Goal: Information Seeking & Learning: Learn about a topic

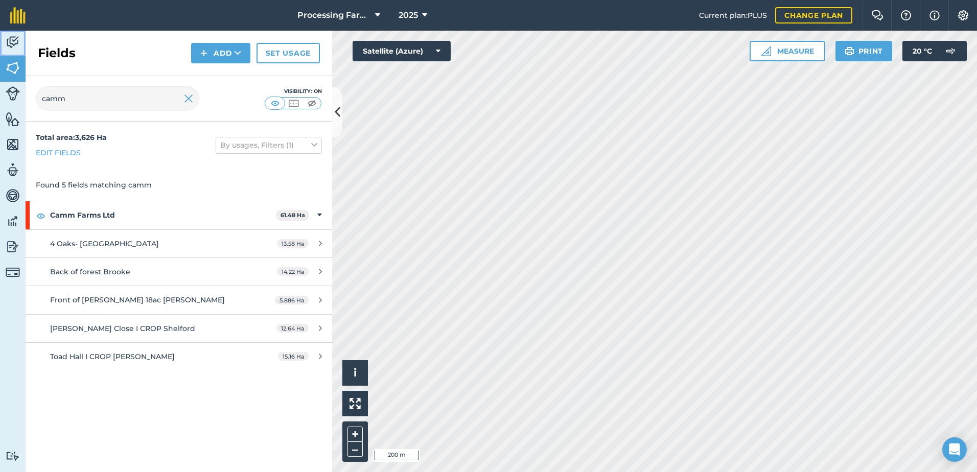
click at [8, 46] on img at bounding box center [13, 42] width 14 height 15
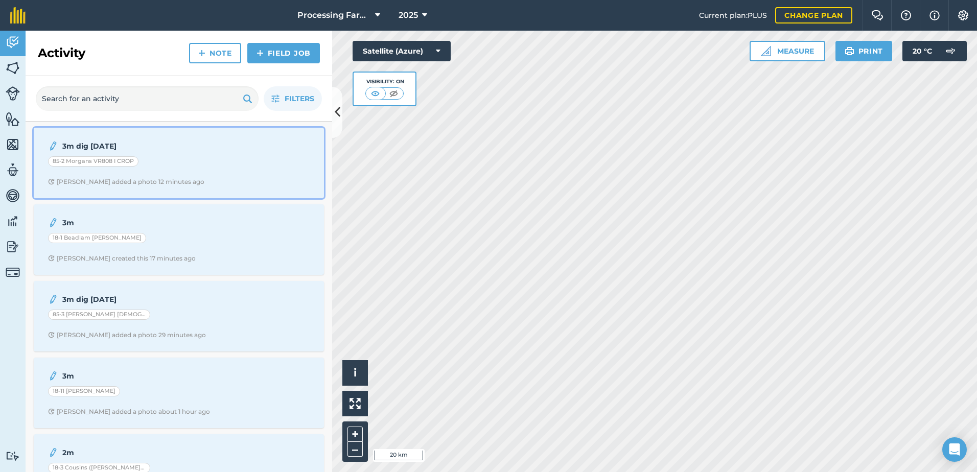
click at [221, 164] on div "85-2 Morgans VR808 I CROP" at bounding box center [179, 162] width 262 height 13
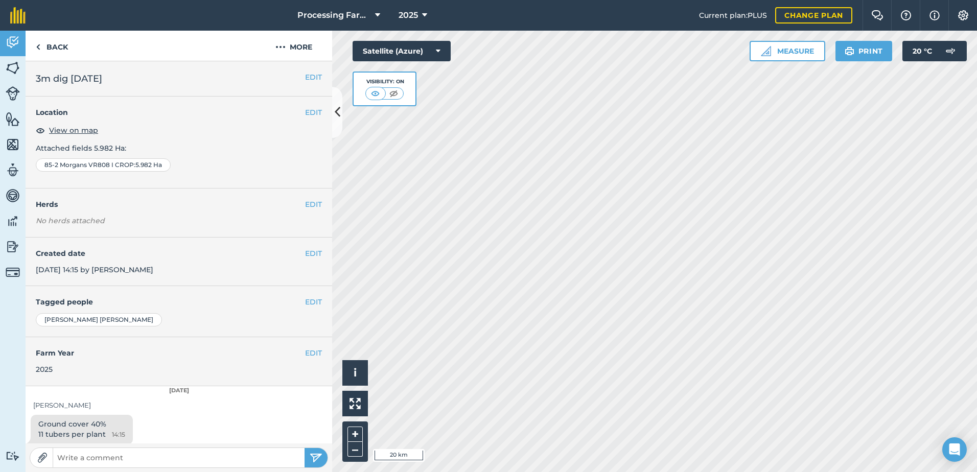
scroll to position [5, 0]
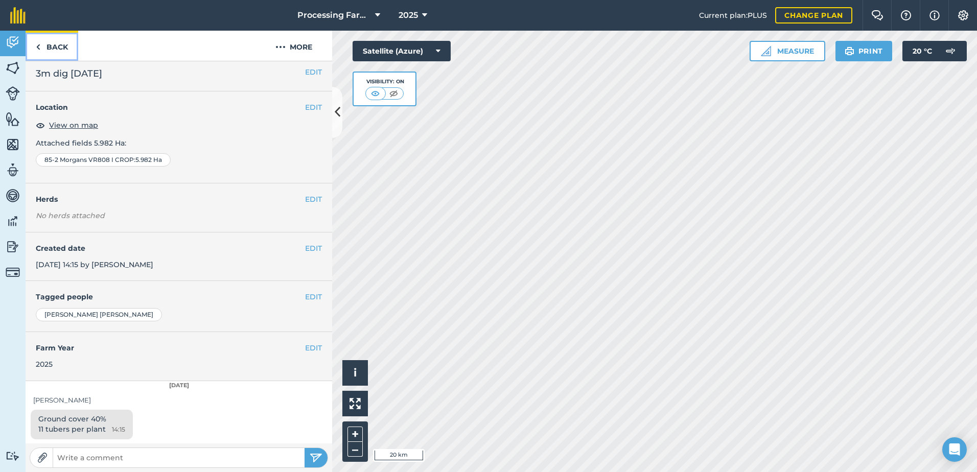
click at [62, 43] on link "Back" at bounding box center [52, 46] width 53 height 30
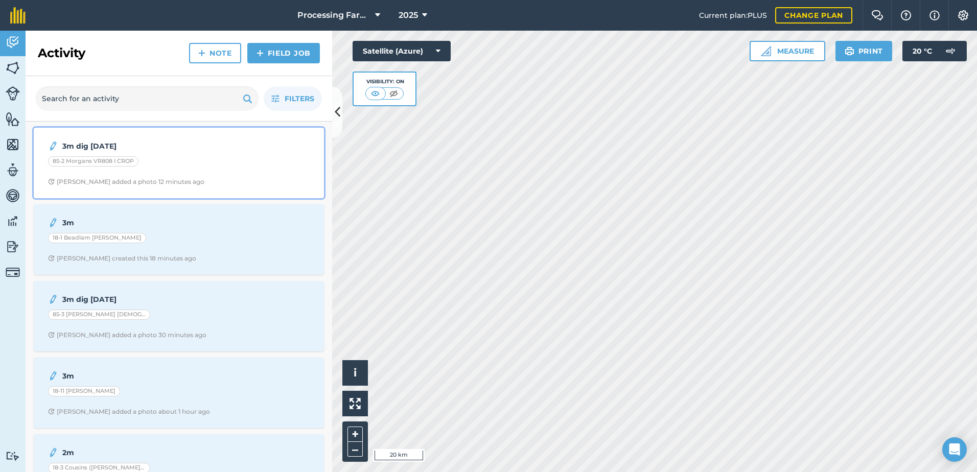
click at [193, 170] on div "3m dig 1/9/25 85-2 Morgans VR808 I CROP Lucy B added a photo 12 minutes ago" at bounding box center [179, 163] width 278 height 58
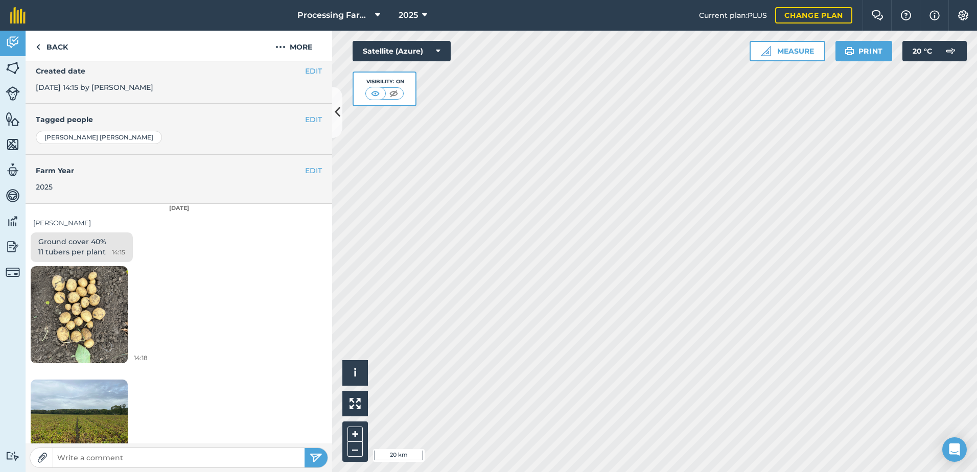
scroll to position [208, 0]
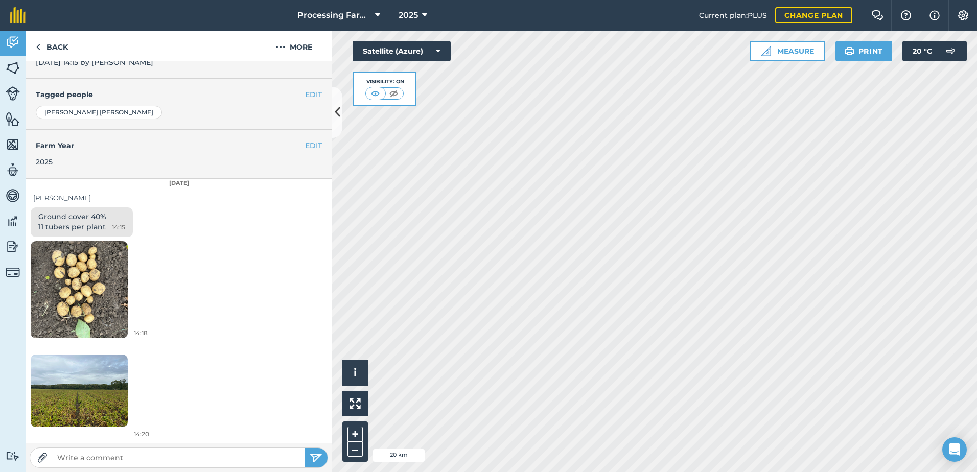
click at [101, 412] on img at bounding box center [79, 391] width 97 height 73
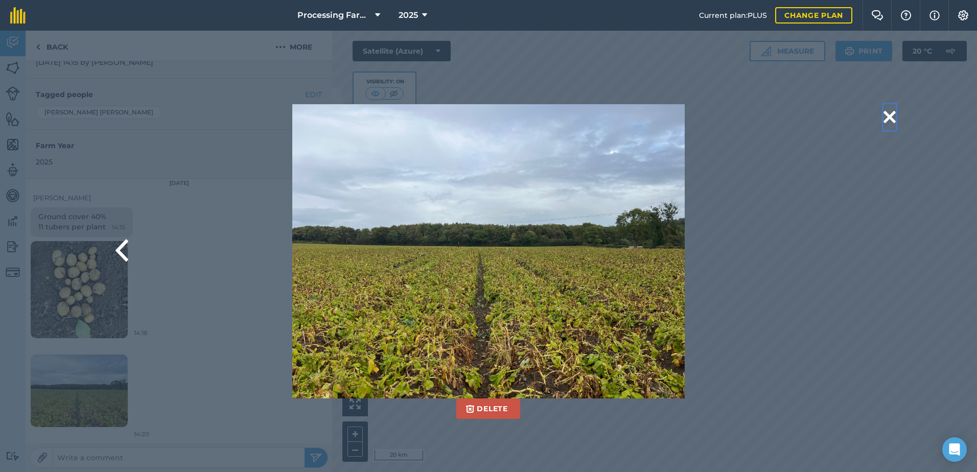
click at [886, 120] on button at bounding box center [890, 117] width 12 height 26
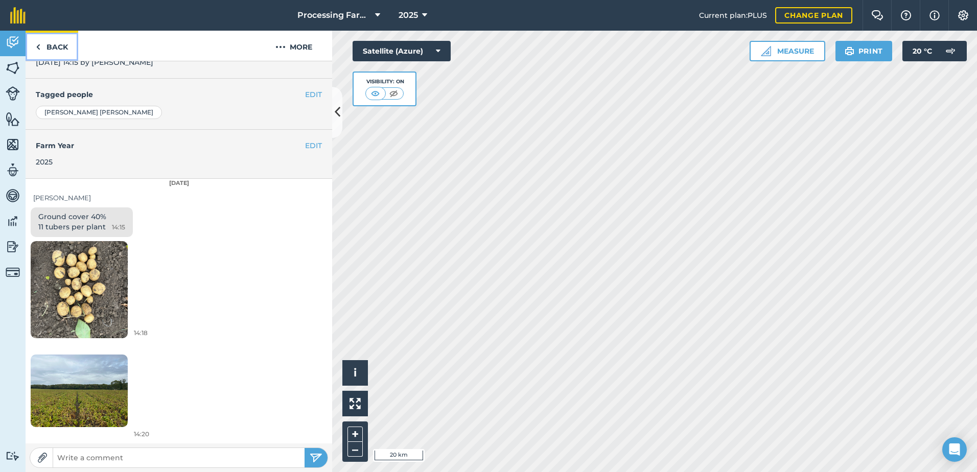
click at [48, 48] on link "Back" at bounding box center [52, 46] width 53 height 30
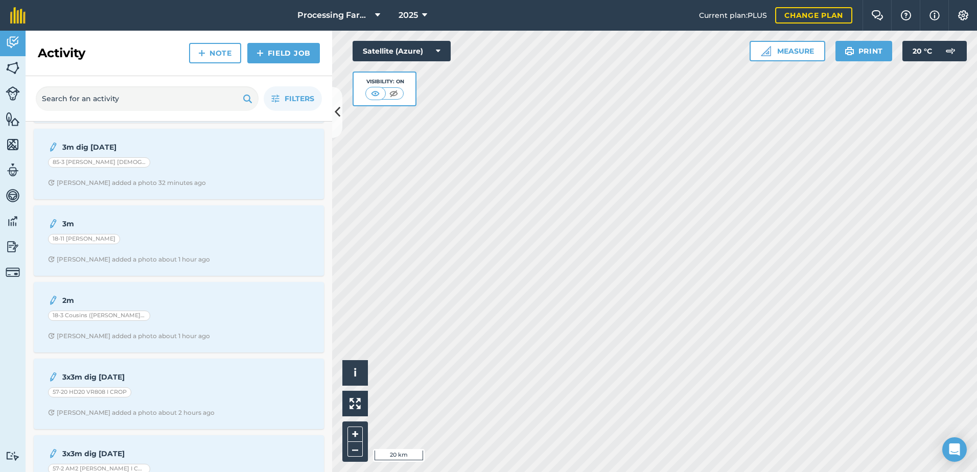
scroll to position [153, 0]
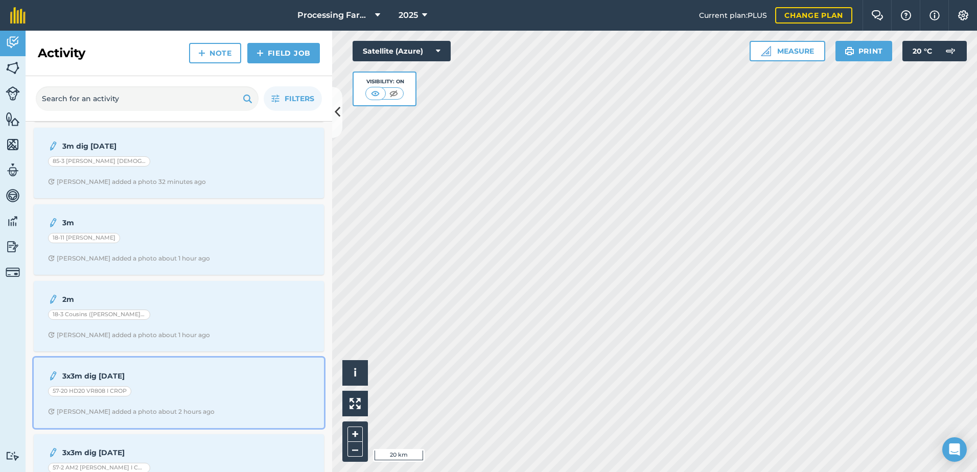
click at [152, 408] on div "[PERSON_NAME] added a photo about 2 hours ago" at bounding box center [131, 412] width 167 height 8
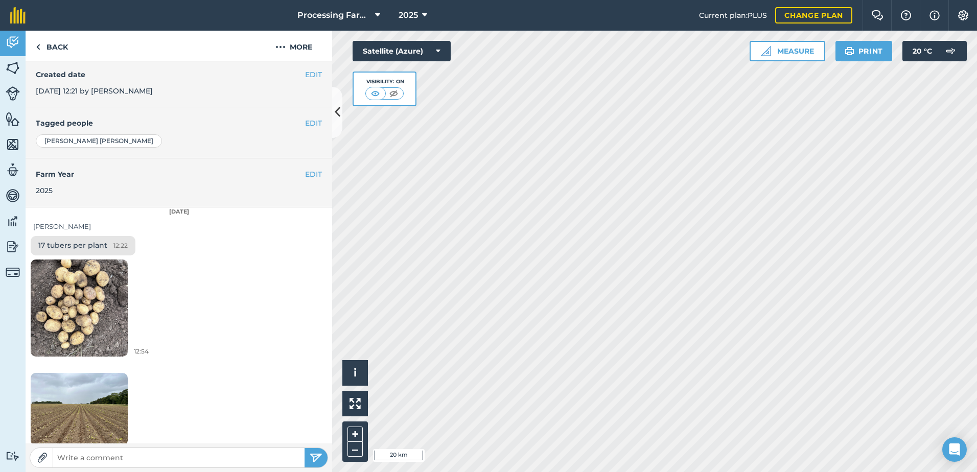
scroll to position [197, 0]
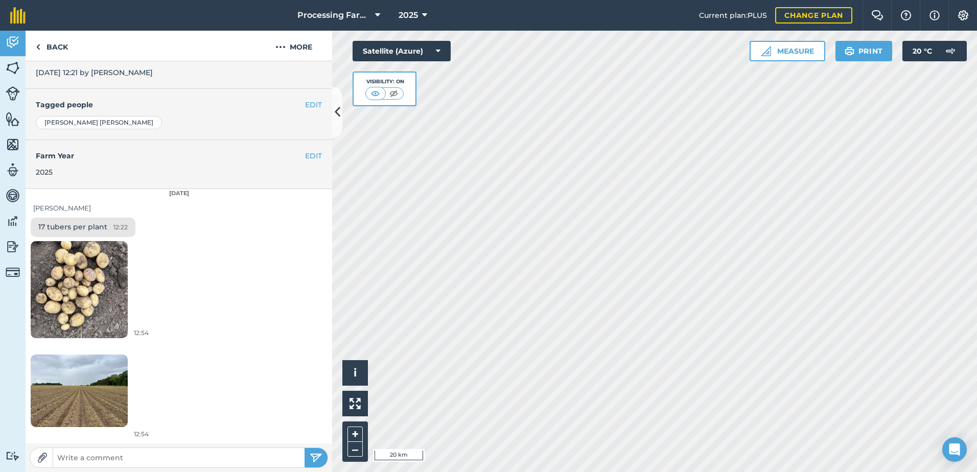
click at [103, 406] on img at bounding box center [79, 391] width 97 height 73
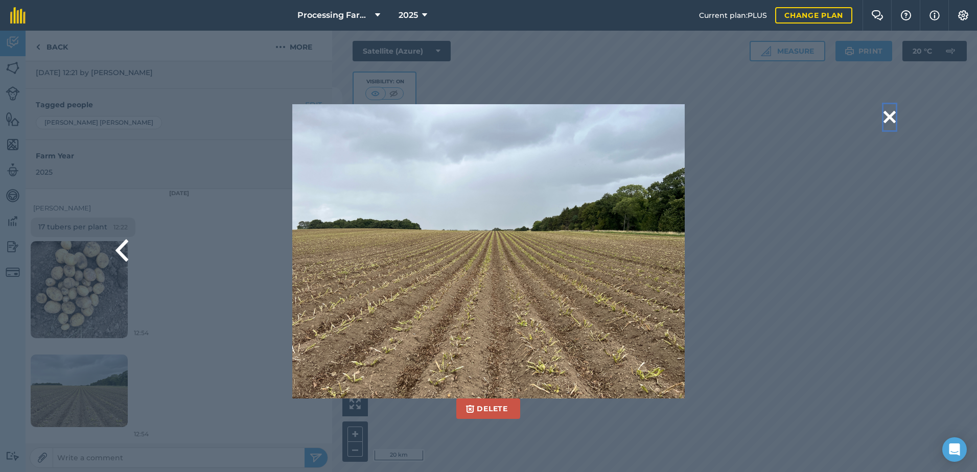
click at [888, 118] on button at bounding box center [890, 117] width 12 height 26
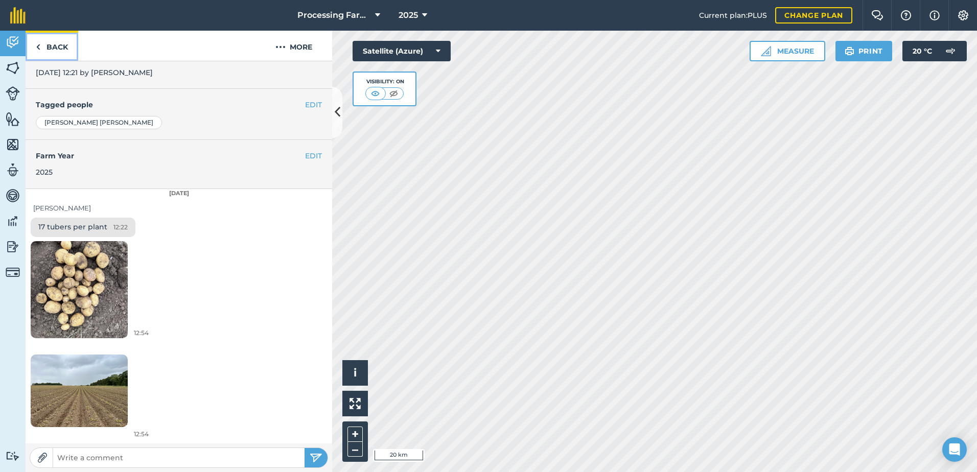
click at [49, 48] on link "Back" at bounding box center [52, 46] width 53 height 30
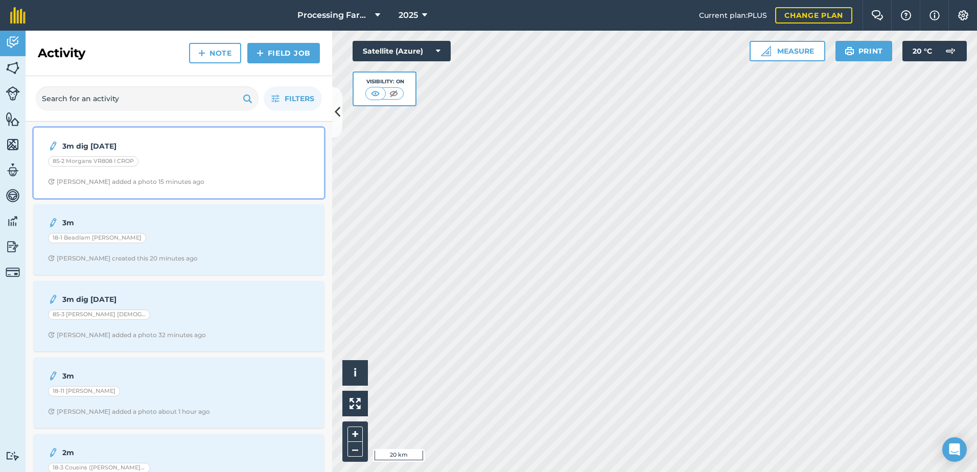
click at [179, 160] on div "85-2 Morgans VR808 I CROP" at bounding box center [179, 162] width 262 height 13
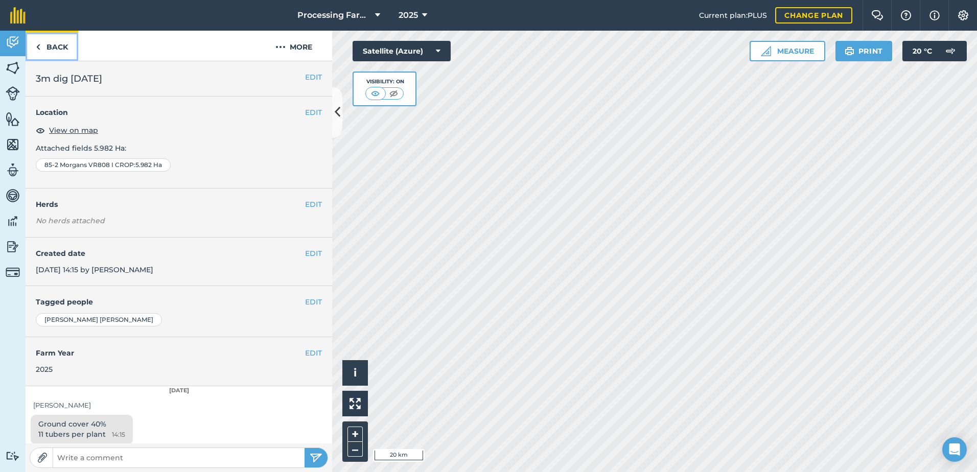
click at [53, 45] on link "Back" at bounding box center [52, 46] width 53 height 30
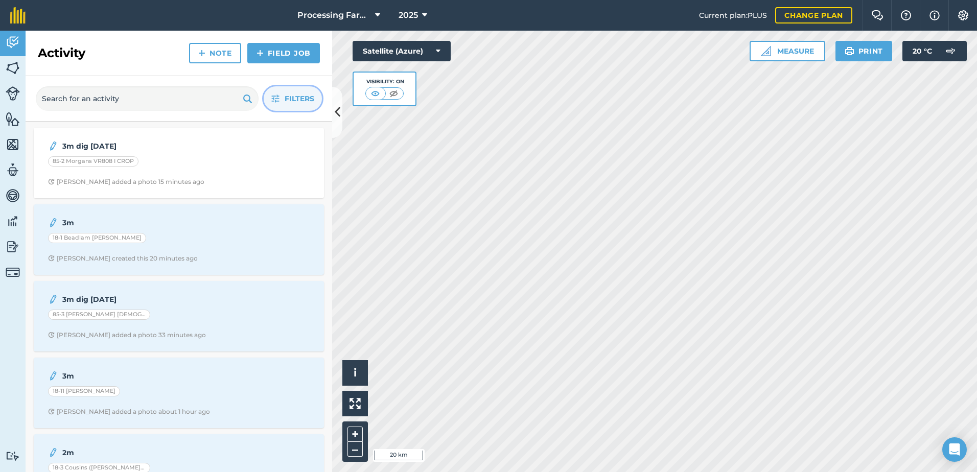
click at [299, 90] on button "Filters" at bounding box center [293, 98] width 58 height 25
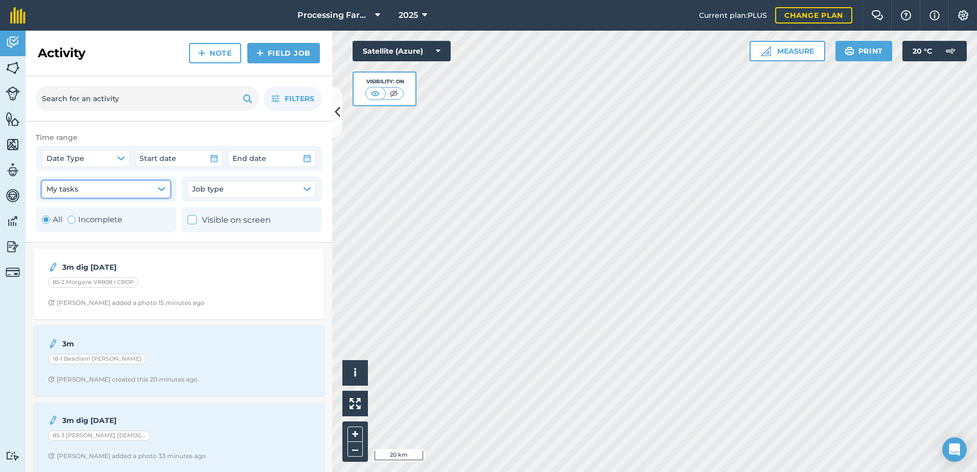
click at [103, 186] on button "My tasks" at bounding box center [106, 189] width 128 height 16
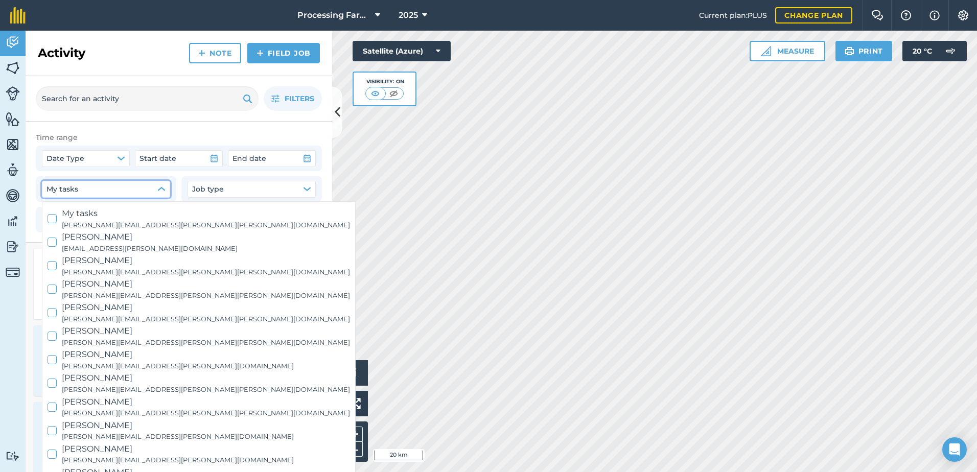
click at [100, 285] on span "Lucy Barker" at bounding box center [206, 284] width 288 height 13
checkbox input "true"
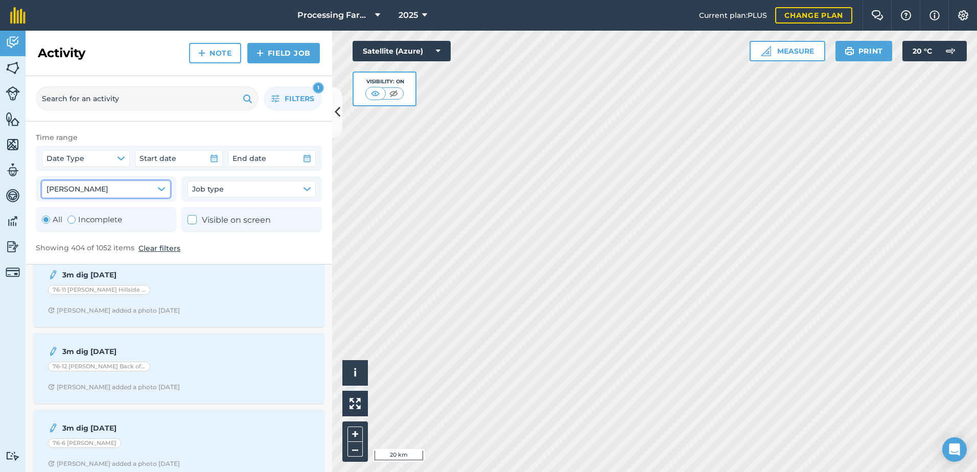
scroll to position [767, 0]
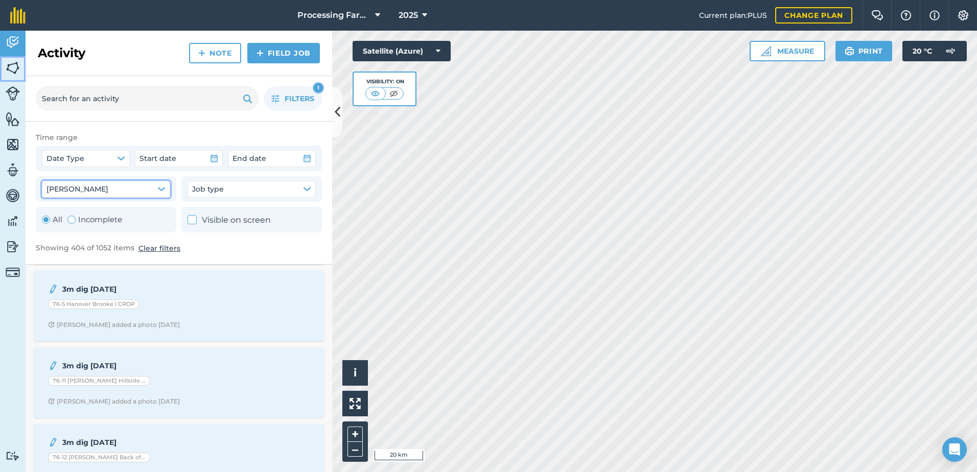
click at [8, 72] on img at bounding box center [13, 67] width 14 height 15
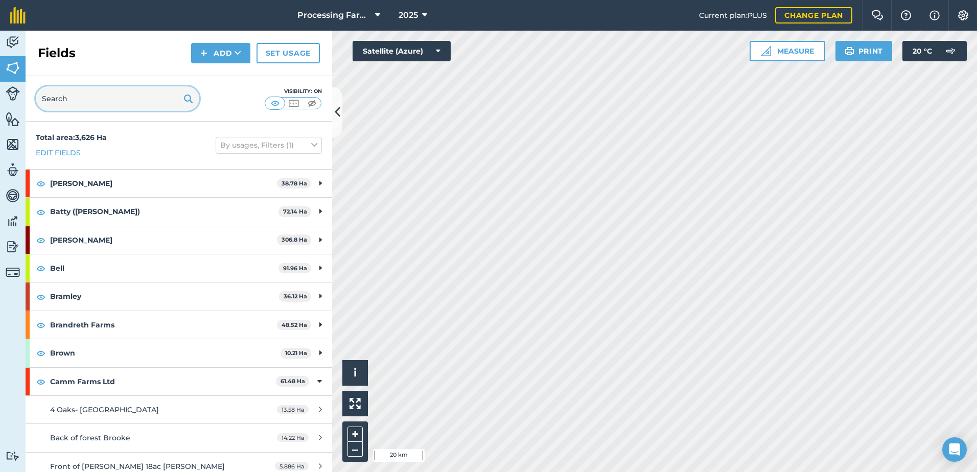
click at [135, 101] on input "text" at bounding box center [118, 98] width 164 height 25
click at [99, 109] on input "text" at bounding box center [118, 98] width 164 height 25
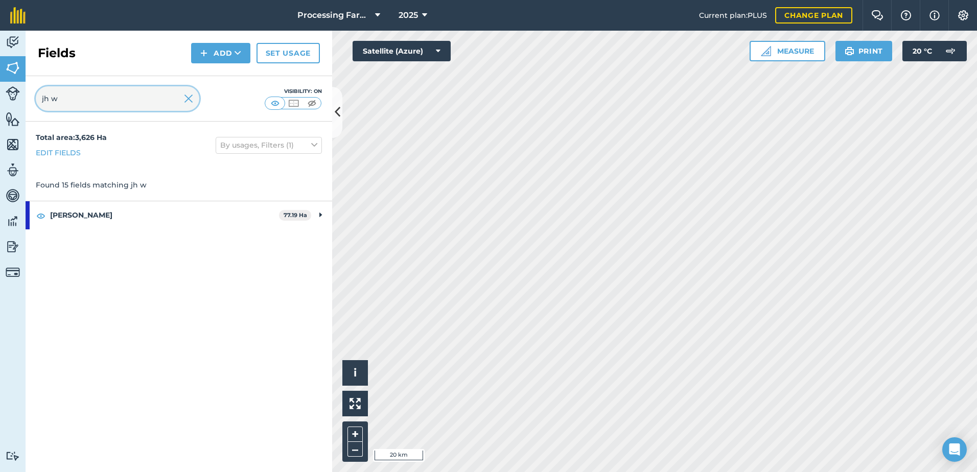
type input "jh w"
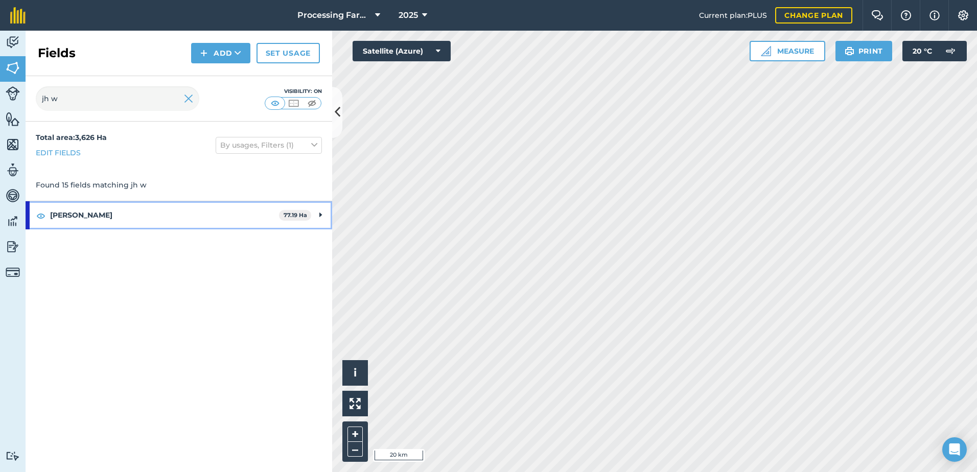
click at [85, 218] on strong "[PERSON_NAME]" at bounding box center [164, 215] width 229 height 28
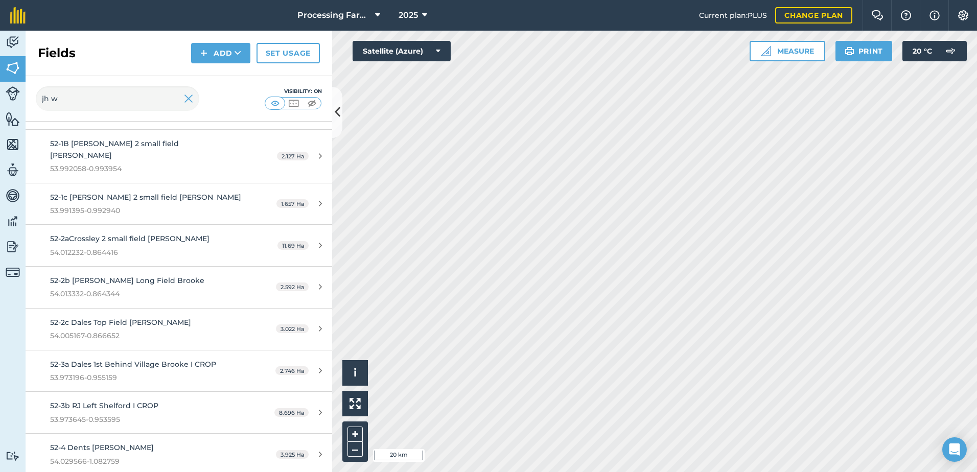
scroll to position [153, 0]
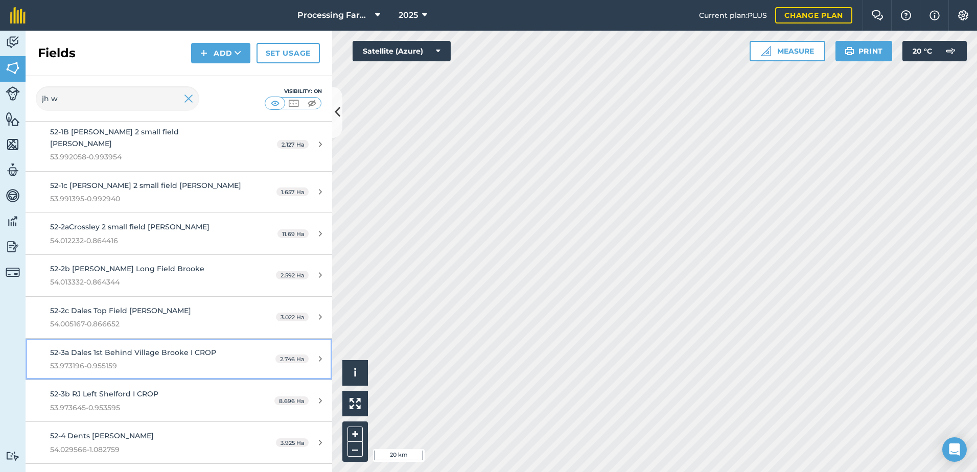
click at [126, 360] on span "53.973196-0.955159" at bounding box center [146, 365] width 192 height 11
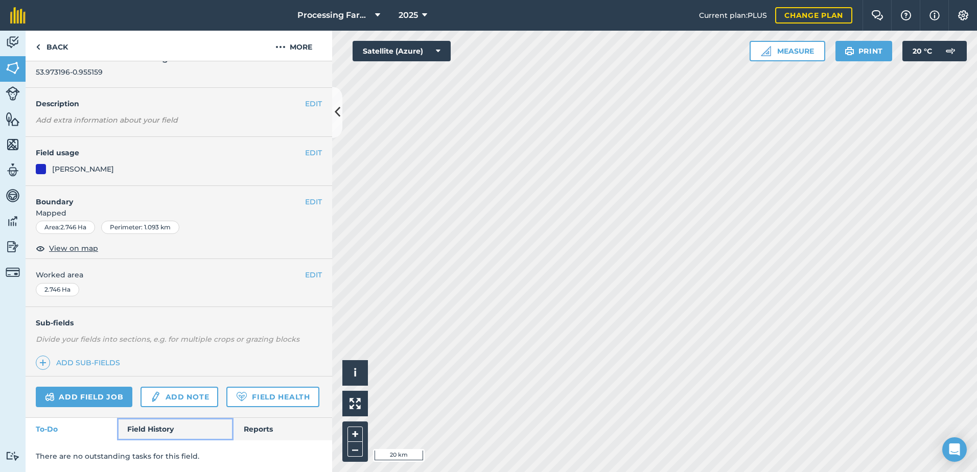
click at [156, 423] on link "Field History" at bounding box center [175, 429] width 116 height 22
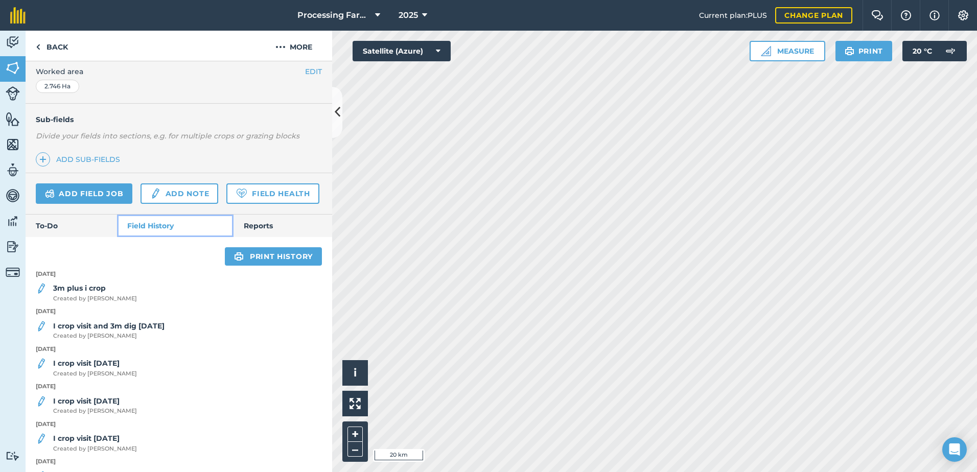
scroll to position [254, 0]
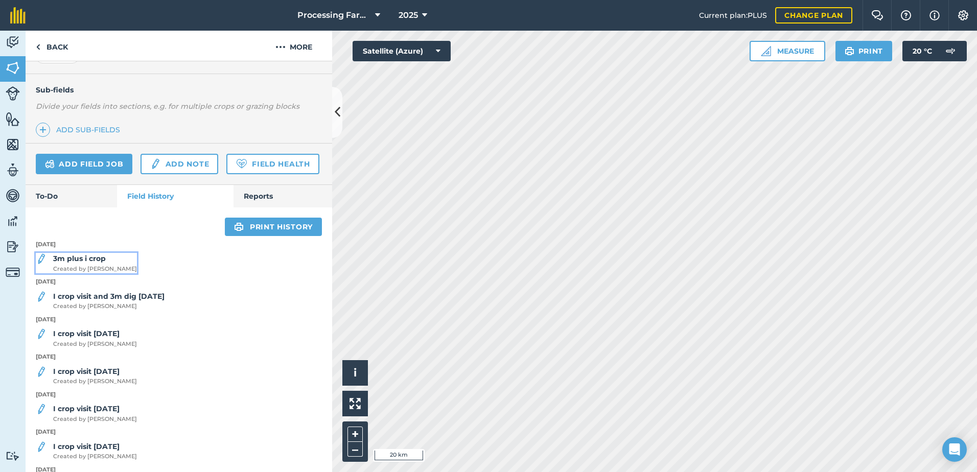
click at [95, 274] on span "Created by Mike D" at bounding box center [95, 269] width 84 height 9
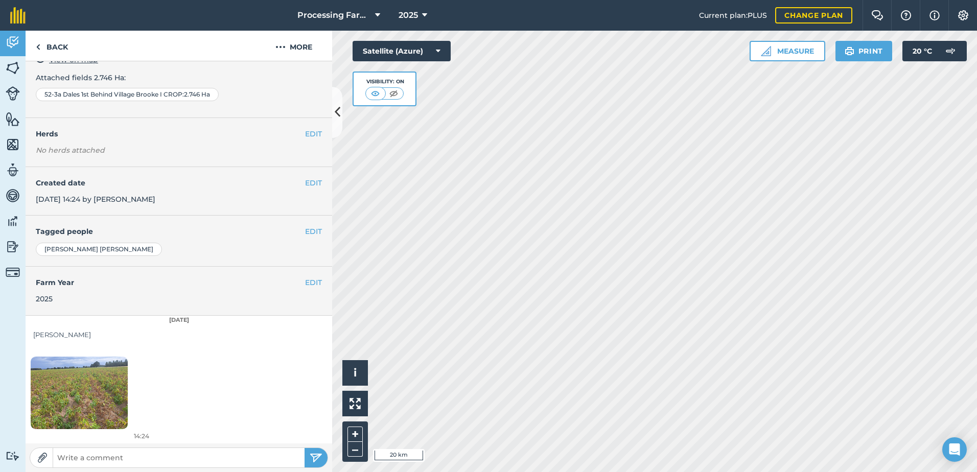
scroll to position [73, 0]
click at [57, 48] on link "Back" at bounding box center [52, 46] width 53 height 30
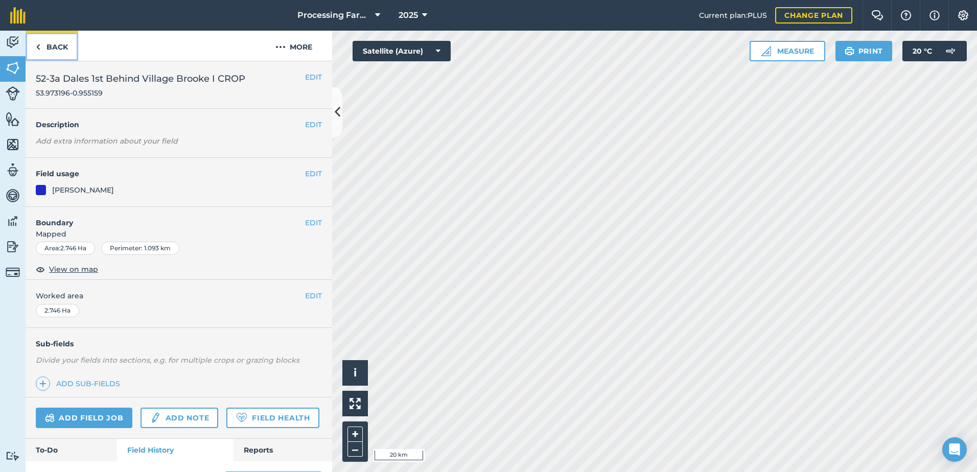
click at [68, 44] on link "Back" at bounding box center [52, 46] width 53 height 30
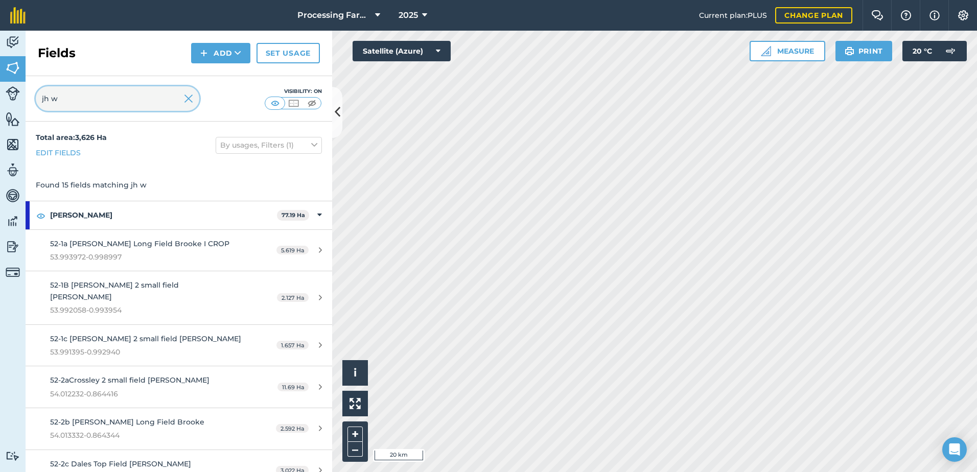
drag, startPoint x: 85, startPoint y: 103, endPoint x: 35, endPoint y: 106, distance: 50.7
click at [35, 106] on div "jh w Visibility: On" at bounding box center [179, 98] width 307 height 45
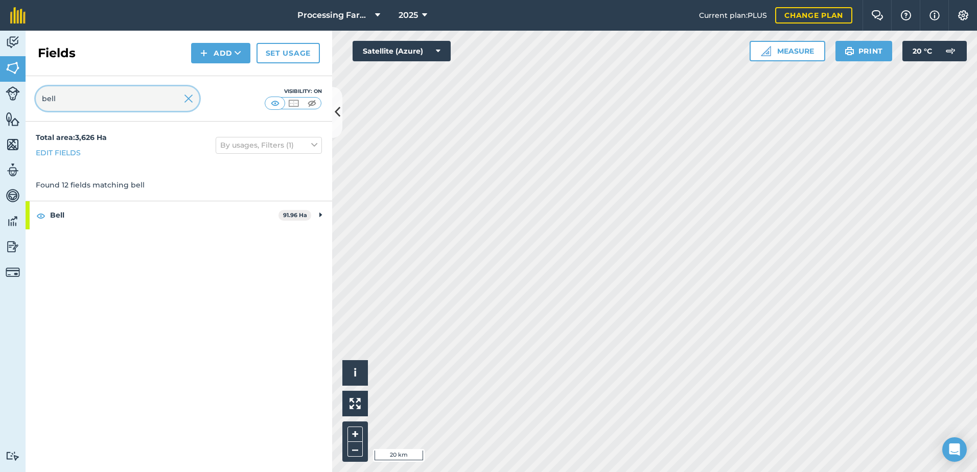
type input "bell"
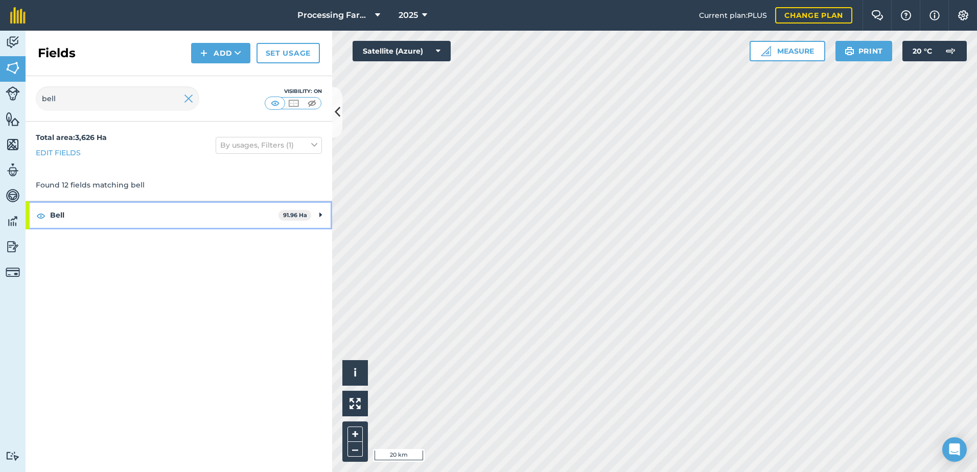
click at [69, 218] on strong "Bell" at bounding box center [164, 215] width 229 height 28
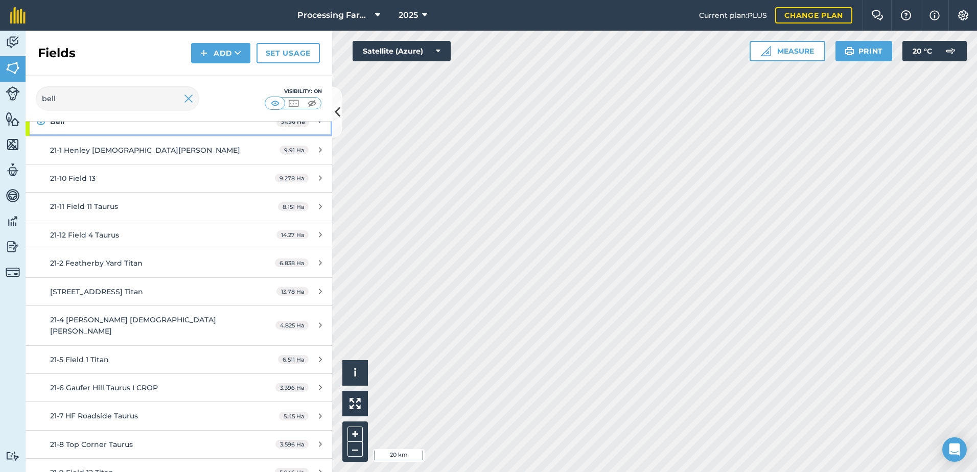
scroll to position [97, 0]
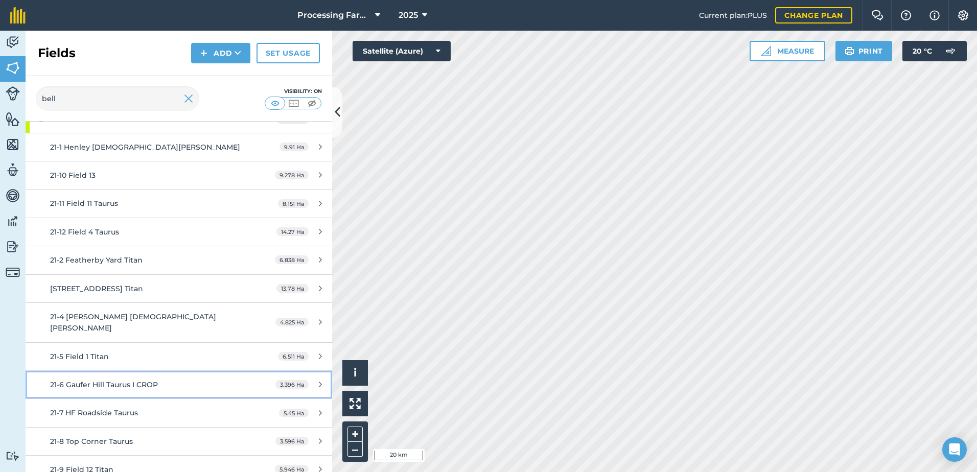
click at [157, 380] on span "21-6 Gaufer Hill Taurus I CROP" at bounding box center [104, 384] width 108 height 9
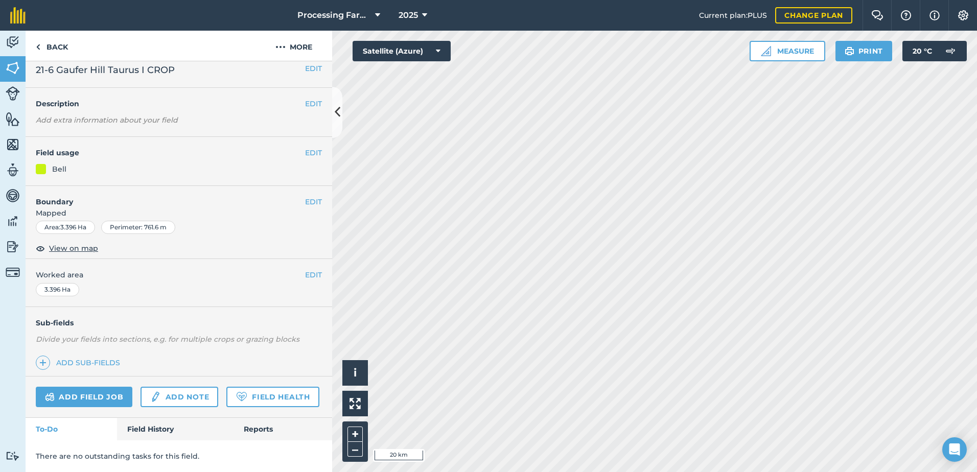
scroll to position [37, 0]
click at [156, 423] on link "Field History" at bounding box center [175, 429] width 116 height 22
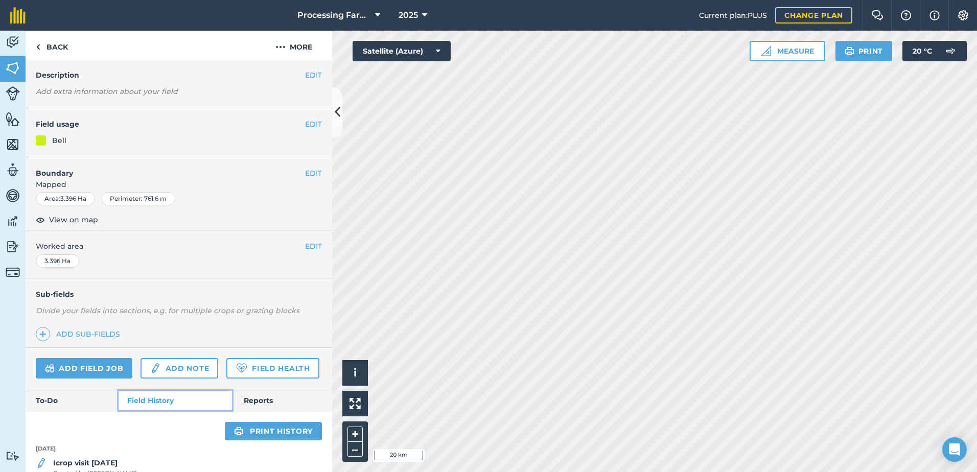
scroll to position [344, 0]
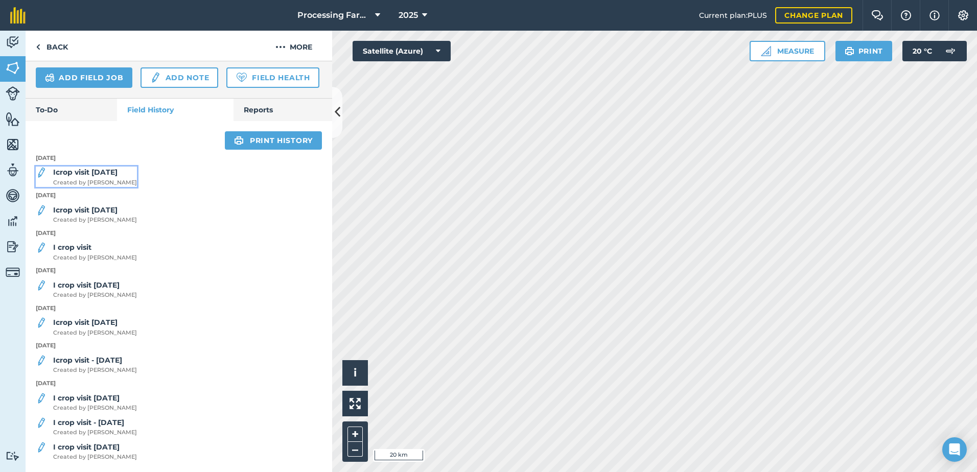
click at [107, 177] on strong "Icrop visit [DATE]" at bounding box center [85, 172] width 64 height 9
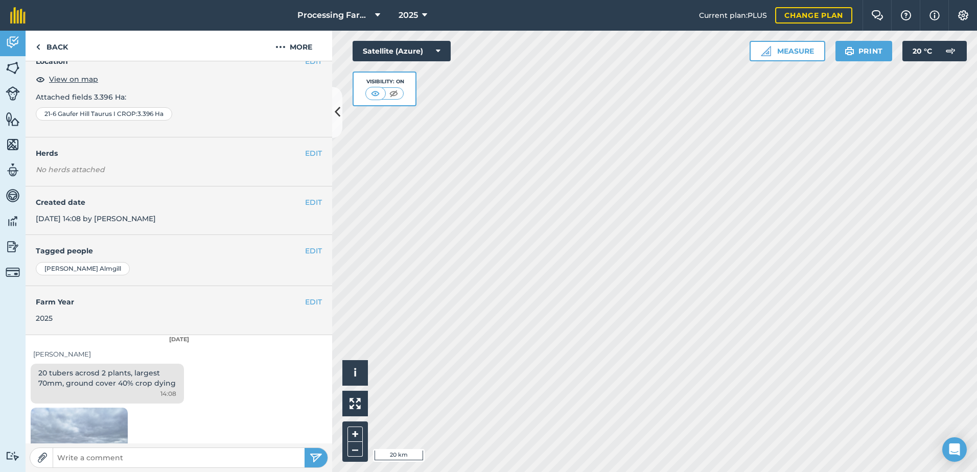
scroll to position [319, 0]
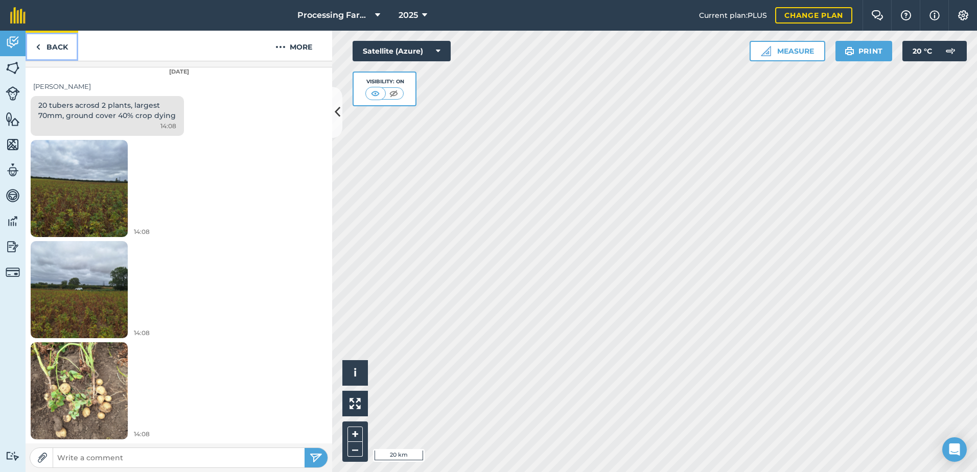
click at [64, 49] on link "Back" at bounding box center [52, 46] width 53 height 30
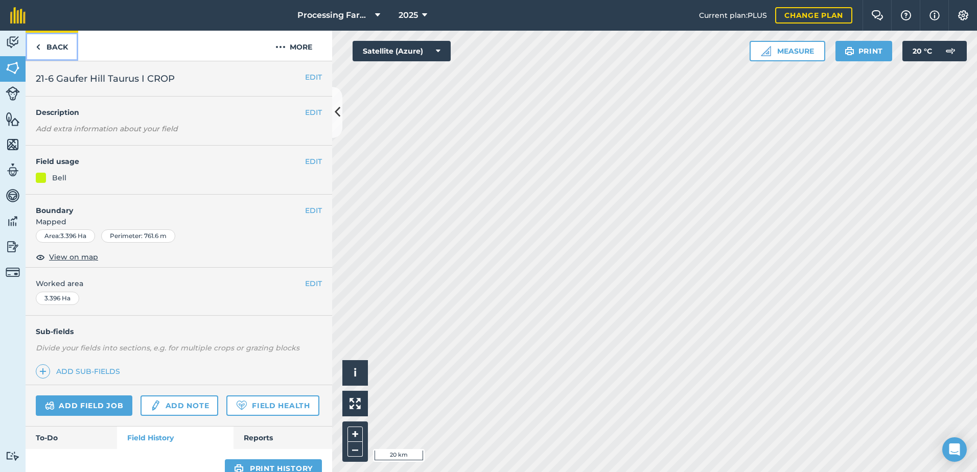
click at [56, 49] on link "Back" at bounding box center [52, 46] width 53 height 30
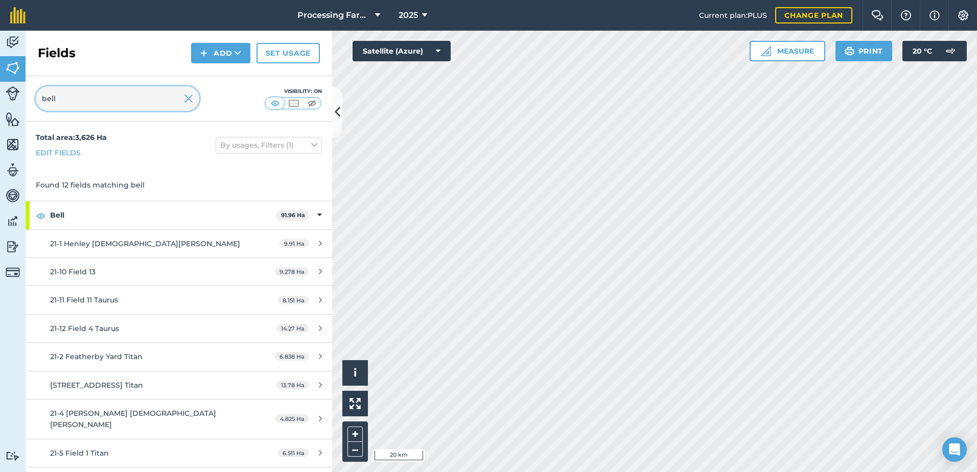
drag, startPoint x: 73, startPoint y: 100, endPoint x: 11, endPoint y: 103, distance: 62.4
click at [11, 103] on div "Activity Fields Livestock Features Maps Team Vehicles Data Reporting Billing Tu…" at bounding box center [488, 252] width 977 height 442
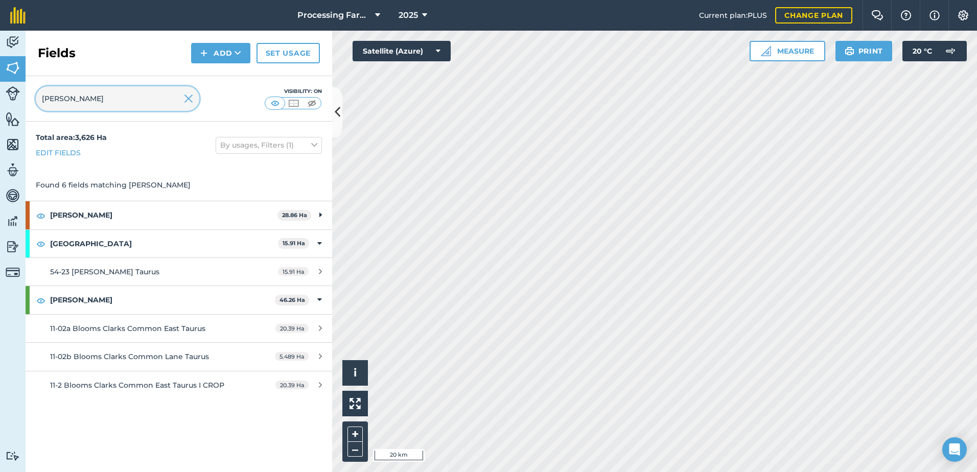
type input "clark"
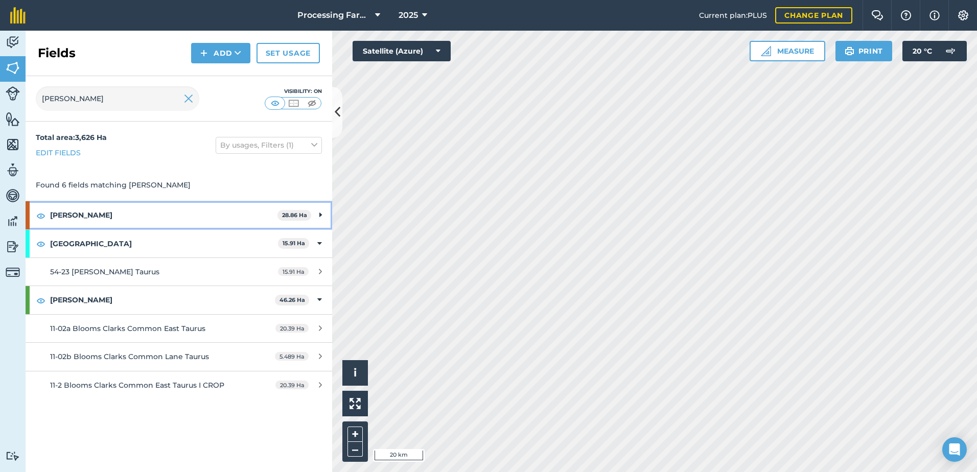
click at [72, 214] on strong "[PERSON_NAME]" at bounding box center [163, 215] width 227 height 28
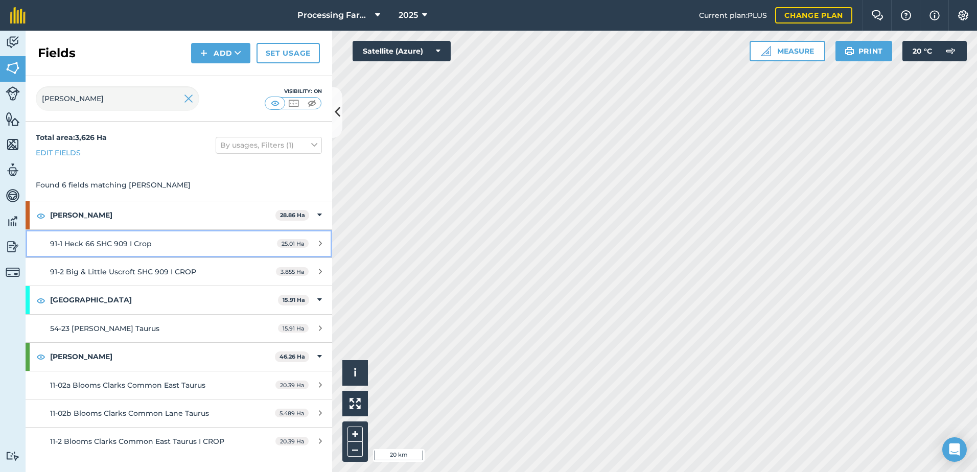
click at [112, 246] on span "91-1 Heck 66 SHC 909 I Crop" at bounding box center [101, 243] width 102 height 9
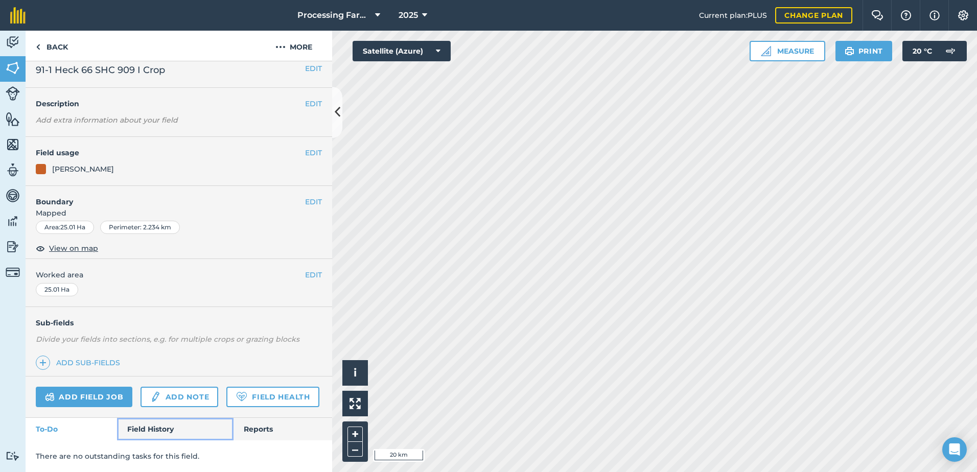
click at [157, 420] on link "Field History" at bounding box center [175, 429] width 116 height 22
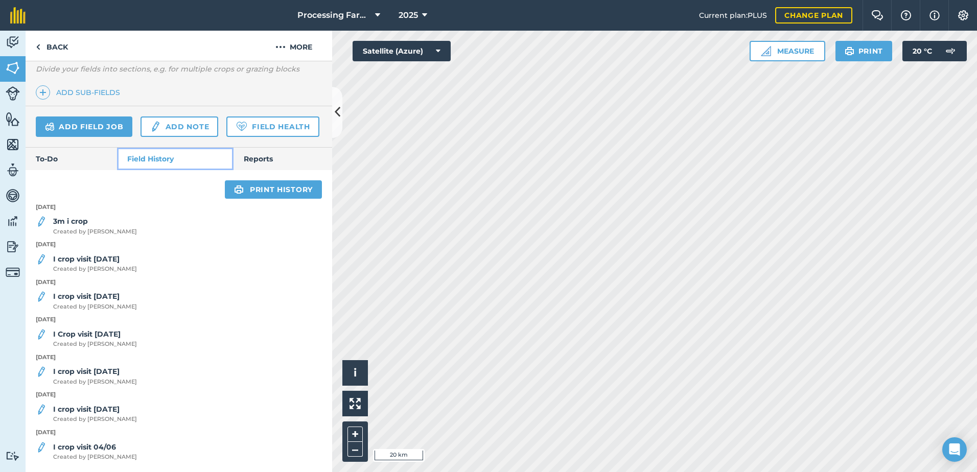
scroll to position [293, 0]
click at [90, 237] on span "Created by Mike D" at bounding box center [95, 231] width 84 height 9
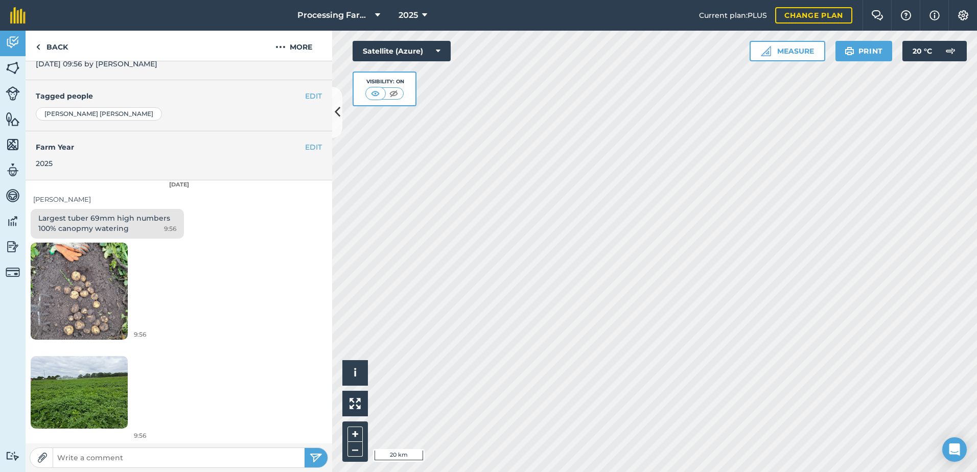
scroll to position [208, 0]
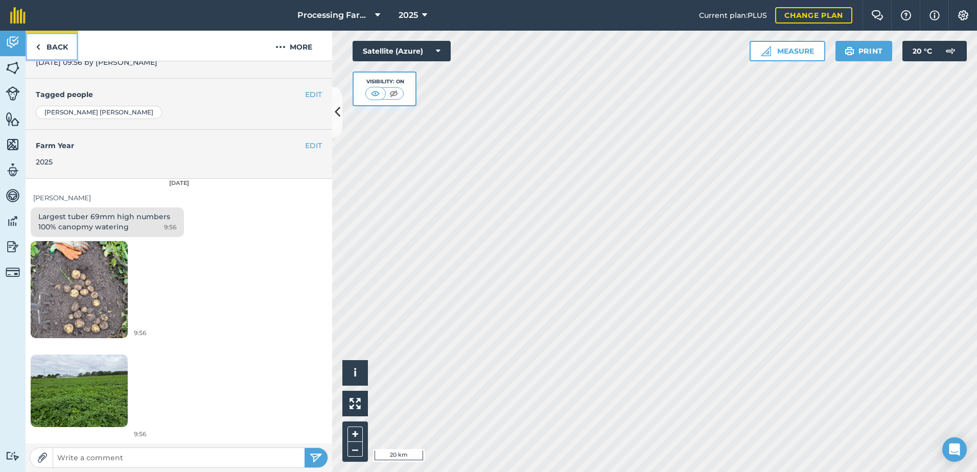
click at [56, 50] on link "Back" at bounding box center [52, 46] width 53 height 30
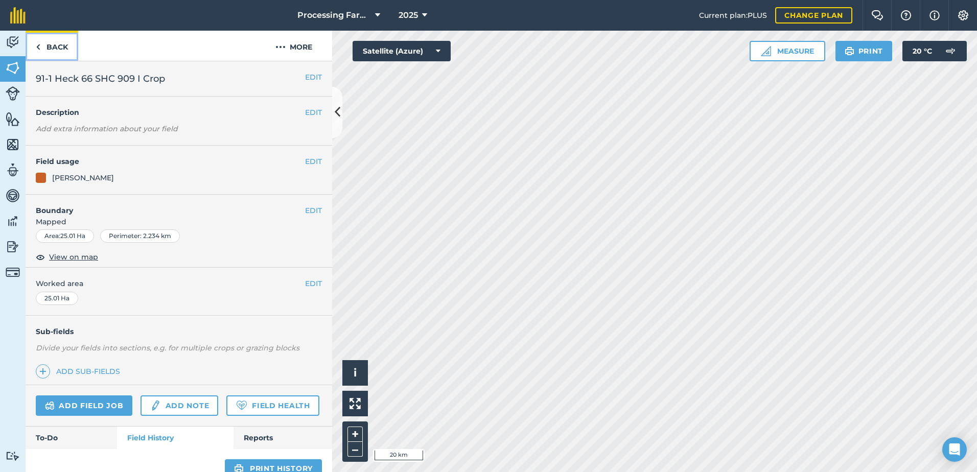
click at [56, 50] on link "Back" at bounding box center [52, 46] width 53 height 30
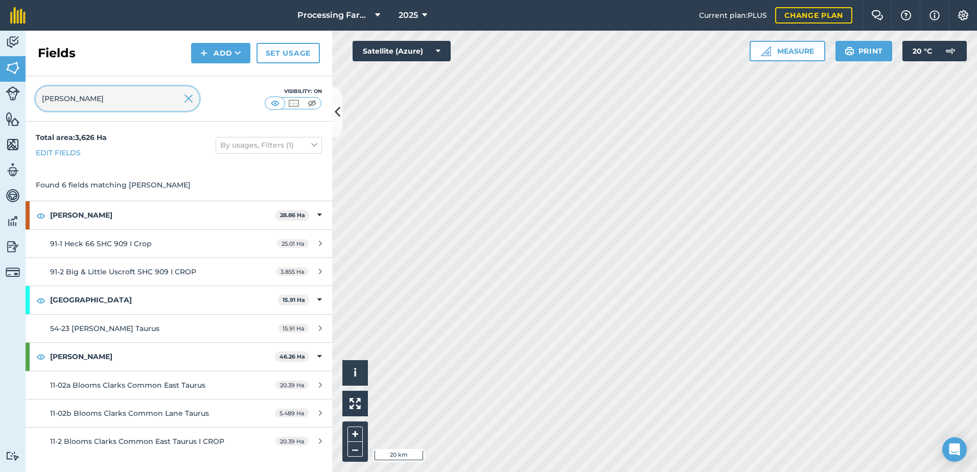
drag, startPoint x: 87, startPoint y: 106, endPoint x: 23, endPoint y: 105, distance: 63.9
click at [23, 105] on div "Activity Fields Livestock Features Maps Team Vehicles Data Reporting Billing Tu…" at bounding box center [488, 252] width 977 height 442
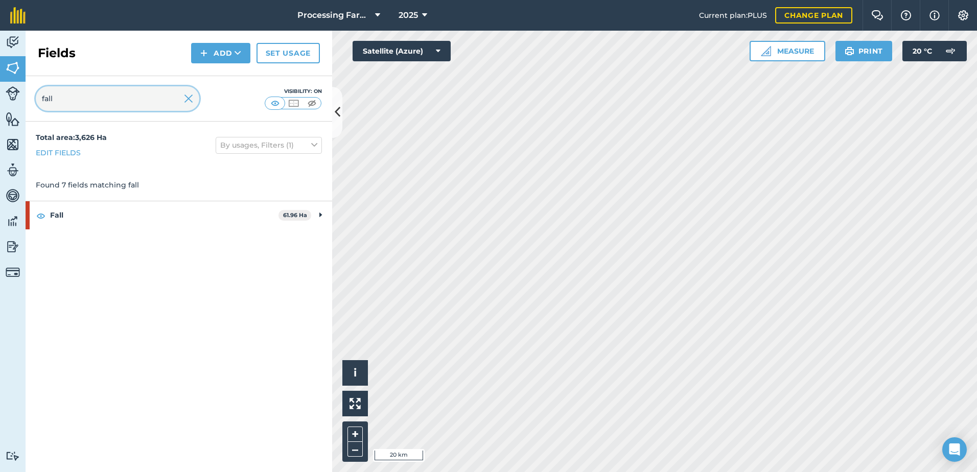
type input "fall"
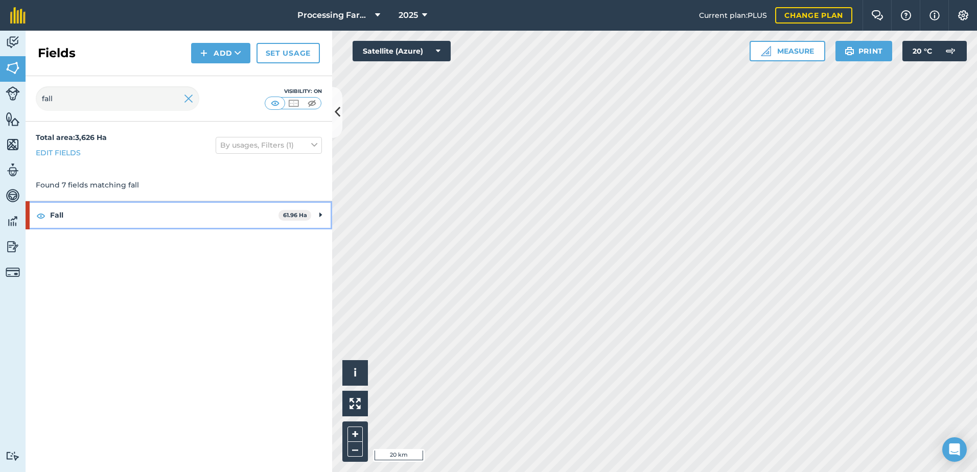
click at [70, 218] on strong "Fall" at bounding box center [164, 215] width 229 height 28
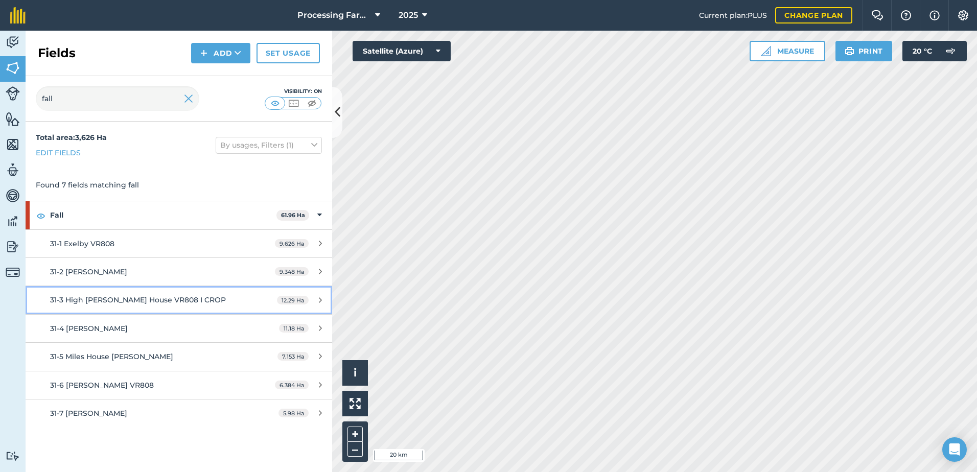
click at [150, 305] on div "31-3 High [PERSON_NAME] House VR808 I CROP" at bounding box center [146, 299] width 192 height 11
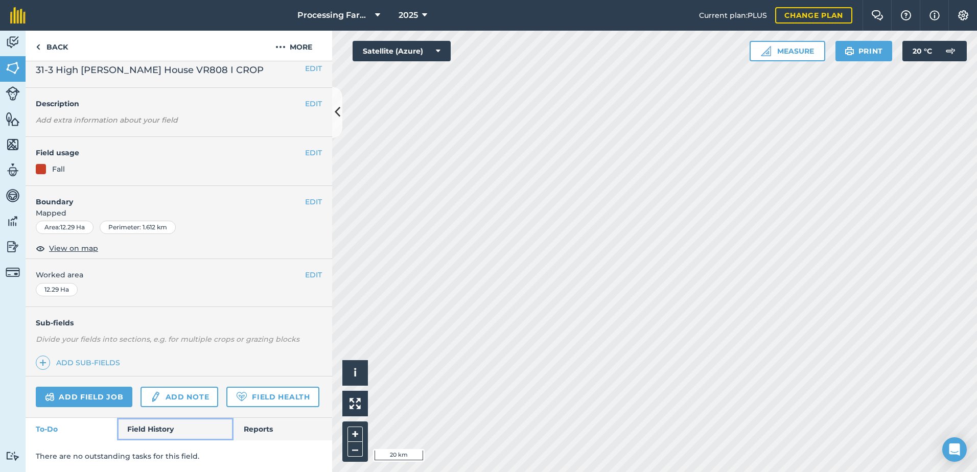
click at [159, 431] on link "Field History" at bounding box center [175, 429] width 116 height 22
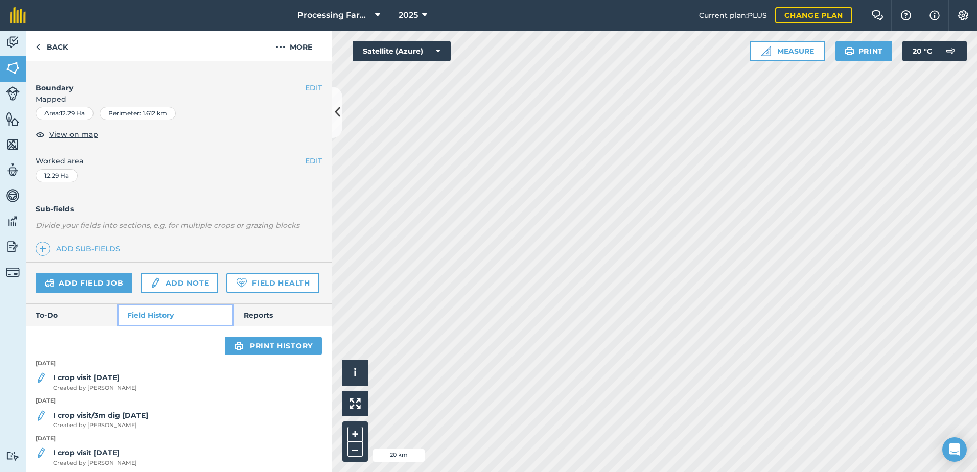
scroll to position [293, 0]
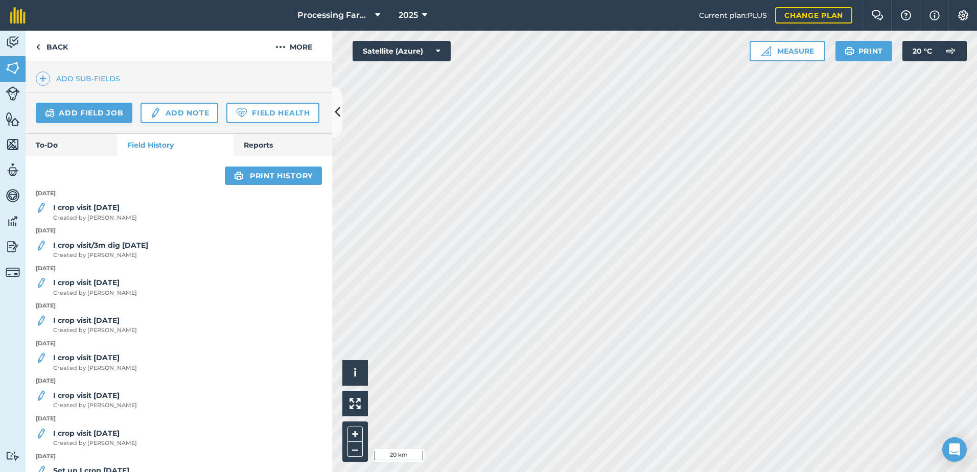
click at [128, 222] on div "I crop visit 15/8/25 Created by Lucy B" at bounding box center [179, 212] width 307 height 20
click at [95, 223] on span "Created by Lucy B" at bounding box center [95, 218] width 84 height 9
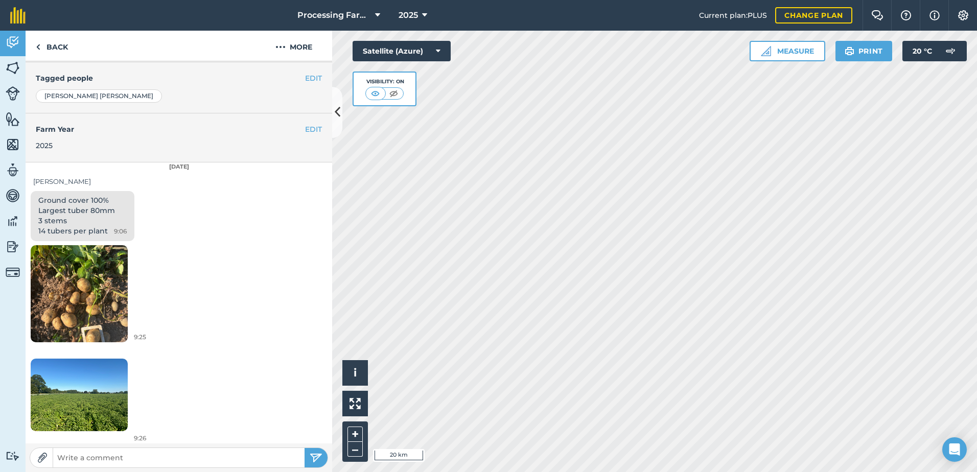
scroll to position [228, 0]
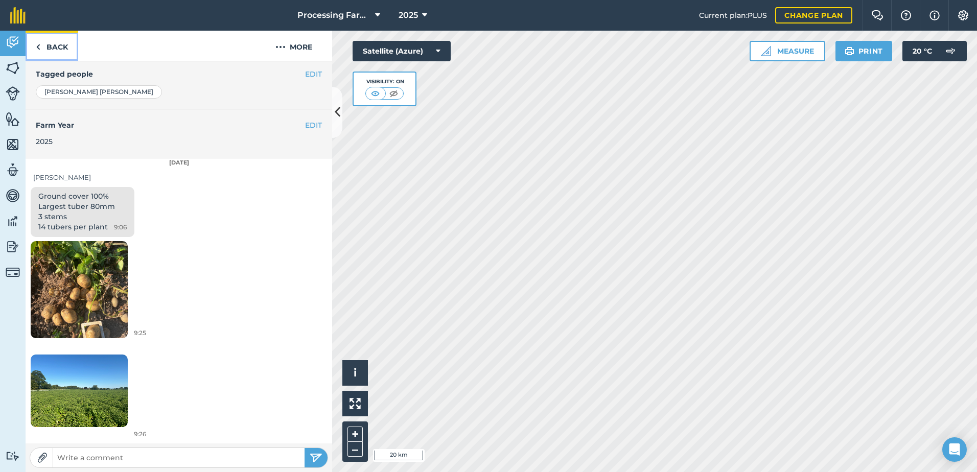
click at [53, 43] on link "Back" at bounding box center [52, 46] width 53 height 30
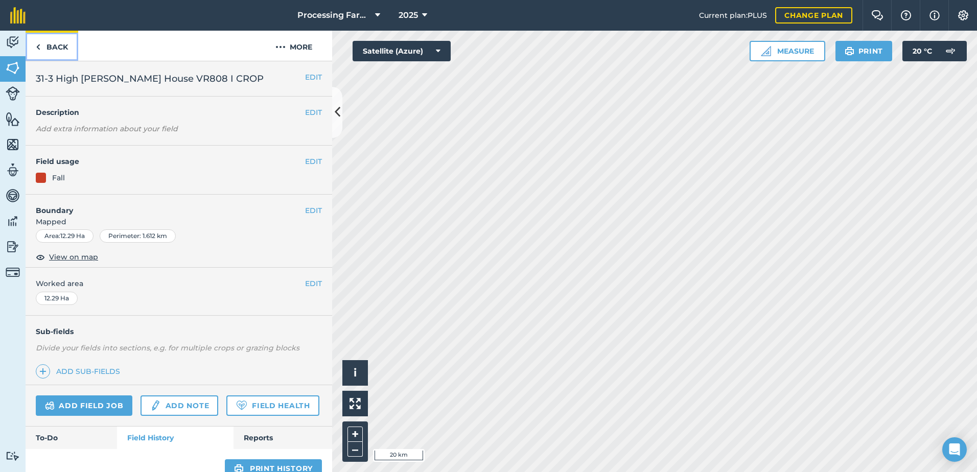
click at [53, 43] on link "Back" at bounding box center [52, 46] width 53 height 30
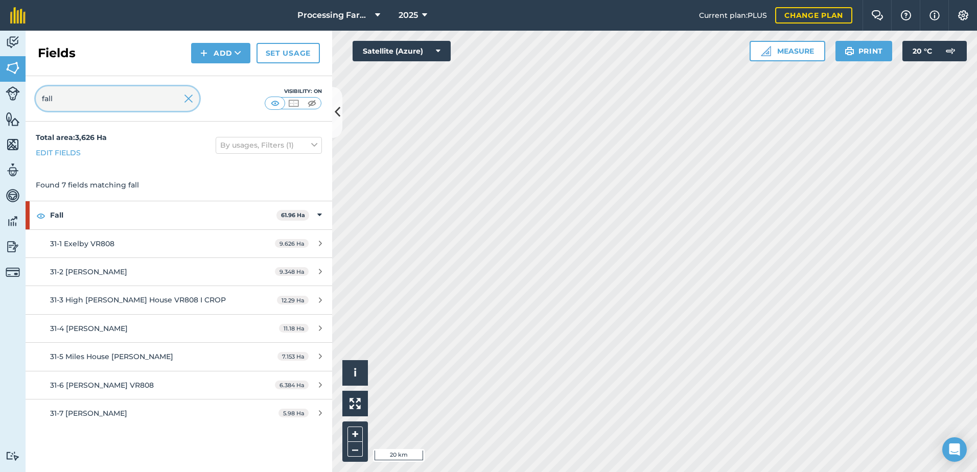
drag, startPoint x: 117, startPoint y: 100, endPoint x: 34, endPoint y: 100, distance: 82.8
click at [34, 100] on div "fall Visibility: On" at bounding box center [179, 98] width 307 height 45
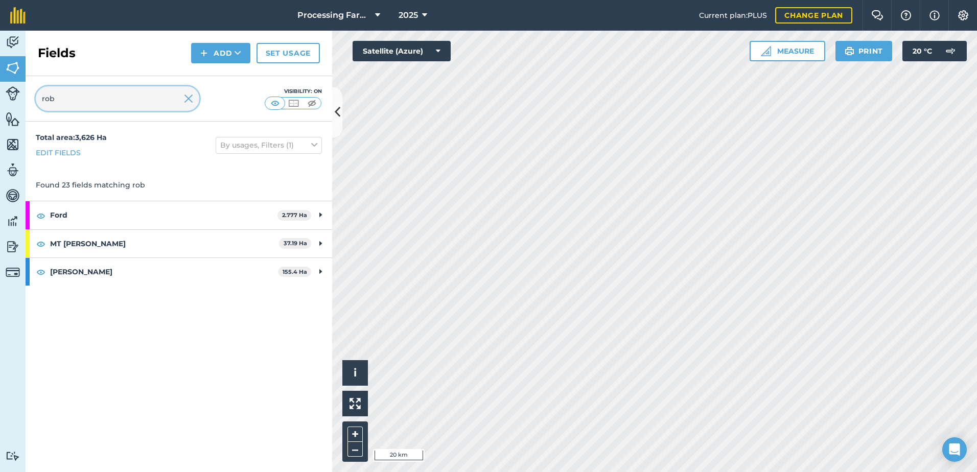
type input "rob"
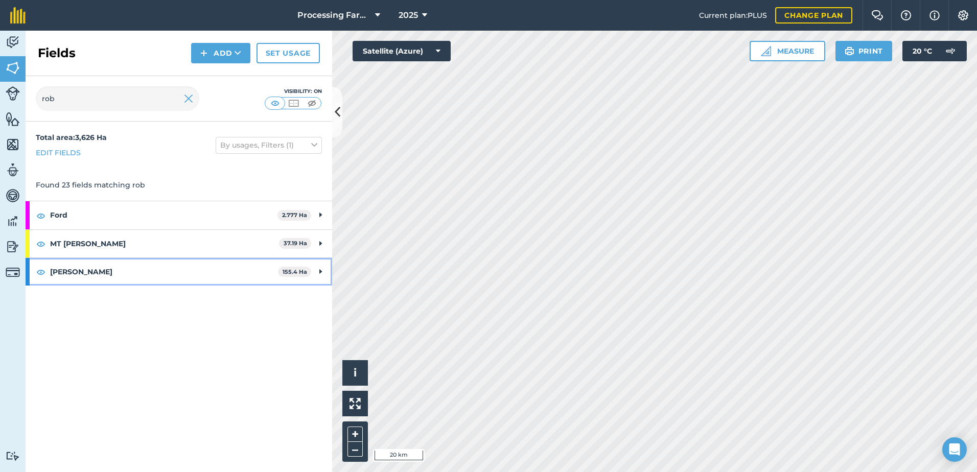
click at [73, 278] on strong "[PERSON_NAME]" at bounding box center [164, 272] width 228 height 28
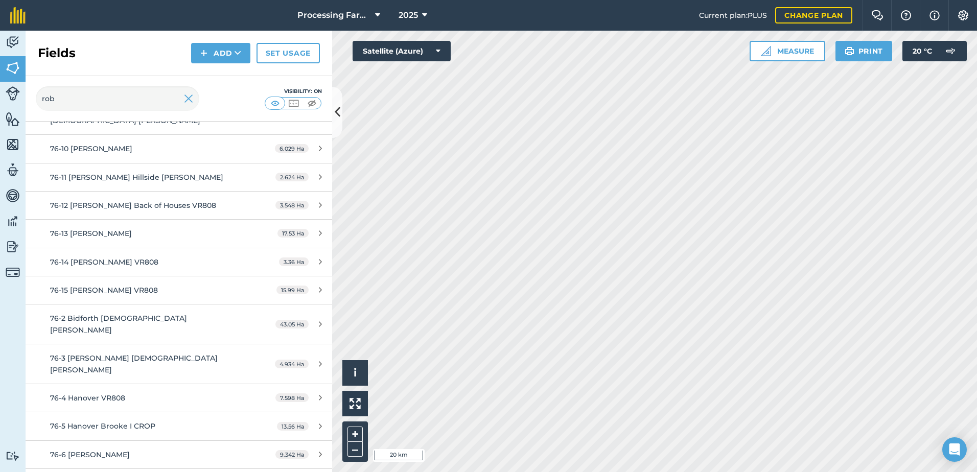
scroll to position [238, 0]
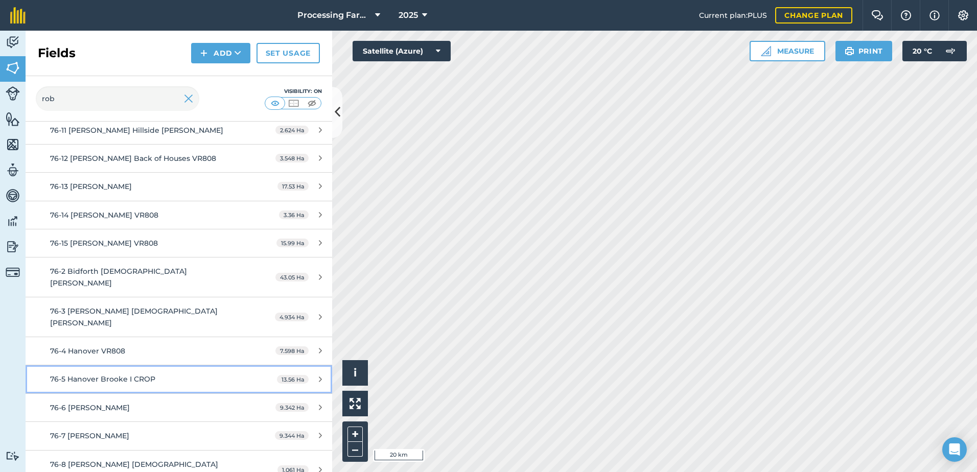
click at [174, 366] on link "76-5 Hanover Brooke I CROP 13.56 Ha" at bounding box center [179, 380] width 307 height 28
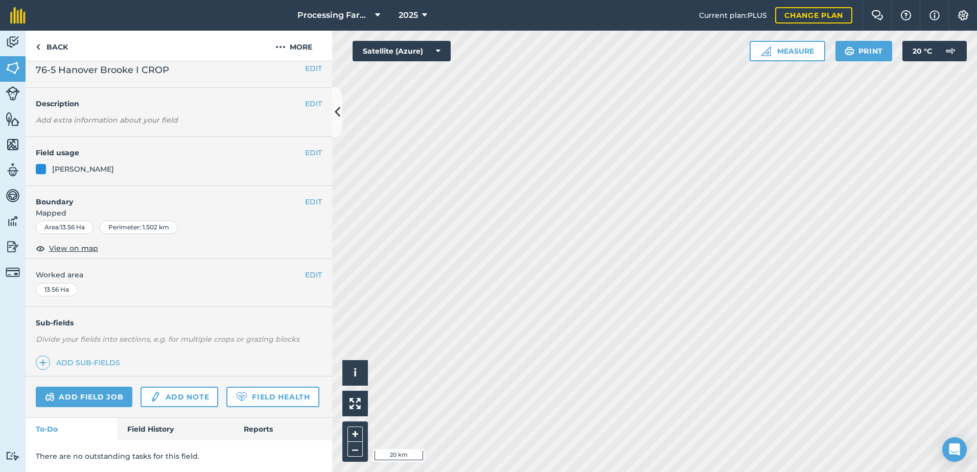
scroll to position [37, 0]
click at [160, 426] on link "Field History" at bounding box center [175, 429] width 116 height 22
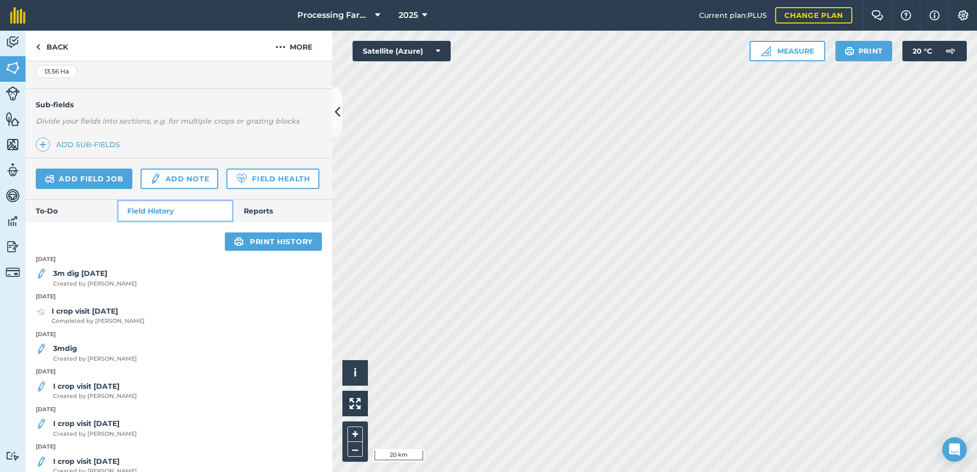
scroll to position [242, 0]
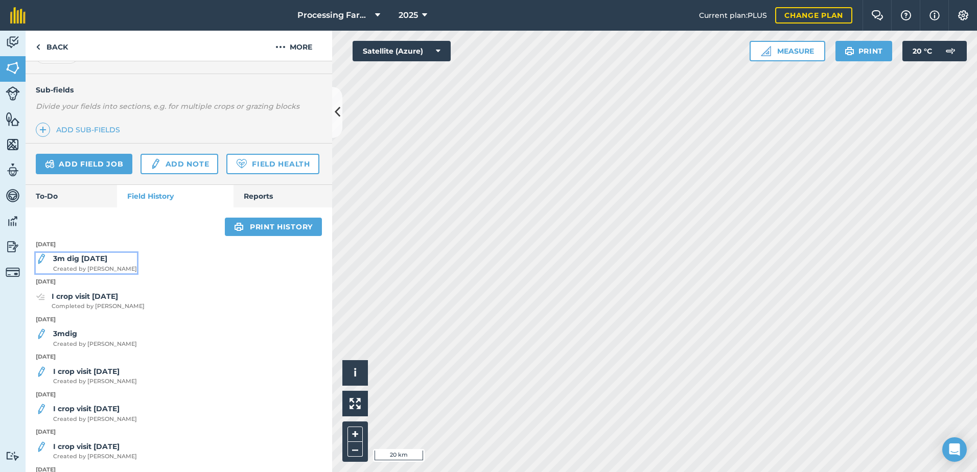
click at [107, 263] on strong "3m dig [DATE]" at bounding box center [80, 258] width 54 height 9
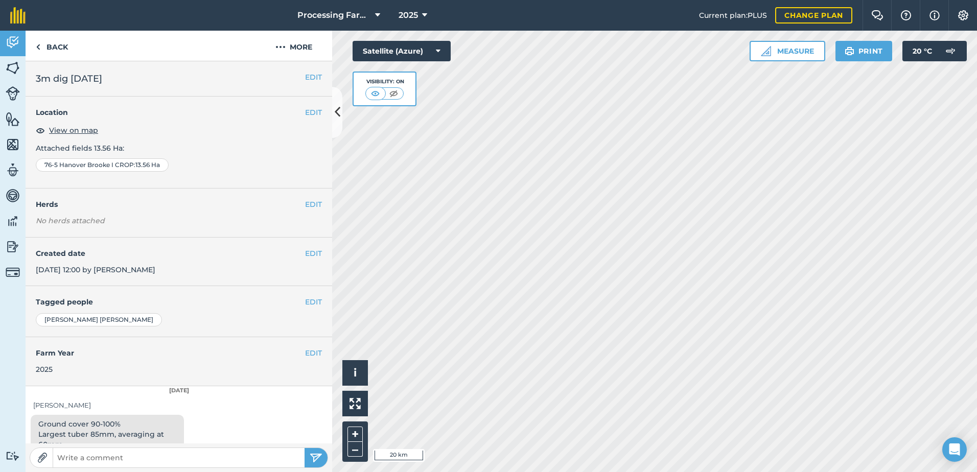
scroll to position [26, 0]
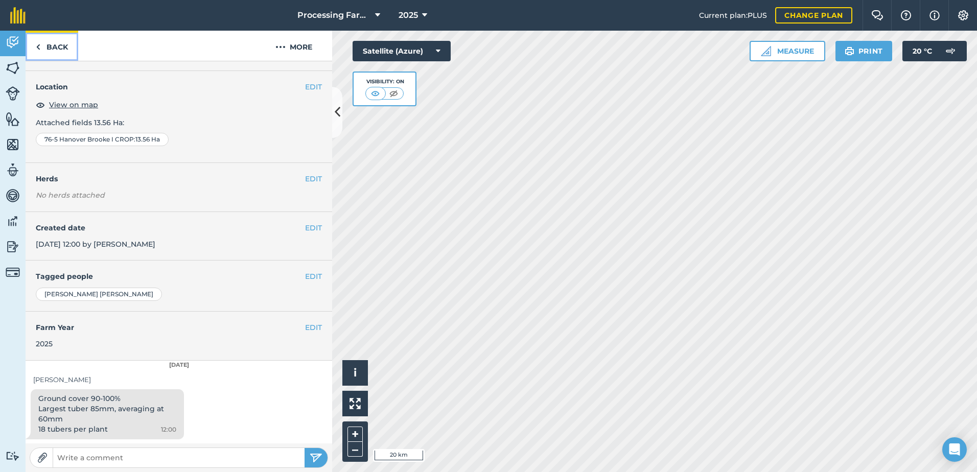
click at [55, 44] on link "Back" at bounding box center [52, 46] width 53 height 30
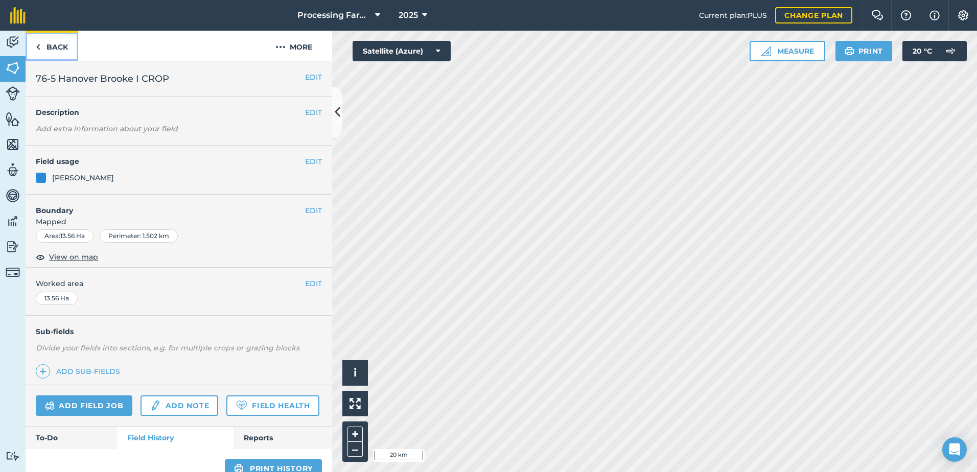
click at [65, 49] on link "Back" at bounding box center [52, 46] width 53 height 30
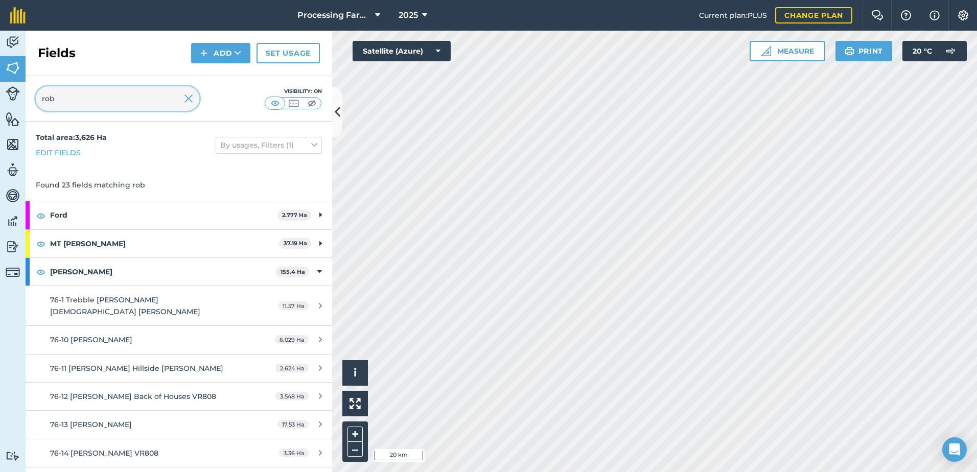
drag, startPoint x: 66, startPoint y: 105, endPoint x: 27, endPoint y: 99, distance: 40.3
click at [27, 99] on div "rob Visibility: On" at bounding box center [179, 98] width 307 height 45
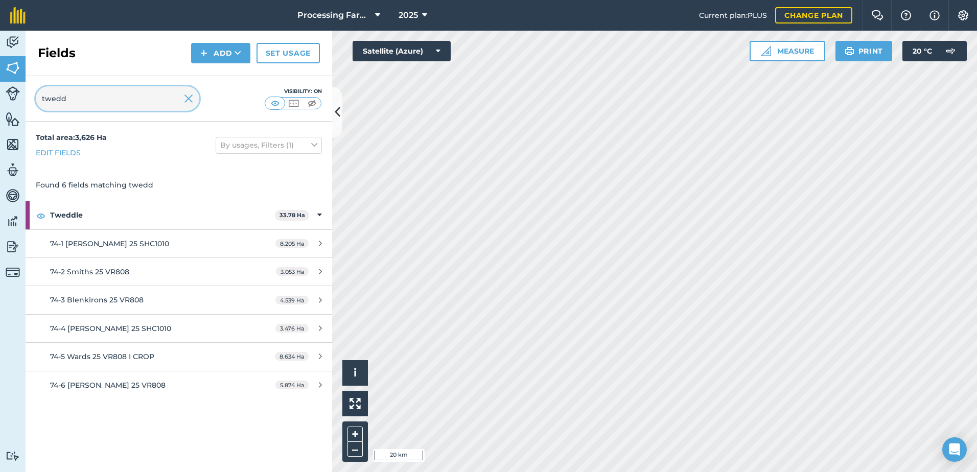
type input "twedd"
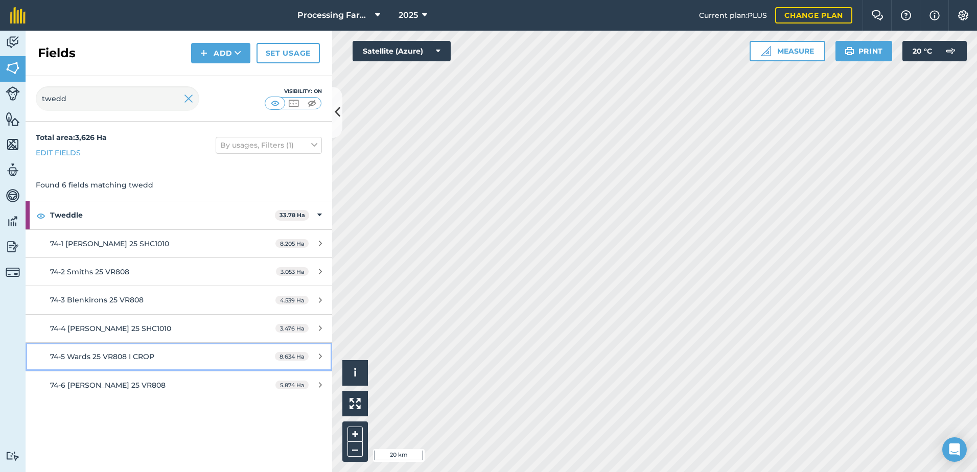
click at [152, 360] on span "74-5 Wards 25 VR808 I CROP" at bounding box center [102, 356] width 104 height 9
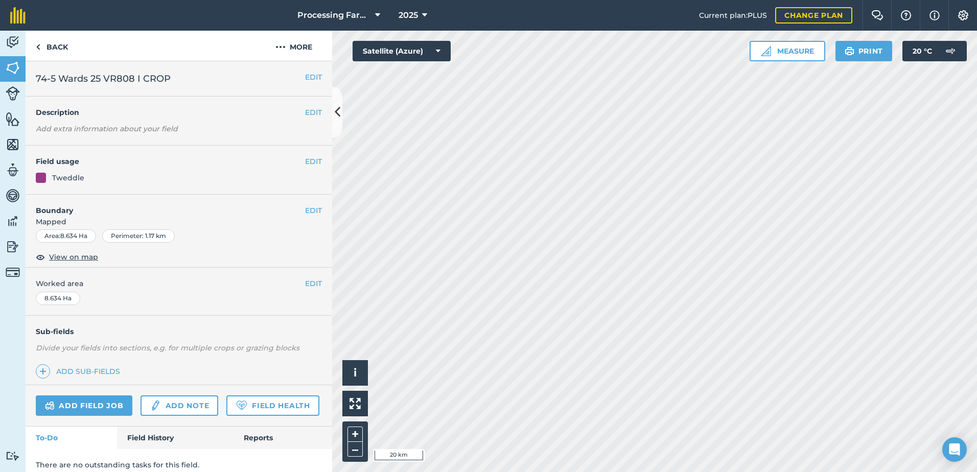
scroll to position [37, 0]
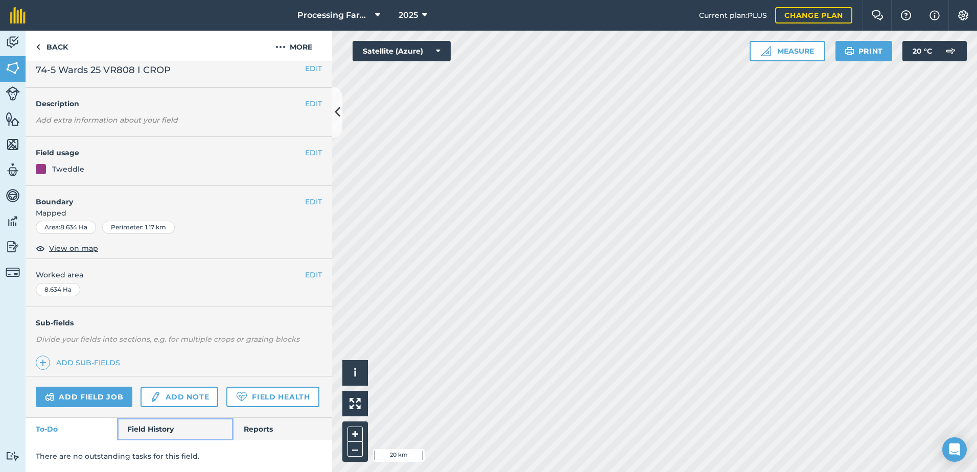
click at [154, 428] on link "Field History" at bounding box center [175, 429] width 116 height 22
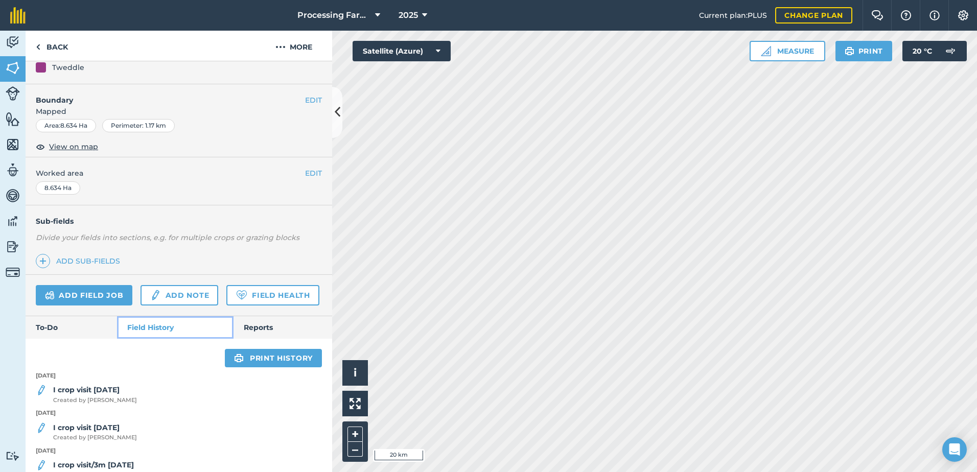
scroll to position [242, 0]
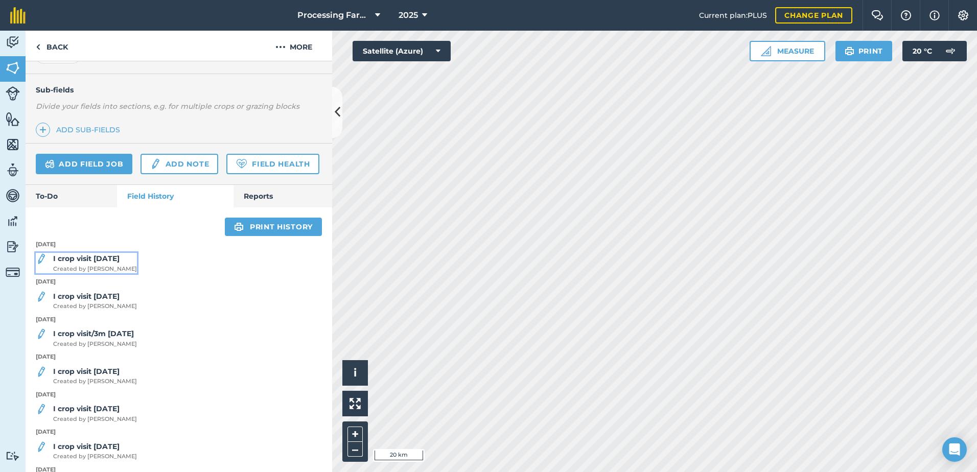
click at [111, 273] on div "I crop visit 28/8/25 Created by Lucy B" at bounding box center [95, 263] width 84 height 20
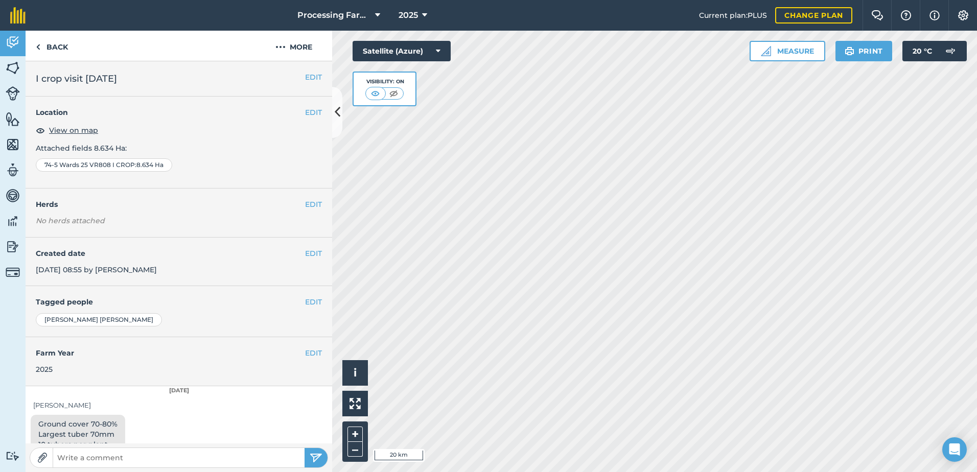
scroll to position [26, 0]
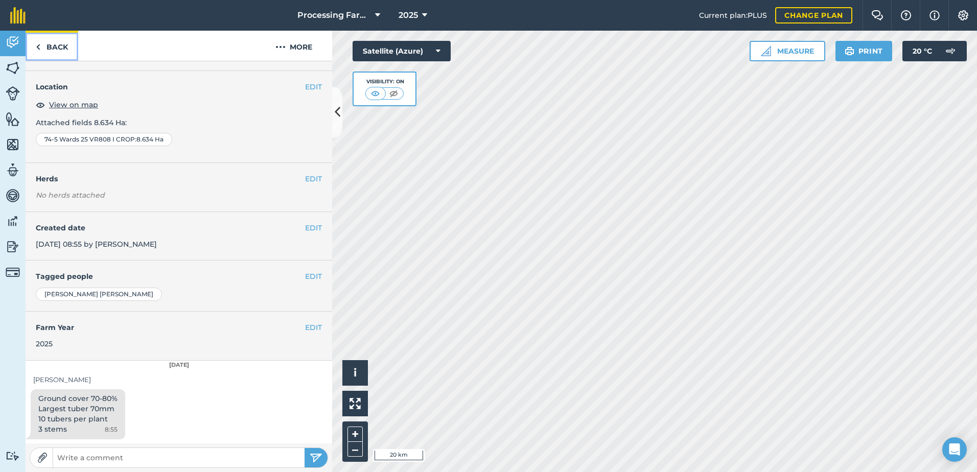
click at [62, 42] on link "Back" at bounding box center [52, 46] width 53 height 30
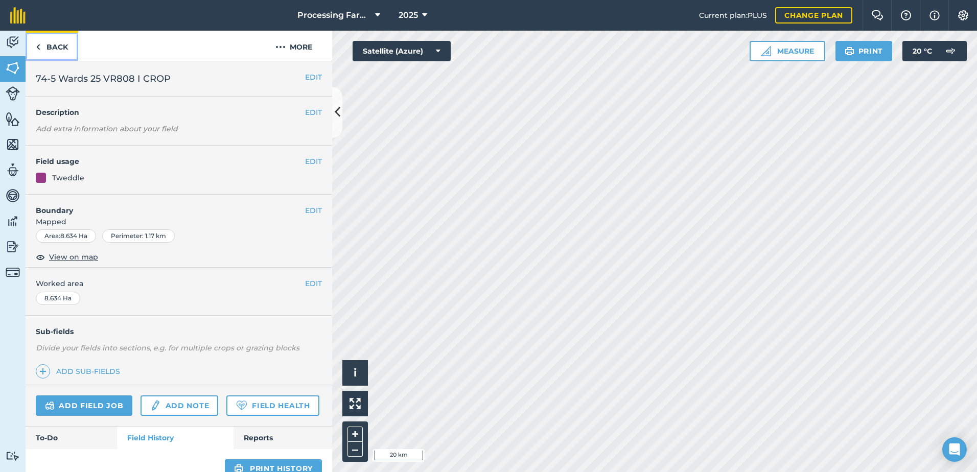
click at [62, 49] on link "Back" at bounding box center [52, 46] width 53 height 30
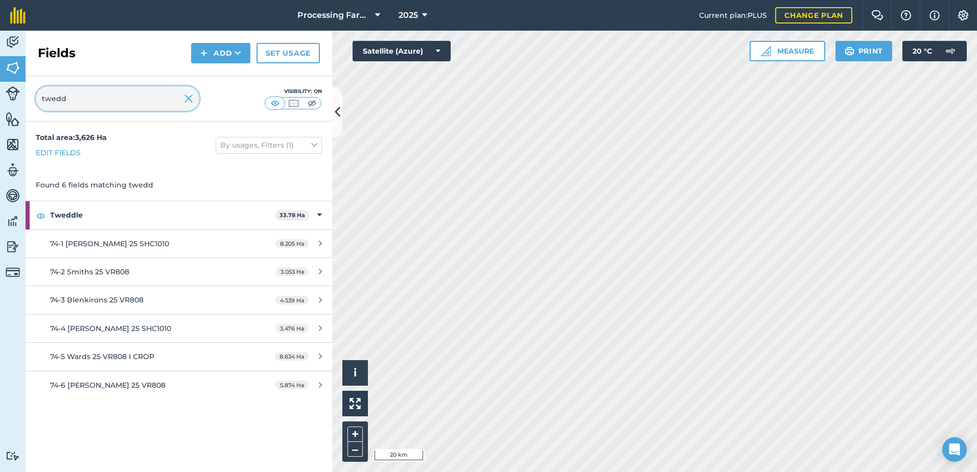
drag, startPoint x: 74, startPoint y: 97, endPoint x: -2, endPoint y: 101, distance: 75.8
click at [0, 101] on html "Processing Farms 2025 Current plan : PLUS Change plan Farm Chat Help Info Setti…" at bounding box center [488, 236] width 977 height 472
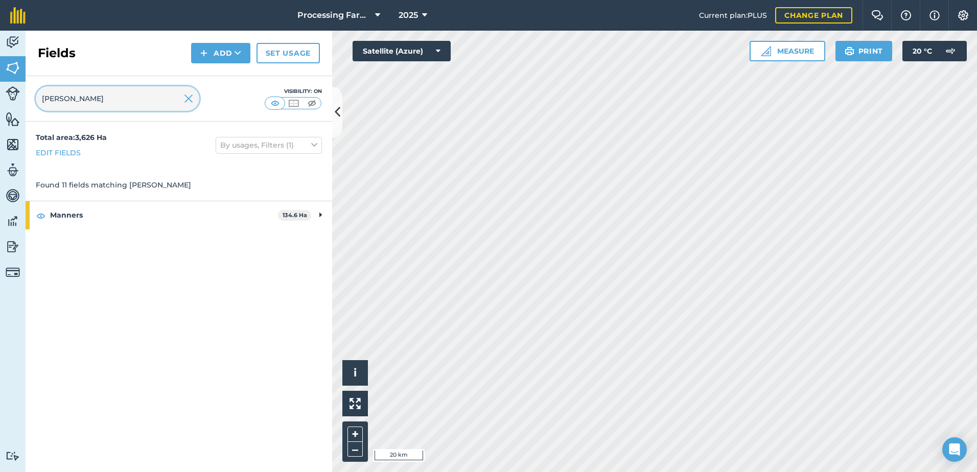
type input "mann"
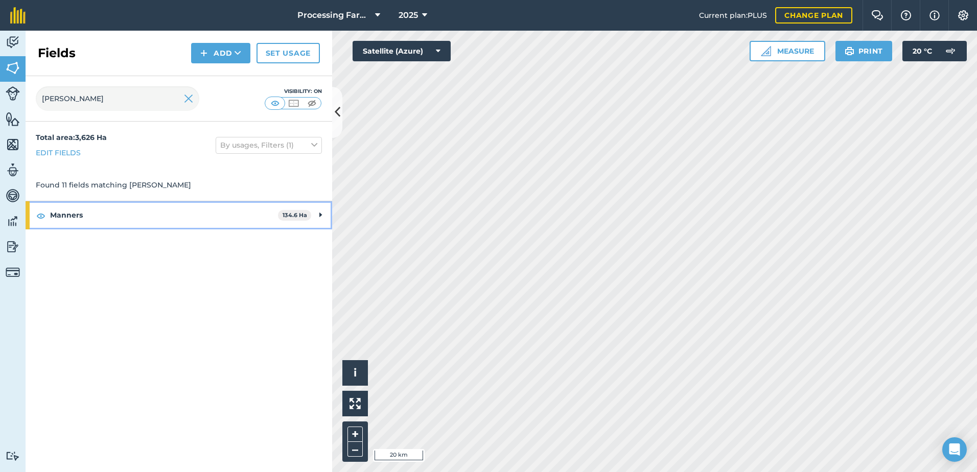
click at [82, 219] on strong "Manners" at bounding box center [164, 215] width 228 height 28
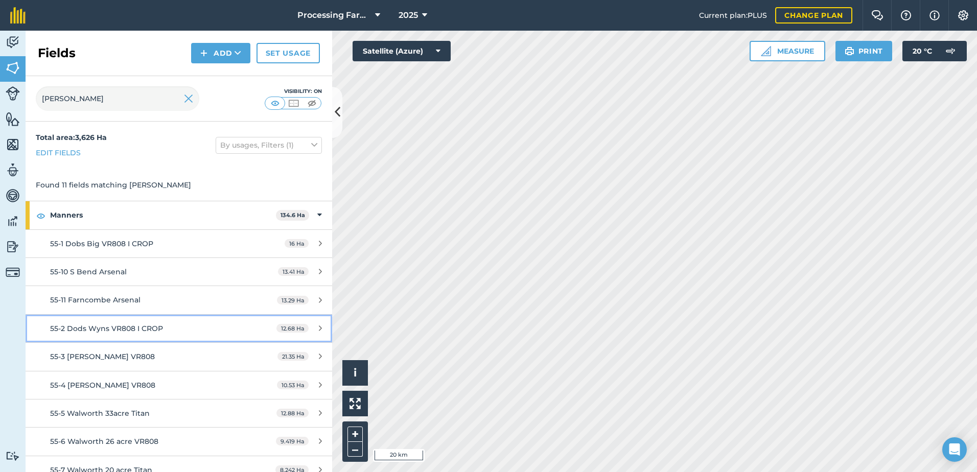
click at [163, 330] on div "55-2 Dods Wyns VR808 I CROP" at bounding box center [146, 328] width 192 height 11
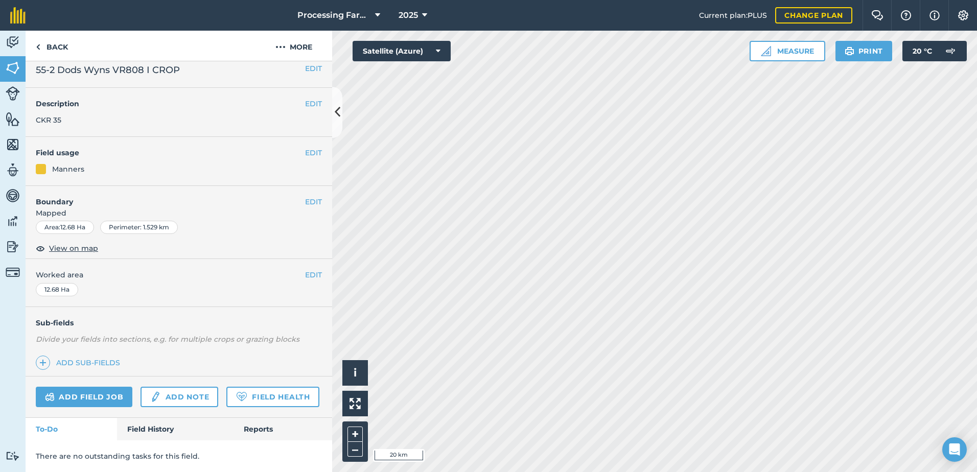
scroll to position [37, 0]
click at [156, 440] on link "Field History" at bounding box center [175, 429] width 116 height 22
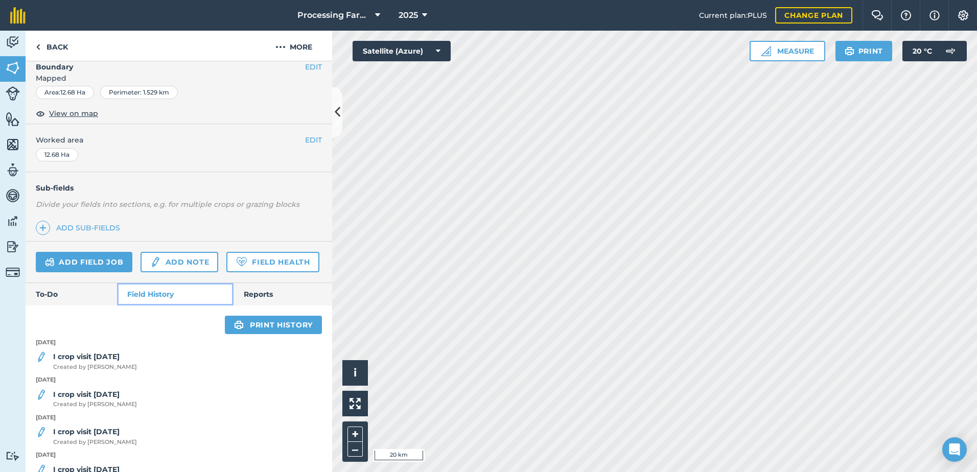
scroll to position [293, 0]
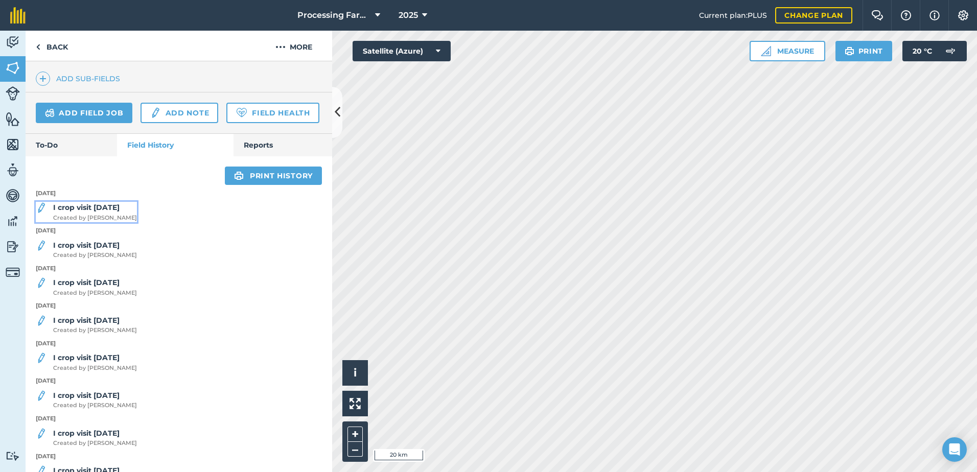
click at [116, 212] on strong "I crop visit [DATE]" at bounding box center [86, 207] width 66 height 9
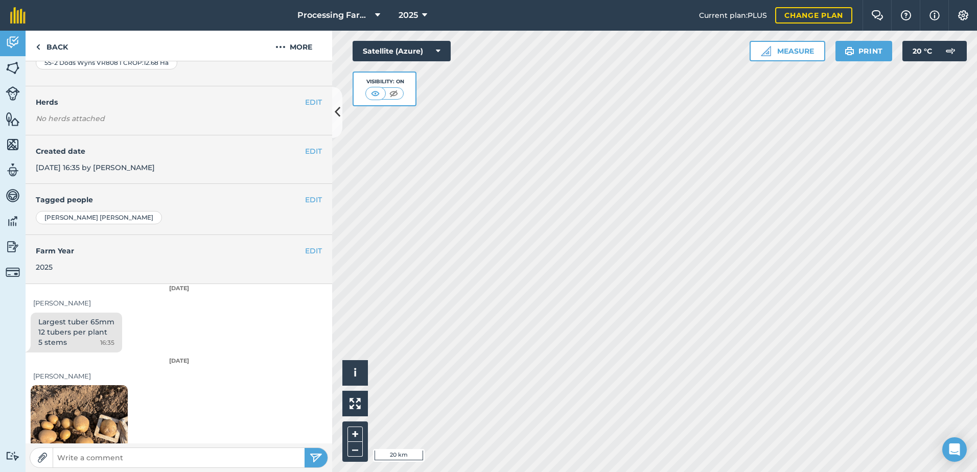
scroll to position [246, 0]
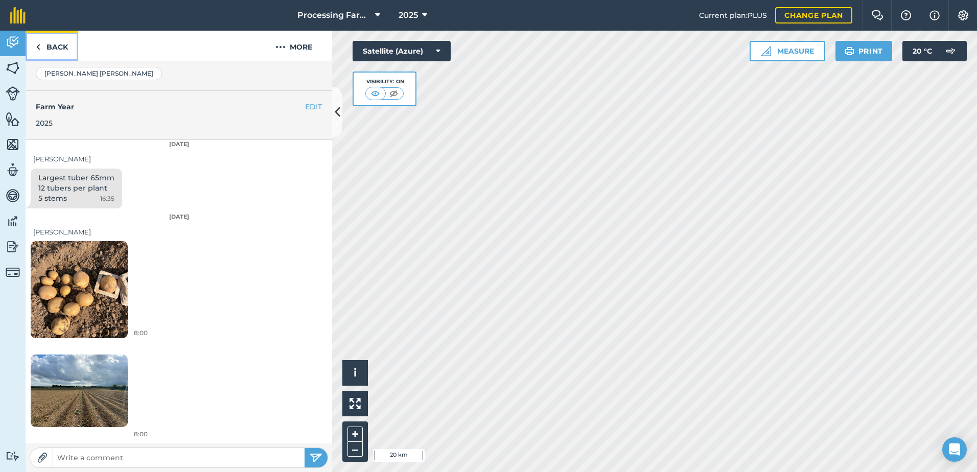
click at [45, 42] on link "Back" at bounding box center [52, 46] width 53 height 30
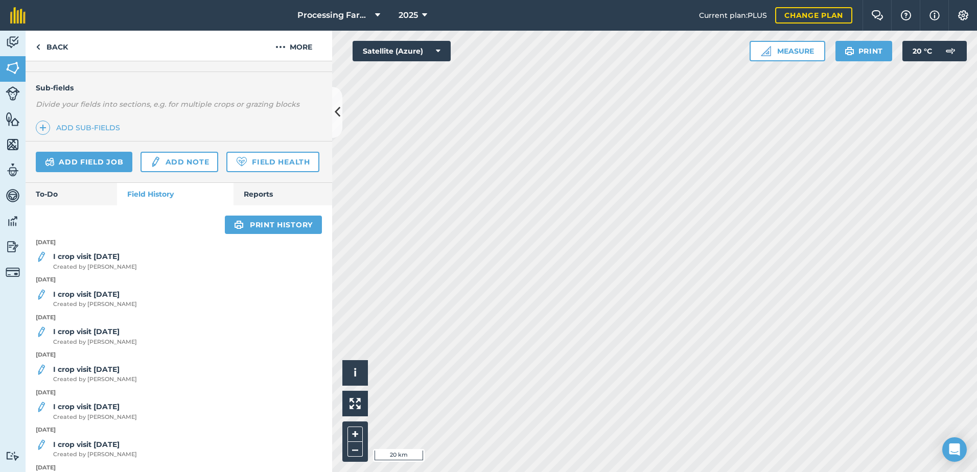
scroll to position [256, 0]
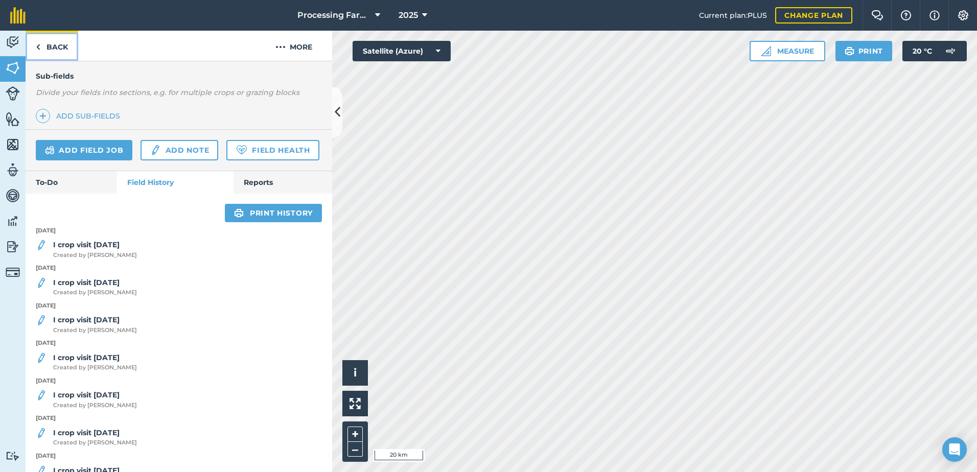
click at [65, 56] on link "Back" at bounding box center [52, 46] width 53 height 30
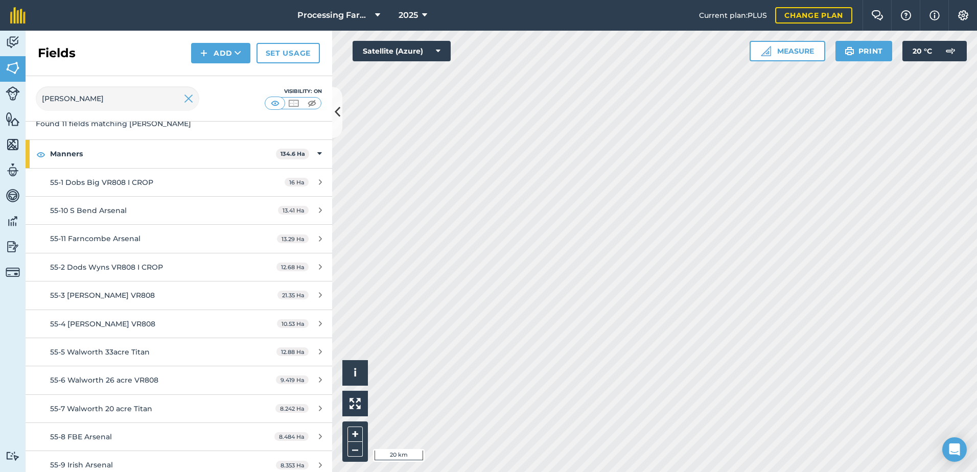
scroll to position [69, 0]
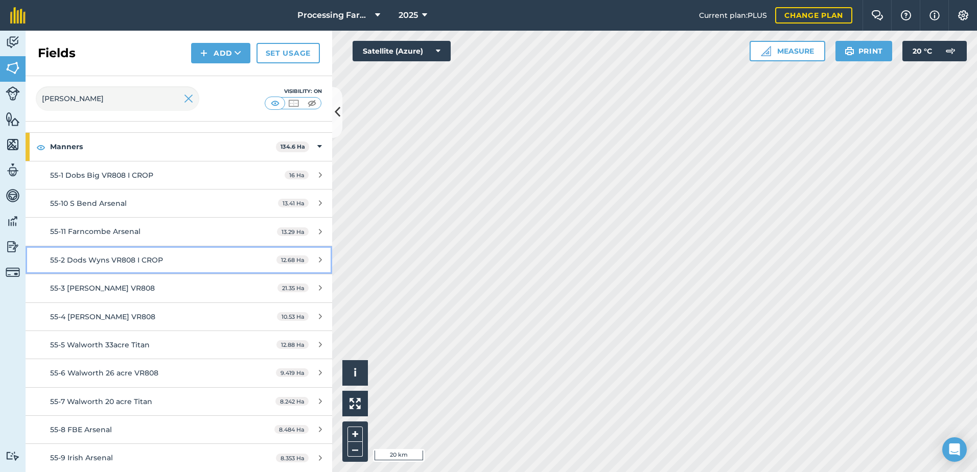
click at [167, 260] on div "55-2 Dods Wyns VR808 I CROP" at bounding box center [146, 260] width 192 height 11
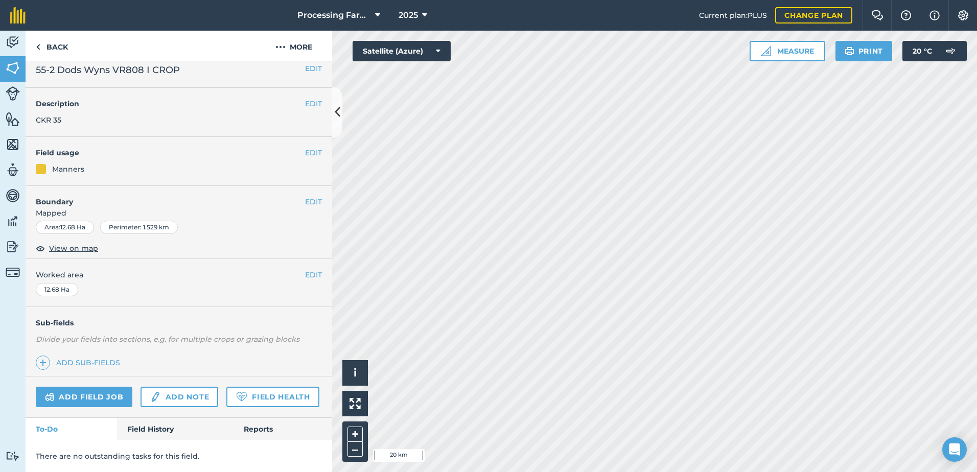
scroll to position [37, 0]
click at [157, 428] on link "Field History" at bounding box center [175, 429] width 116 height 22
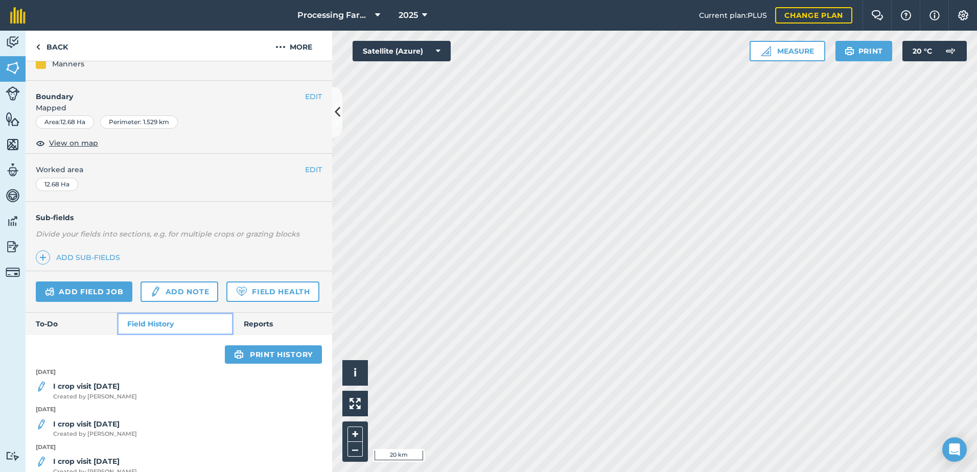
scroll to position [293, 0]
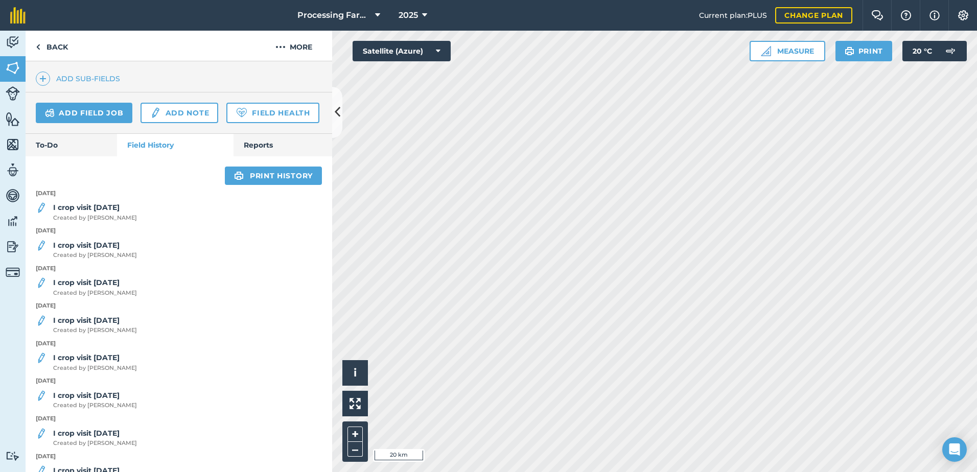
click at [85, 198] on p "27th August 2025" at bounding box center [179, 193] width 307 height 9
click at [124, 222] on div "I crop visit 27/8/25 Created by Lucy B" at bounding box center [179, 212] width 307 height 20
click at [103, 223] on span "Created by Lucy B" at bounding box center [95, 218] width 84 height 9
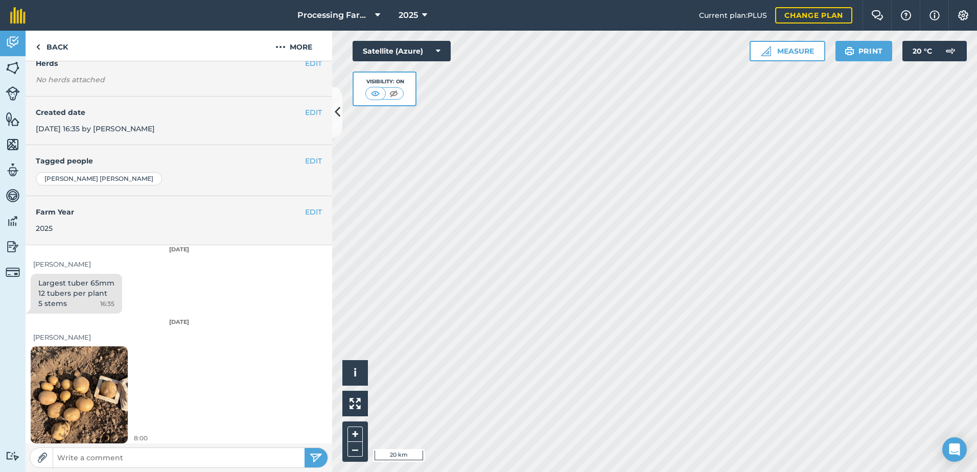
scroll to position [246, 0]
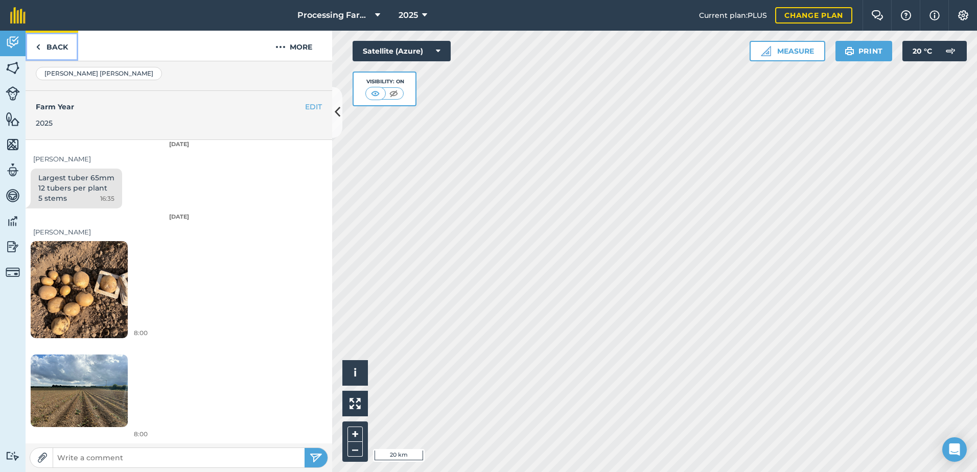
click at [63, 47] on link "Back" at bounding box center [52, 46] width 53 height 30
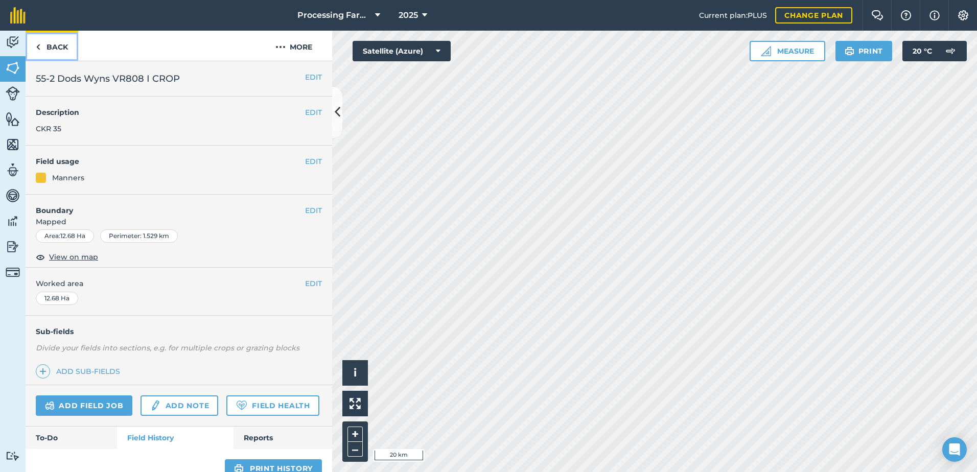
click at [63, 47] on link "Back" at bounding box center [52, 46] width 53 height 30
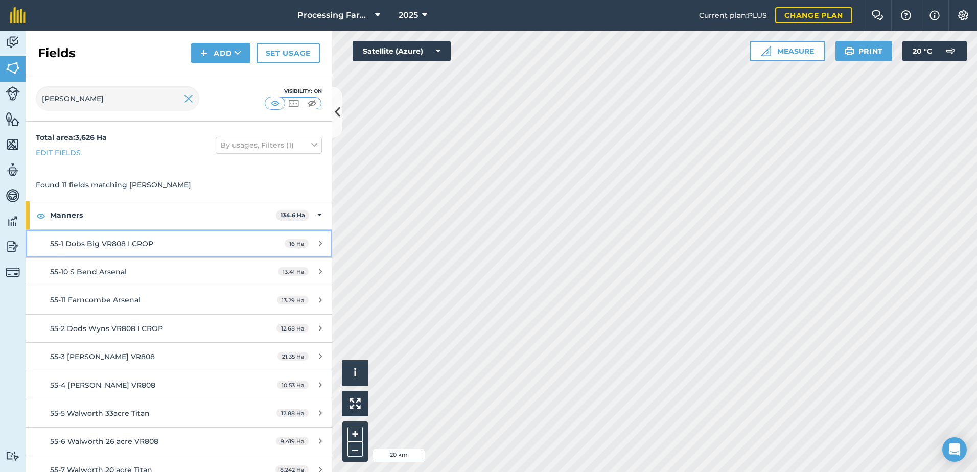
click at [145, 244] on span "55-1 Dobs Big VR808 I CROP" at bounding box center [101, 243] width 103 height 9
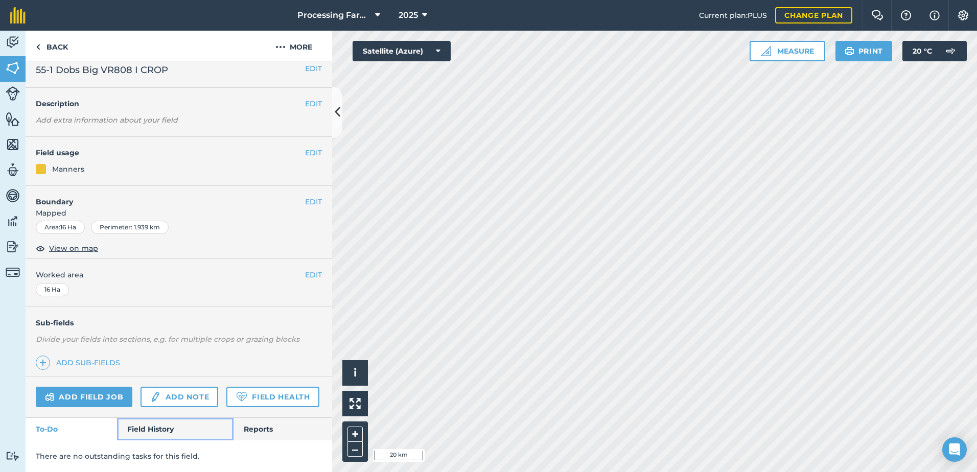
click at [154, 431] on link "Field History" at bounding box center [175, 429] width 116 height 22
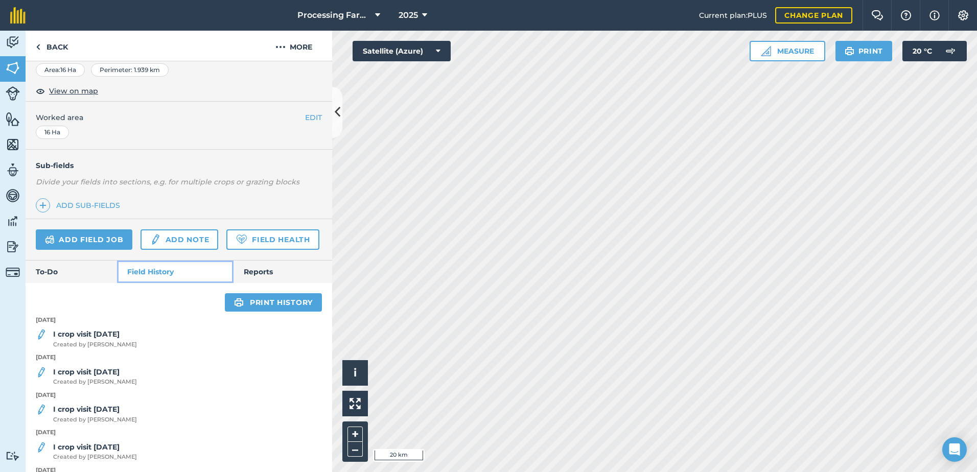
scroll to position [293, 0]
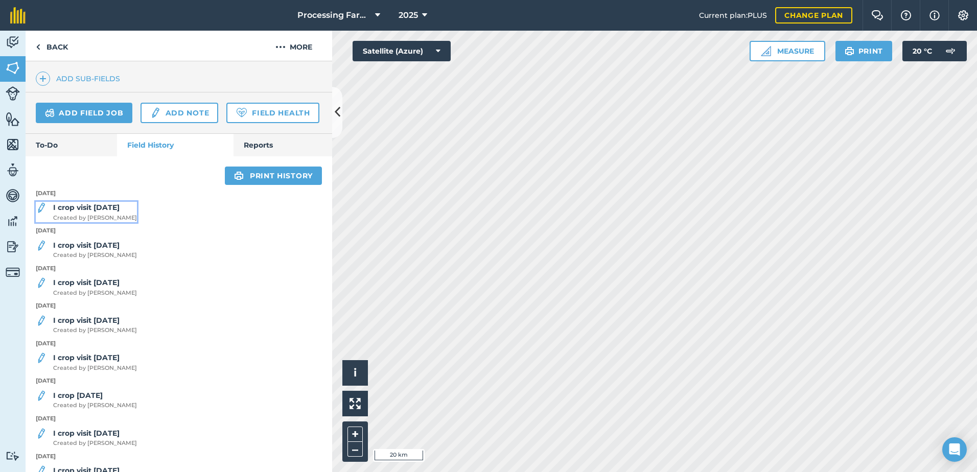
click at [100, 222] on div "I crop visit 27/8/25 Created by Lucy B" at bounding box center [95, 212] width 84 height 20
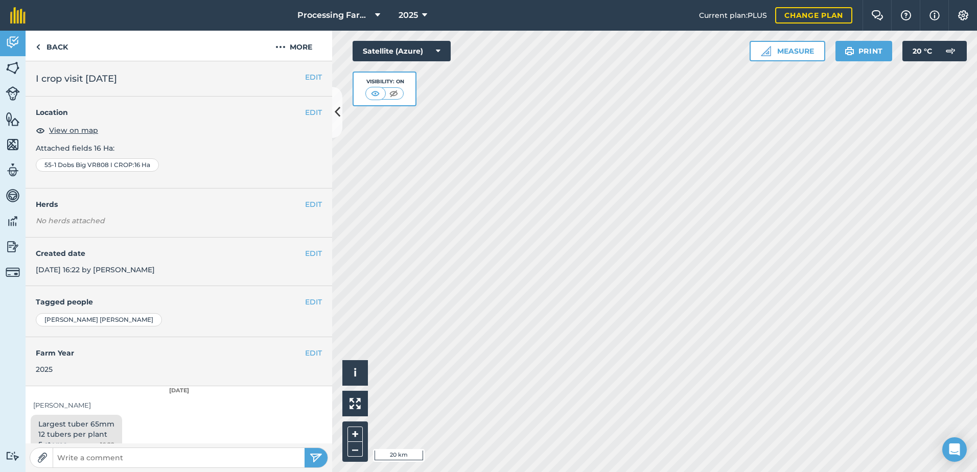
scroll to position [15, 0]
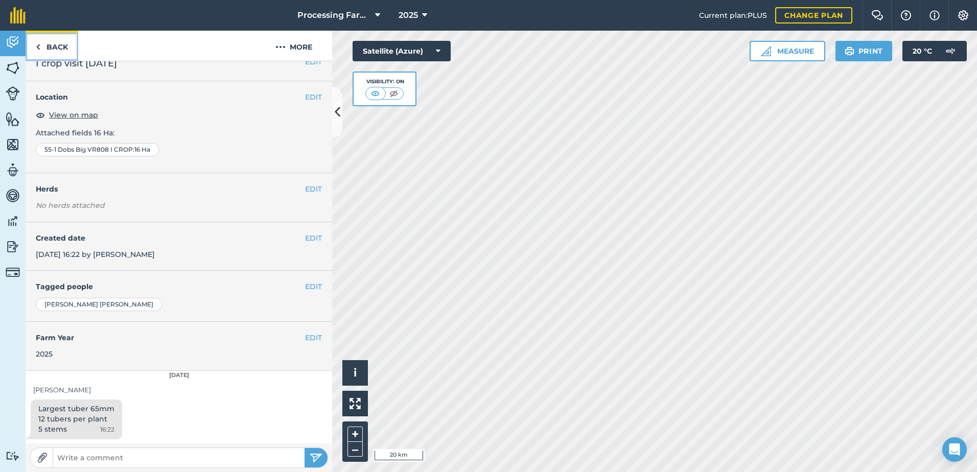
click at [61, 50] on link "Back" at bounding box center [52, 46] width 53 height 30
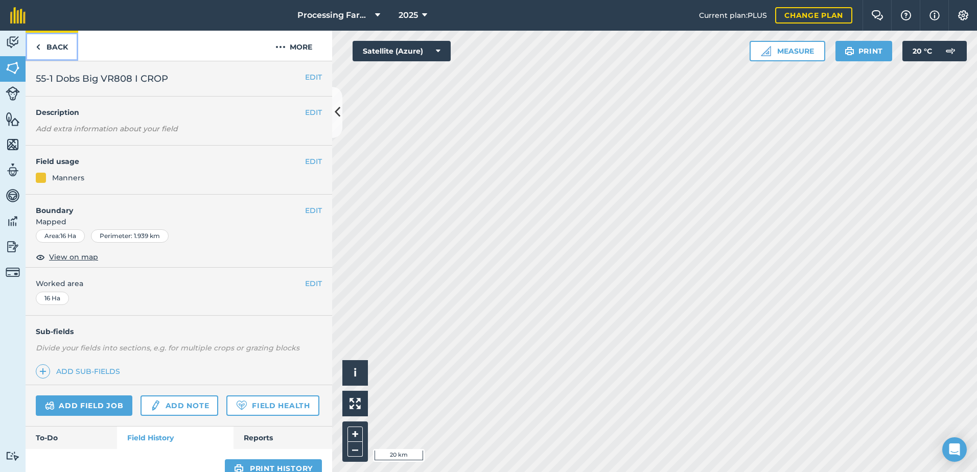
click at [56, 49] on link "Back" at bounding box center [52, 46] width 53 height 30
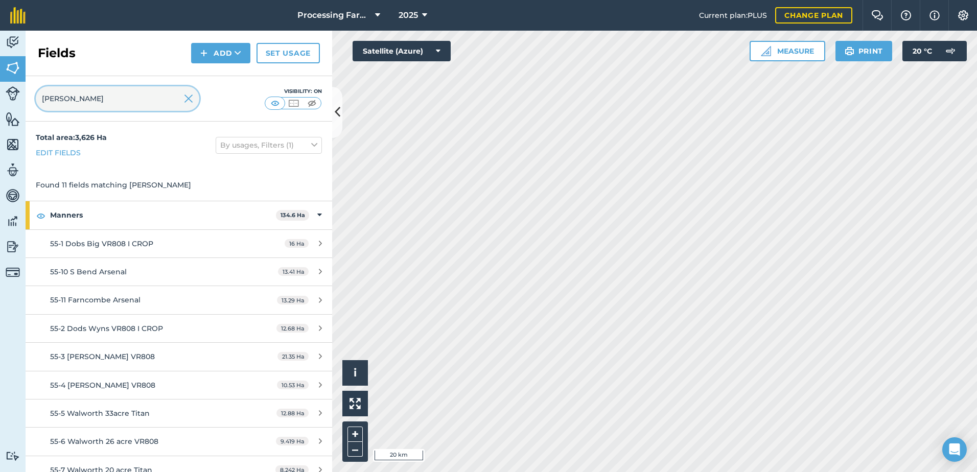
drag, startPoint x: 88, startPoint y: 96, endPoint x: 11, endPoint y: 105, distance: 78.2
click at [11, 105] on div "Activity Fields Livestock Features Maps Team Vehicles Data Reporting Billing Tu…" at bounding box center [488, 252] width 977 height 442
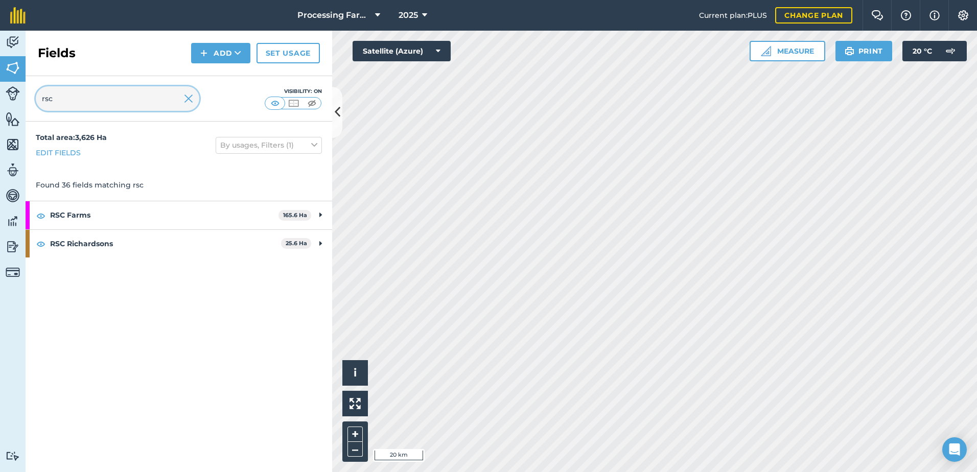
type input "rsc"
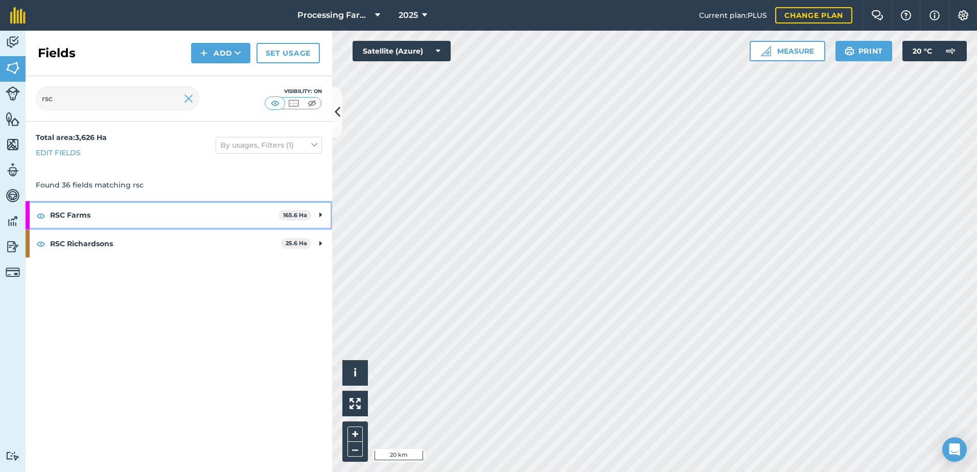
click at [75, 218] on strong "RSC Farms" at bounding box center [164, 215] width 229 height 28
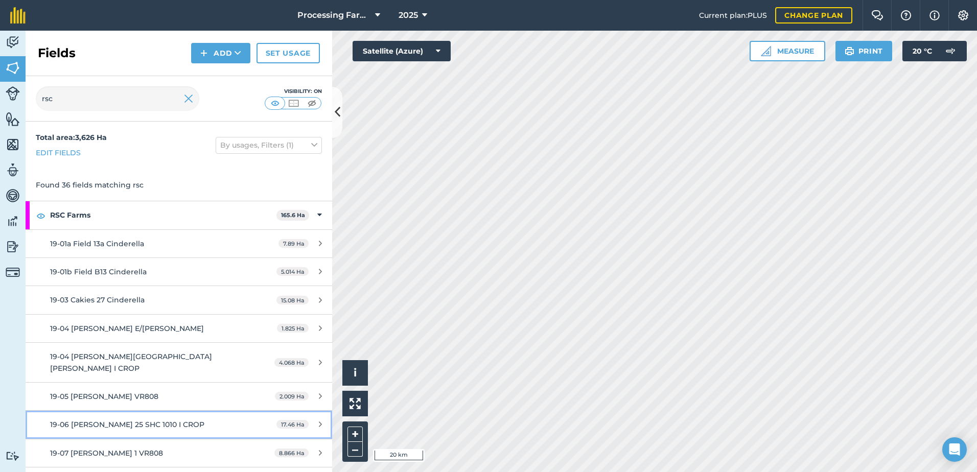
click at [172, 419] on div "19-06 [PERSON_NAME] 25 SHC 1010 I CROP" at bounding box center [146, 424] width 192 height 11
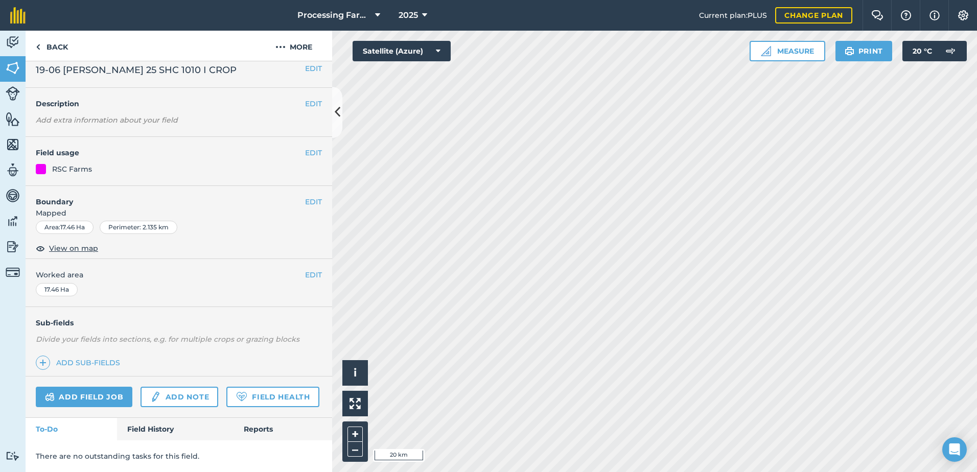
scroll to position [37, 0]
click at [130, 425] on link "Field History" at bounding box center [175, 429] width 116 height 22
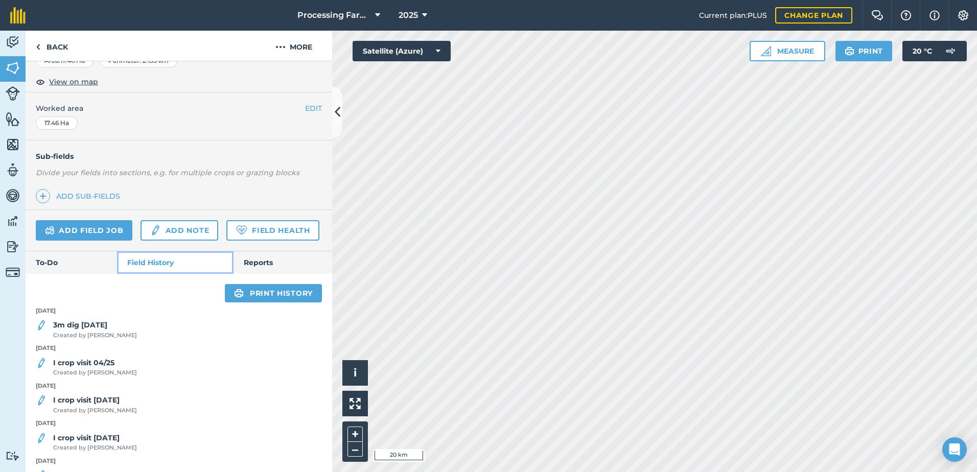
scroll to position [191, 0]
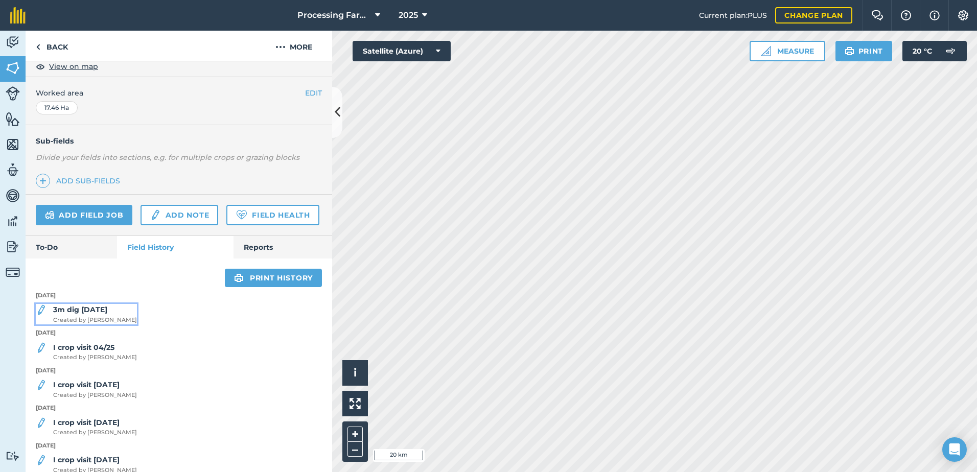
click at [93, 325] on span "Created by Lucy B" at bounding box center [95, 320] width 84 height 9
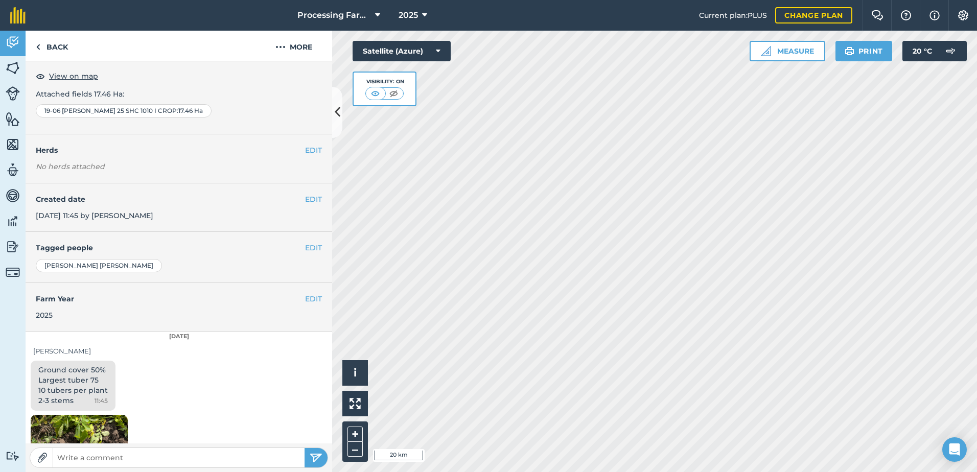
scroll to position [153, 0]
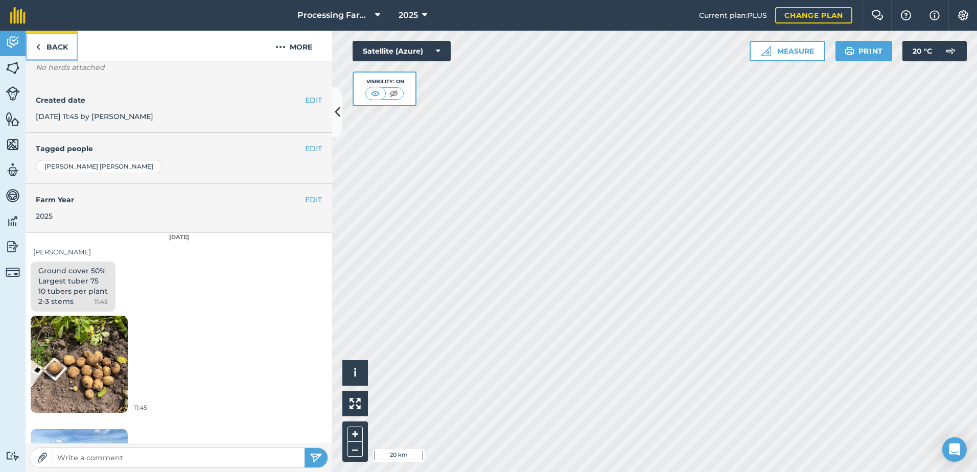
click at [66, 50] on link "Back" at bounding box center [52, 46] width 53 height 30
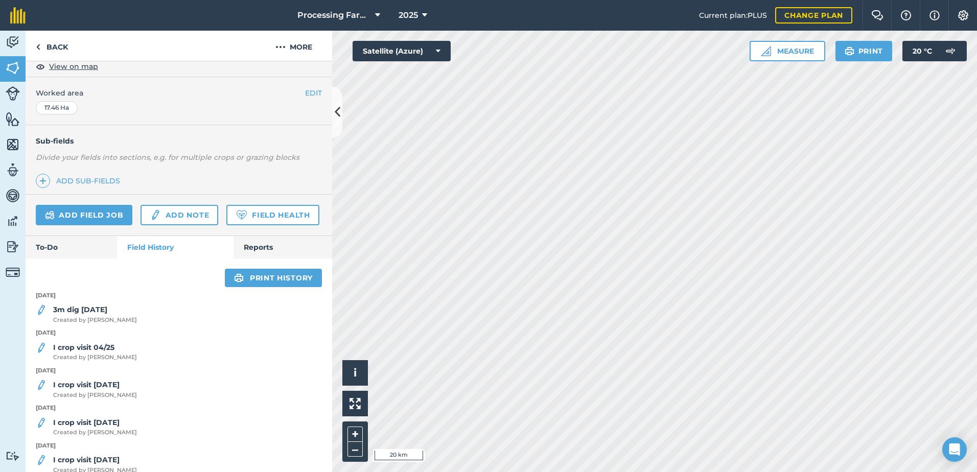
scroll to position [256, 0]
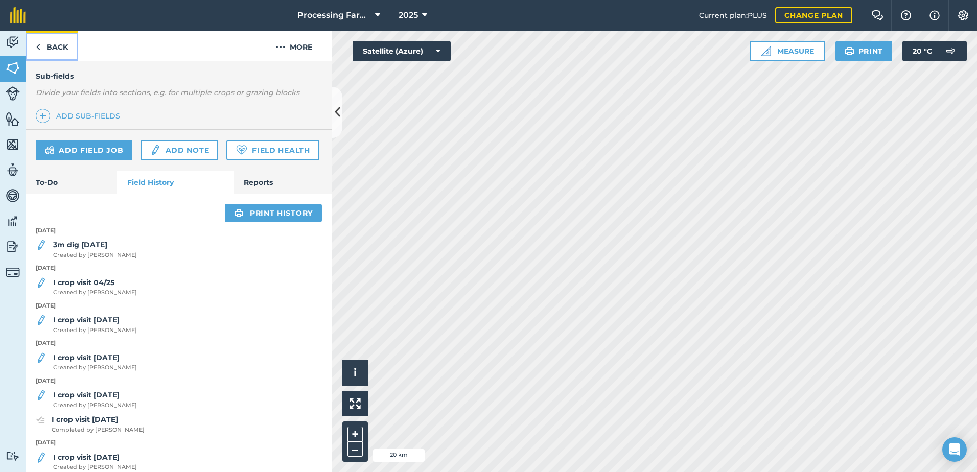
click at [61, 40] on link "Back" at bounding box center [52, 46] width 53 height 30
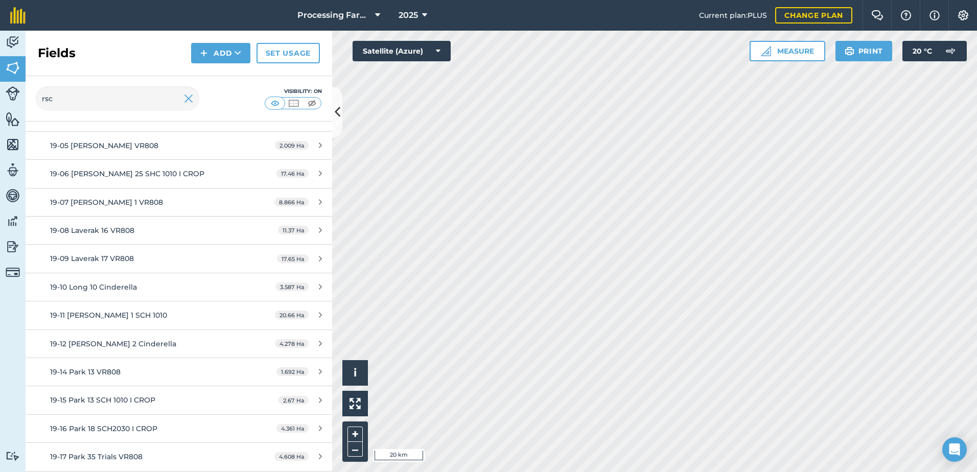
scroll to position [256, 0]
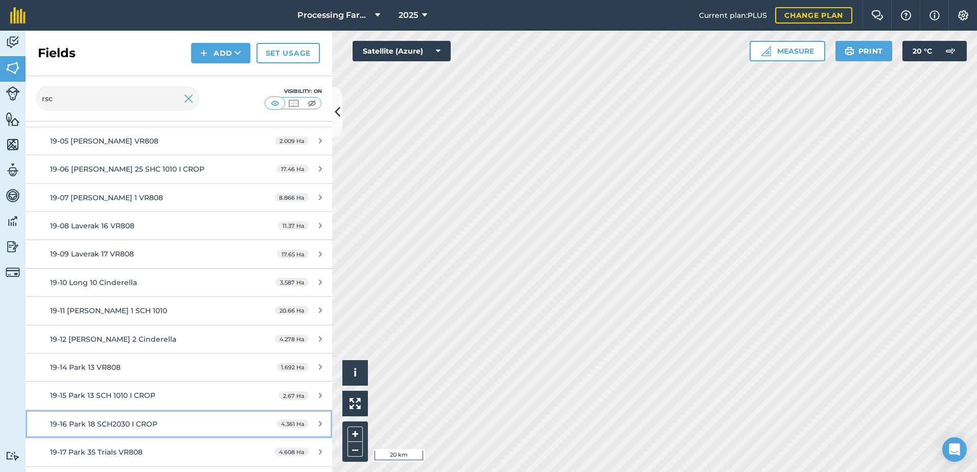
click at [153, 420] on span "19-16 Park 18 SCH2030 I CROP" at bounding box center [103, 424] width 107 height 9
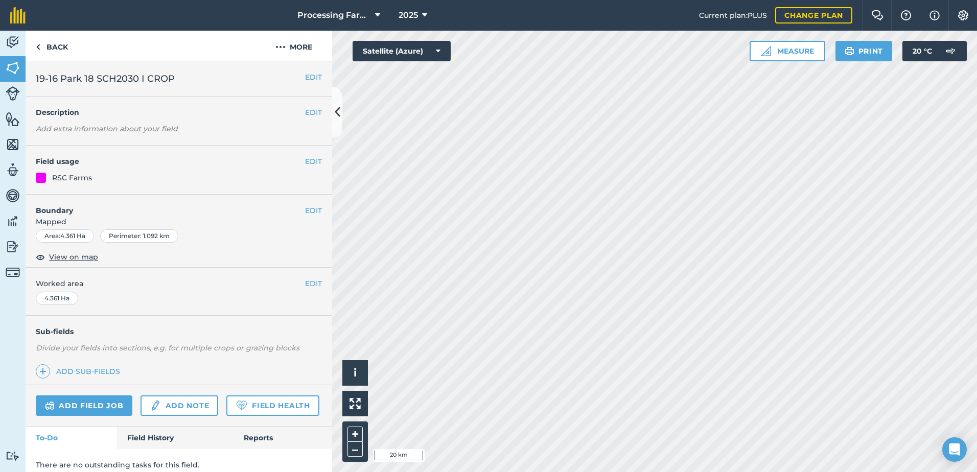
scroll to position [37, 0]
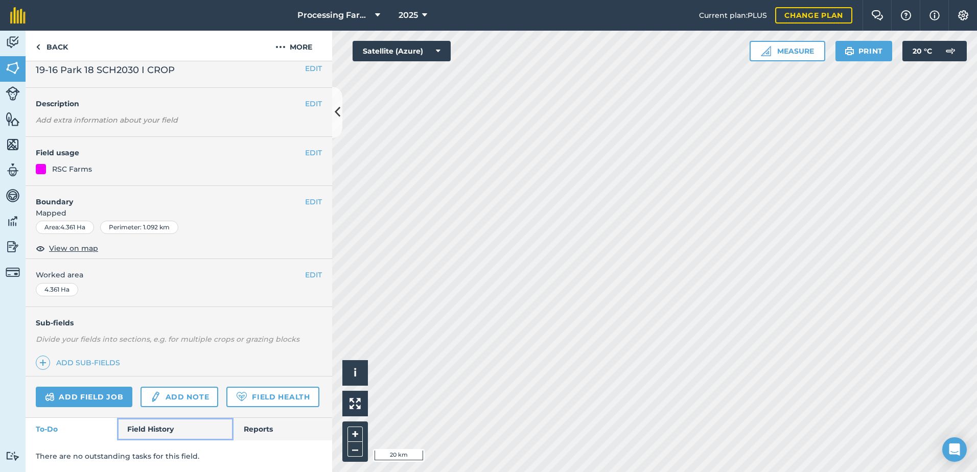
click at [188, 429] on link "Field History" at bounding box center [175, 429] width 116 height 22
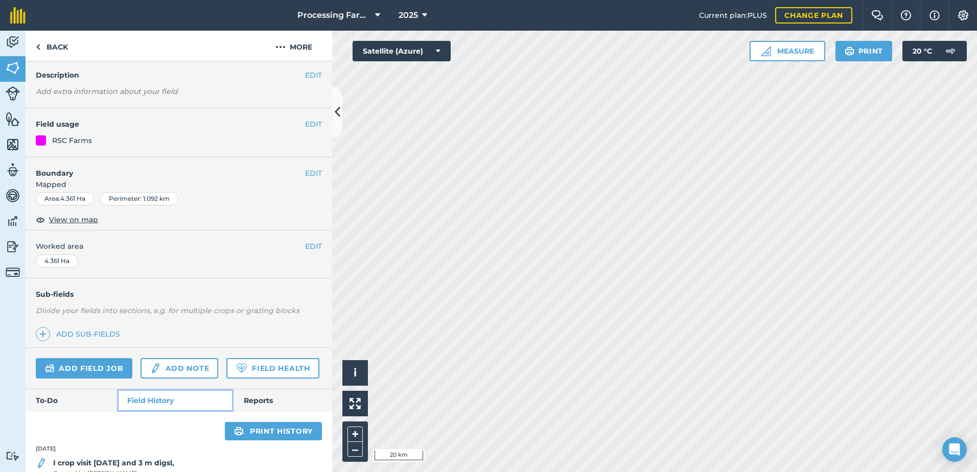
scroll to position [308, 0]
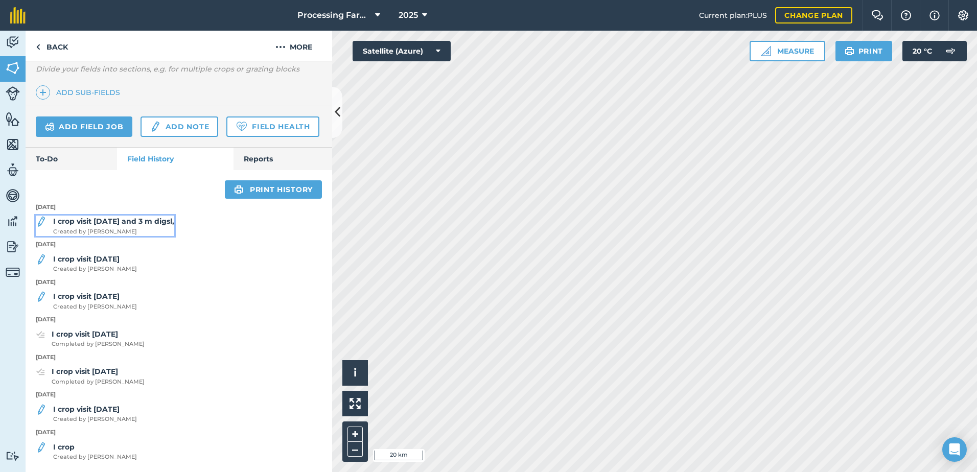
click at [127, 229] on span "Created by Olga J" at bounding box center [113, 231] width 121 height 9
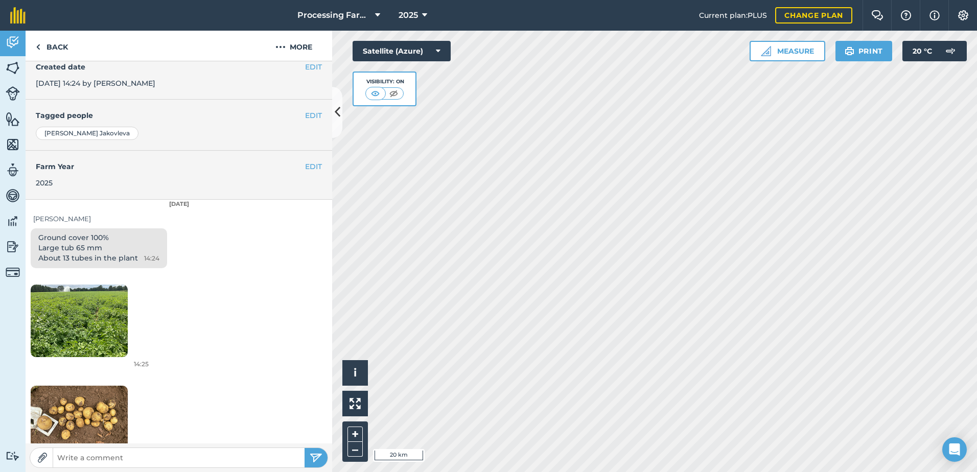
scroll to position [218, 0]
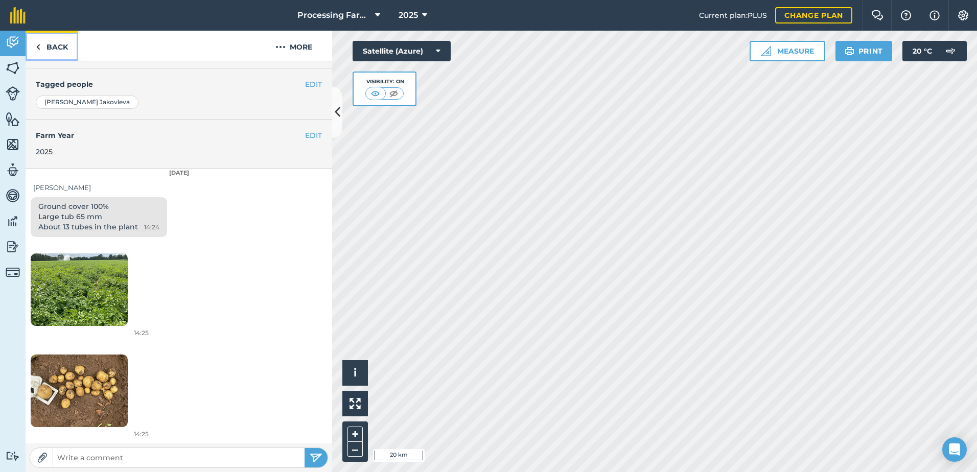
click at [59, 44] on link "Back" at bounding box center [52, 46] width 53 height 30
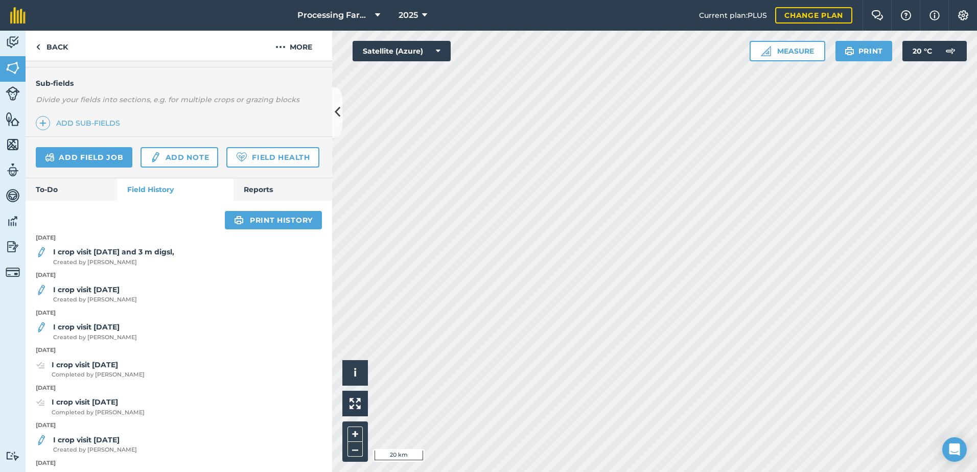
scroll to position [256, 0]
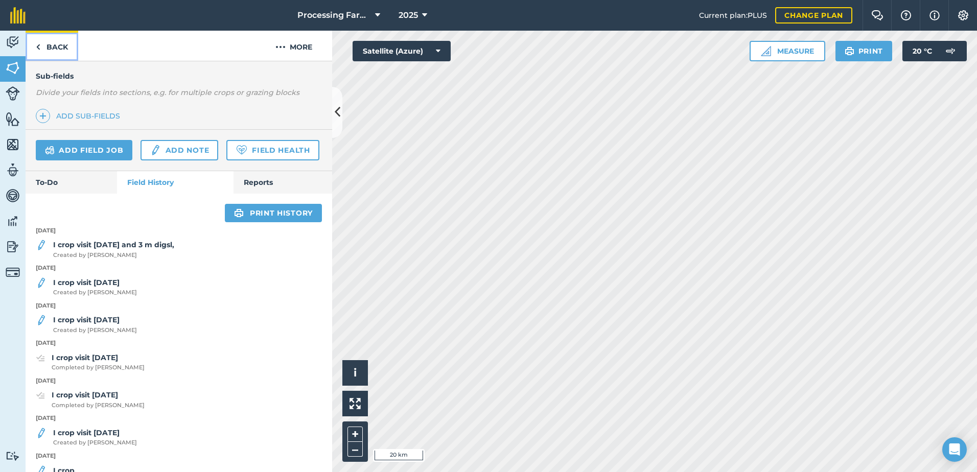
click at [61, 46] on link "Back" at bounding box center [52, 46] width 53 height 30
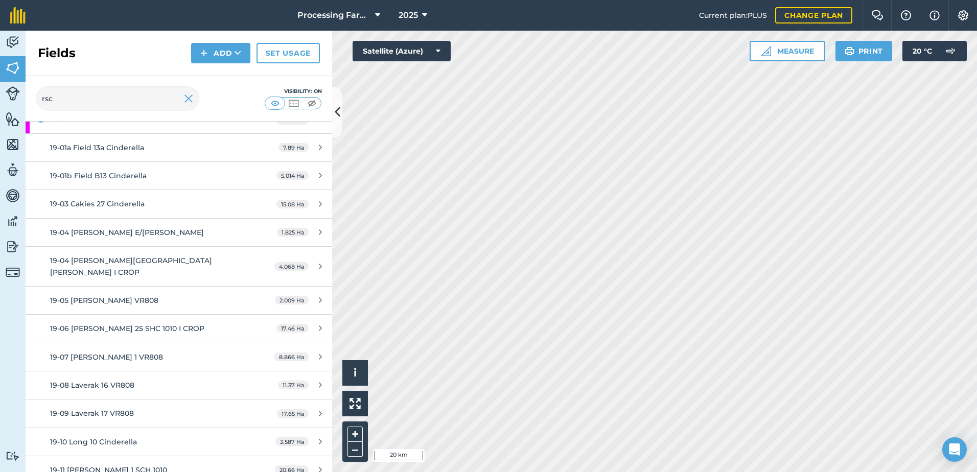
scroll to position [153, 0]
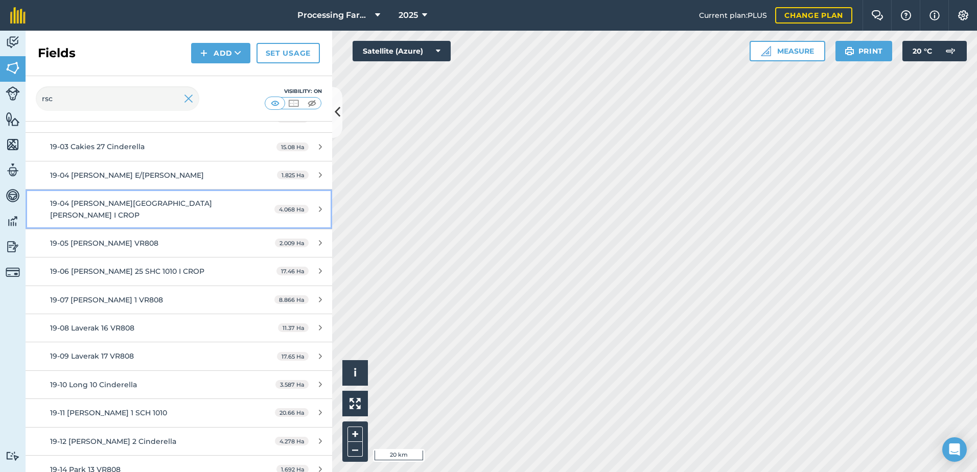
click at [158, 199] on span "19-04 [PERSON_NAME][GEOGRAPHIC_DATA][PERSON_NAME] I CROP" at bounding box center [131, 209] width 162 height 20
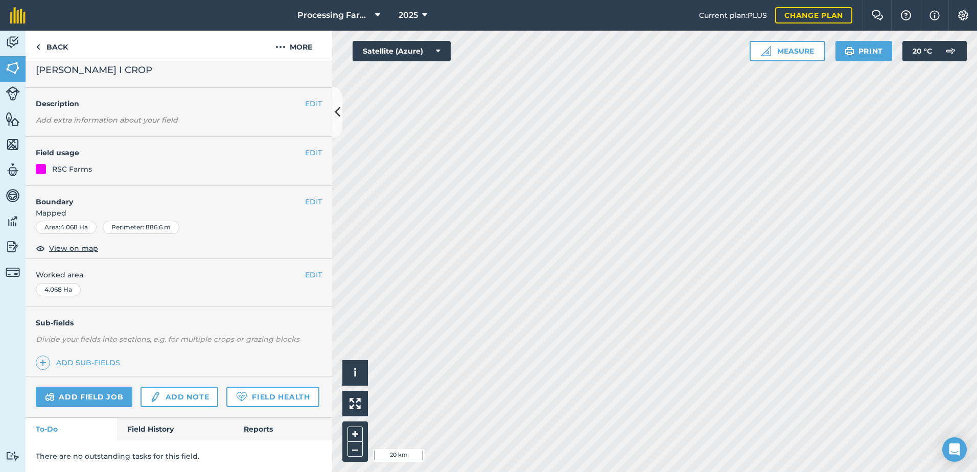
scroll to position [37, 0]
click at [164, 428] on link "Field History" at bounding box center [175, 429] width 116 height 22
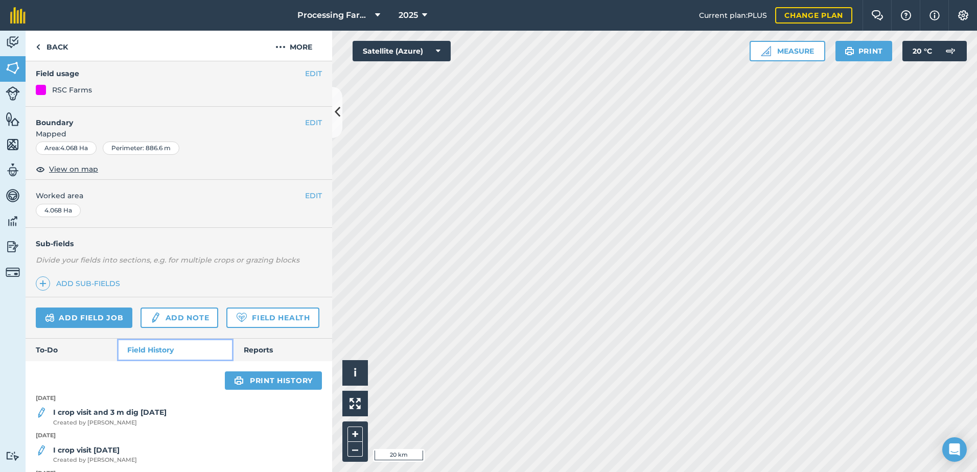
scroll to position [257, 0]
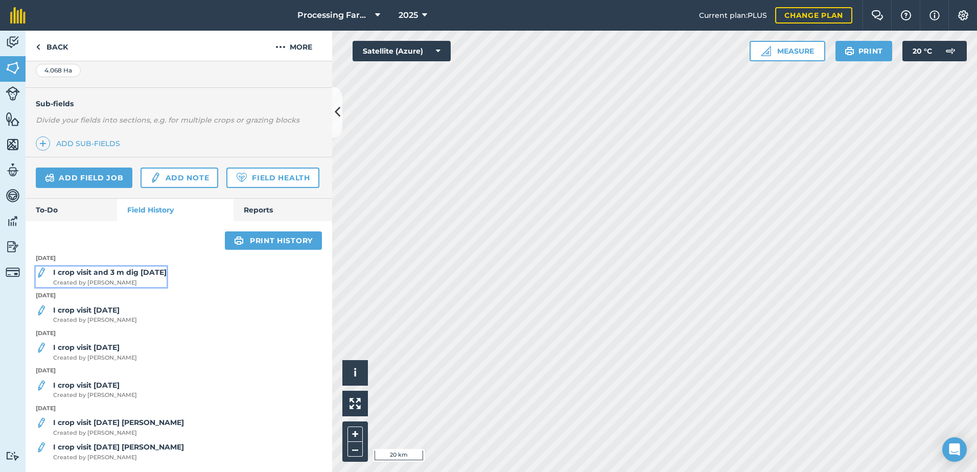
click at [106, 274] on strong "I crop visit and 3 m dig [DATE]" at bounding box center [109, 272] width 113 height 9
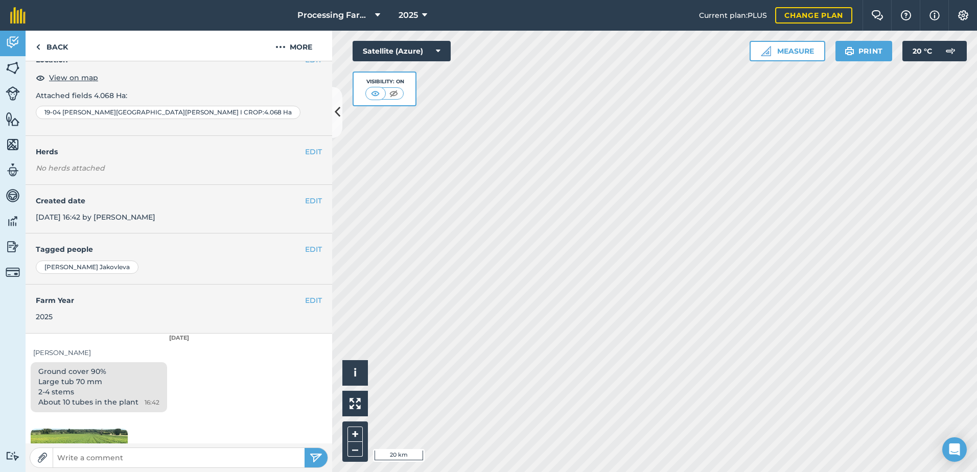
scroll to position [204, 0]
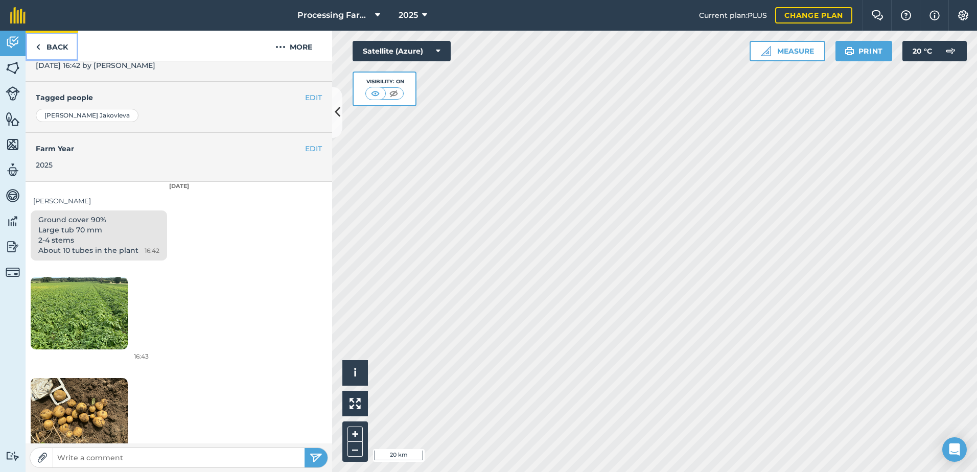
click at [64, 51] on link "Back" at bounding box center [52, 46] width 53 height 30
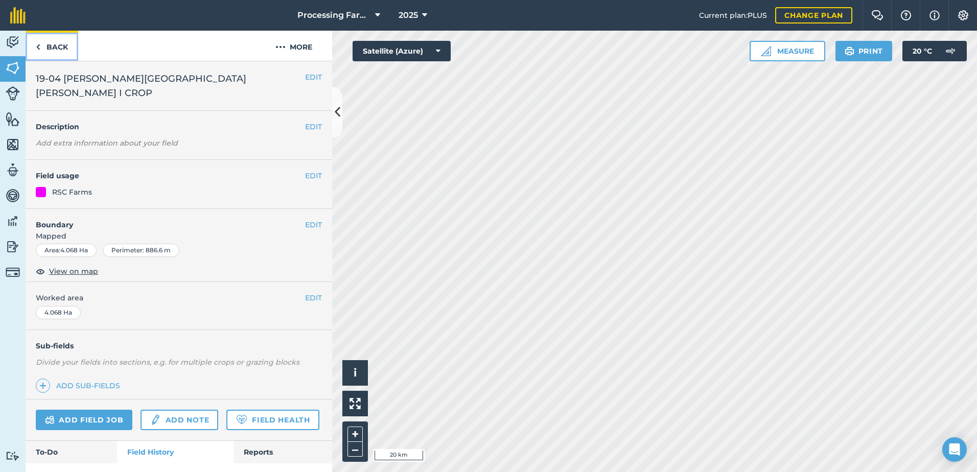
click at [61, 45] on link "Back" at bounding box center [52, 46] width 53 height 30
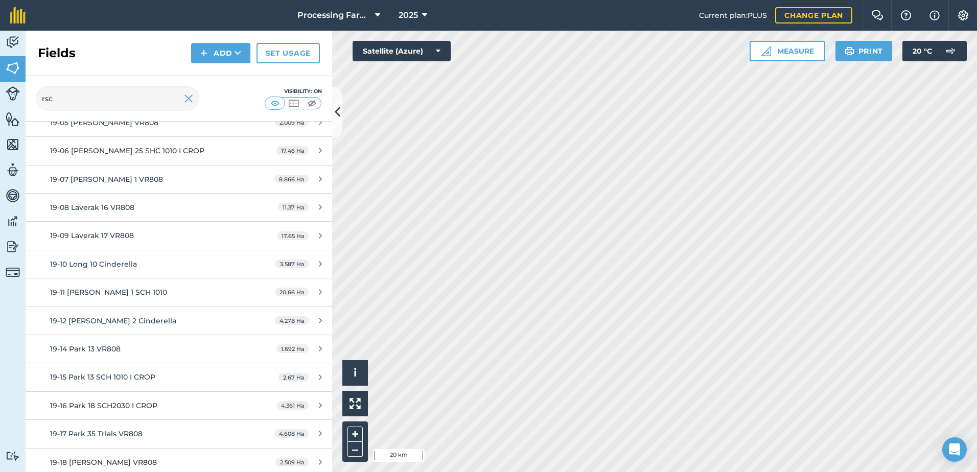
scroll to position [358, 0]
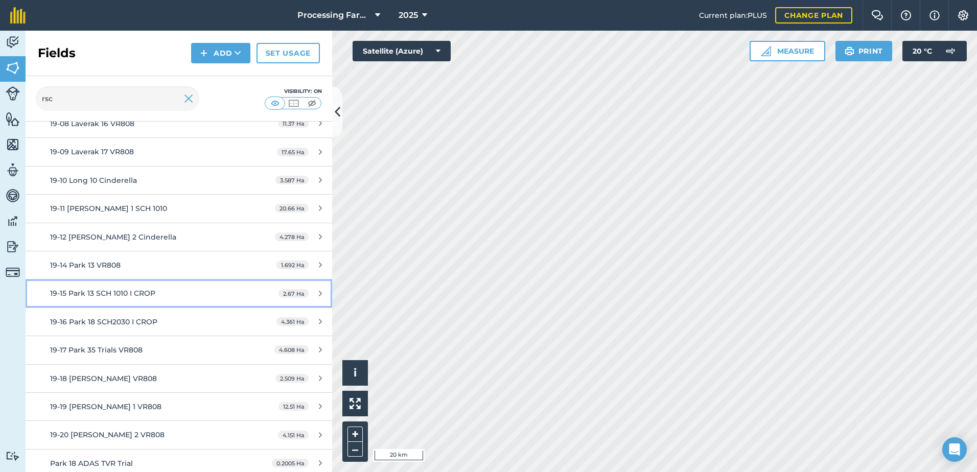
click at [153, 280] on link "19-15 Park 13 SCH 1010 I CROP 2.67 Ha" at bounding box center [179, 294] width 307 height 28
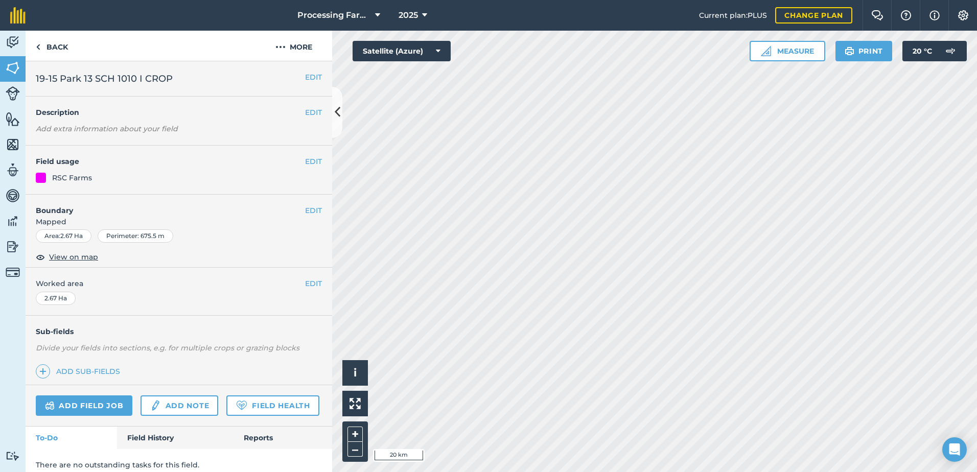
click at [163, 421] on div "Add field job Add note Field Health" at bounding box center [179, 405] width 307 height 41
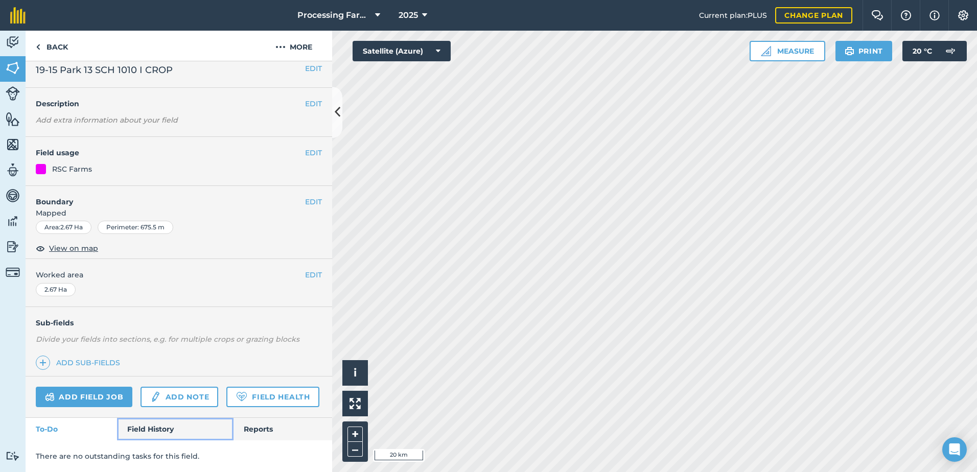
click at [160, 428] on link "Field History" at bounding box center [175, 429] width 116 height 22
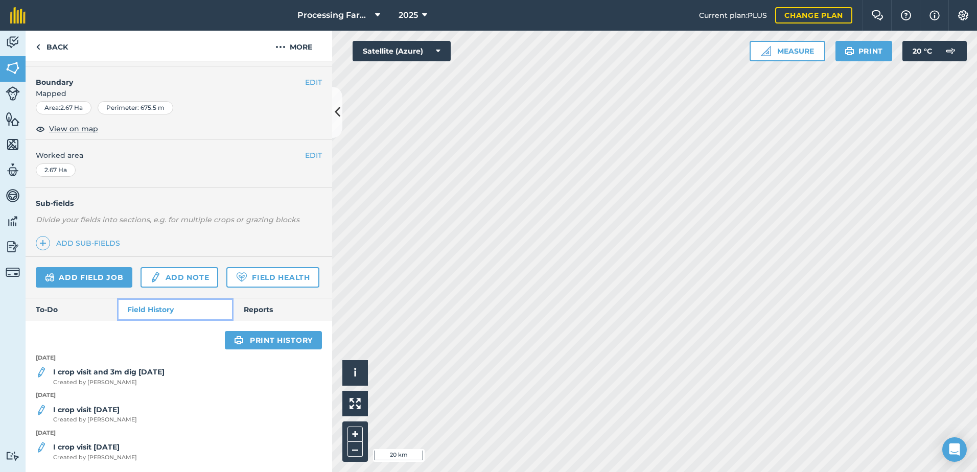
scroll to position [157, 0]
click at [141, 370] on strong "I crop visit and 3m dig [DATE]" at bounding box center [108, 372] width 111 height 9
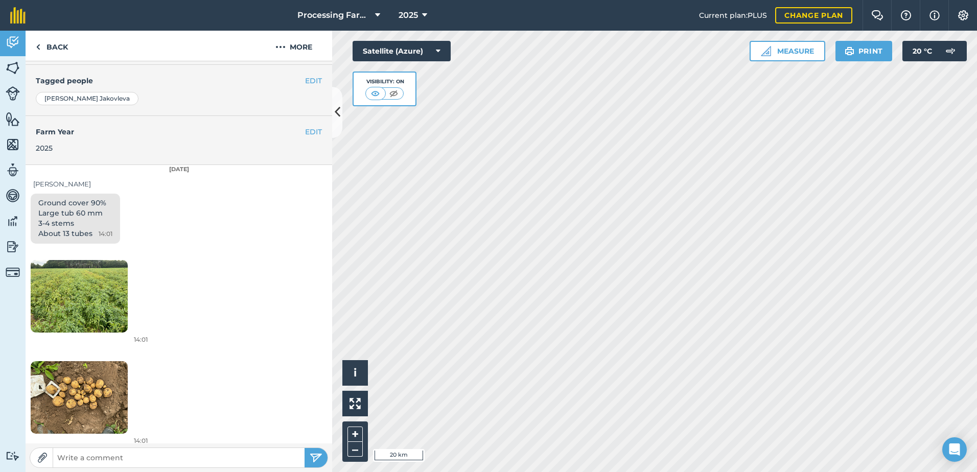
scroll to position [228, 0]
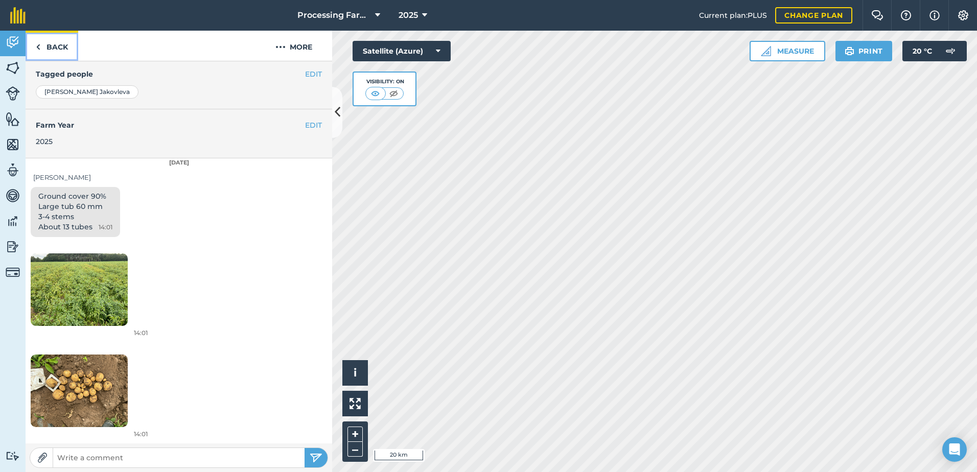
click at [44, 45] on link "Back" at bounding box center [52, 46] width 53 height 30
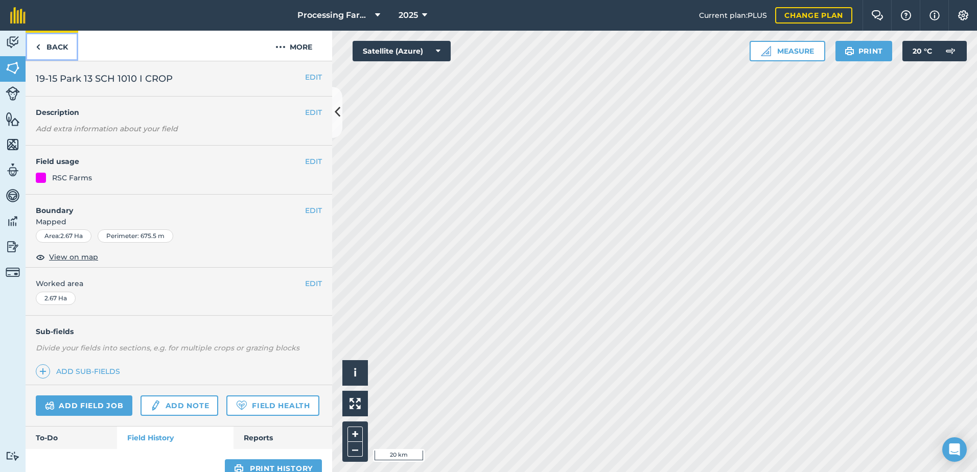
click at [60, 51] on link "Back" at bounding box center [52, 46] width 53 height 30
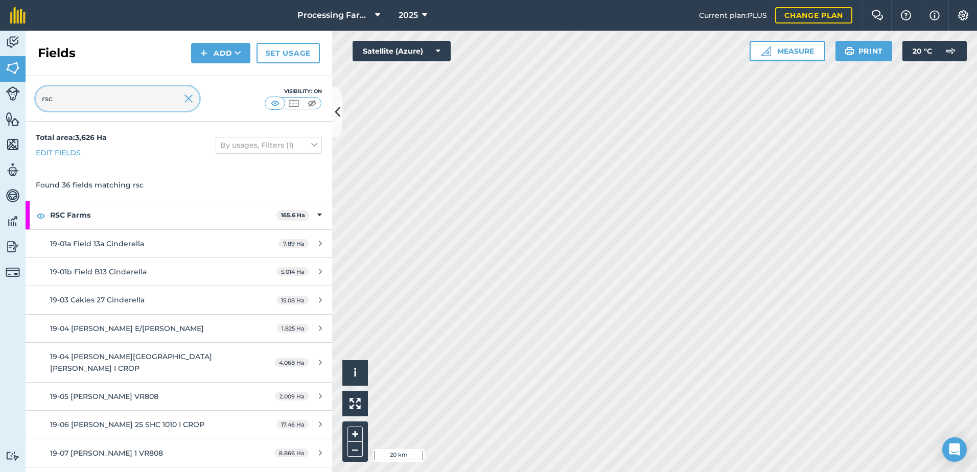
drag, startPoint x: 93, startPoint y: 103, endPoint x: -2, endPoint y: 104, distance: 94.6
click at [0, 104] on html "Processing Farms 2025 Current plan : PLUS Change plan Farm Chat Help Info Setti…" at bounding box center [488, 236] width 977 height 472
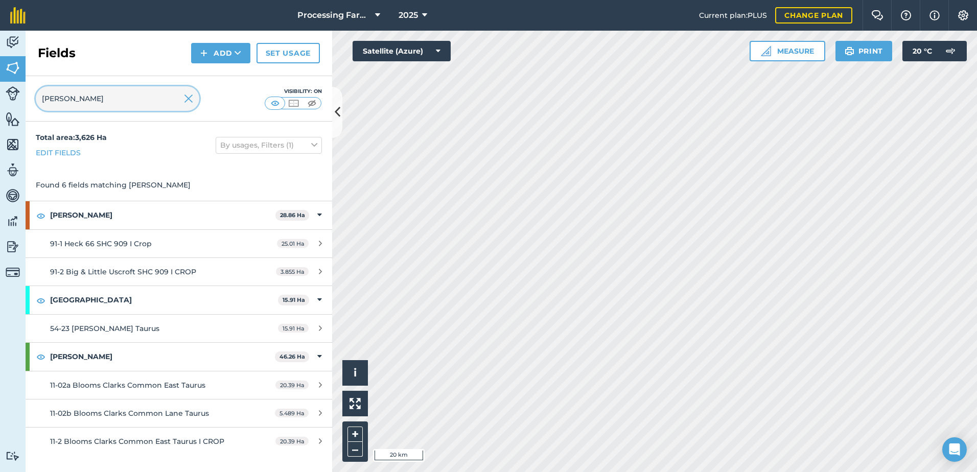
type input "clark"
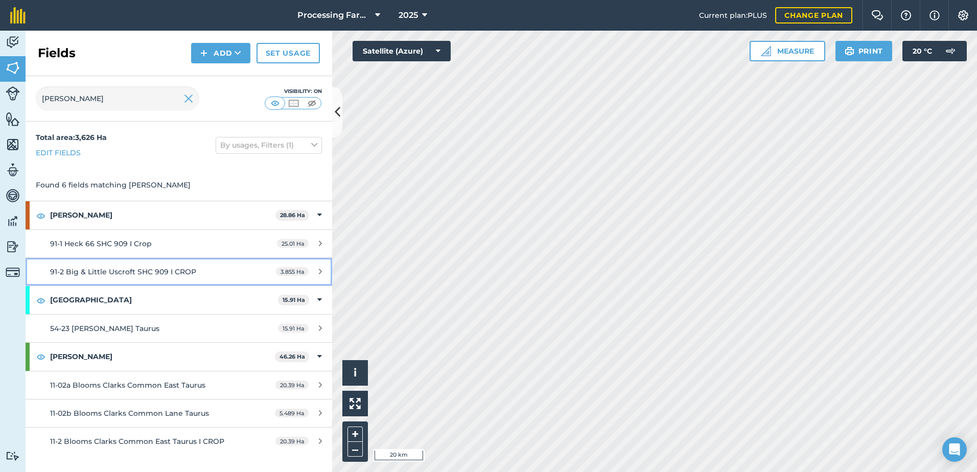
click at [160, 272] on span "91-2 Big & Little Uscroft SHC 909 I CROP" at bounding box center [123, 271] width 146 height 9
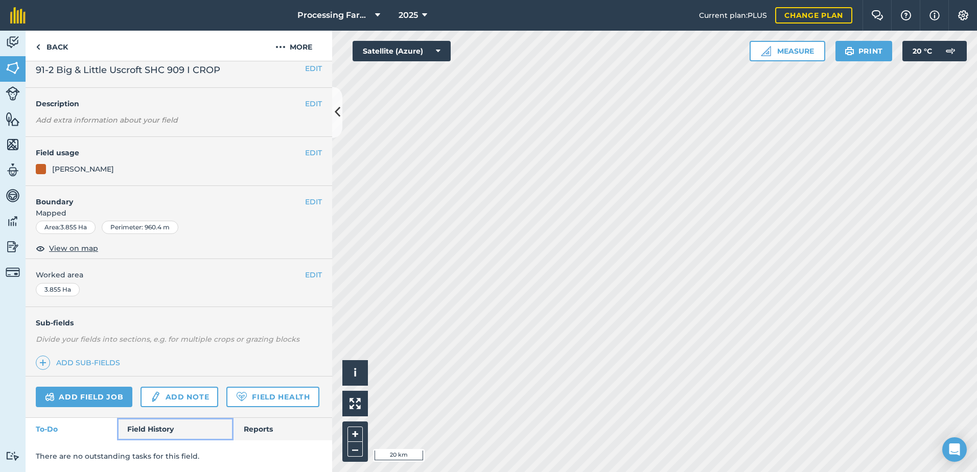
click at [159, 427] on link "Field History" at bounding box center [175, 429] width 116 height 22
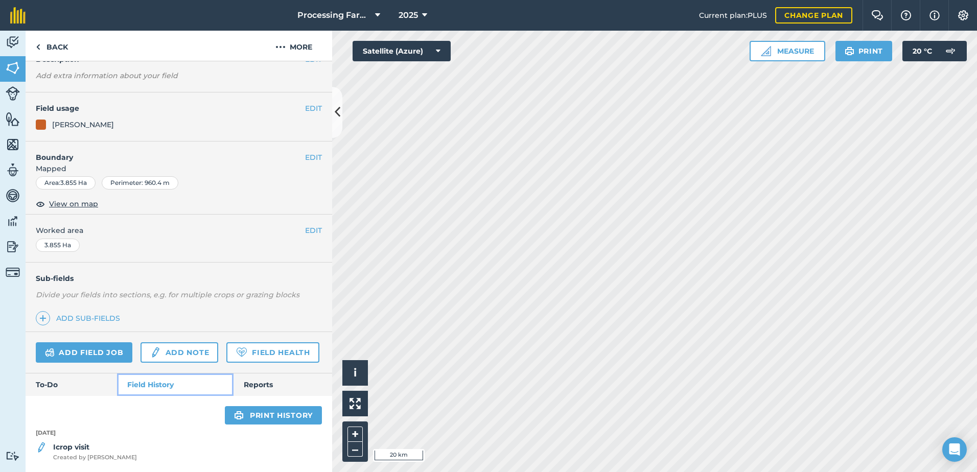
scroll to position [82, 0]
click at [84, 445] on strong "Icrop visit" at bounding box center [71, 447] width 36 height 9
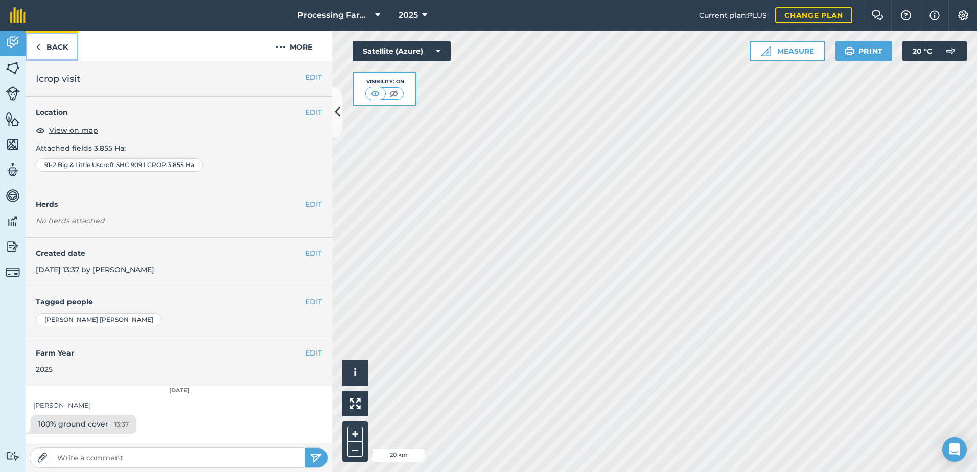
click at [58, 45] on link "Back" at bounding box center [52, 46] width 53 height 30
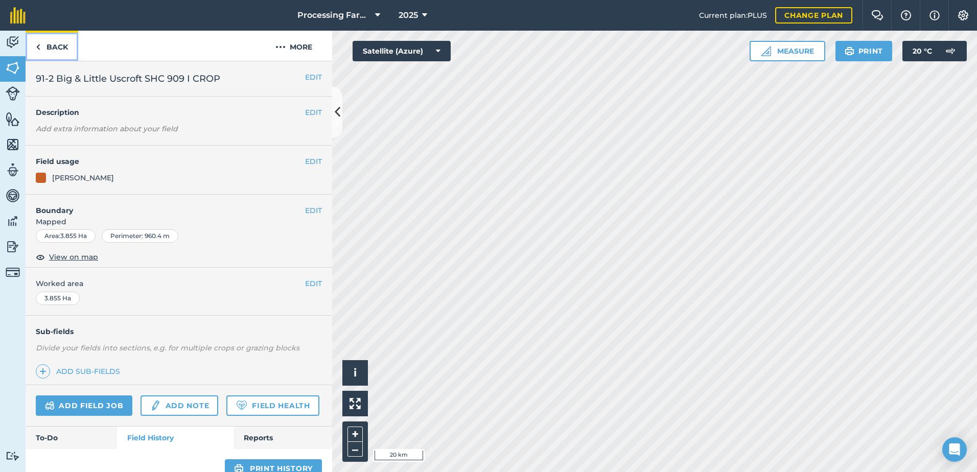
click at [58, 45] on link "Back" at bounding box center [52, 46] width 53 height 30
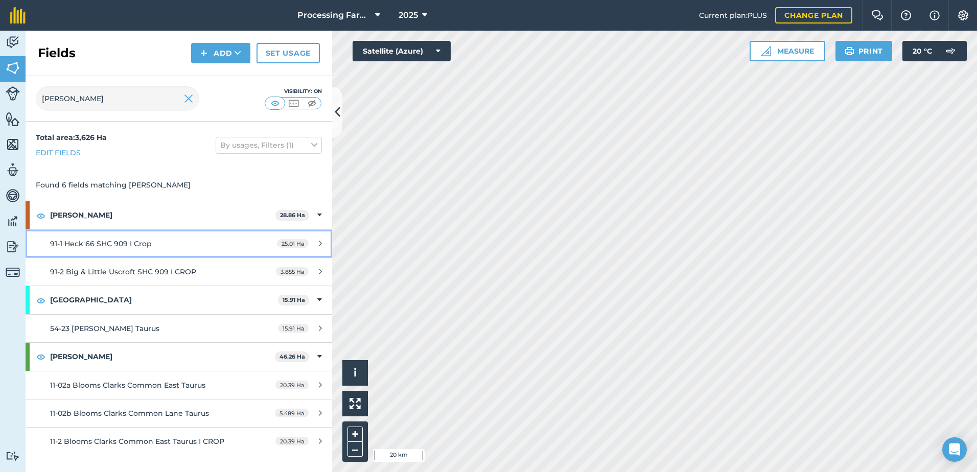
click at [132, 245] on span "91-1 Heck 66 SHC 909 I Crop" at bounding box center [101, 243] width 102 height 9
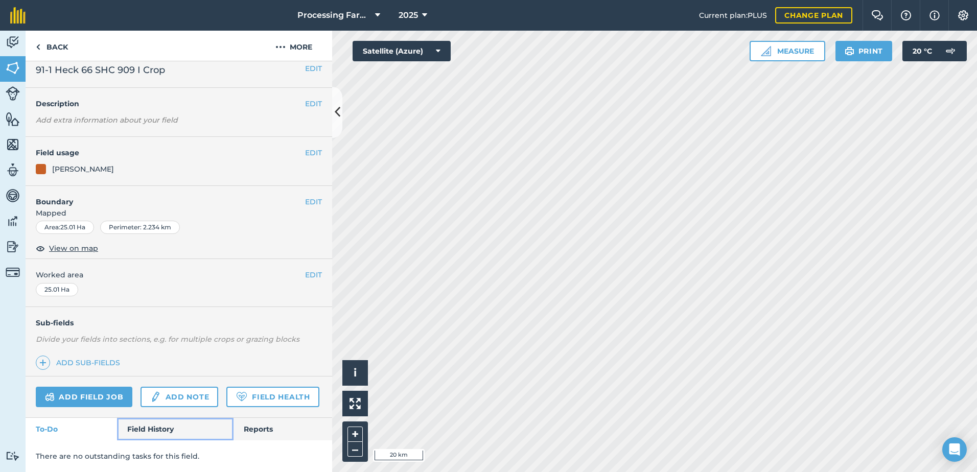
click at [150, 430] on link "Field History" at bounding box center [175, 429] width 116 height 22
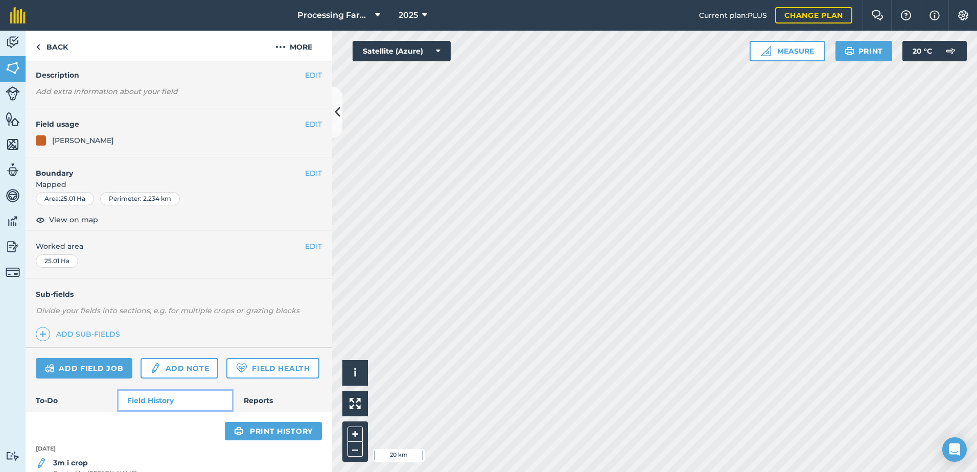
scroll to position [308, 0]
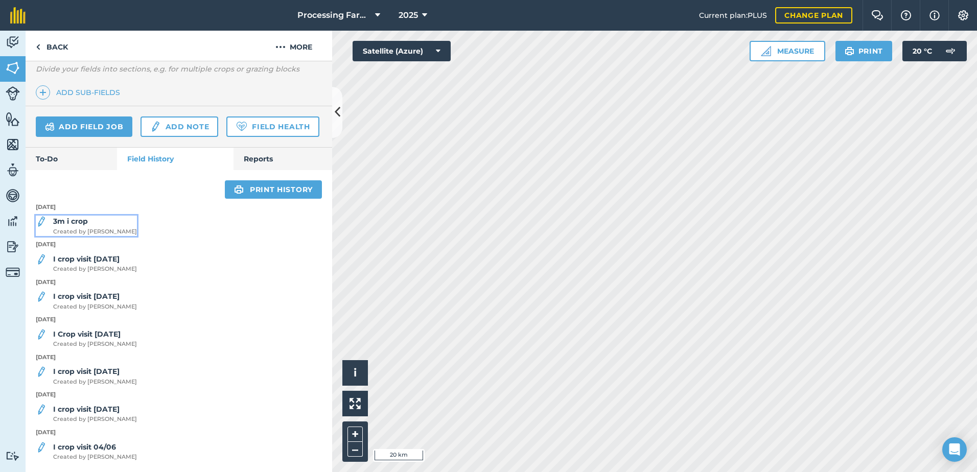
click at [88, 223] on strong "3m i crop" at bounding box center [70, 221] width 35 height 9
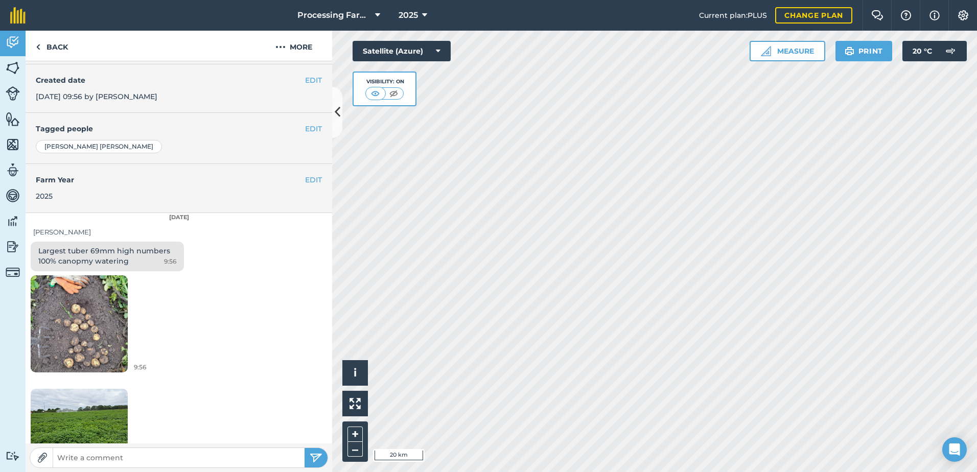
scroll to position [208, 0]
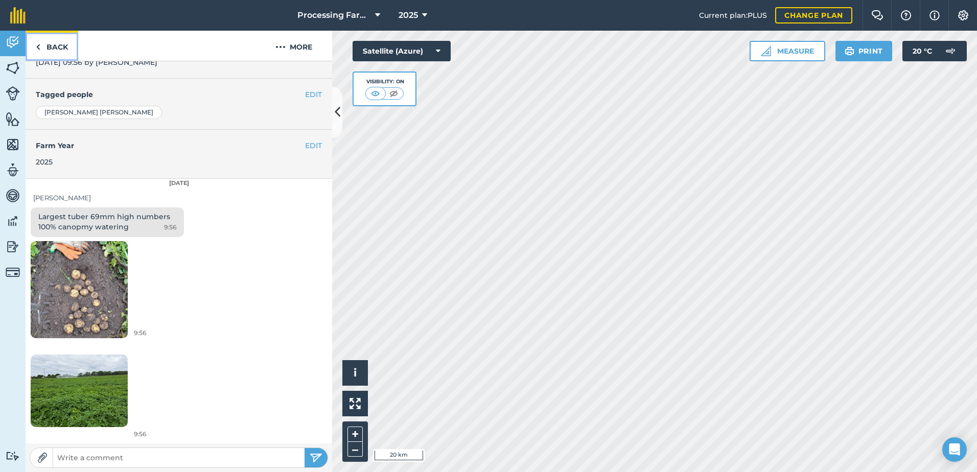
click at [69, 54] on link "Back" at bounding box center [52, 46] width 53 height 30
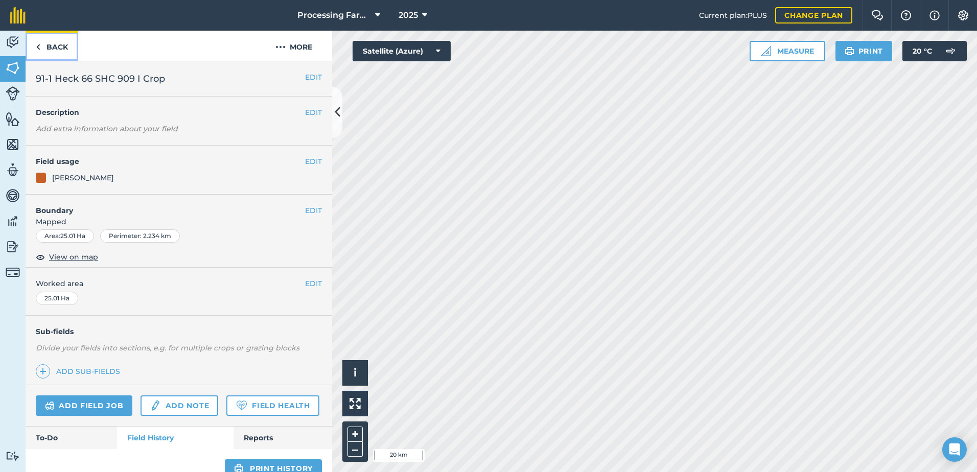
click at [69, 54] on link "Back" at bounding box center [52, 46] width 53 height 30
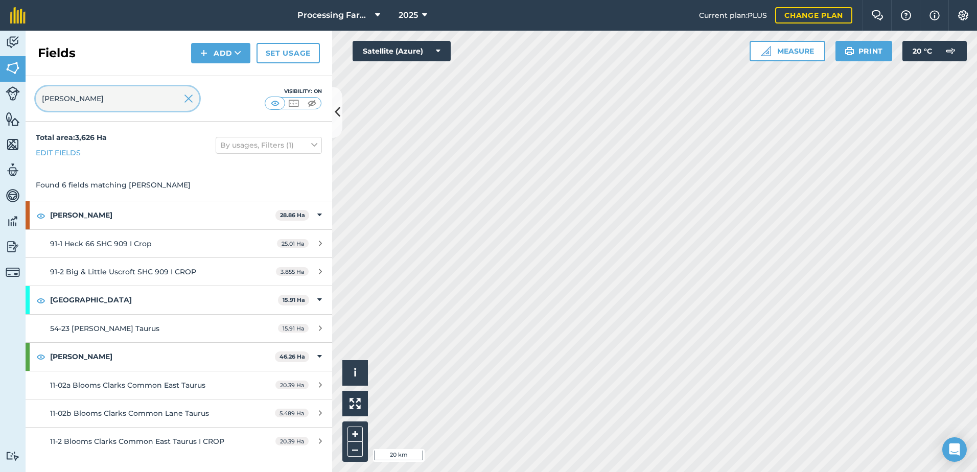
drag, startPoint x: 137, startPoint y: 98, endPoint x: 19, endPoint y: 98, distance: 117.6
click at [19, 98] on div "Activity Fields Livestock Features Maps Team Vehicles Data Reporting Billing Tu…" at bounding box center [488, 252] width 977 height 442
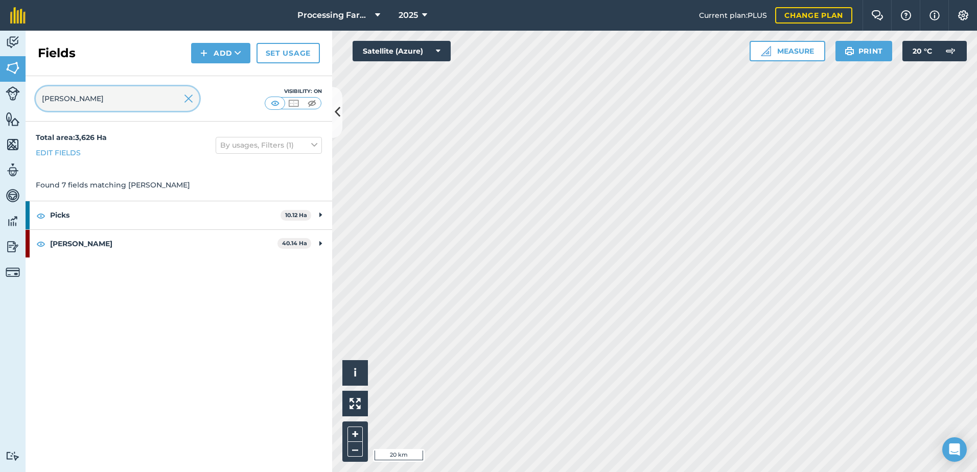
type input "thom"
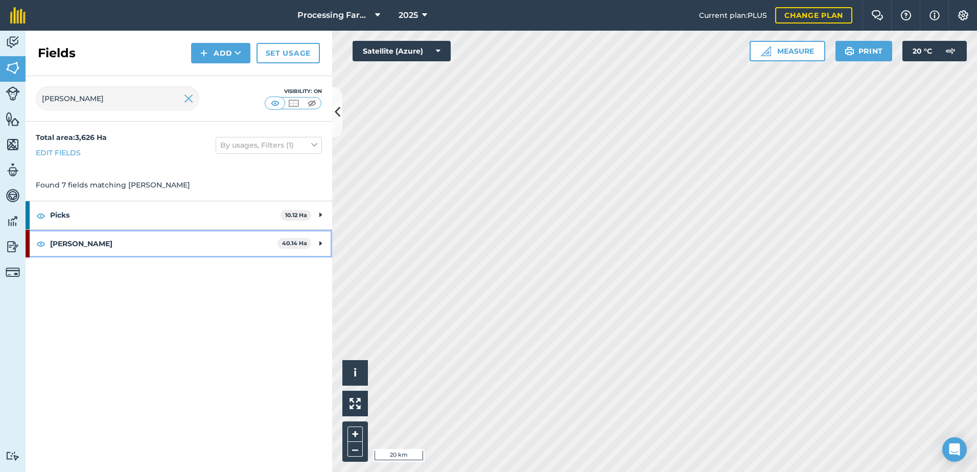
click at [86, 248] on strong "[PERSON_NAME]" at bounding box center [163, 244] width 227 height 28
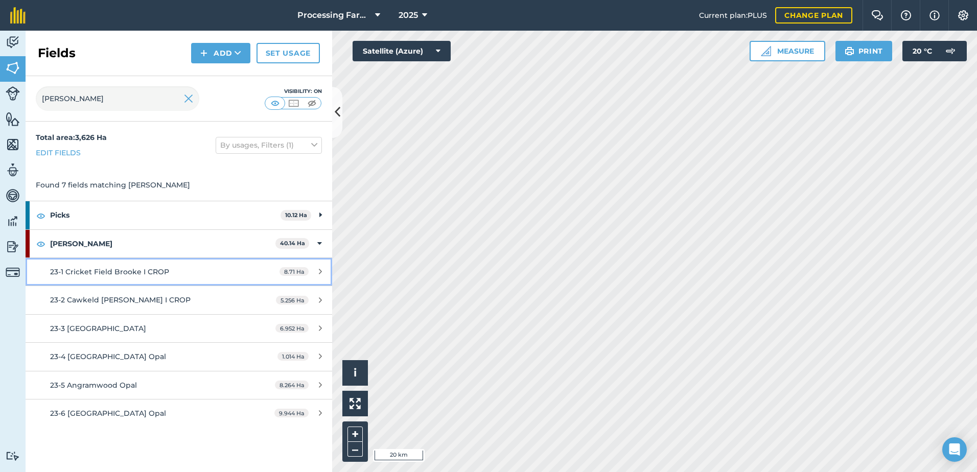
click at [151, 268] on span "23-1 Cricket Field Brooke I CROP" at bounding box center [109, 271] width 119 height 9
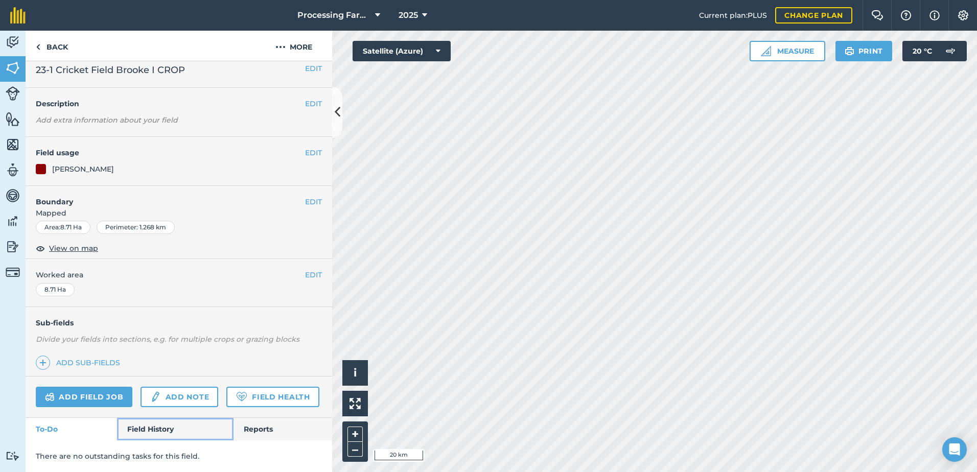
click at [147, 427] on link "Field History" at bounding box center [175, 429] width 116 height 22
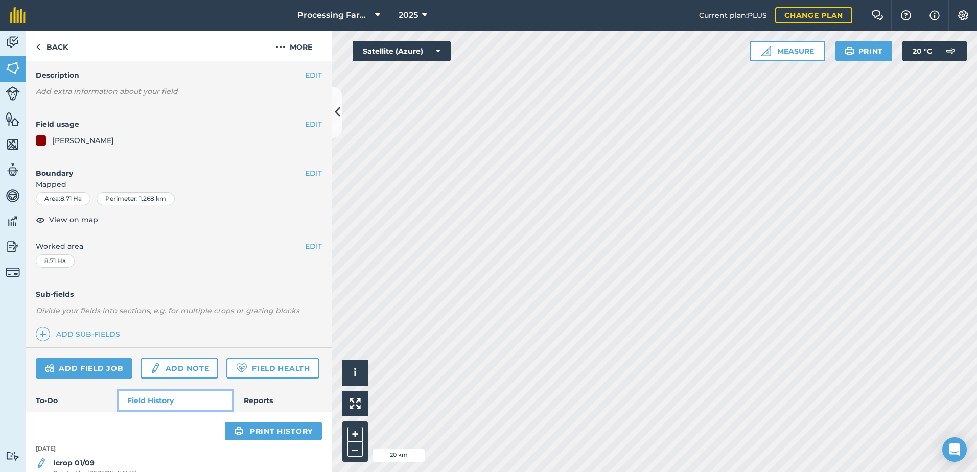
scroll to position [232, 0]
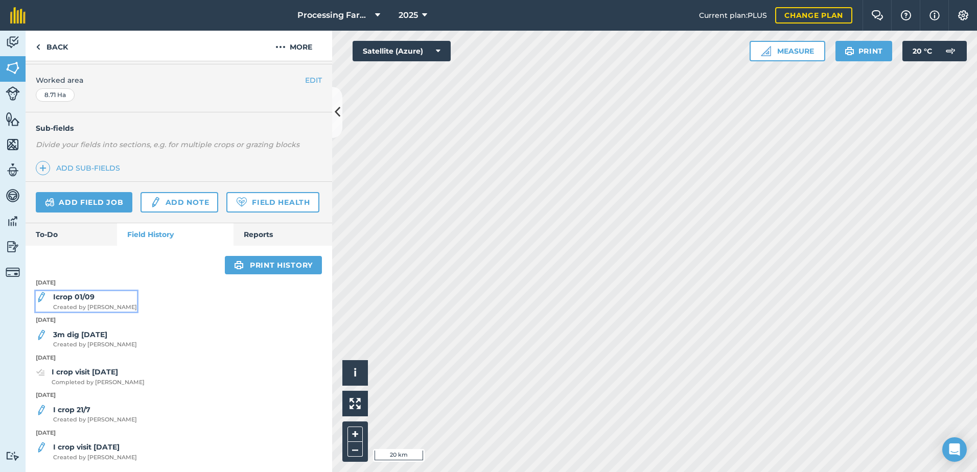
click at [99, 301] on div "Icrop 01/09 Created by Polly M" at bounding box center [95, 301] width 84 height 20
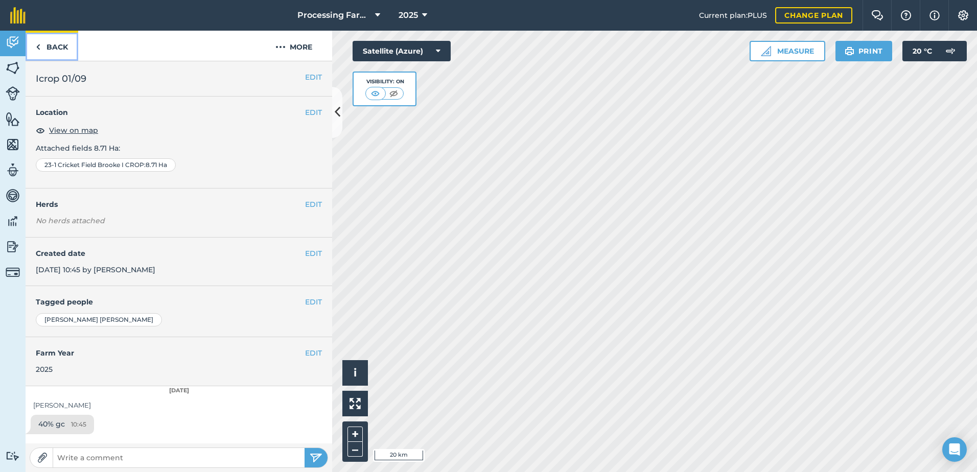
click at [70, 50] on link "Back" at bounding box center [52, 46] width 53 height 30
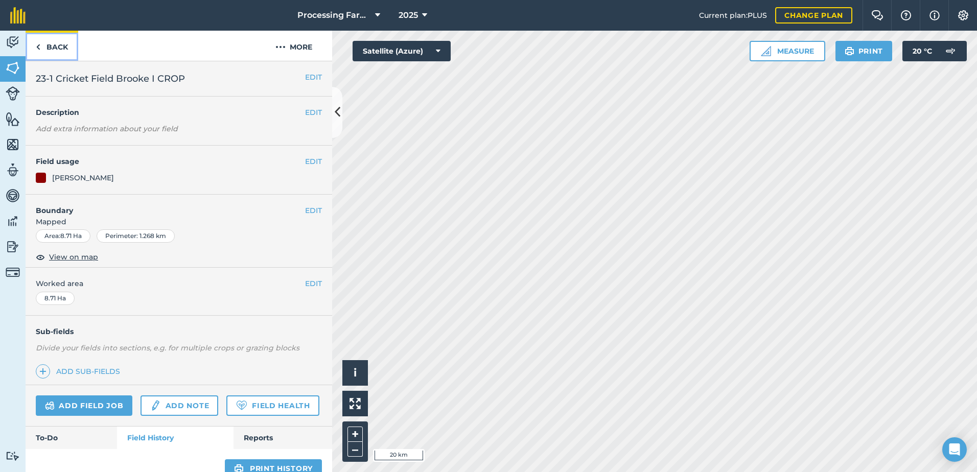
click at [70, 50] on link "Back" at bounding box center [52, 46] width 53 height 30
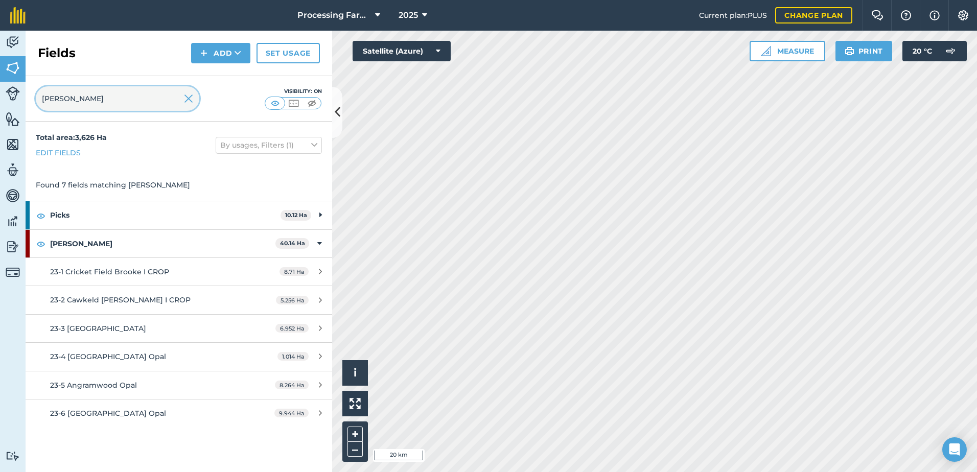
drag, startPoint x: 74, startPoint y: 100, endPoint x: -2, endPoint y: 82, distance: 77.6
click at [0, 82] on html "Processing Farms 2025 Current plan : PLUS Change plan Farm Chat Help Info Setti…" at bounding box center [488, 236] width 977 height 472
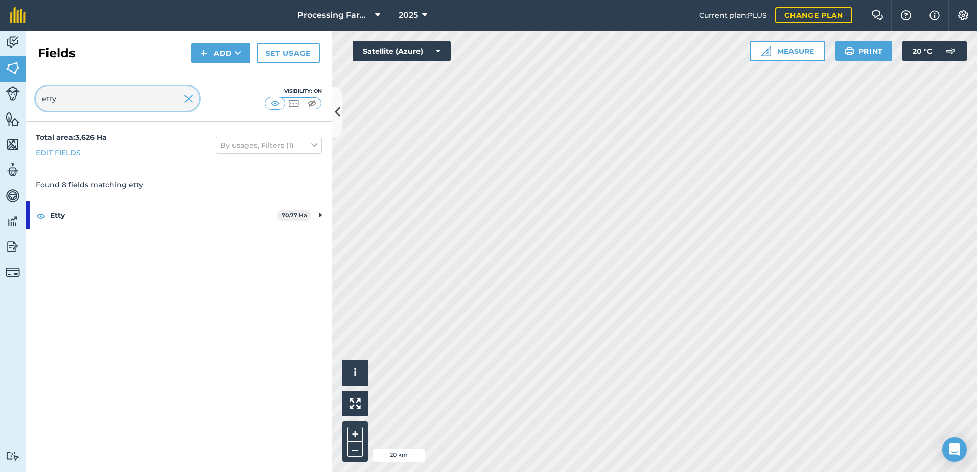
type input "etty"
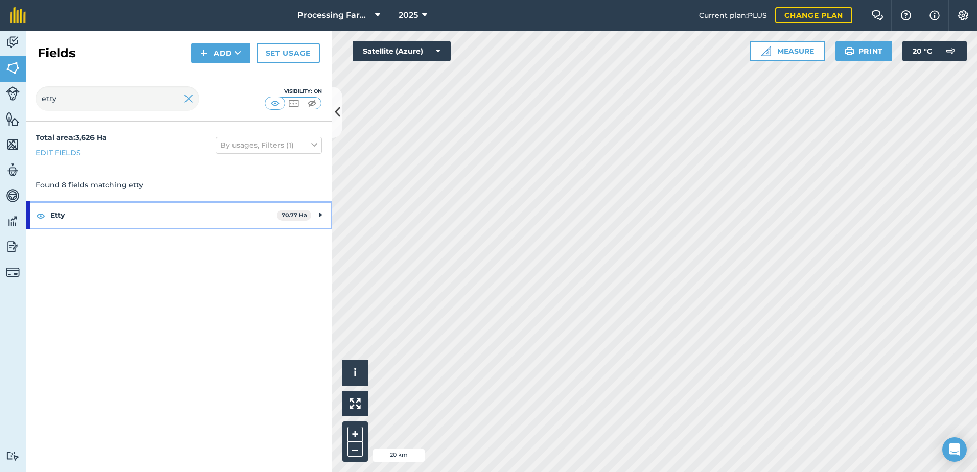
click at [61, 219] on strong "Etty" at bounding box center [163, 215] width 227 height 28
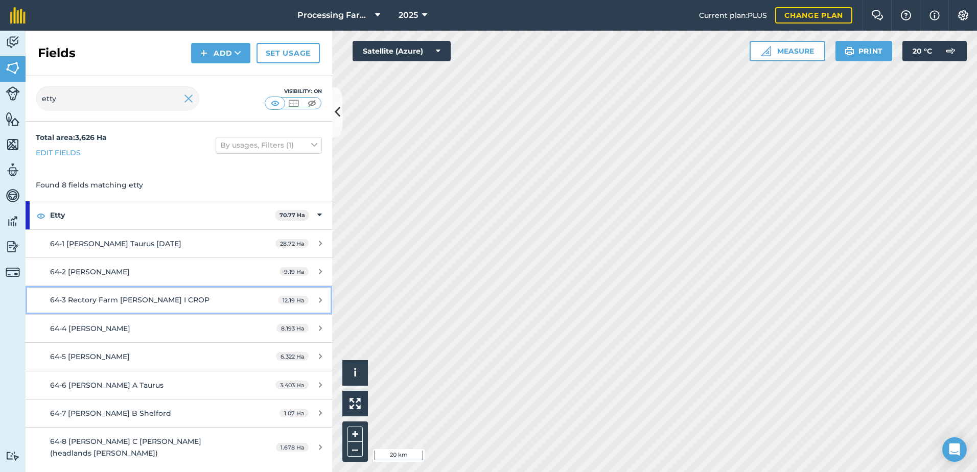
click at [166, 300] on span "64-3 Rectory Farm [PERSON_NAME] I CROP" at bounding box center [129, 299] width 159 height 9
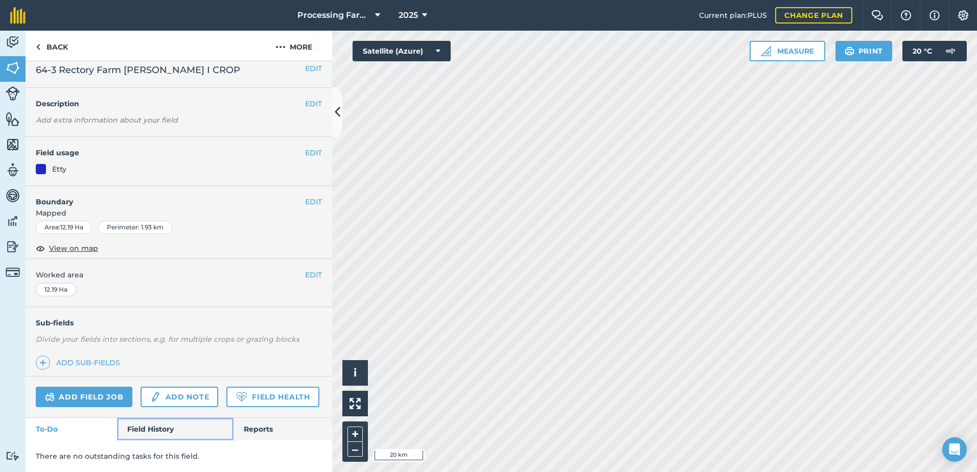
click at [170, 434] on link "Field History" at bounding box center [175, 429] width 116 height 22
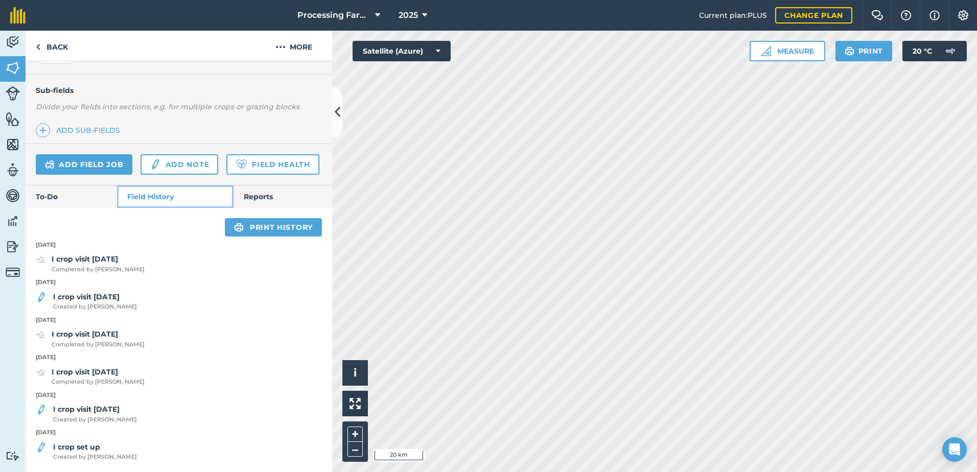
scroll to position [270, 0]
click at [104, 265] on span "Completed by Paulina C" at bounding box center [98, 269] width 93 height 9
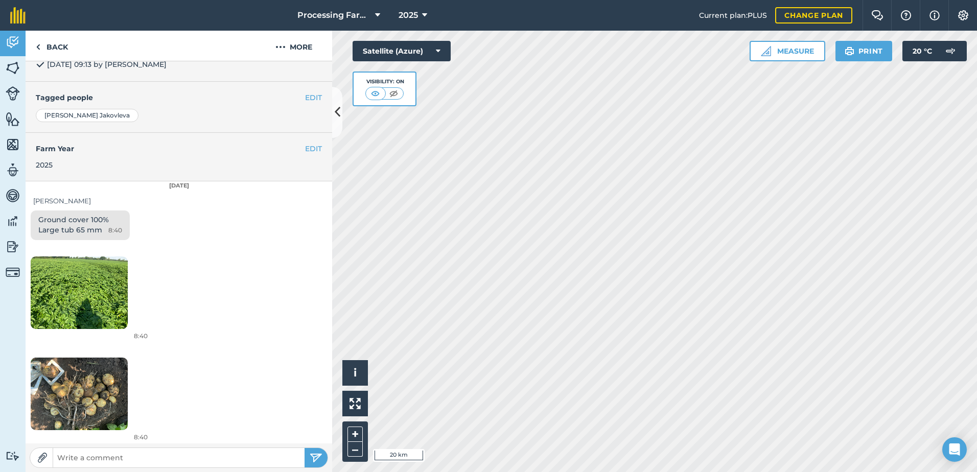
scroll to position [234, 0]
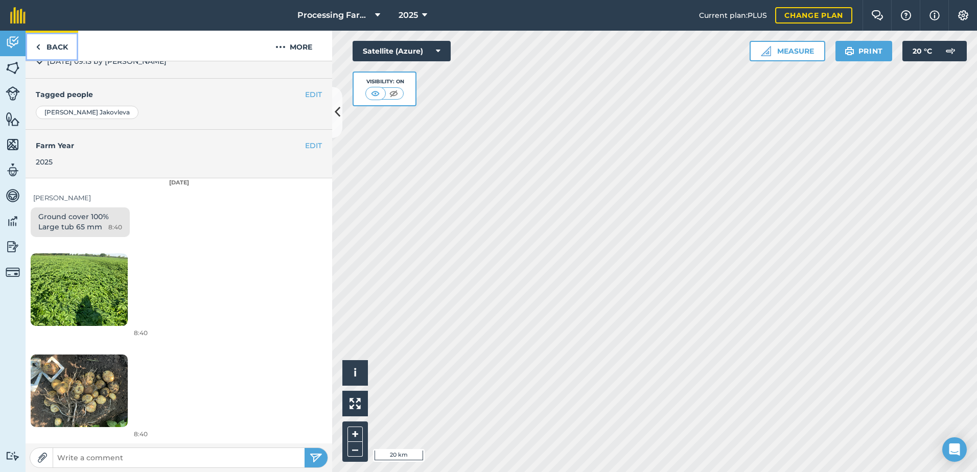
click at [59, 47] on link "Back" at bounding box center [52, 46] width 53 height 30
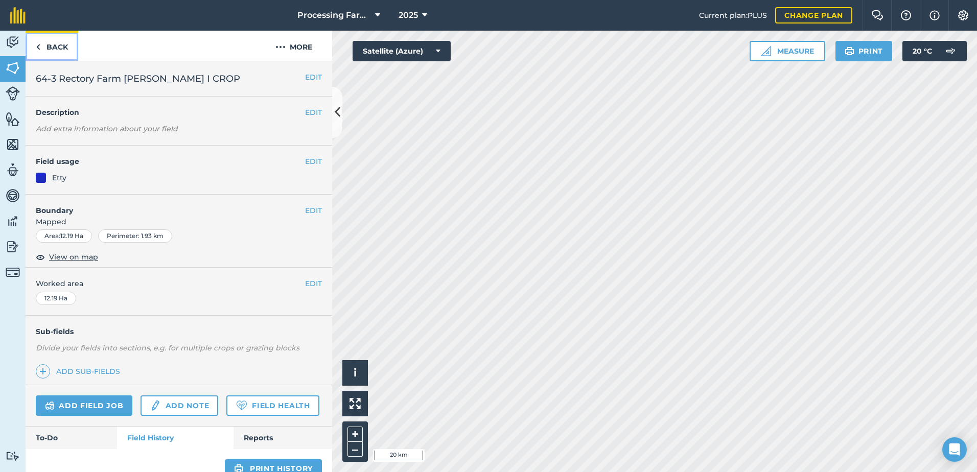
click at [59, 47] on link "Back" at bounding box center [52, 46] width 53 height 30
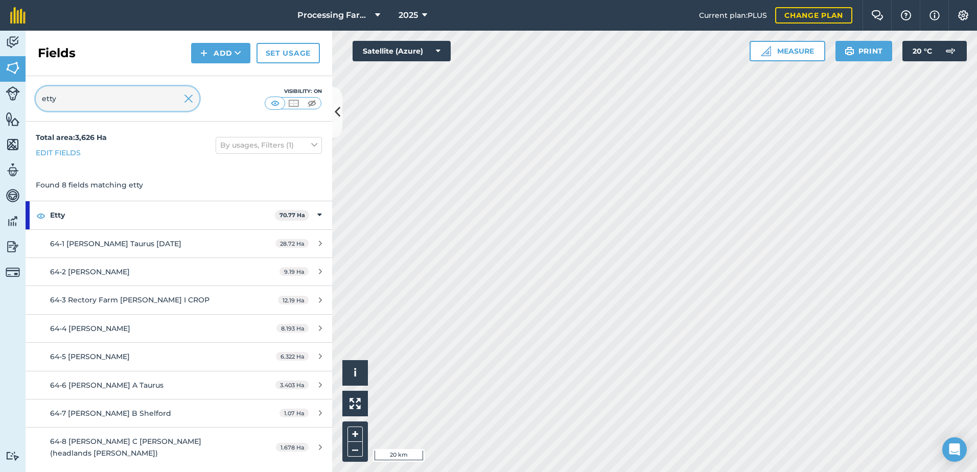
drag, startPoint x: 67, startPoint y: 103, endPoint x: 41, endPoint y: 107, distance: 26.3
click at [41, 107] on input "etty" at bounding box center [118, 98] width 164 height 25
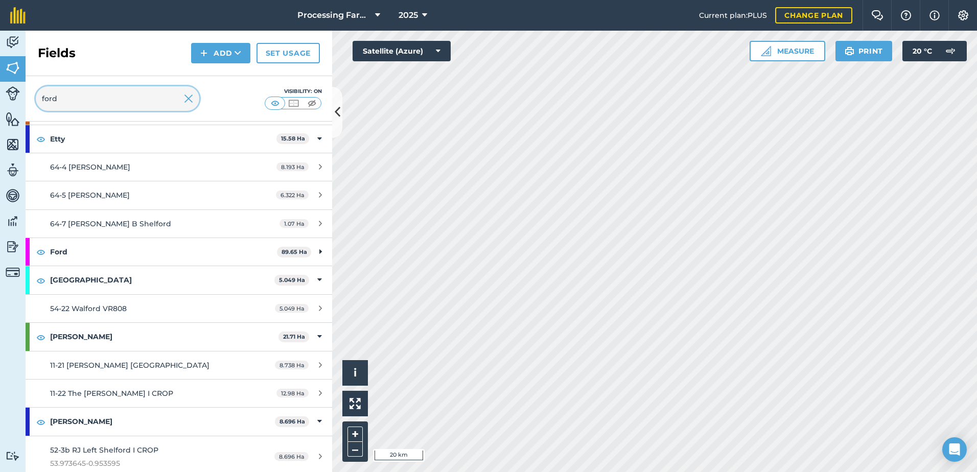
scroll to position [256, 0]
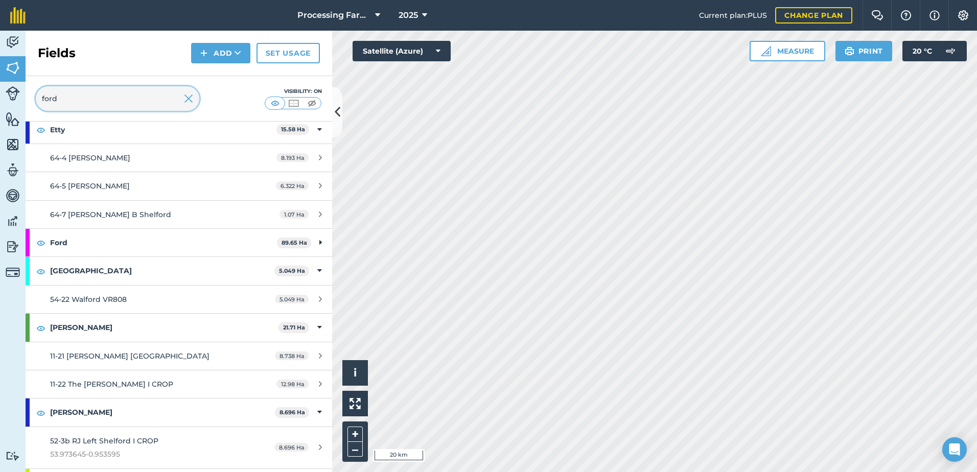
type input "ford"
click at [67, 242] on strong "Ford" at bounding box center [163, 243] width 227 height 28
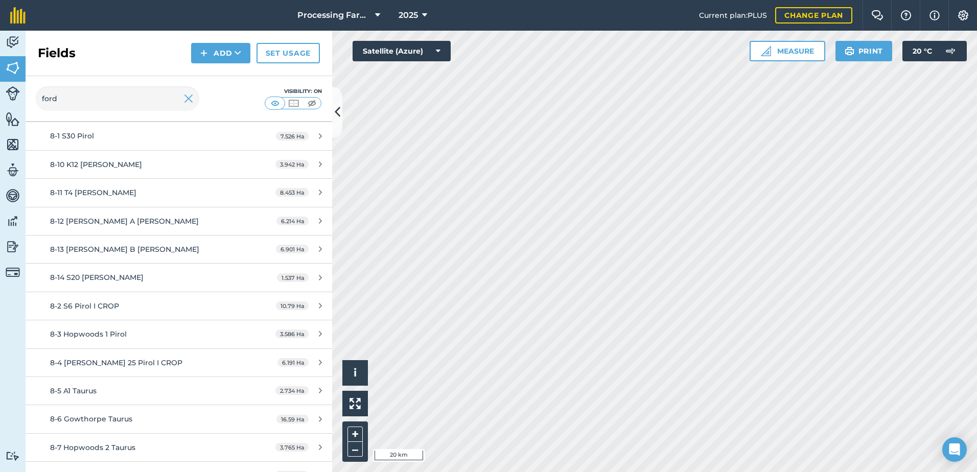
scroll to position [409, 0]
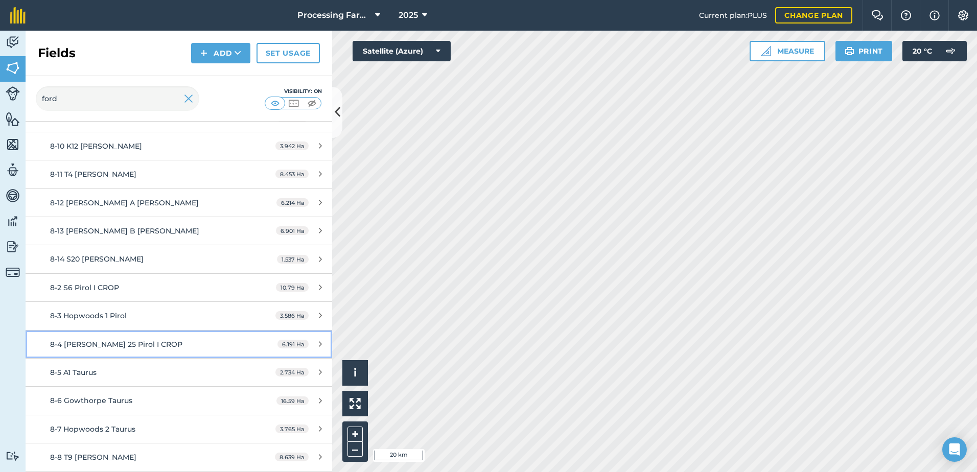
click at [141, 344] on span "8-4 [PERSON_NAME] 25 Pirol I CROP" at bounding box center [116, 344] width 132 height 9
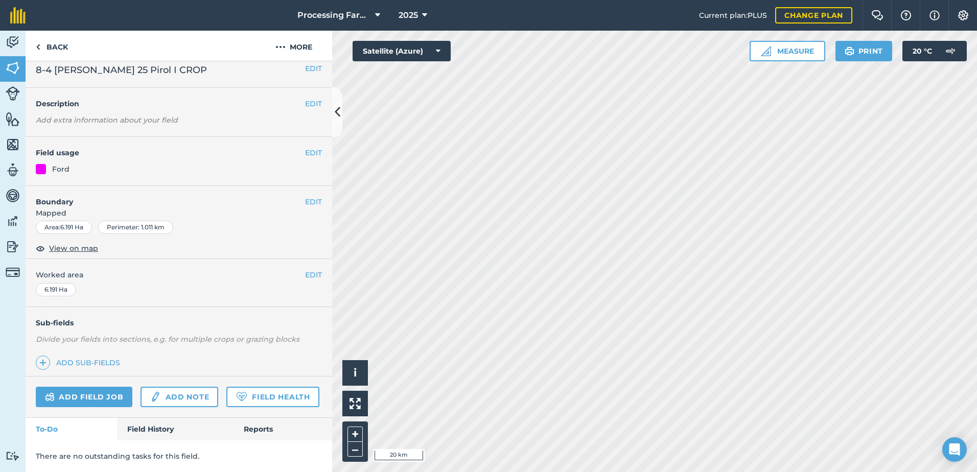
scroll to position [37, 0]
click at [157, 431] on link "Field History" at bounding box center [175, 429] width 116 height 22
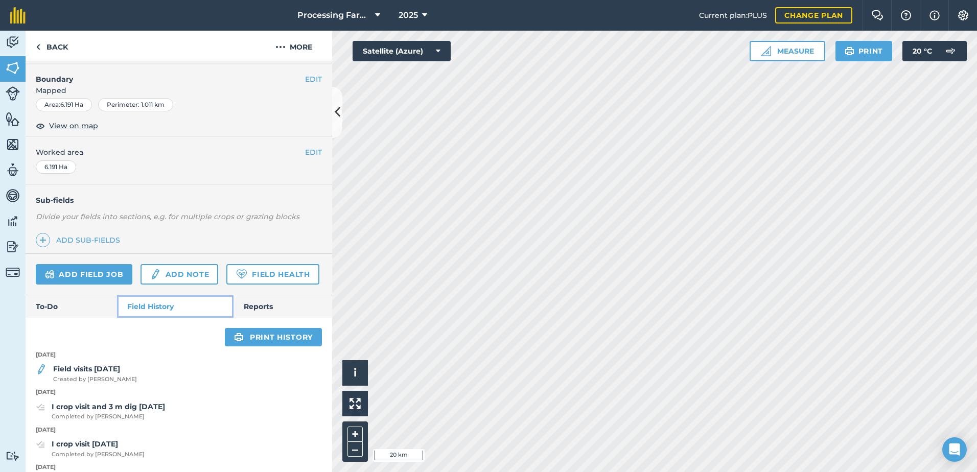
scroll to position [242, 0]
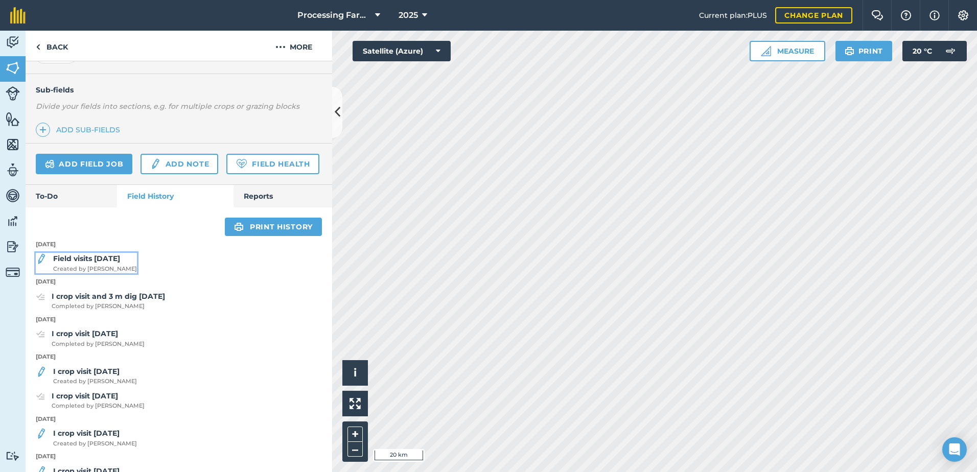
click at [89, 273] on div "Field visits 20/08/25 Created by Olga J" at bounding box center [95, 263] width 84 height 20
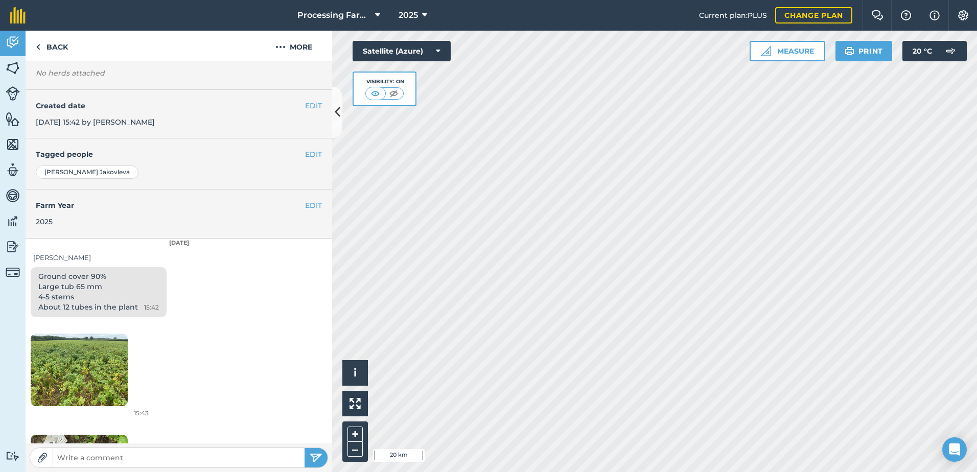
scroll to position [153, 0]
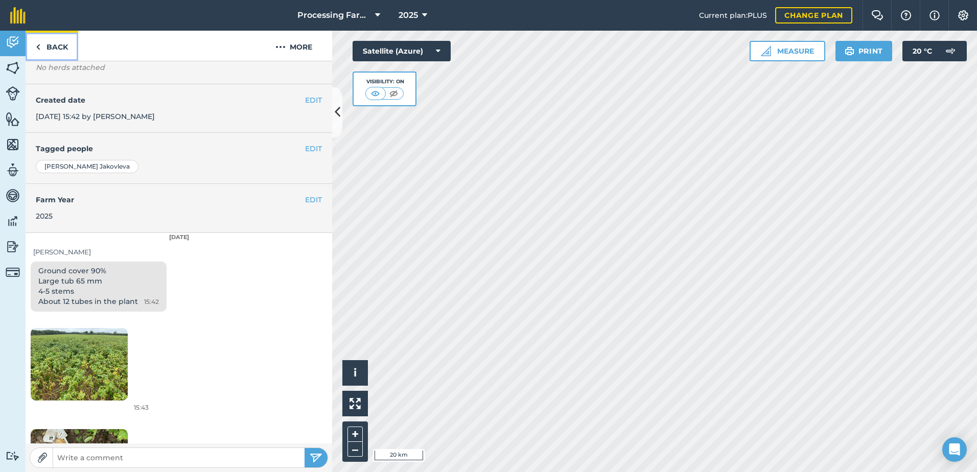
click at [55, 52] on link "Back" at bounding box center [52, 46] width 53 height 30
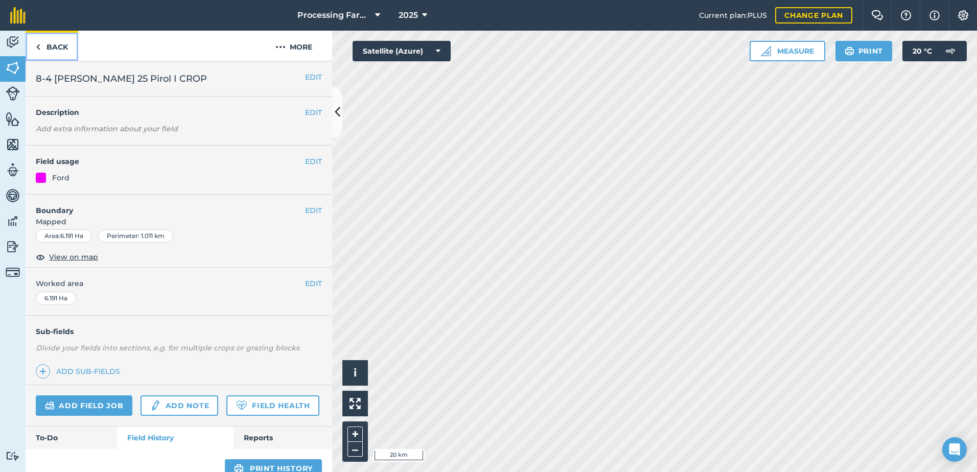
click at [57, 50] on link "Back" at bounding box center [52, 46] width 53 height 30
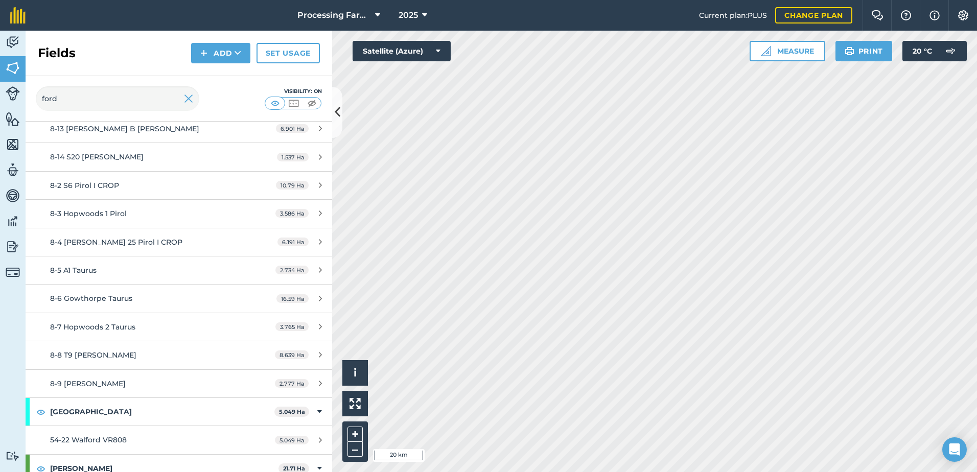
scroll to position [460, 0]
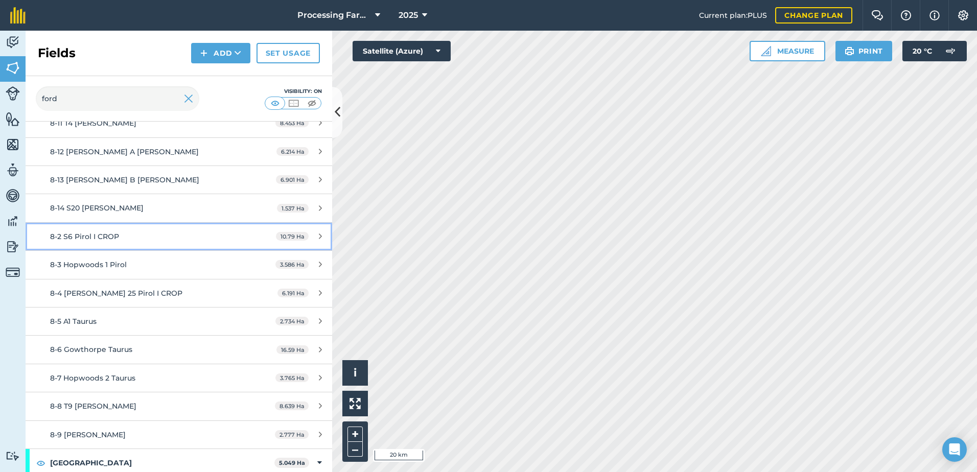
click at [100, 233] on span "8-2 S6 Pirol I CROP" at bounding box center [84, 236] width 69 height 9
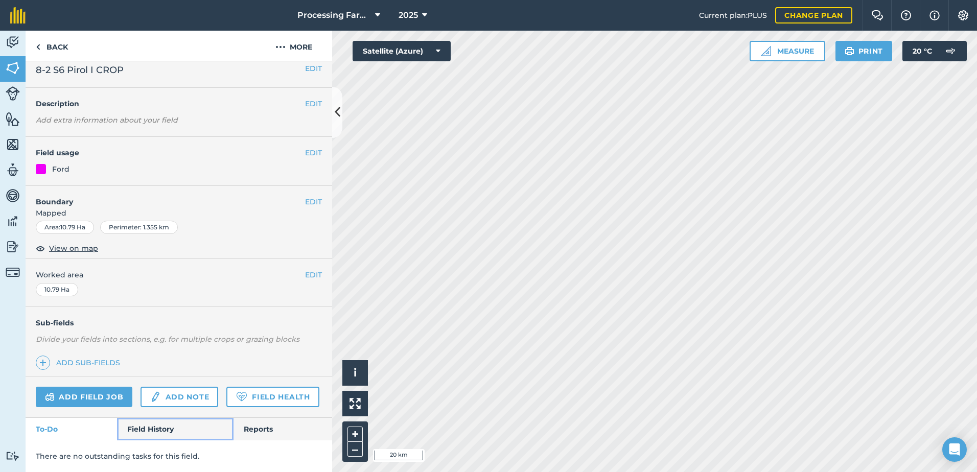
click at [136, 424] on link "Field History" at bounding box center [175, 429] width 116 height 22
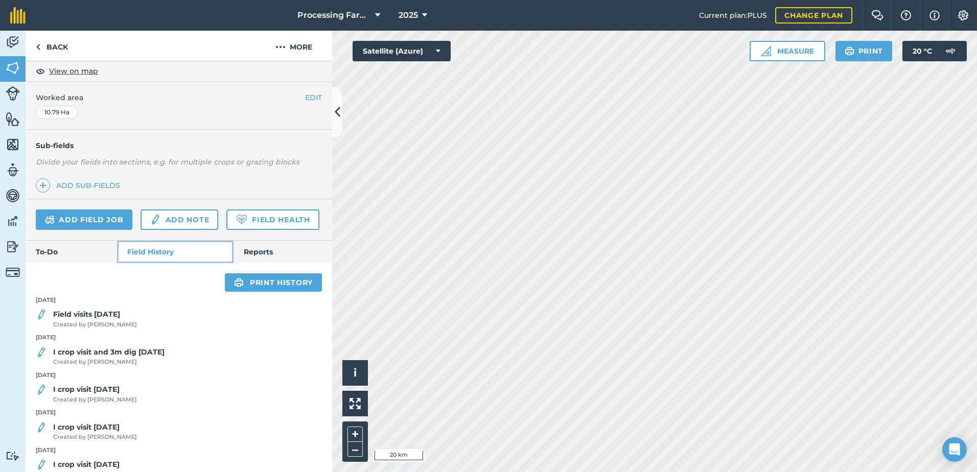
scroll to position [191, 0]
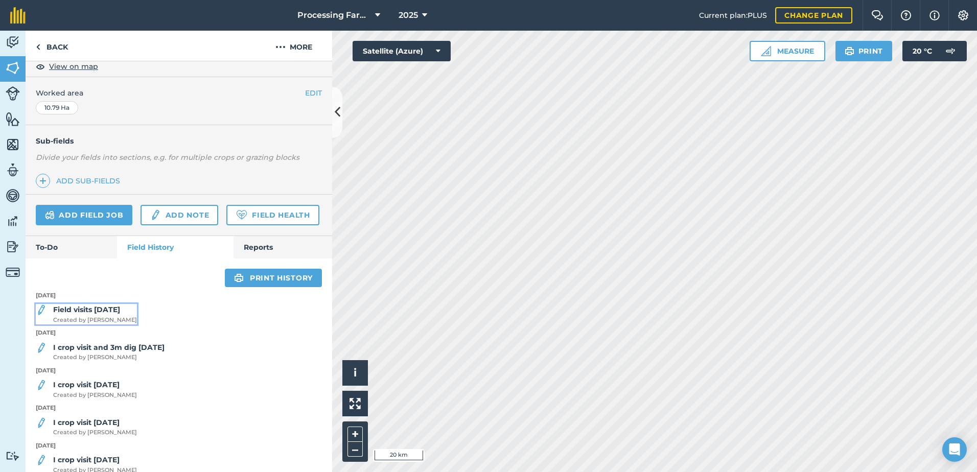
click at [107, 314] on strong "Field visits [DATE]" at bounding box center [86, 309] width 67 height 9
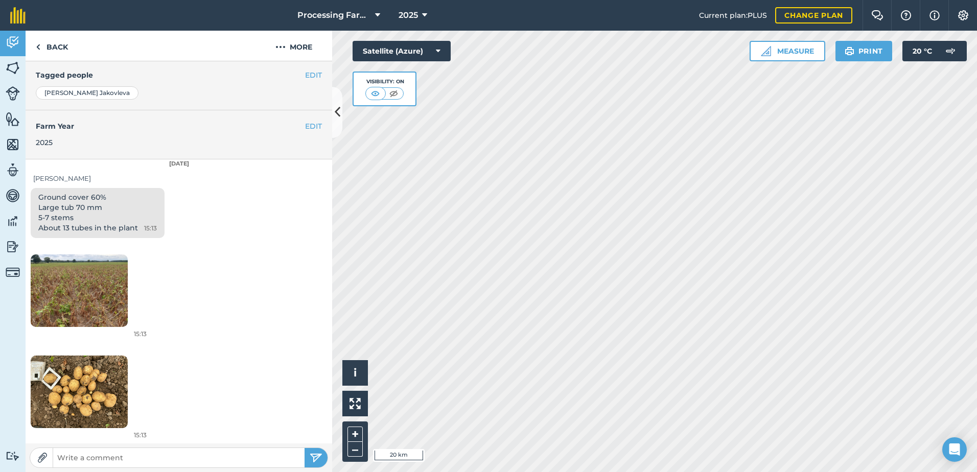
scroll to position [228, 0]
click at [64, 48] on link "Back" at bounding box center [52, 46] width 53 height 30
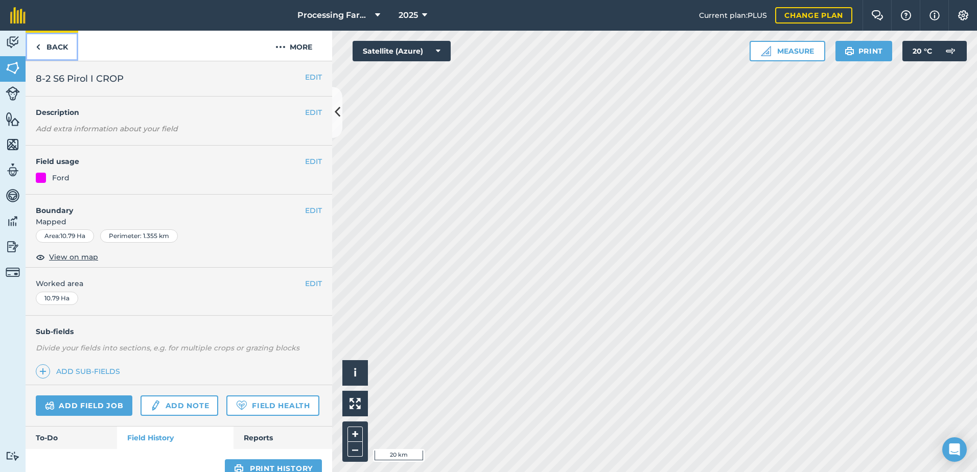
click at [63, 48] on link "Back" at bounding box center [52, 46] width 53 height 30
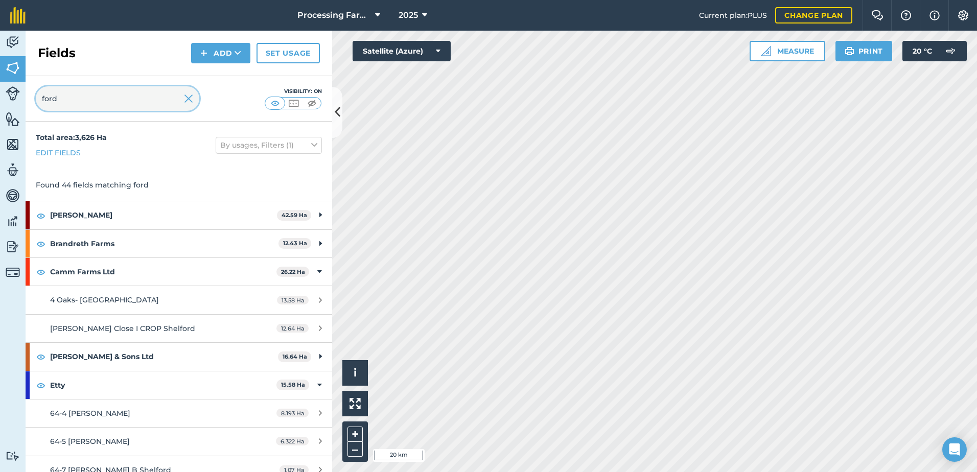
drag, startPoint x: 79, startPoint y: 98, endPoint x: 39, endPoint y: 102, distance: 40.1
click at [39, 102] on input "ford" at bounding box center [118, 98] width 164 height 25
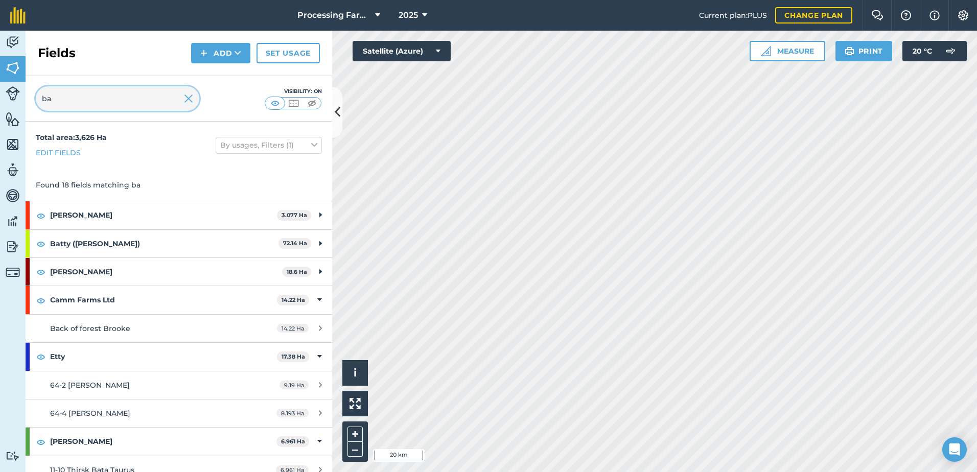
type input "ba"
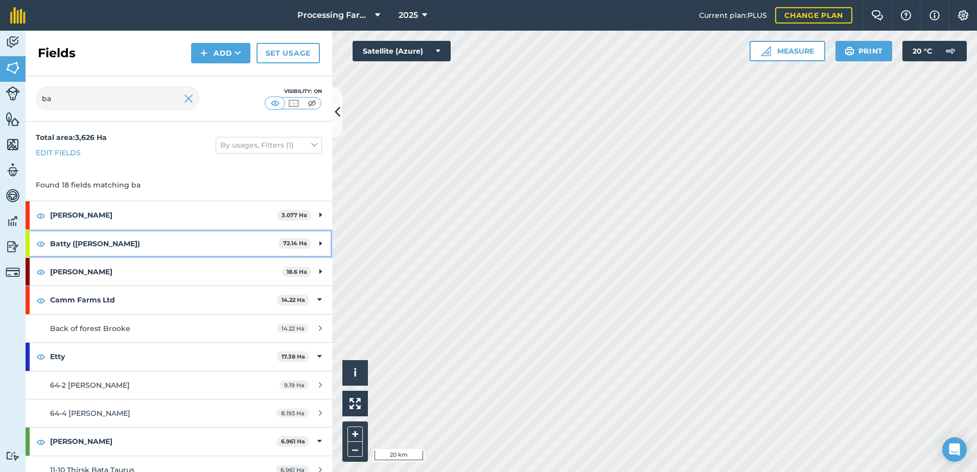
click at [88, 246] on strong "Batty ([PERSON_NAME])" at bounding box center [164, 244] width 229 height 28
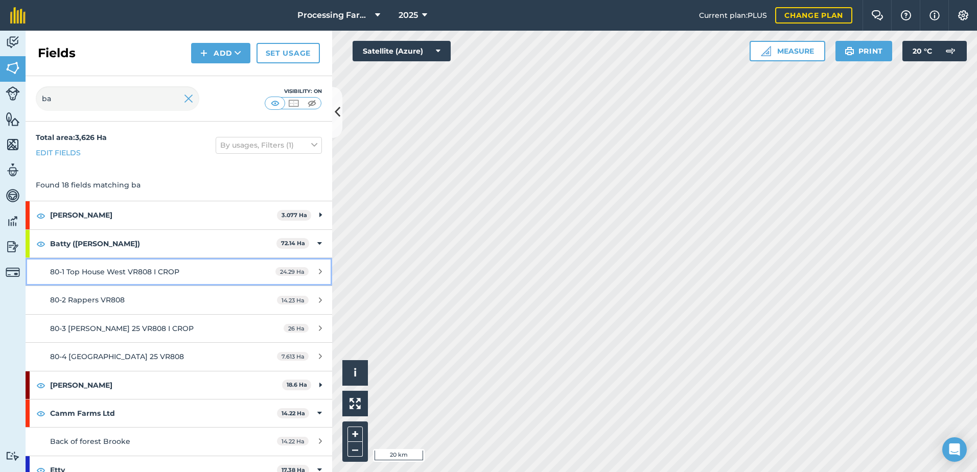
click at [170, 273] on span "80-1 Top House West VR808 I CROP" at bounding box center [114, 271] width 129 height 9
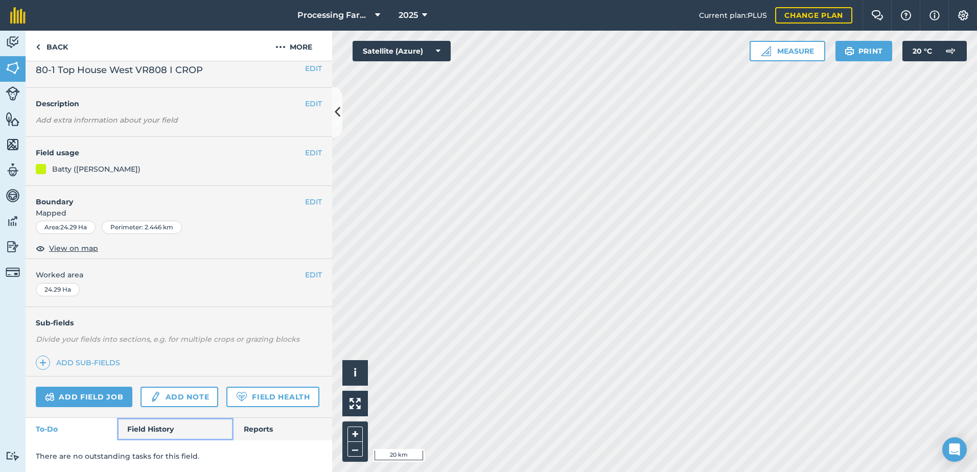
click at [157, 430] on link "Field History" at bounding box center [175, 429] width 116 height 22
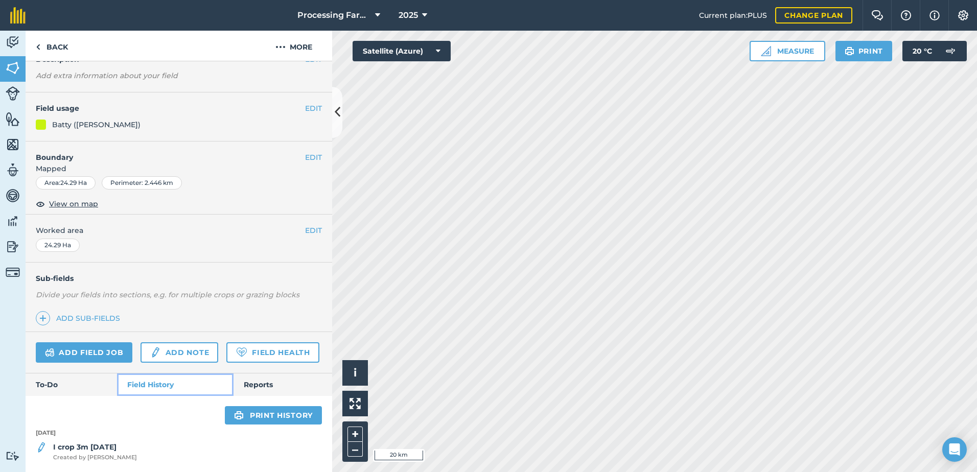
scroll to position [82, 0]
click at [110, 451] on strong "I crop 3m [DATE]" at bounding box center [84, 447] width 63 height 9
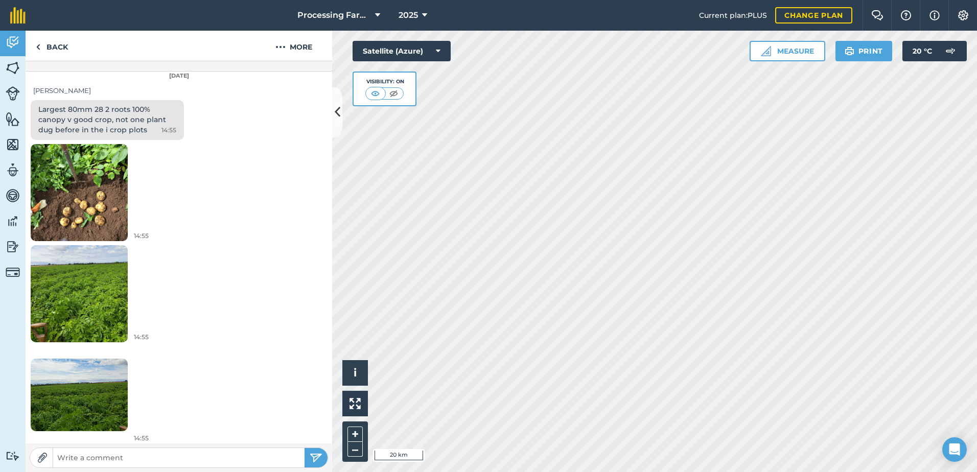
scroll to position [319, 0]
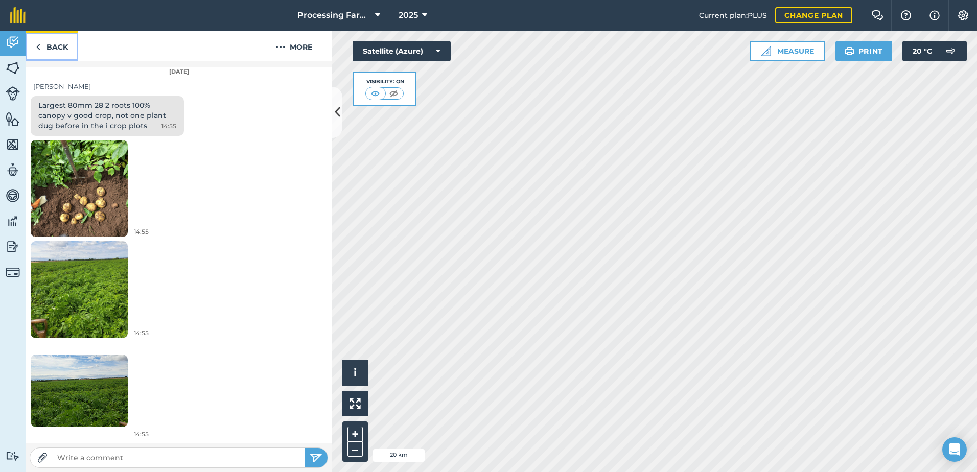
click at [59, 46] on link "Back" at bounding box center [52, 46] width 53 height 30
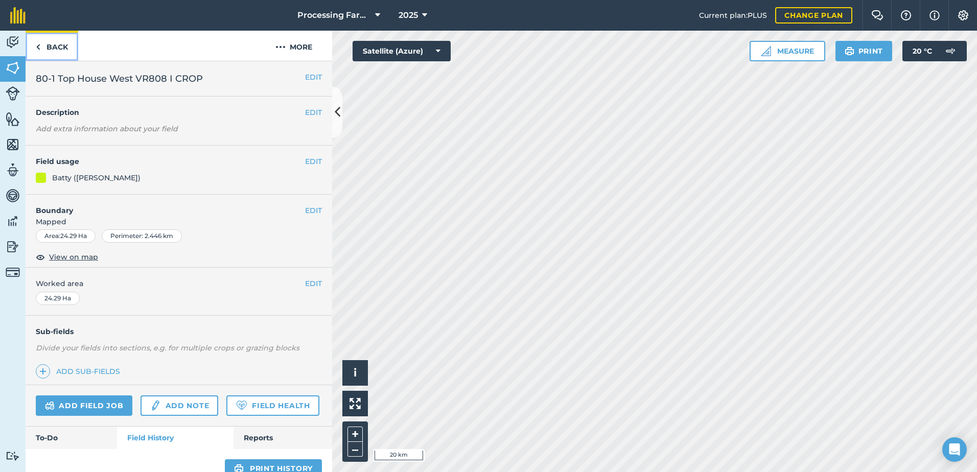
click at [59, 46] on link "Back" at bounding box center [52, 46] width 53 height 30
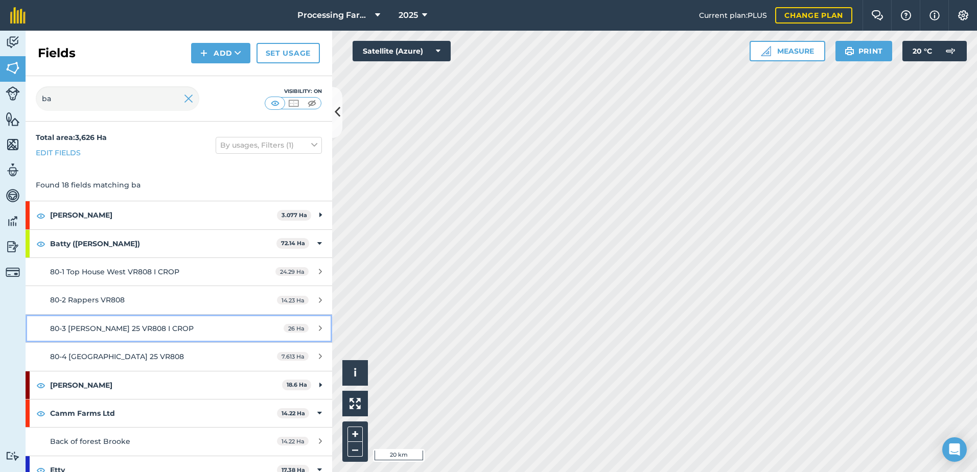
click at [131, 331] on span "80-3 [PERSON_NAME] 25 VR808 I CROP" at bounding box center [122, 328] width 144 height 9
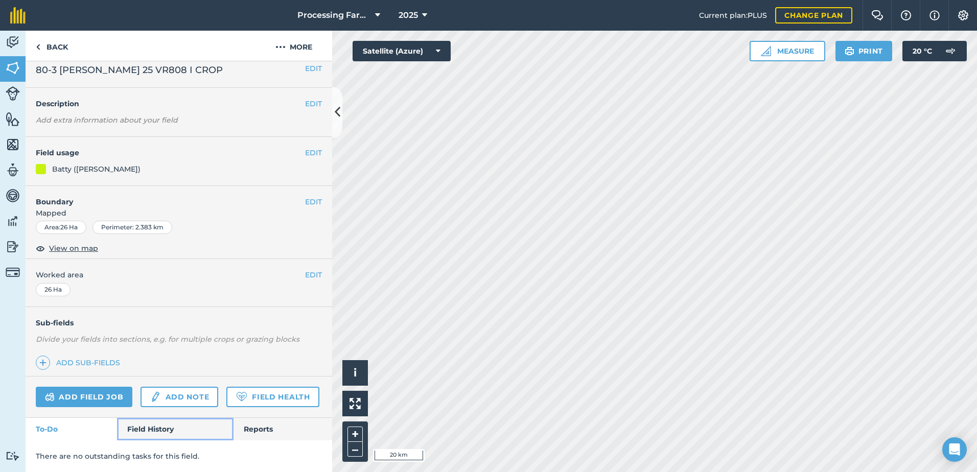
click at [148, 427] on link "Field History" at bounding box center [175, 429] width 116 height 22
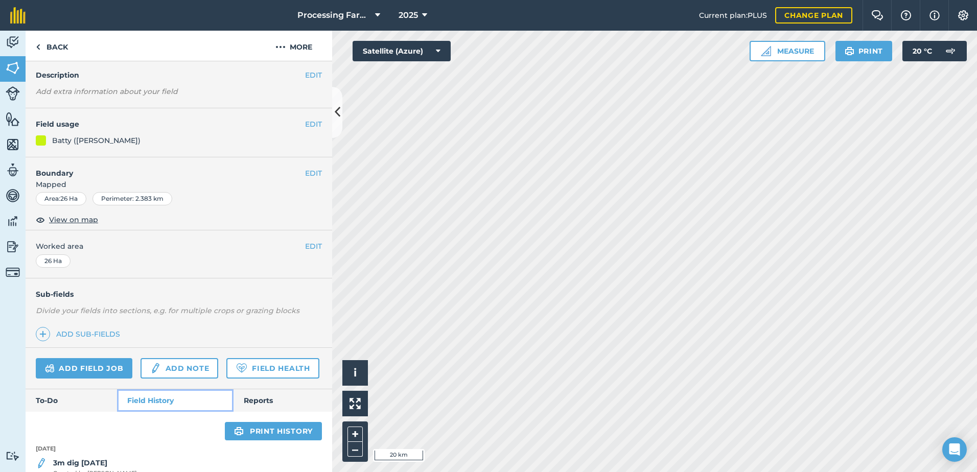
scroll to position [82, 0]
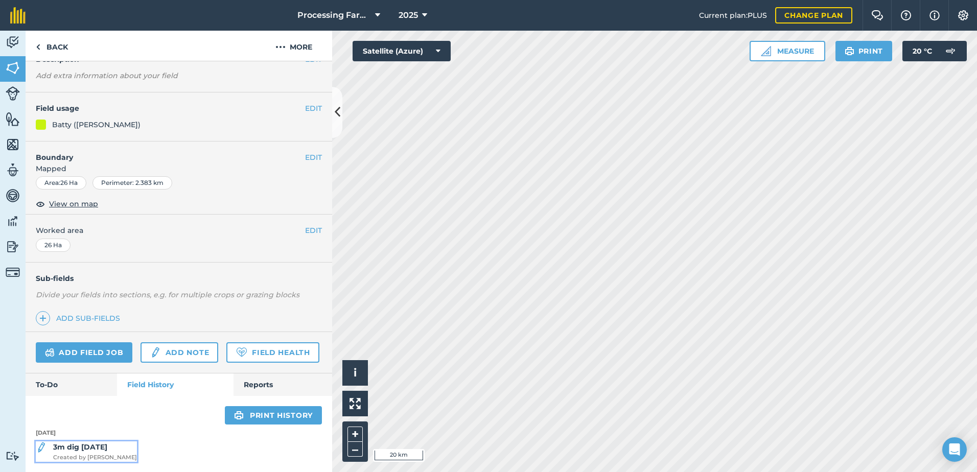
click at [90, 445] on strong "3m dig [DATE]" at bounding box center [80, 447] width 54 height 9
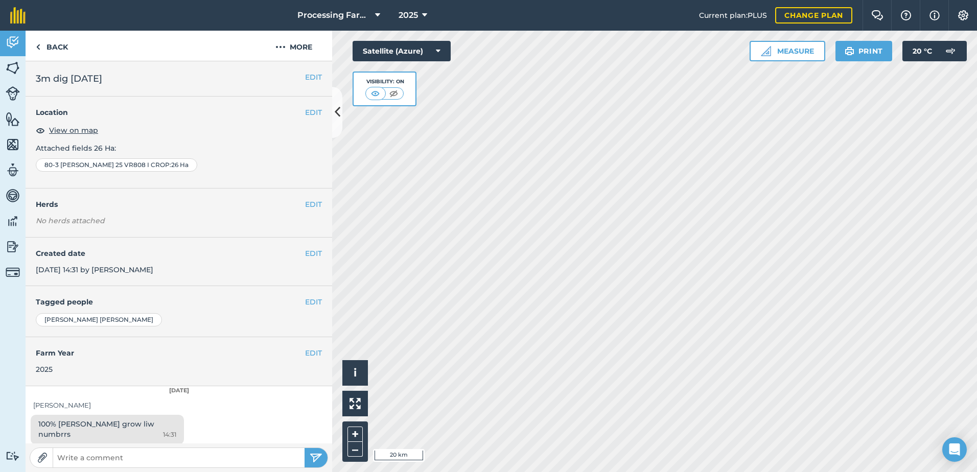
scroll to position [197, 0]
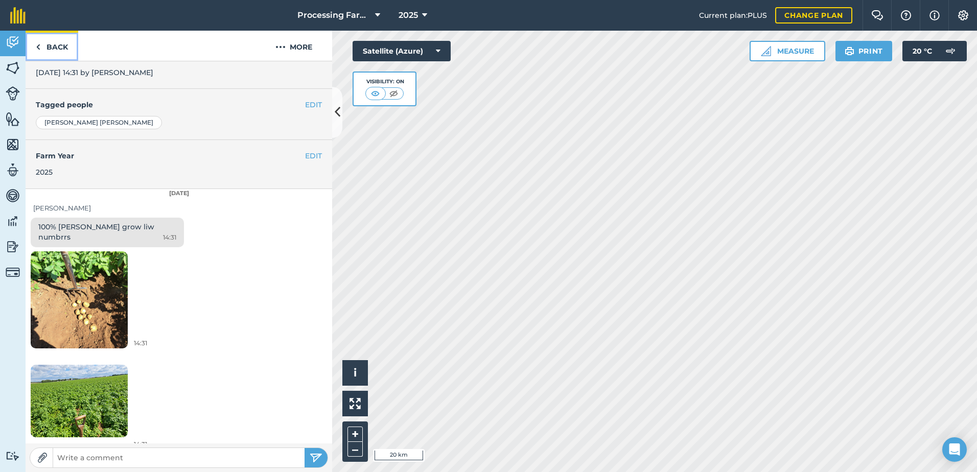
click at [56, 47] on link "Back" at bounding box center [52, 46] width 53 height 30
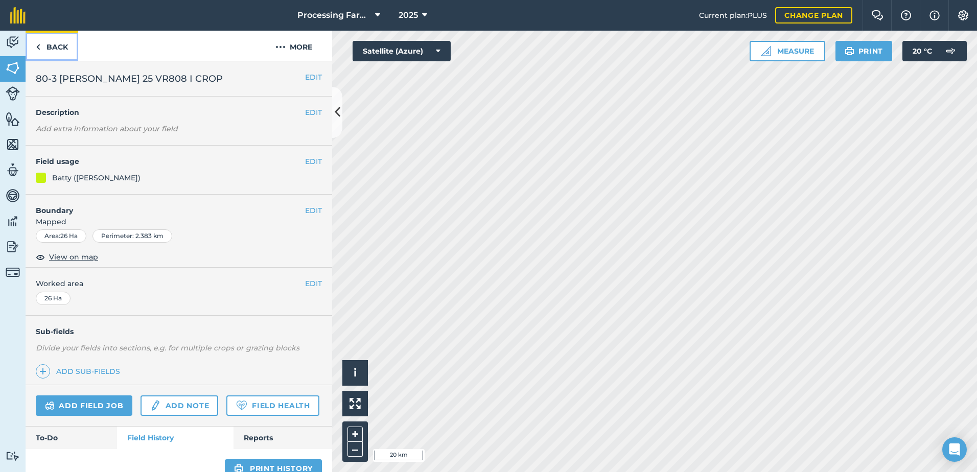
click at [56, 47] on link "Back" at bounding box center [52, 46] width 53 height 30
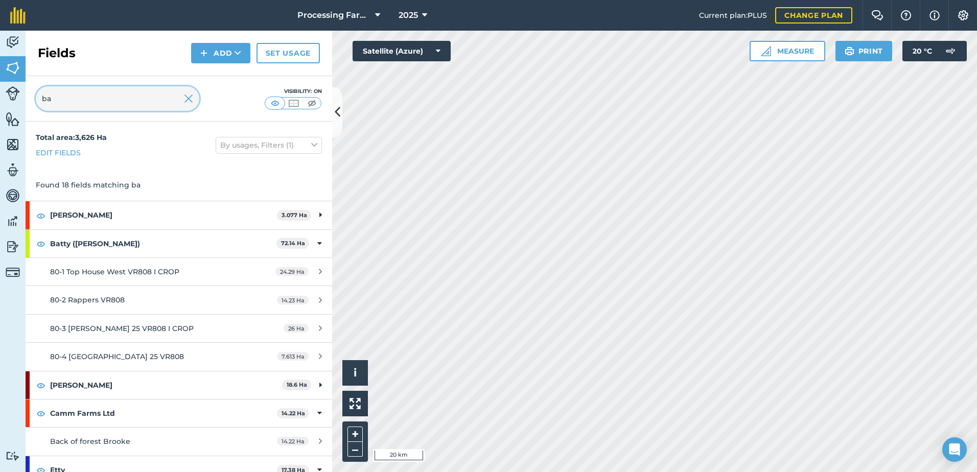
drag, startPoint x: 64, startPoint y: 97, endPoint x: 22, endPoint y: 97, distance: 42.4
click at [22, 97] on div "Activity Fields Livestock Features Maps Team Vehicles Data Reporting Billing Tu…" at bounding box center [488, 252] width 977 height 442
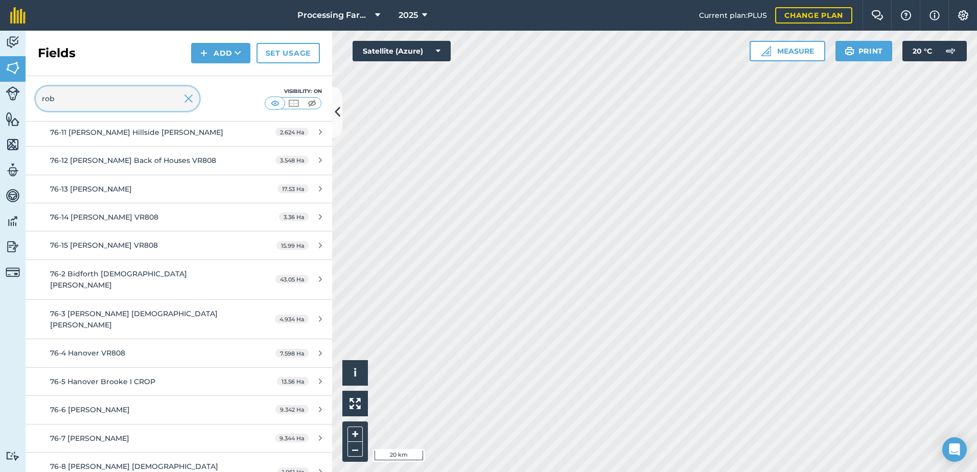
scroll to position [267, 0]
type input "rob"
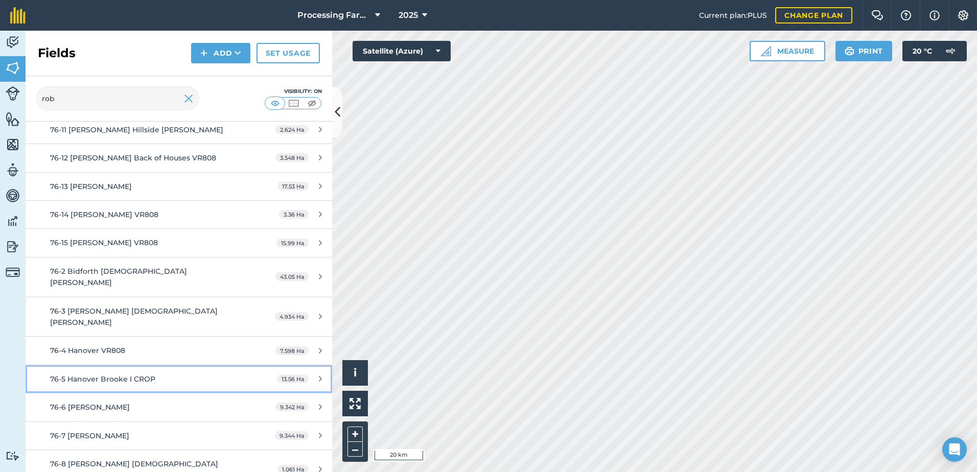
click at [159, 374] on div "76-5 Hanover Brooke I CROP" at bounding box center [146, 379] width 192 height 11
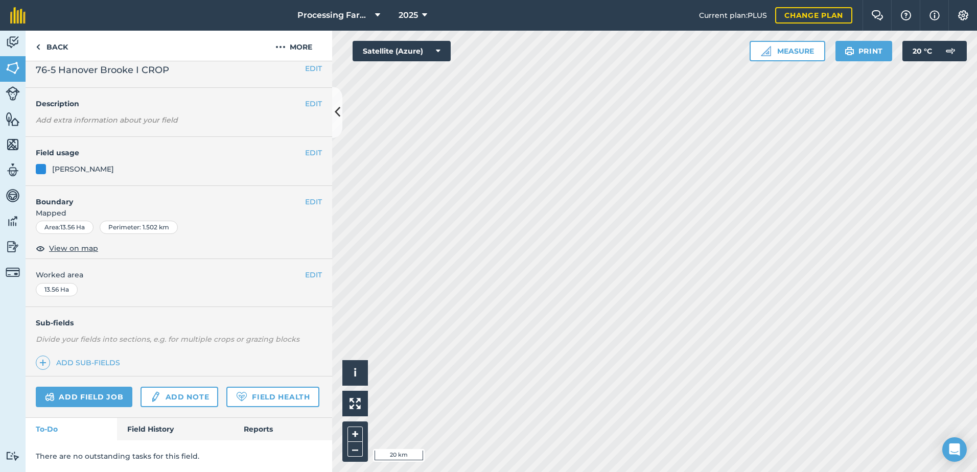
scroll to position [37, 0]
click at [164, 426] on link "Field History" at bounding box center [175, 429] width 116 height 22
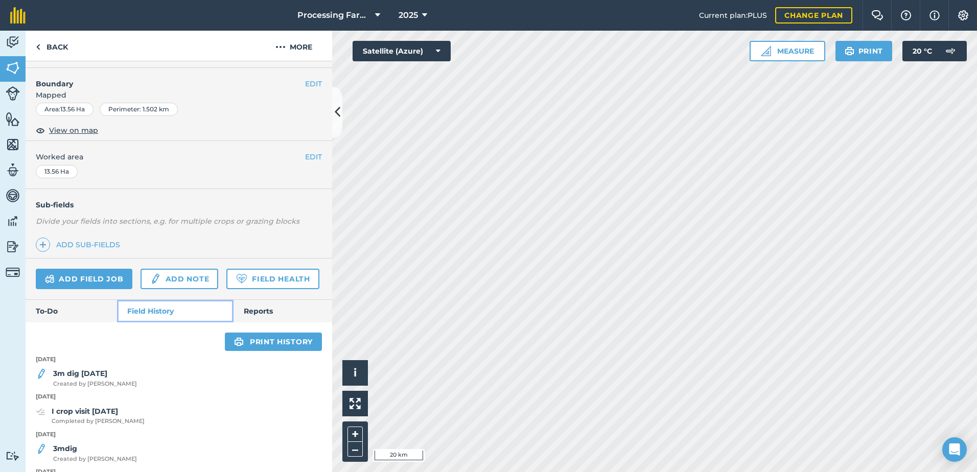
scroll to position [242, 0]
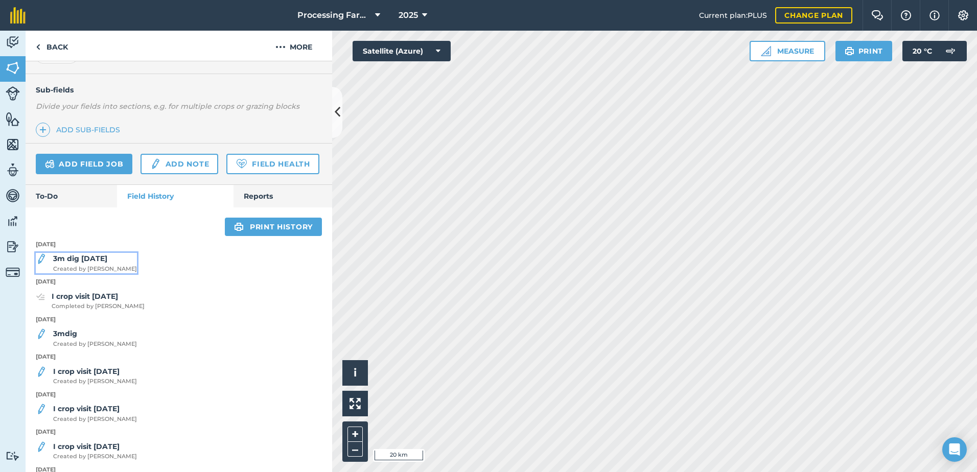
click at [90, 274] on span "Created by Lucy B" at bounding box center [95, 269] width 84 height 9
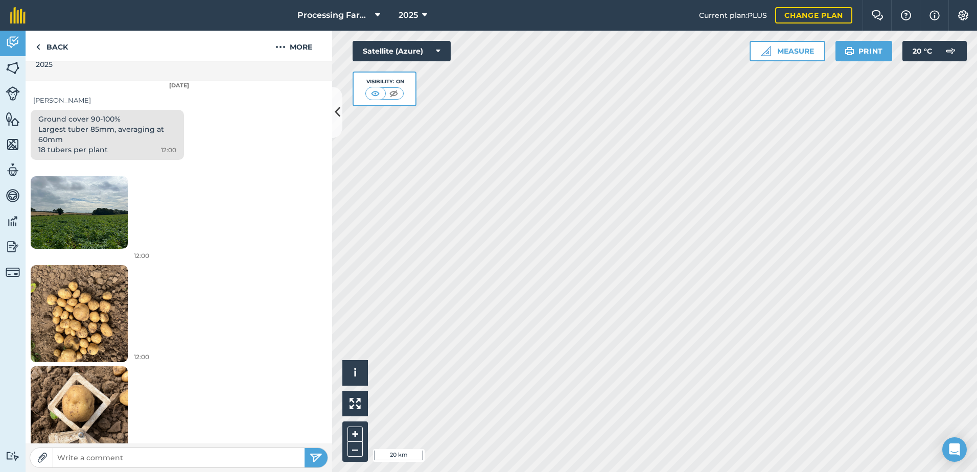
scroll to position [329, 0]
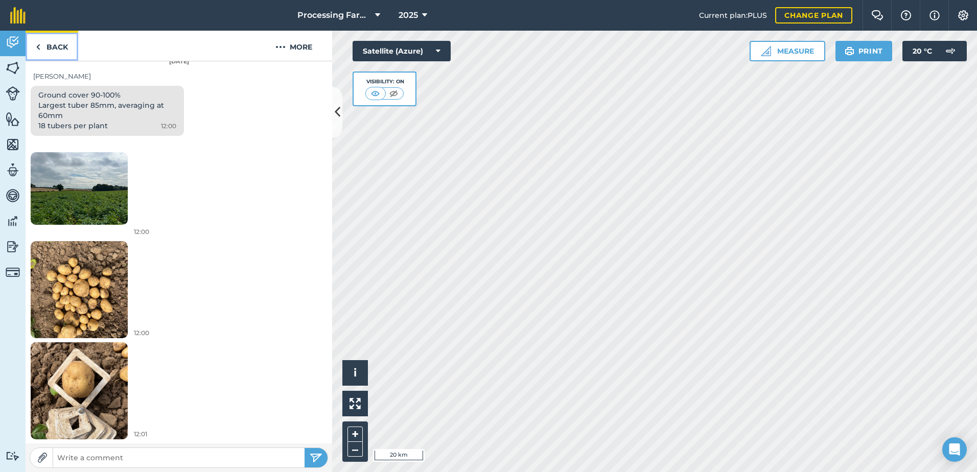
click at [65, 52] on link "Back" at bounding box center [52, 46] width 53 height 30
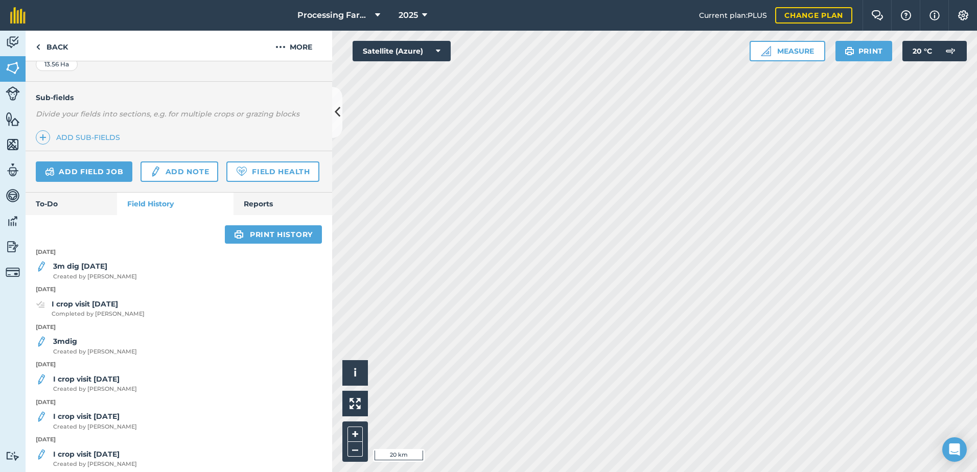
scroll to position [256, 0]
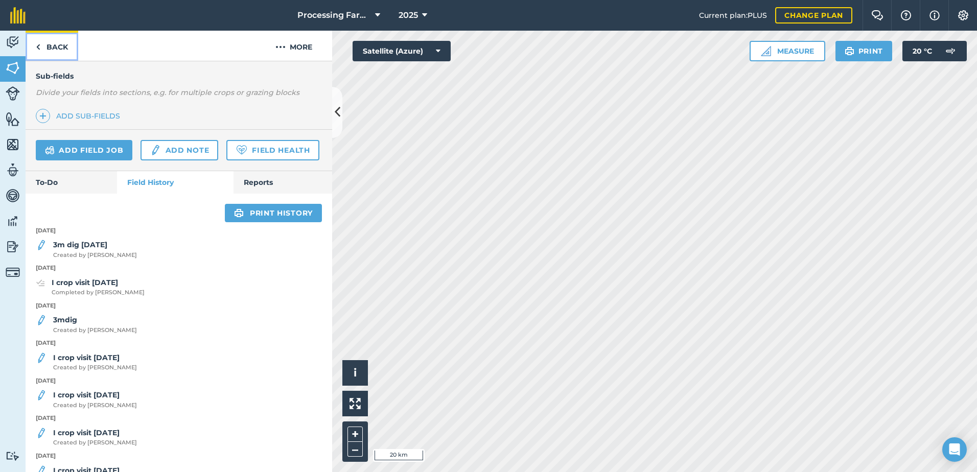
click at [52, 50] on link "Back" at bounding box center [52, 46] width 53 height 30
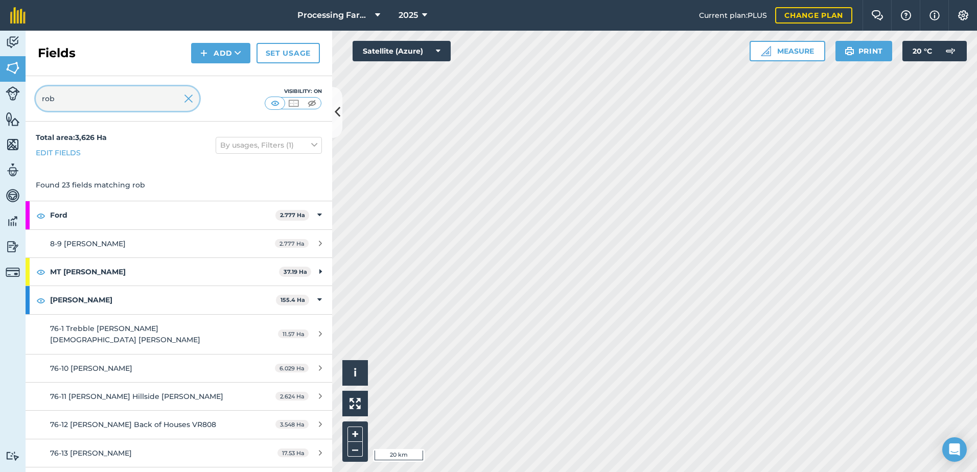
drag, startPoint x: 71, startPoint y: 103, endPoint x: 14, endPoint y: 100, distance: 56.8
click at [14, 100] on div "Activity Fields Livestock Features Maps Team Vehicles Data Reporting Billing Tu…" at bounding box center [488, 252] width 977 height 442
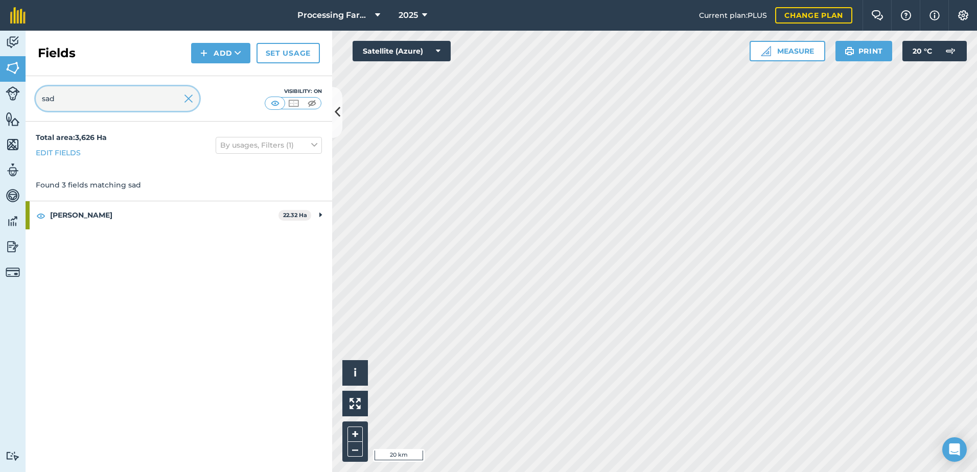
type input "sad"
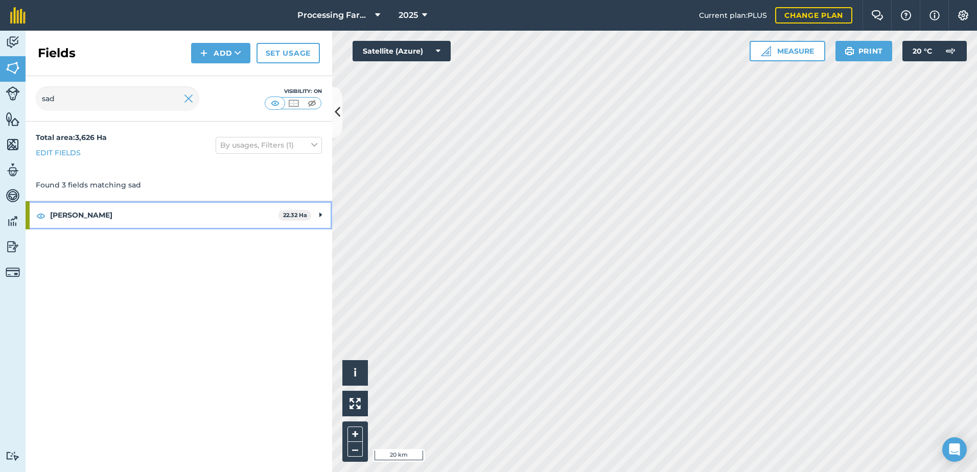
click at [80, 213] on strong "[PERSON_NAME]" at bounding box center [164, 215] width 229 height 28
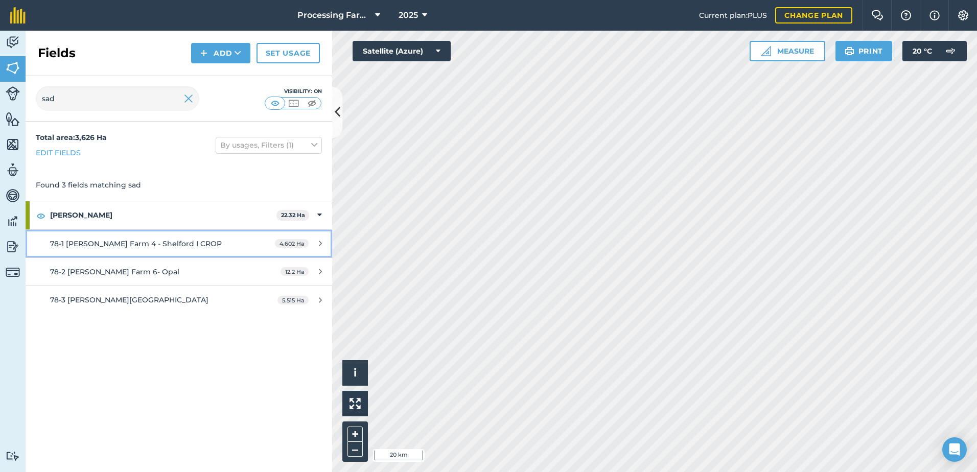
click at [164, 243] on span "78-1 [PERSON_NAME] Farm 4 - Shelford I CROP" at bounding box center [136, 243] width 172 height 9
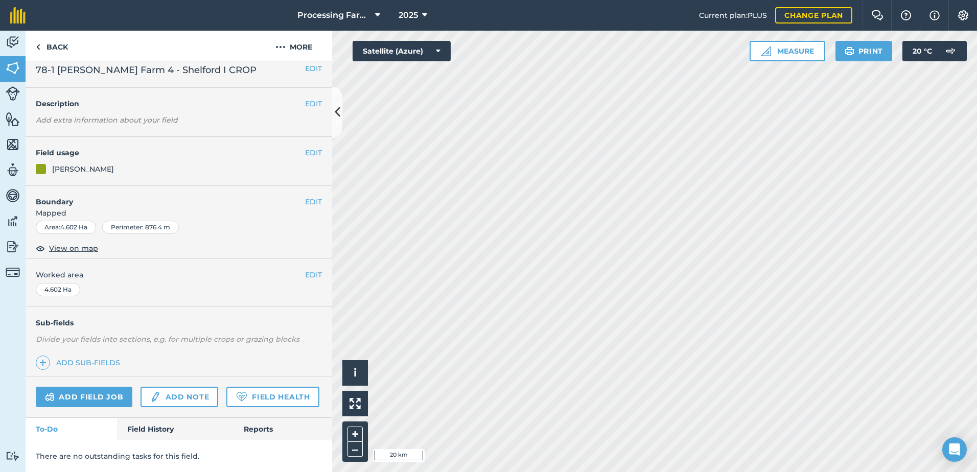
scroll to position [37, 0]
click at [155, 432] on link "Field History" at bounding box center [175, 429] width 116 height 22
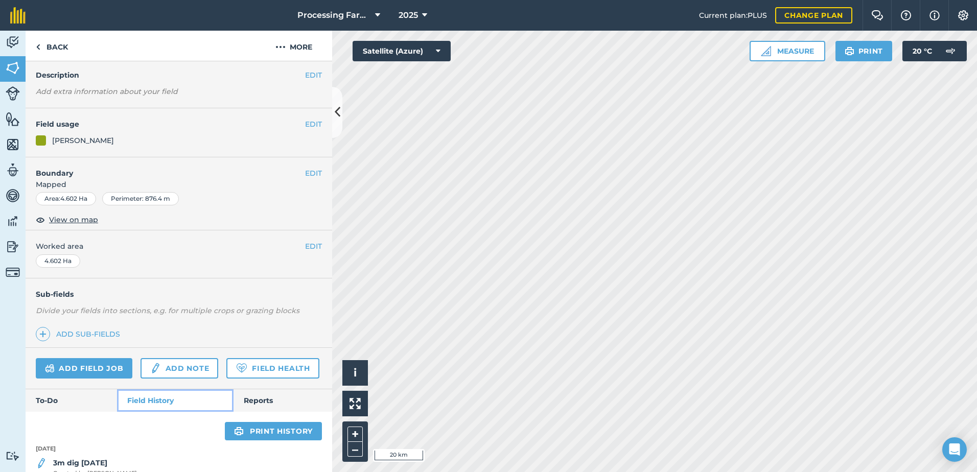
scroll to position [195, 0]
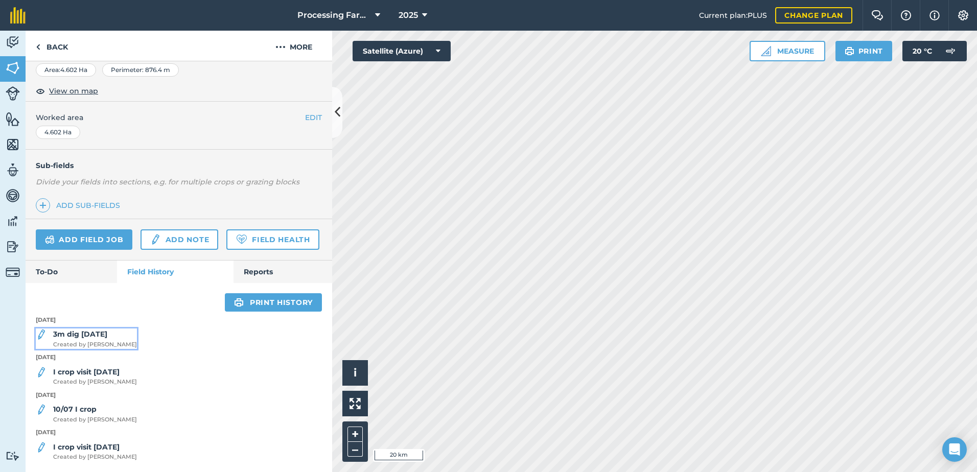
click at [102, 335] on strong "3m dig [DATE]" at bounding box center [80, 334] width 54 height 9
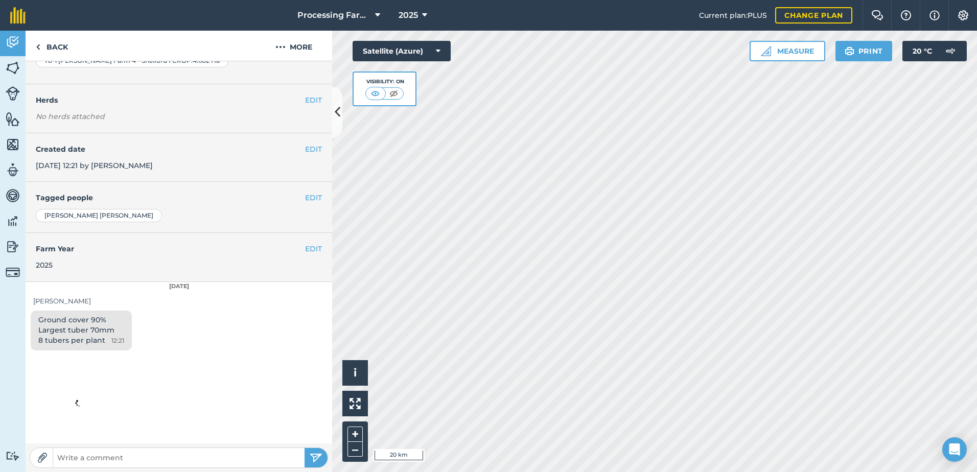
scroll to position [307, 0]
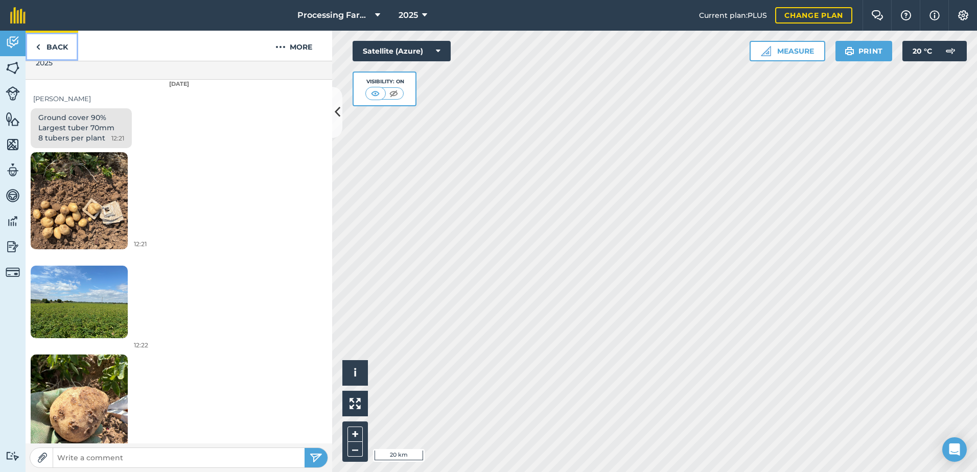
click at [60, 48] on link "Back" at bounding box center [52, 46] width 53 height 30
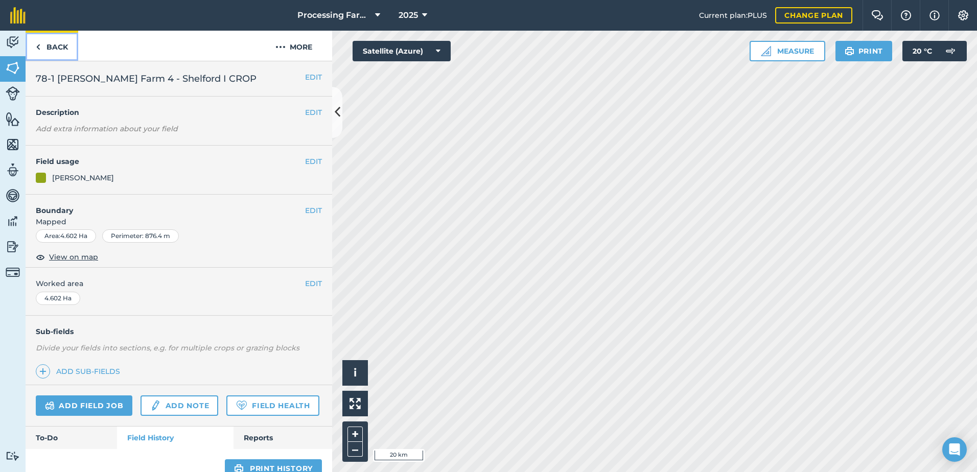
click at [60, 48] on link "Back" at bounding box center [52, 46] width 53 height 30
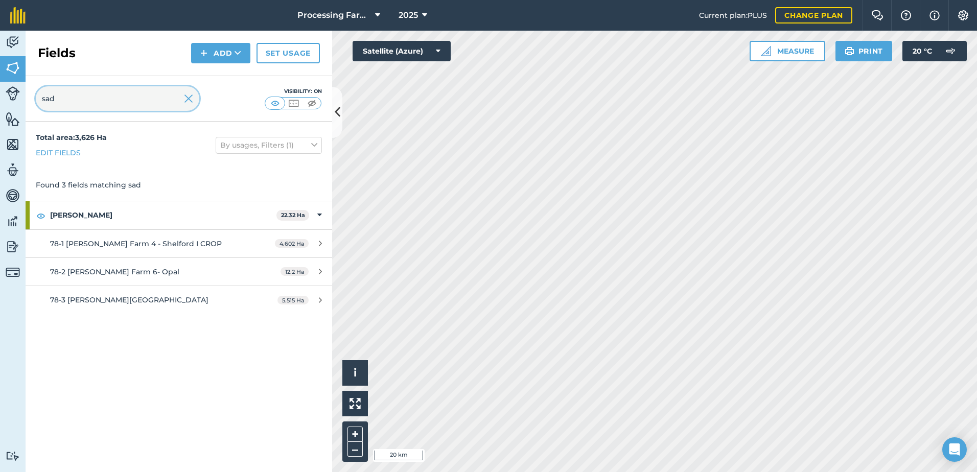
drag, startPoint x: 91, startPoint y: 104, endPoint x: 17, endPoint y: 105, distance: 74.1
click at [17, 105] on div "Activity Fields Livestock Features Maps Team Vehicles Data Reporting Billing Tu…" at bounding box center [488, 252] width 977 height 442
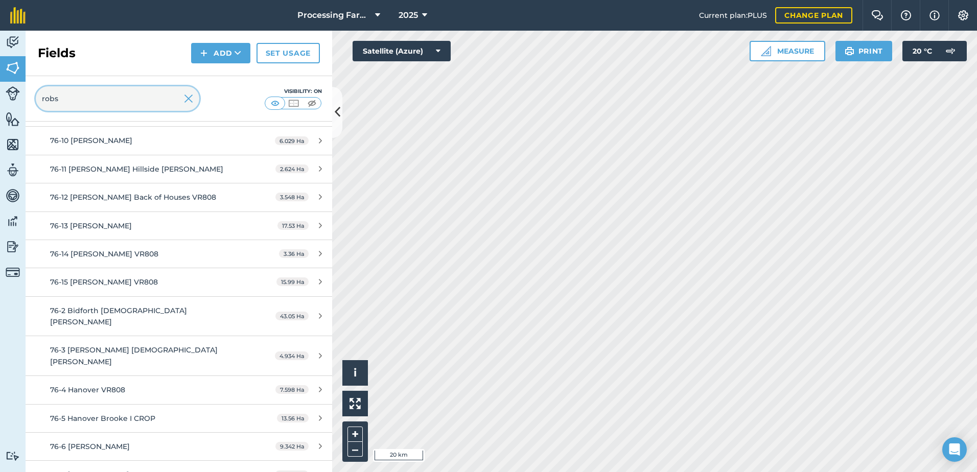
scroll to position [181, 0]
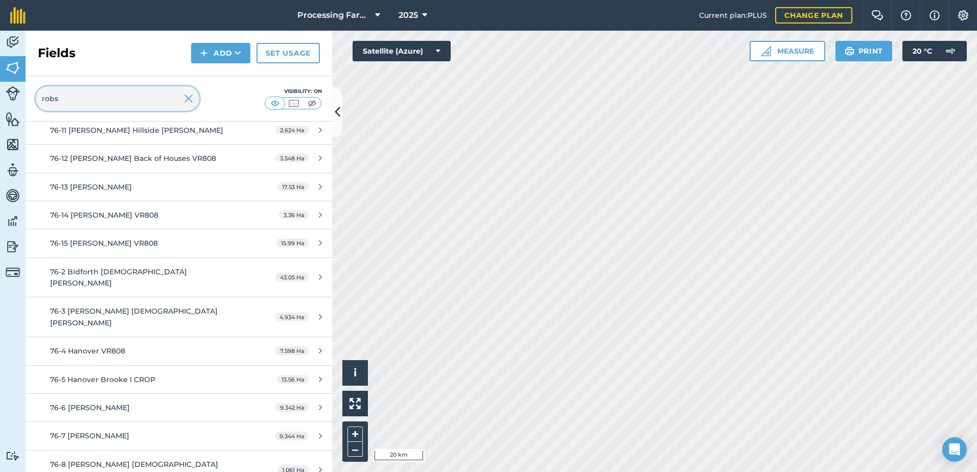
type input "robs"
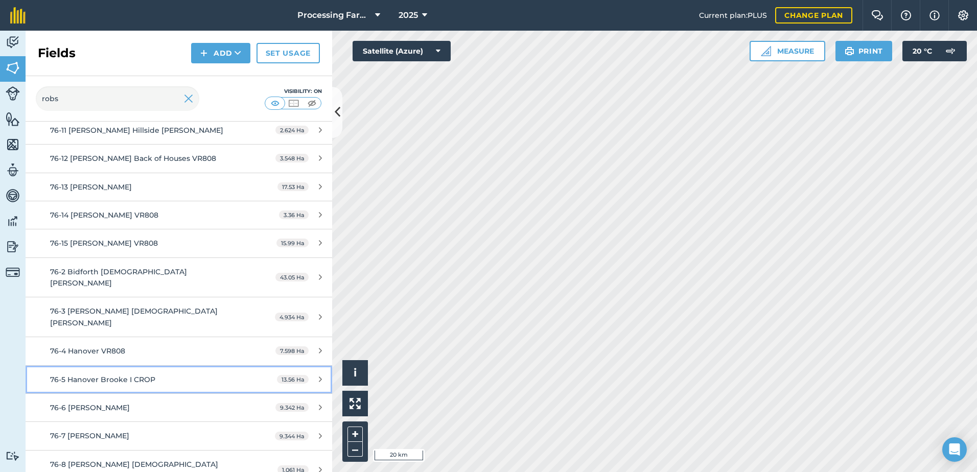
click at [147, 375] on span "76-5 Hanover Brooke I CROP" at bounding box center [102, 379] width 105 height 9
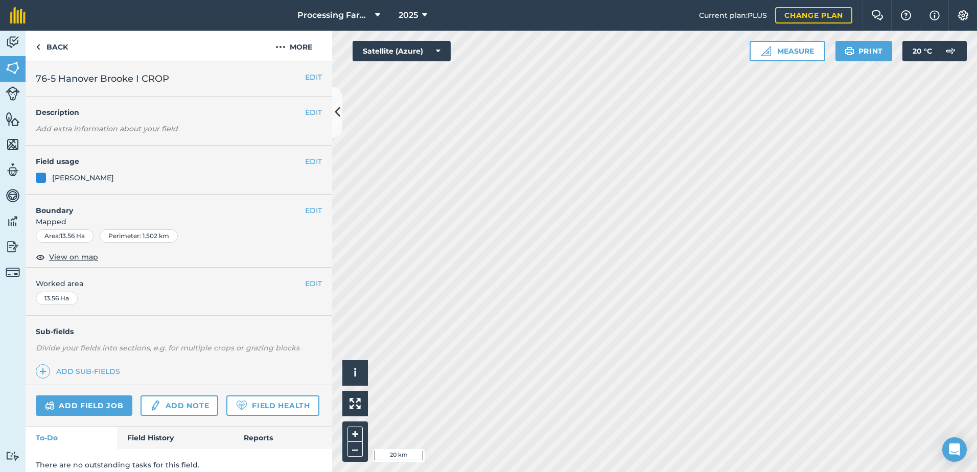
scroll to position [37, 0]
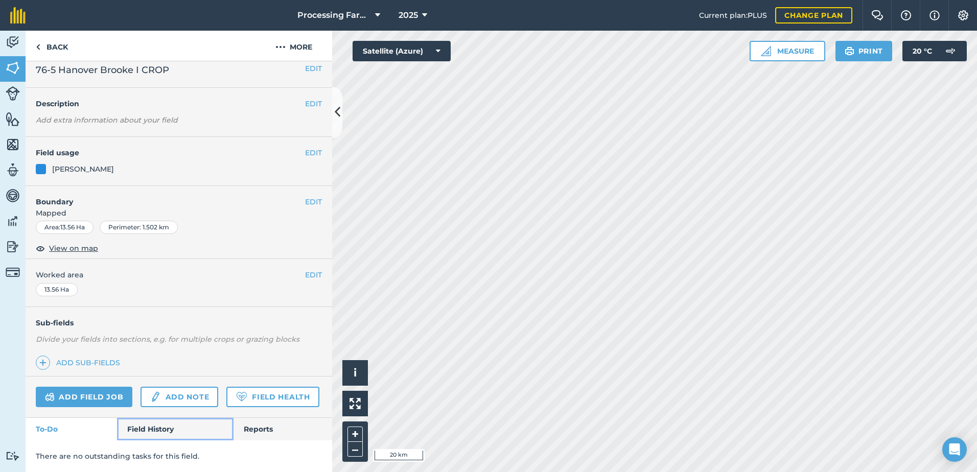
click at [162, 425] on link "Field History" at bounding box center [175, 429] width 116 height 22
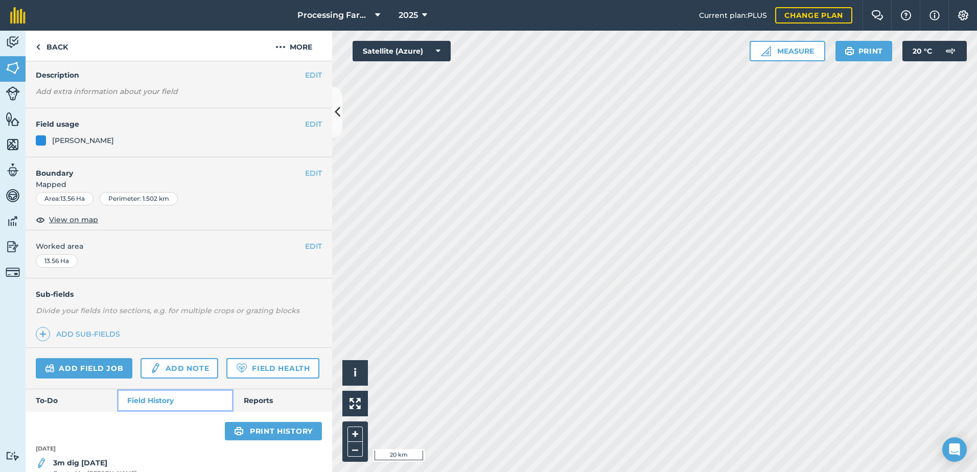
scroll to position [242, 0]
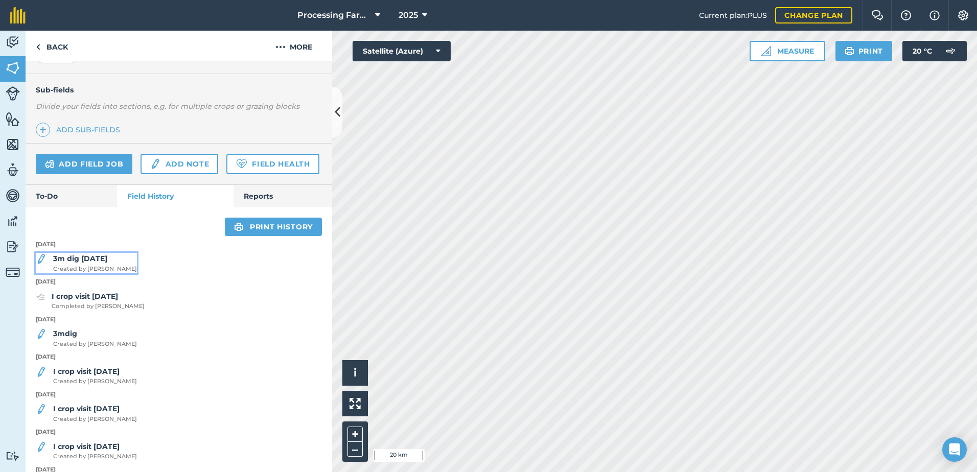
click at [105, 274] on span "Created by Lucy B" at bounding box center [95, 269] width 84 height 9
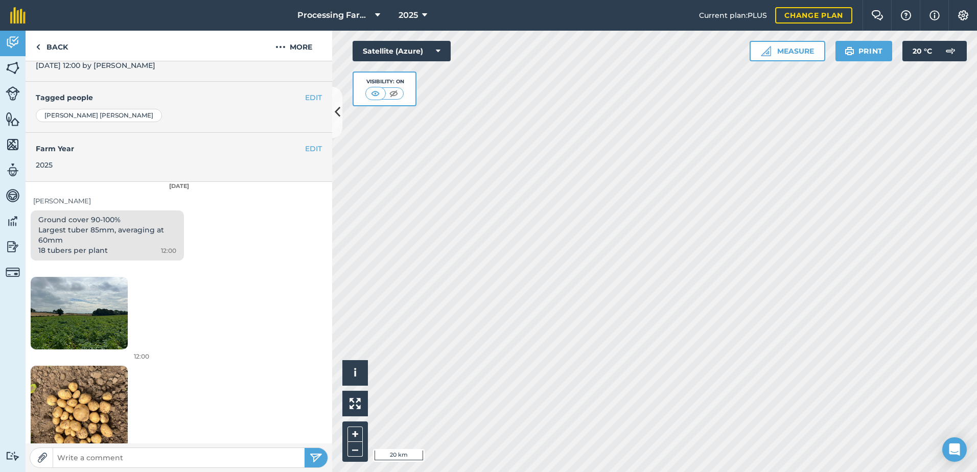
scroll to position [329, 0]
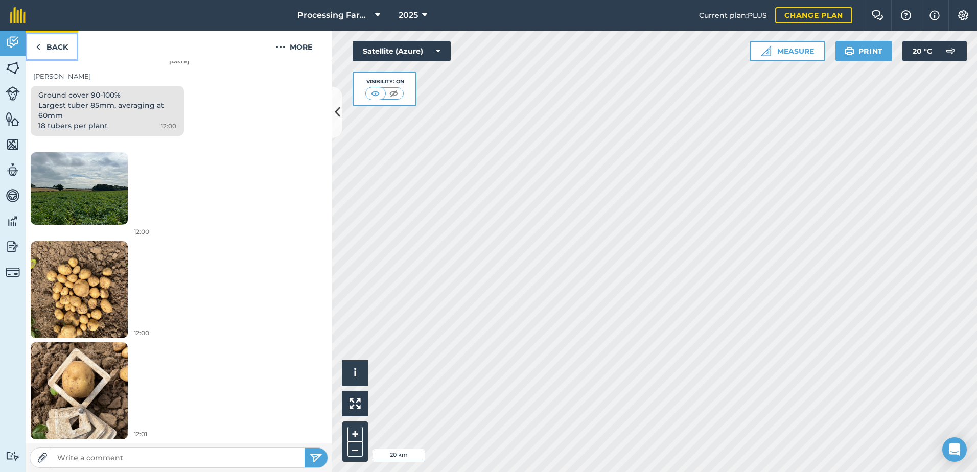
click at [54, 48] on link "Back" at bounding box center [52, 46] width 53 height 30
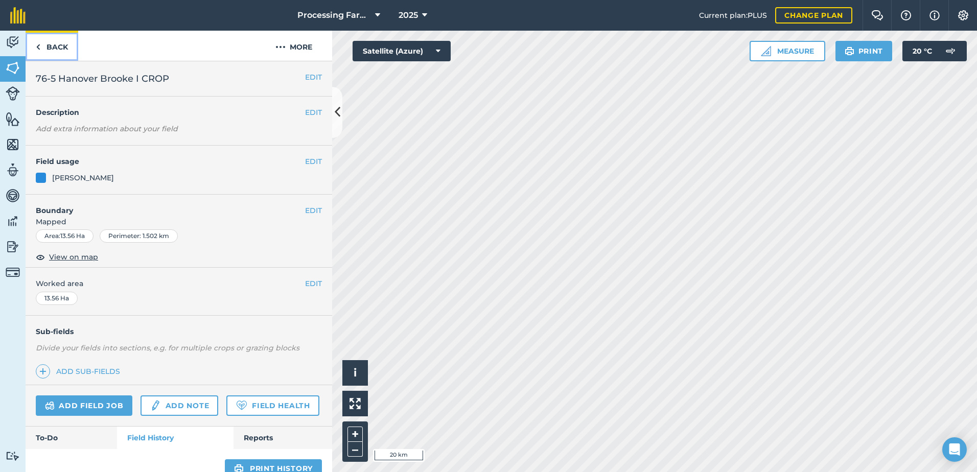
click at [64, 50] on link "Back" at bounding box center [52, 46] width 53 height 30
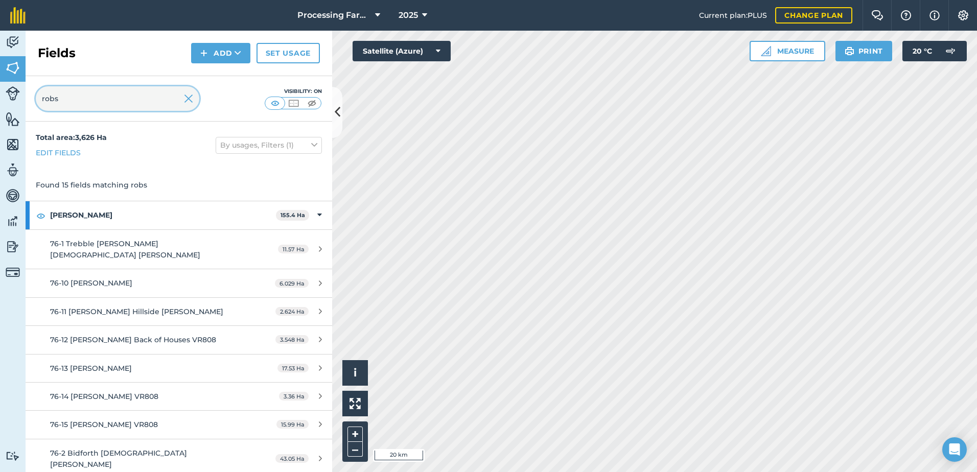
drag, startPoint x: 70, startPoint y: 104, endPoint x: 29, endPoint y: 101, distance: 41.0
click at [29, 101] on div "robs Visibility: On" at bounding box center [179, 98] width 307 height 45
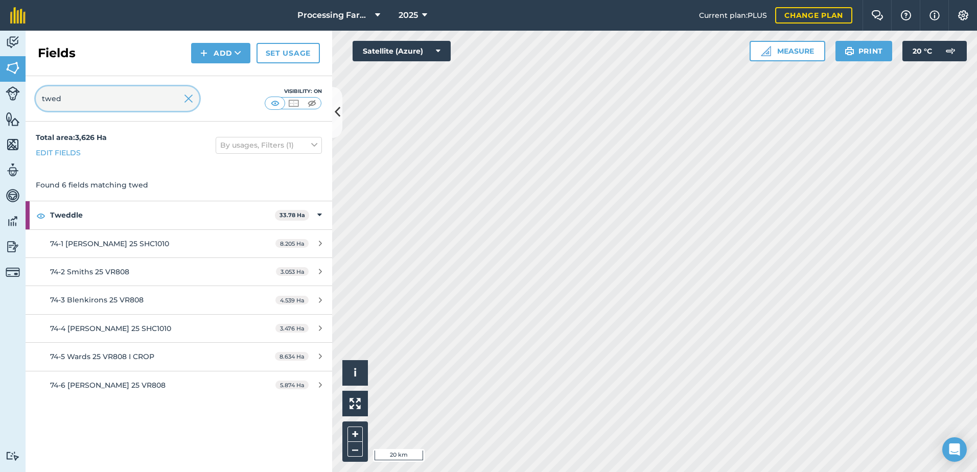
type input "twed"
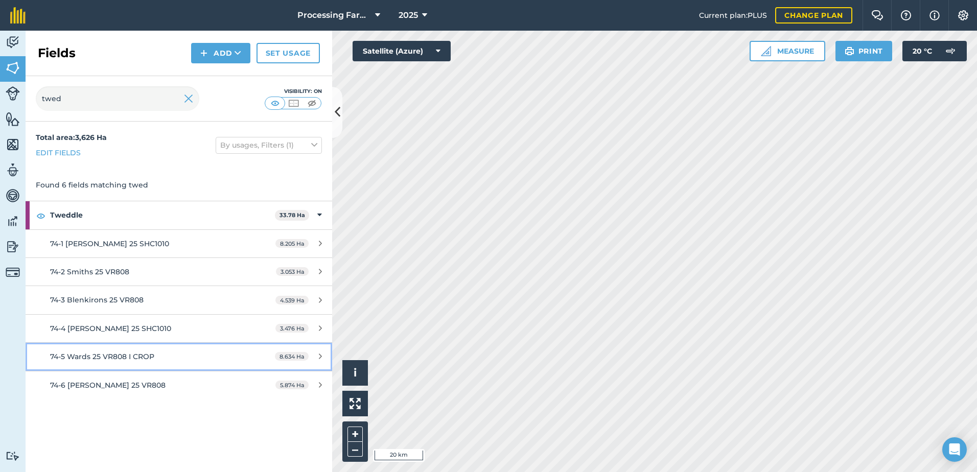
click at [156, 351] on div "74-5 Wards 25 VR808 I CROP" at bounding box center [146, 356] width 192 height 11
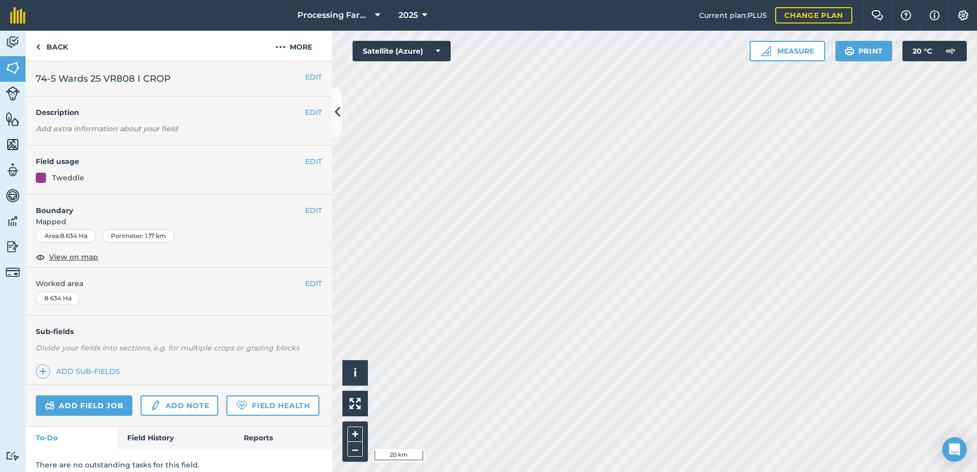
scroll to position [37, 0]
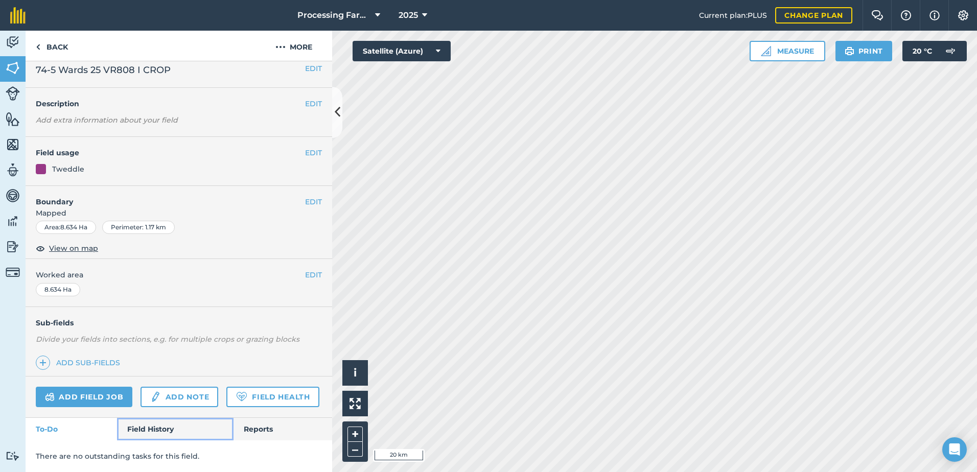
click at [167, 435] on link "Field History" at bounding box center [175, 429] width 116 height 22
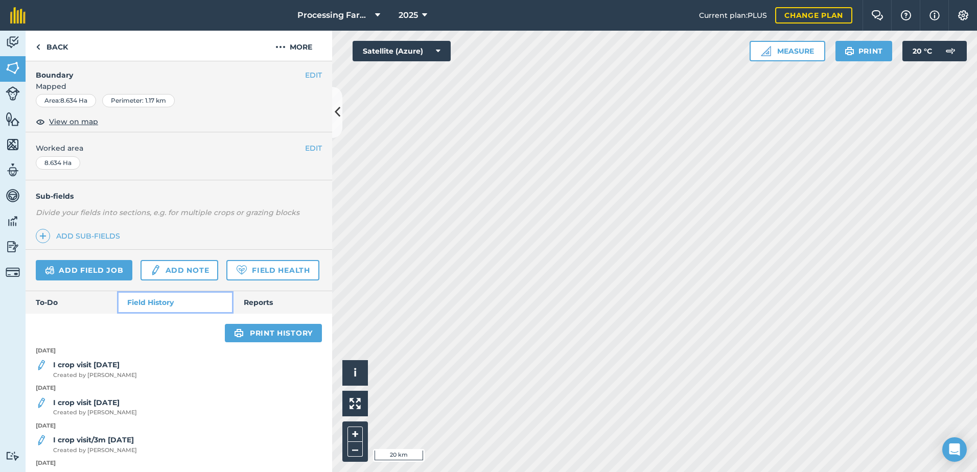
scroll to position [293, 0]
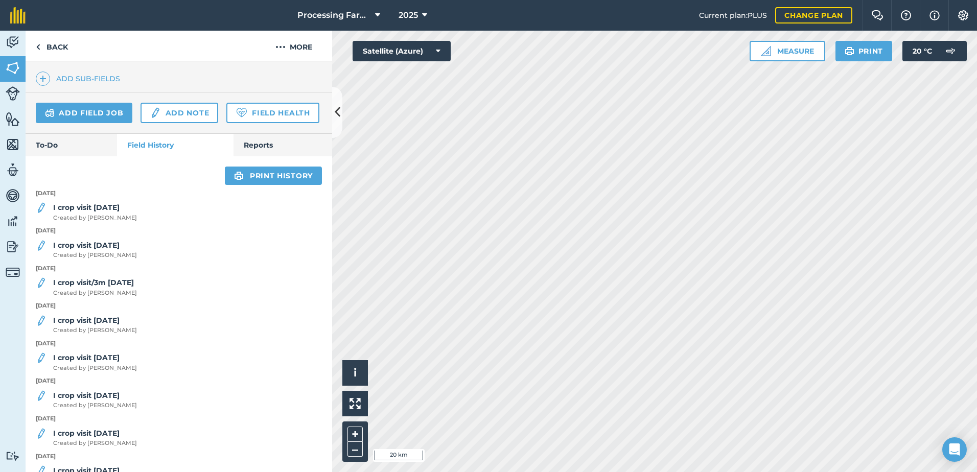
click at [125, 222] on div "I crop visit 28/8/25 Created by Lucy B" at bounding box center [179, 212] width 307 height 20
click at [107, 212] on strong "I crop visit [DATE]" at bounding box center [86, 207] width 66 height 9
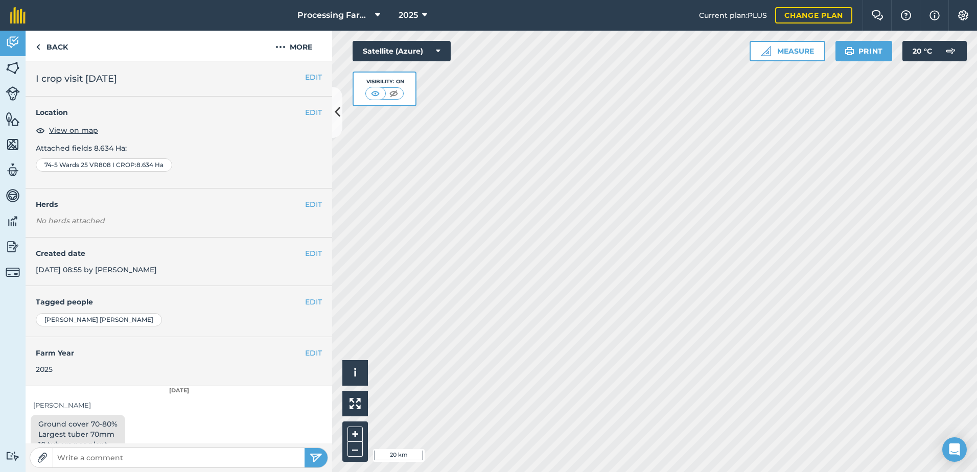
scroll to position [228, 0]
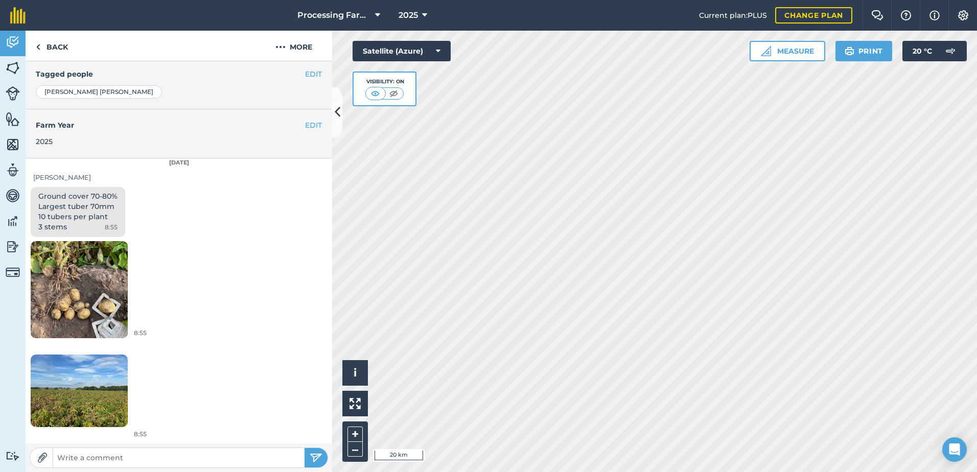
click at [84, 414] on img at bounding box center [79, 391] width 97 height 73
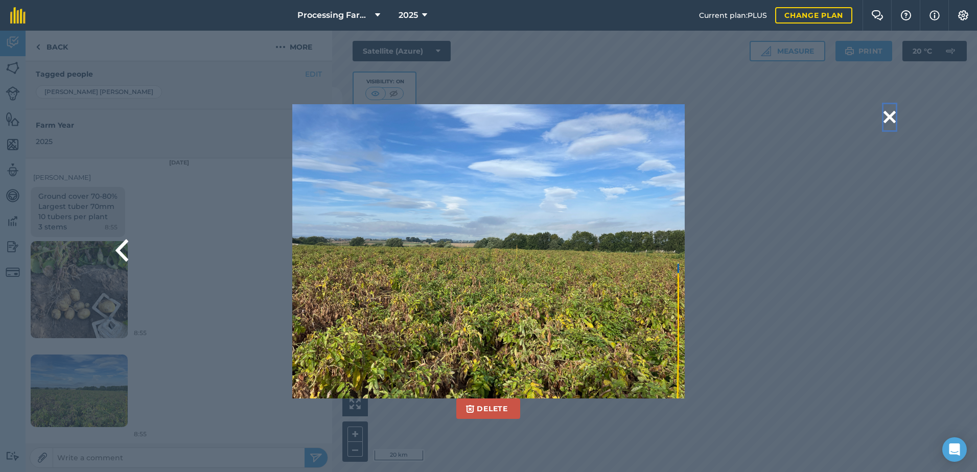
click at [895, 116] on button at bounding box center [890, 117] width 12 height 26
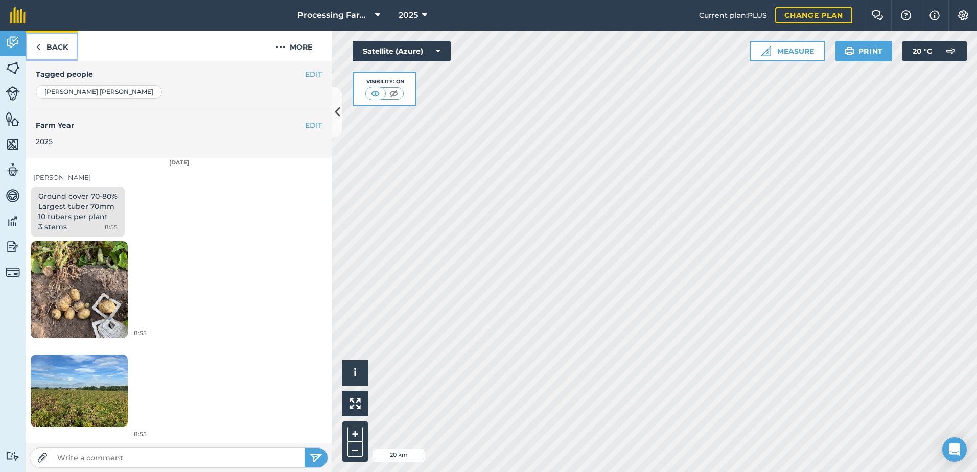
click at [52, 42] on link "Back" at bounding box center [52, 46] width 53 height 30
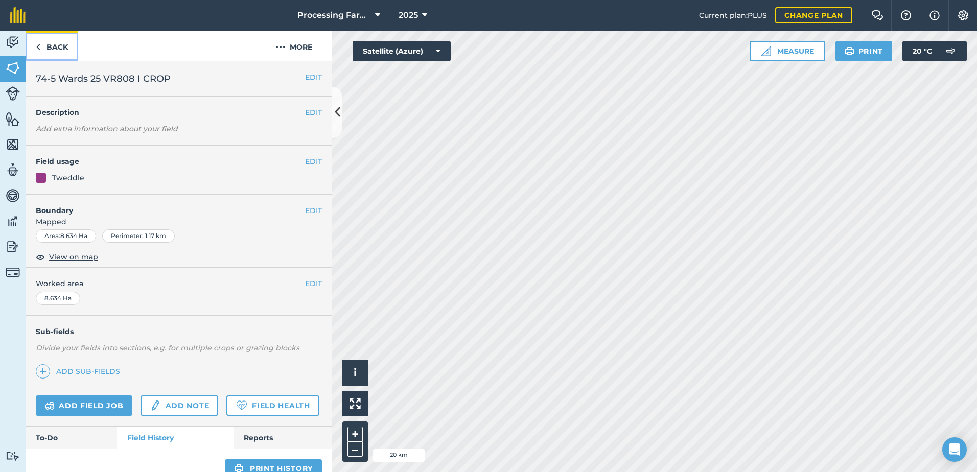
click at [52, 42] on link "Back" at bounding box center [52, 46] width 53 height 30
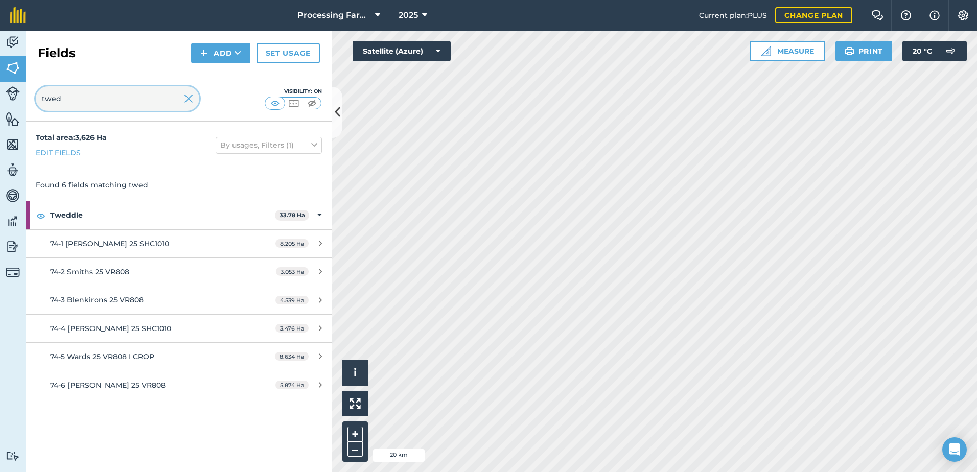
drag, startPoint x: 58, startPoint y: 94, endPoint x: 21, endPoint y: 93, distance: 36.3
click at [21, 93] on div "Activity Fields Livestock Features Maps Team Vehicles Data Reporting Billing Tu…" at bounding box center [488, 252] width 977 height 442
type input "cam"
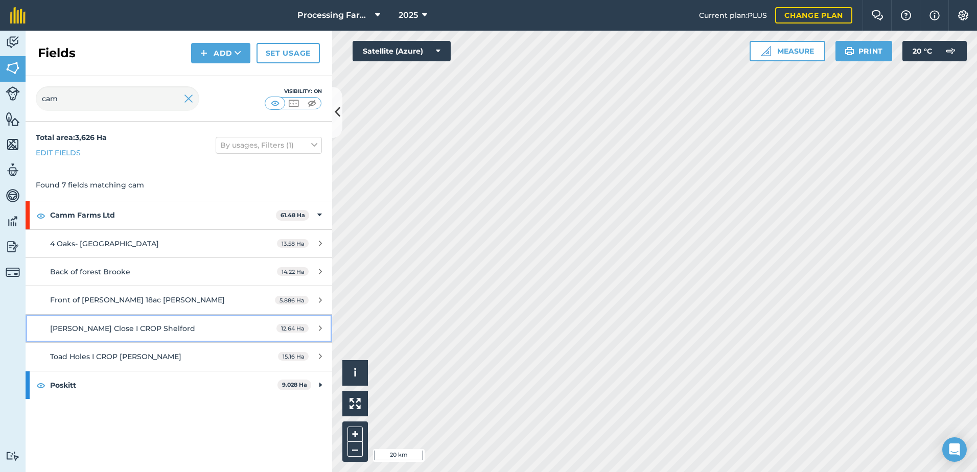
click at [145, 327] on span "[PERSON_NAME] Close I CROP Shelford" at bounding box center [122, 328] width 145 height 9
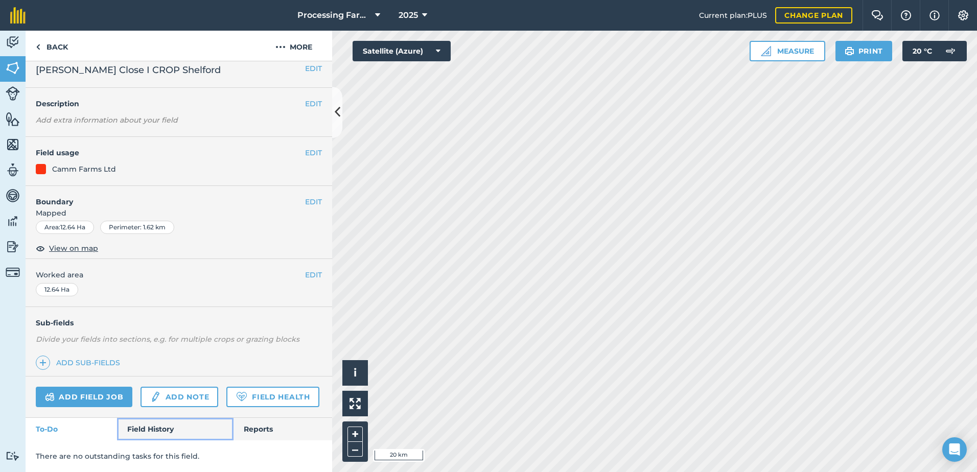
click at [169, 426] on link "Field History" at bounding box center [175, 429] width 116 height 22
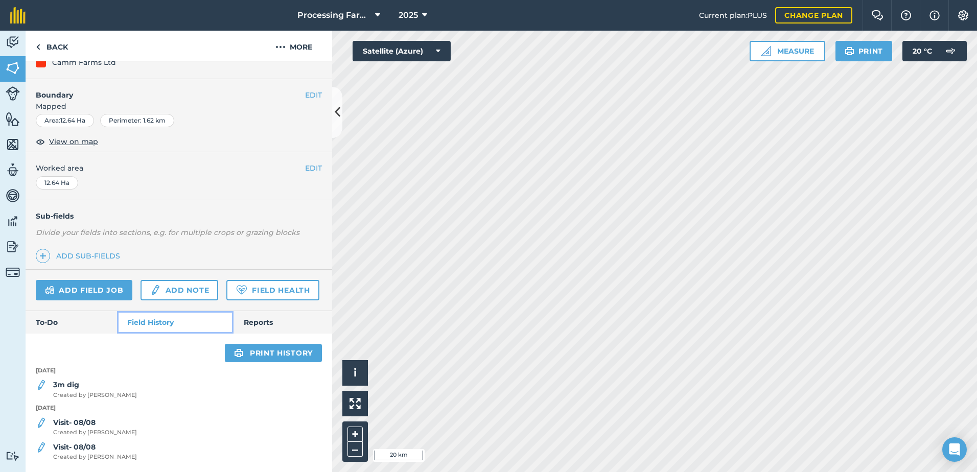
scroll to position [144, 0]
click at [71, 391] on span "Created by Polly M" at bounding box center [95, 395] width 84 height 9
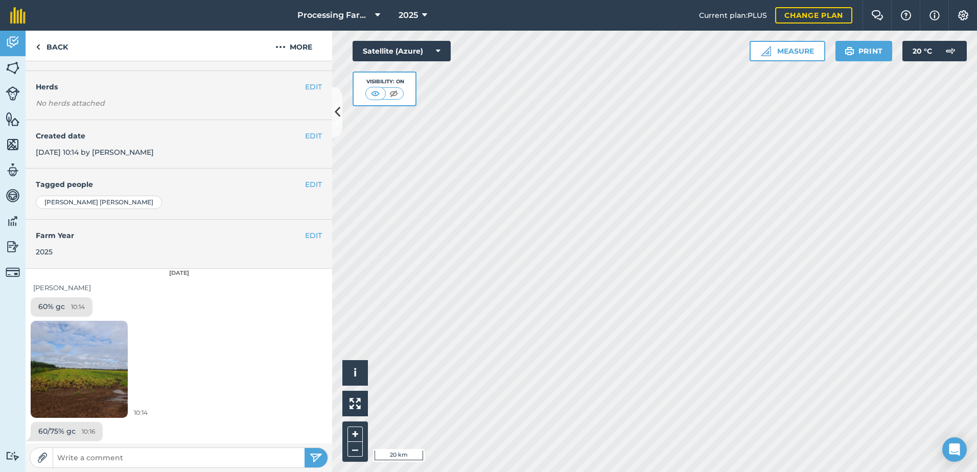
scroll to position [120, 0]
click at [80, 380] on img at bounding box center [79, 367] width 97 height 129
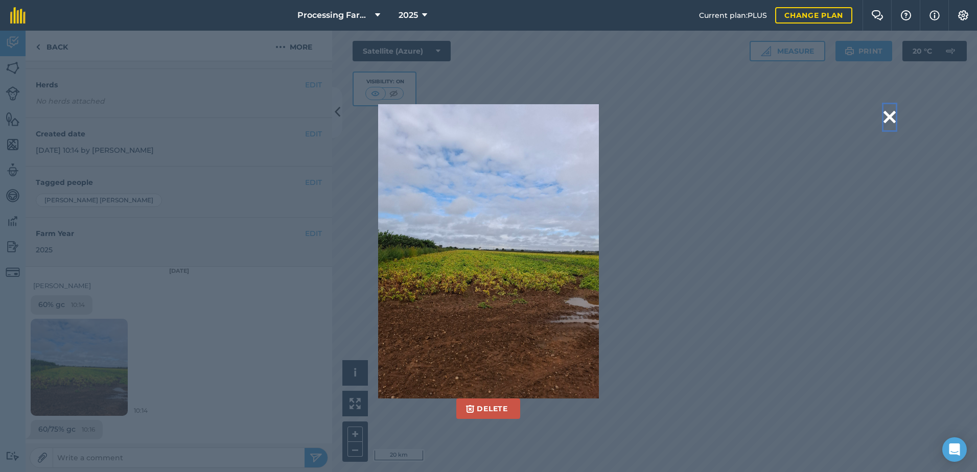
click at [892, 117] on button at bounding box center [890, 117] width 12 height 26
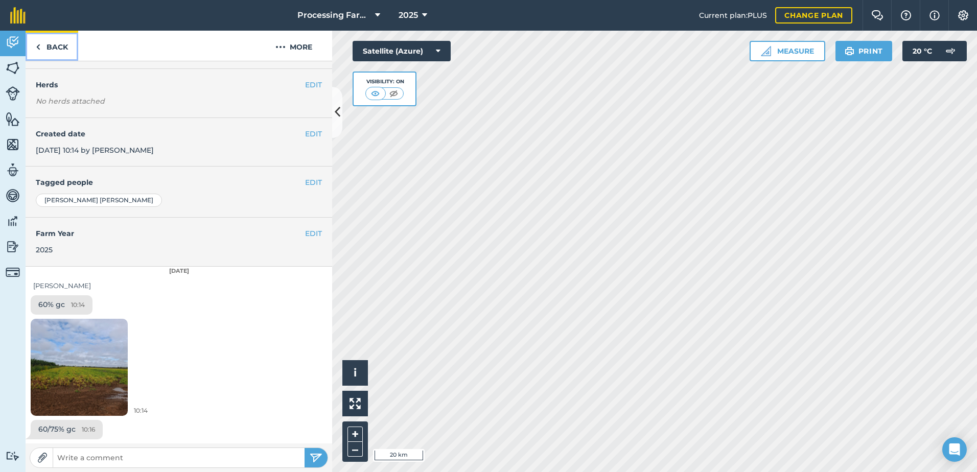
click at [43, 43] on link "Back" at bounding box center [52, 46] width 53 height 30
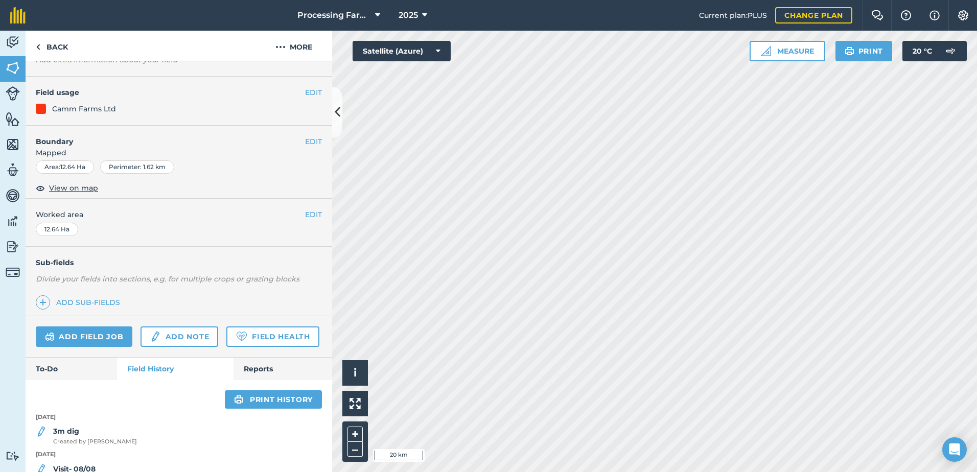
scroll to position [144, 0]
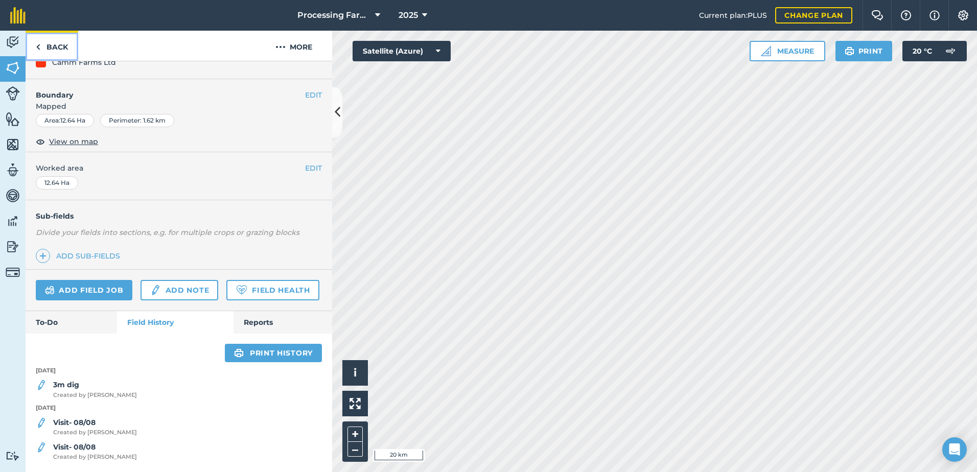
click at [56, 45] on link "Back" at bounding box center [52, 46] width 53 height 30
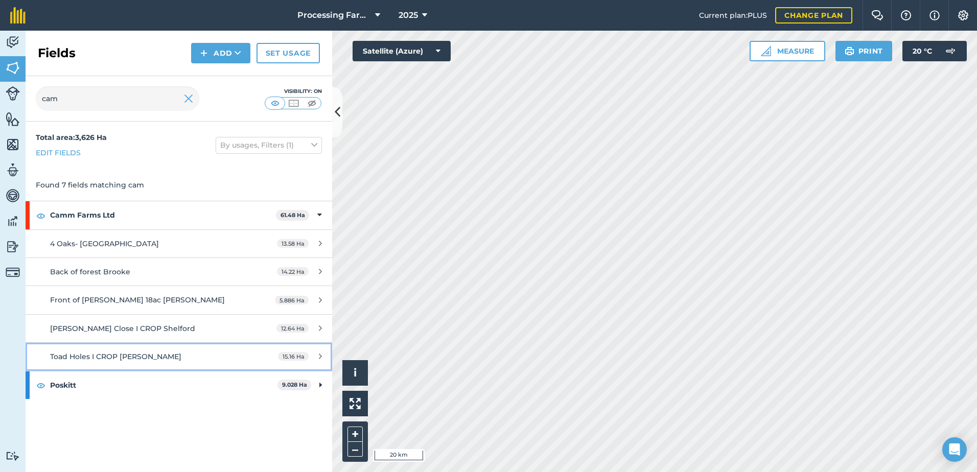
click at [139, 361] on span "Toad Holes I CROP [PERSON_NAME]" at bounding box center [115, 356] width 131 height 9
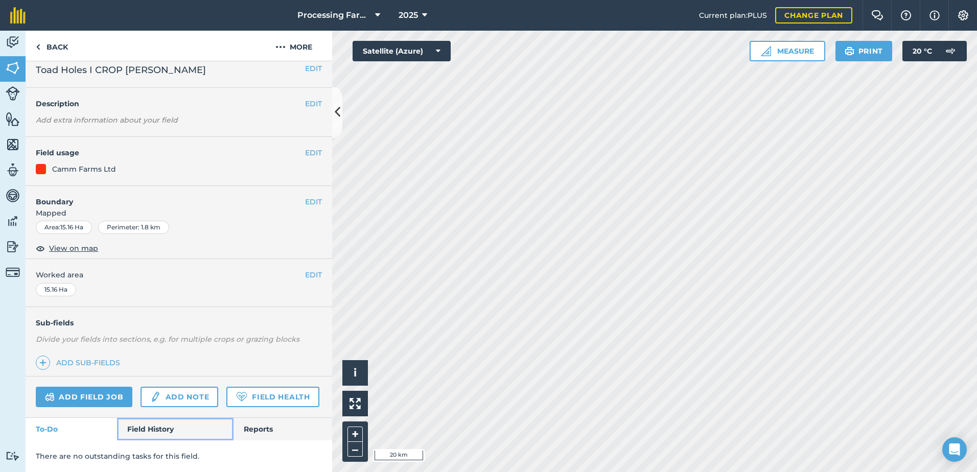
click at [153, 430] on link "Field History" at bounding box center [175, 429] width 116 height 22
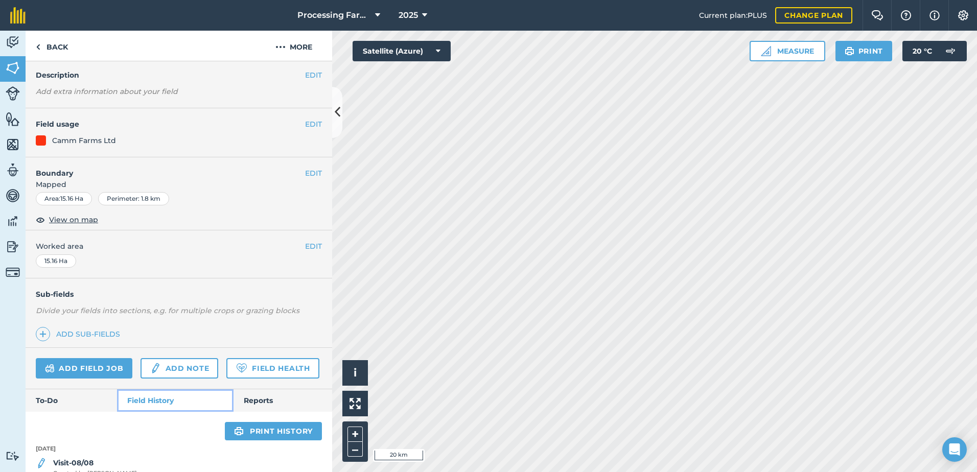
scroll to position [82, 0]
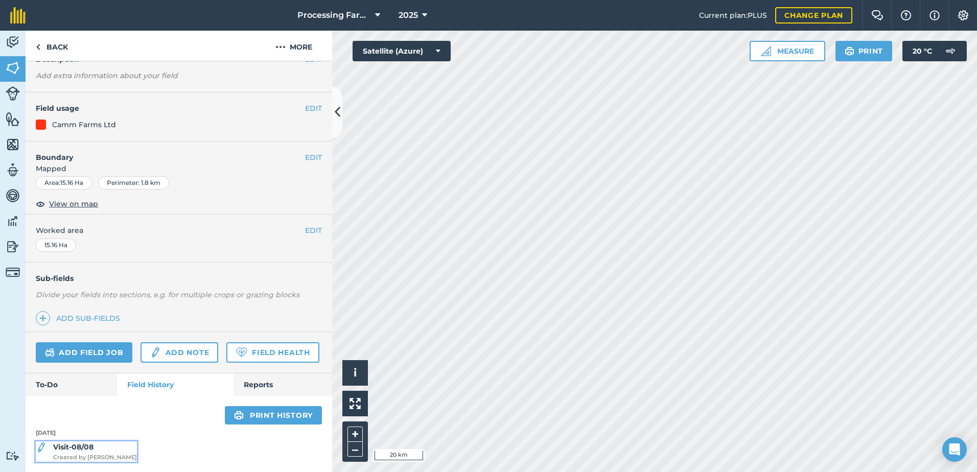
click at [84, 452] on strong "Visit-08/08" at bounding box center [73, 447] width 40 height 9
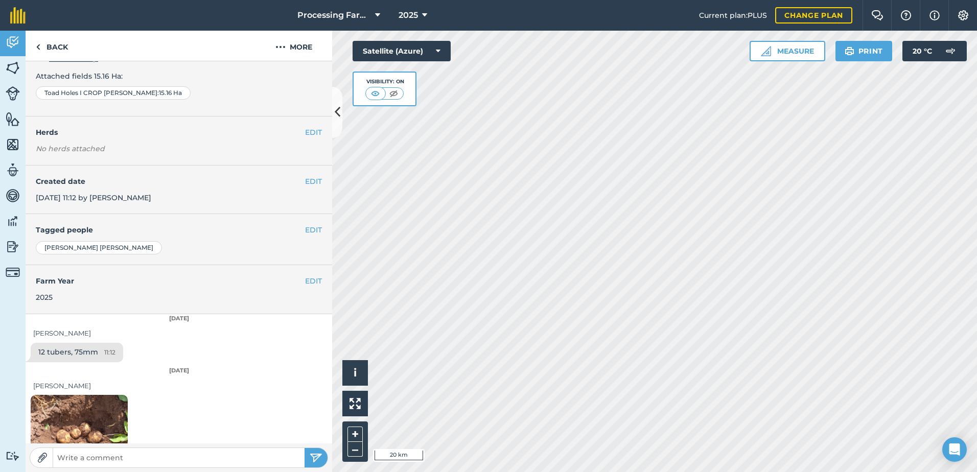
scroll to position [125, 0]
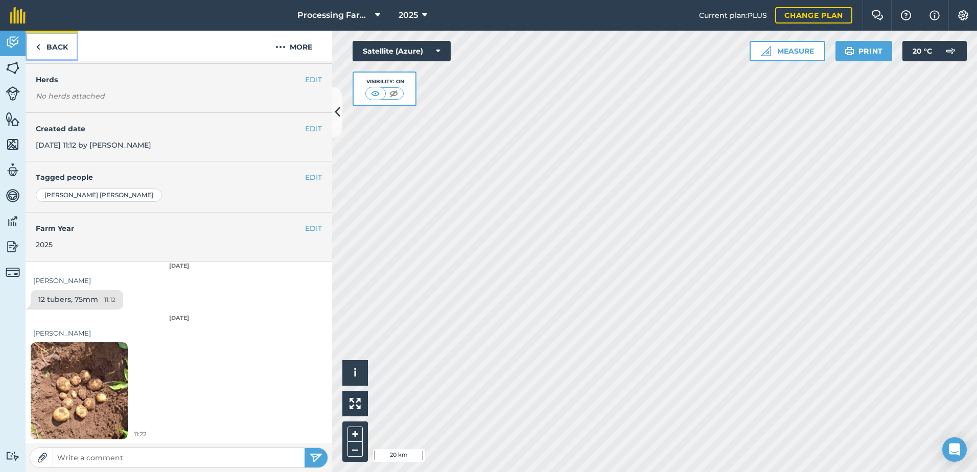
click at [61, 51] on link "Back" at bounding box center [52, 46] width 53 height 30
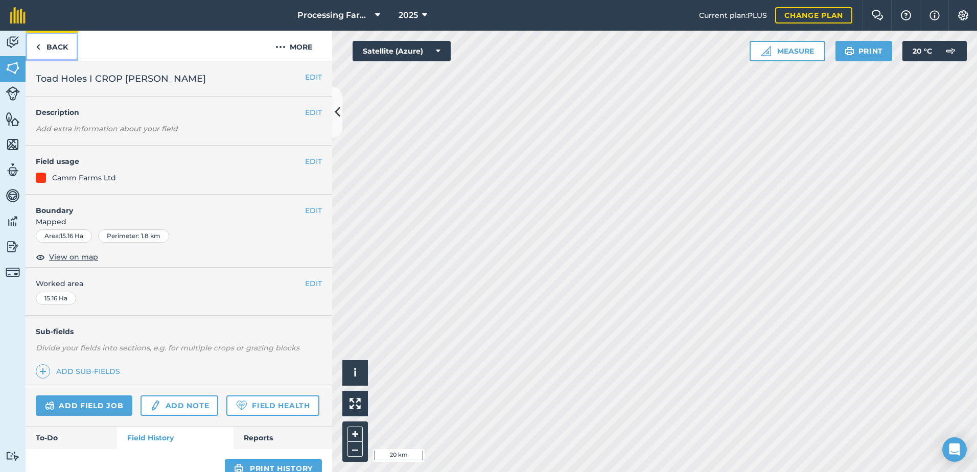
click at [61, 51] on link "Back" at bounding box center [52, 46] width 53 height 30
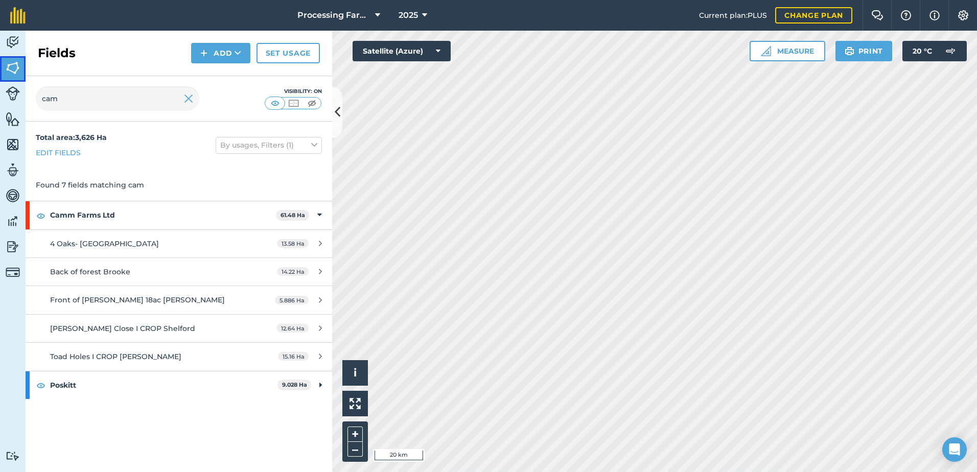
click at [18, 65] on img at bounding box center [13, 67] width 14 height 15
drag, startPoint x: 107, startPoint y: 98, endPoint x: 18, endPoint y: 103, distance: 89.1
click at [18, 103] on div "Activity Fields Livestock Features Maps Team Vehicles Data Reporting Billing Tu…" at bounding box center [488, 252] width 977 height 442
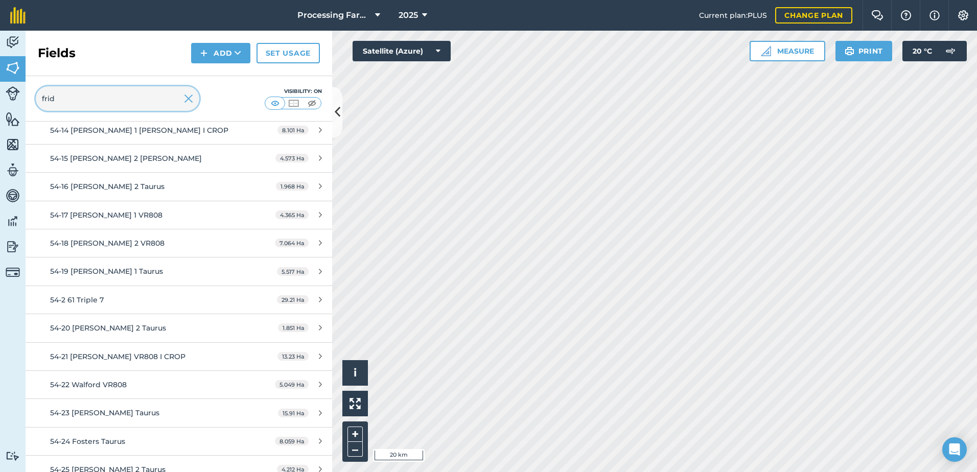
scroll to position [256, 0]
type input "frid"
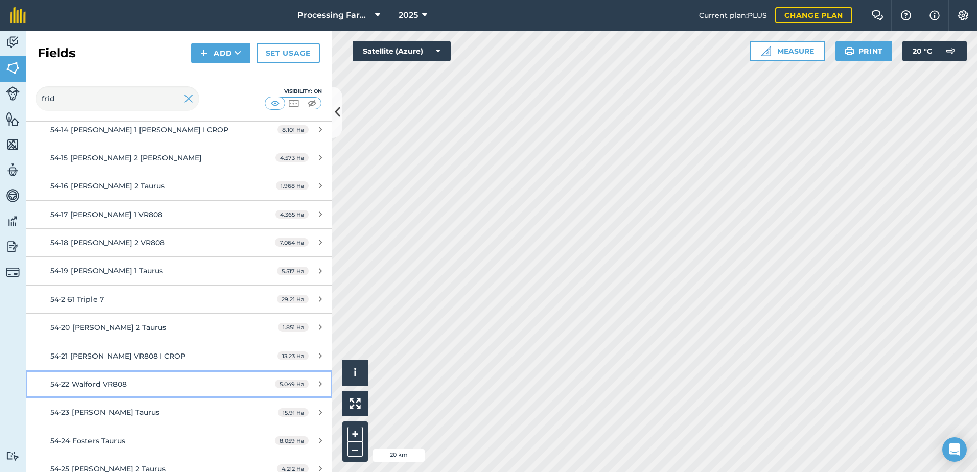
click at [122, 383] on span "54-22 Walford VR808" at bounding box center [88, 384] width 77 height 9
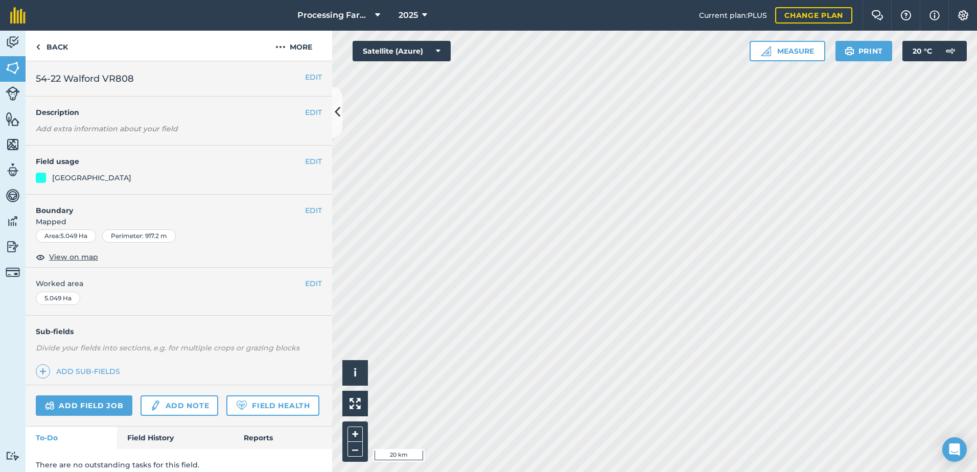
scroll to position [37, 0]
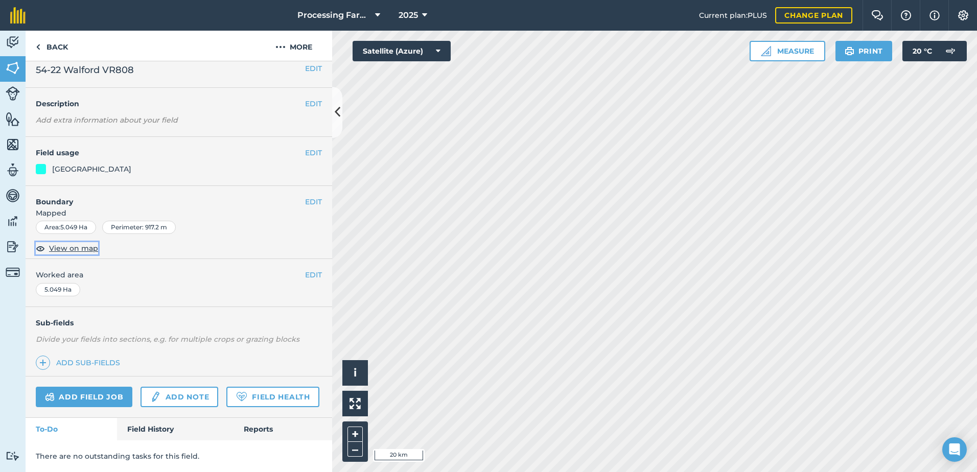
click at [79, 243] on span "View on map" at bounding box center [73, 248] width 49 height 11
click at [430, 52] on button "Satellite (Azure)" at bounding box center [402, 51] width 98 height 20
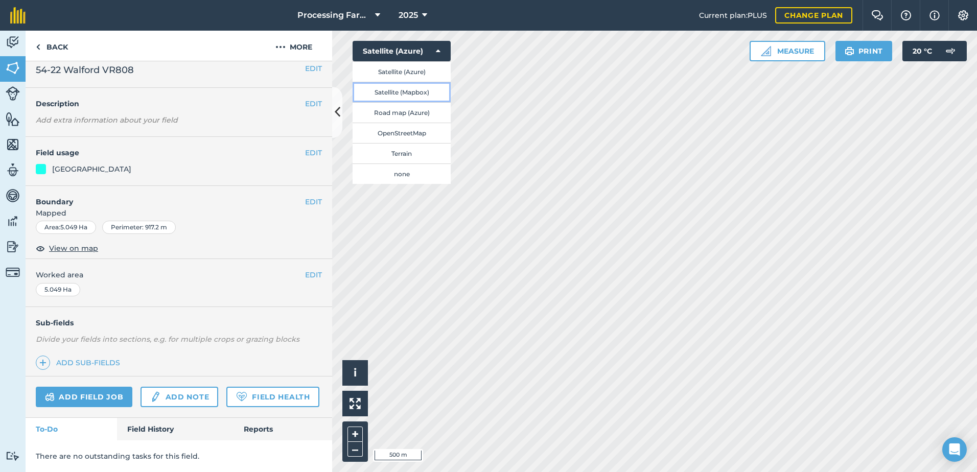
click at [427, 91] on button "Satellite (Mapbox)" at bounding box center [402, 92] width 98 height 20
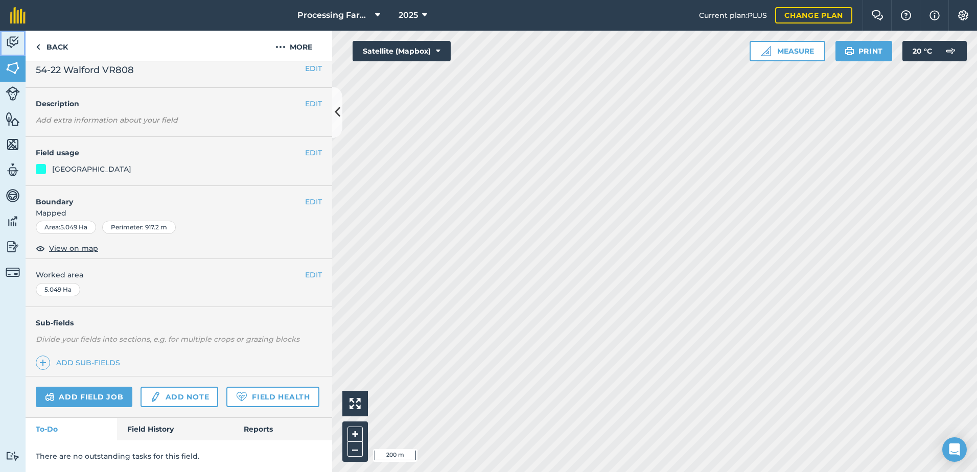
click at [19, 39] on img at bounding box center [13, 42] width 14 height 15
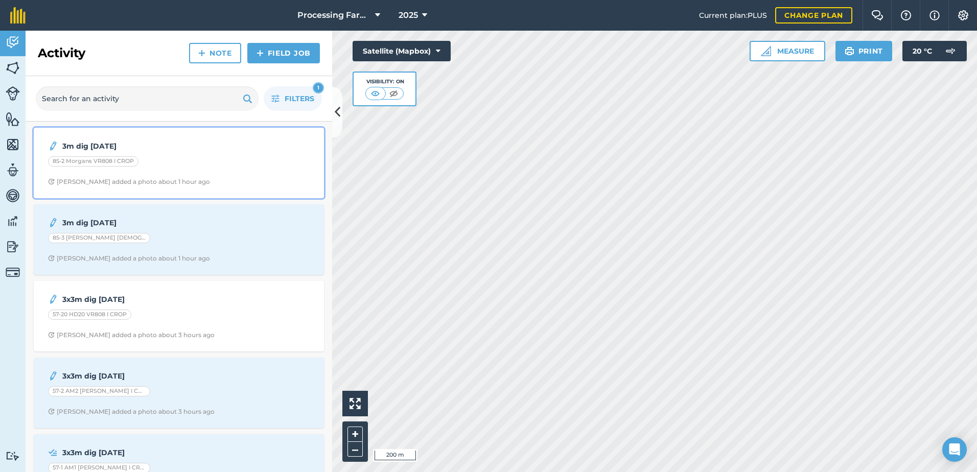
click at [216, 156] on div "85-2 Morgans VR808 I CROP" at bounding box center [179, 162] width 262 height 13
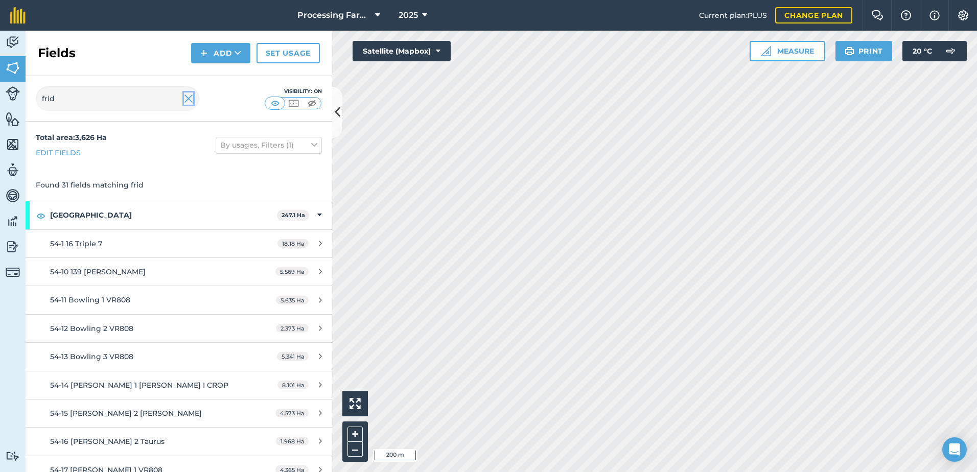
click at [186, 101] on img at bounding box center [188, 99] width 9 height 12
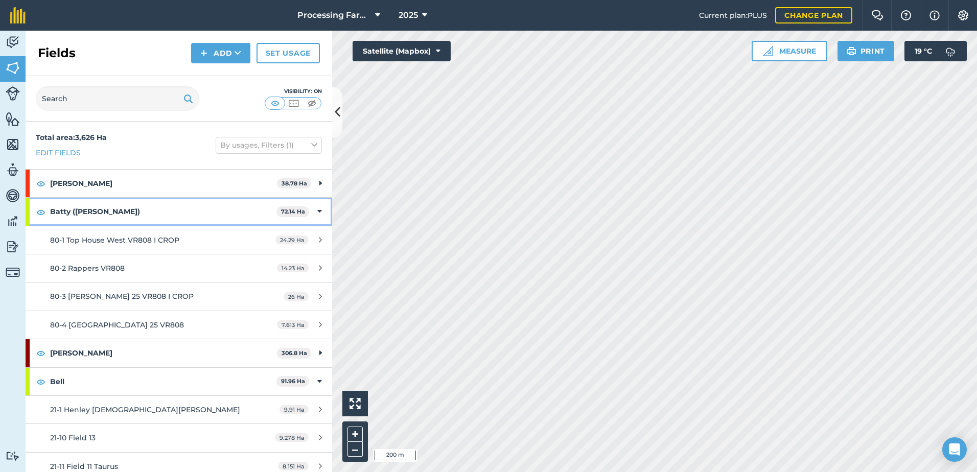
click at [83, 213] on strong "Batty ([PERSON_NAME])" at bounding box center [163, 212] width 226 height 28
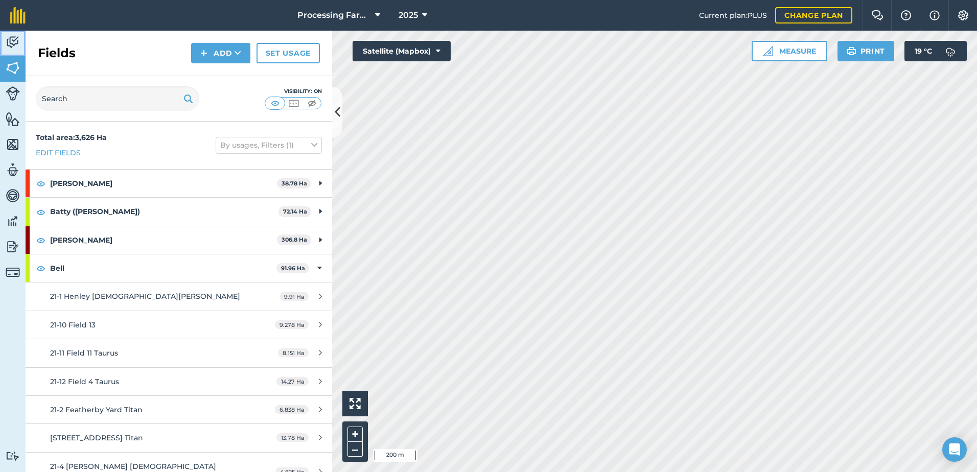
click at [17, 37] on img at bounding box center [13, 42] width 14 height 15
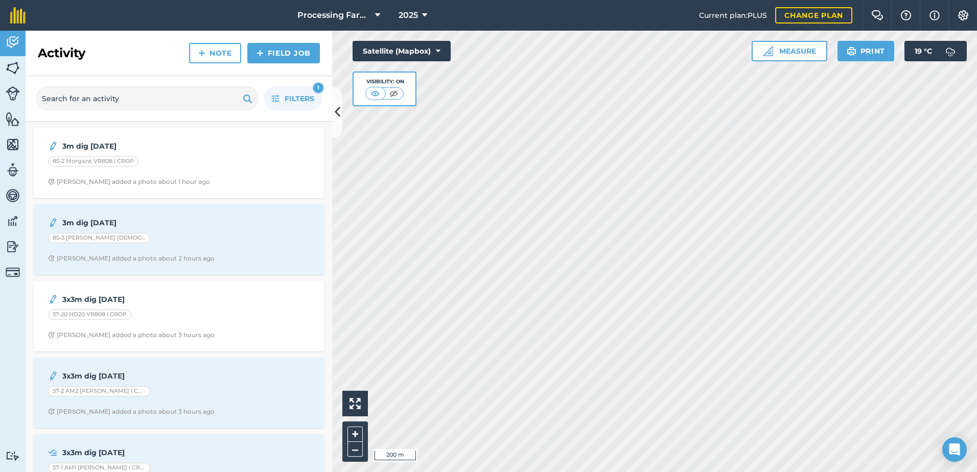
drag, startPoint x: 145, startPoint y: 55, endPoint x: 141, endPoint y: 53, distance: 5.3
click at [141, 53] on div "Activity Note Field Job" at bounding box center [179, 53] width 307 height 45
click at [300, 95] on span "Filters" at bounding box center [300, 98] width 30 height 11
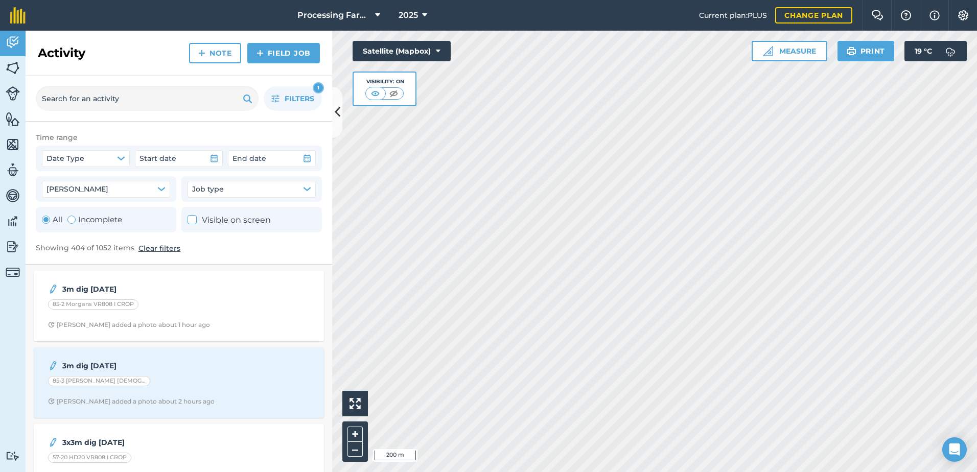
click at [154, 249] on button "Clear filters" at bounding box center [160, 248] width 42 height 11
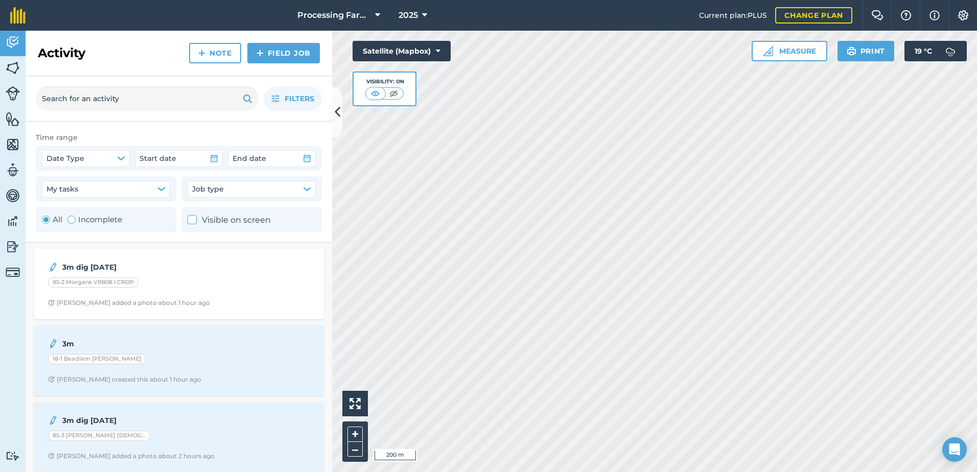
click at [138, 59] on div "Activity Note Field Job" at bounding box center [179, 53] width 307 height 45
click at [10, 43] on img at bounding box center [13, 42] width 14 height 15
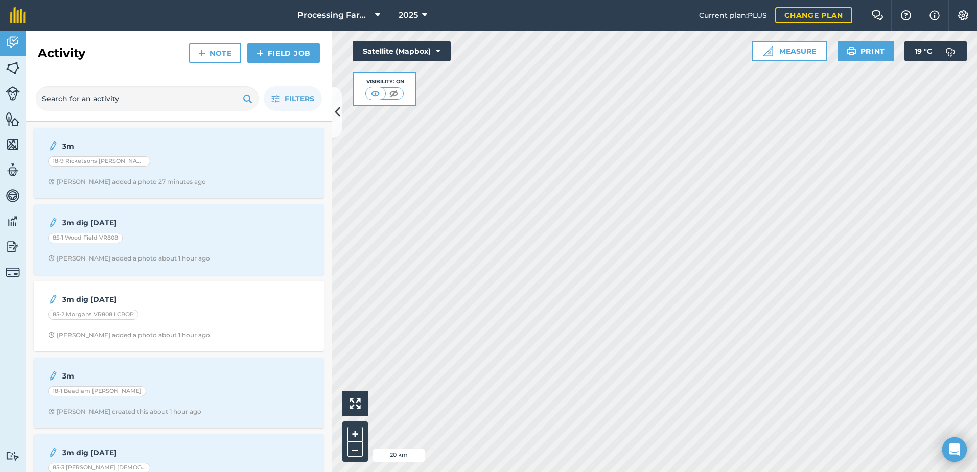
click at [977, 222] on html "Processing Farms 2025 Current plan : PLUS Change plan Farm Chat Help Info Setti…" at bounding box center [488, 236] width 977 height 472
click at [6, 70] on img at bounding box center [13, 67] width 14 height 15
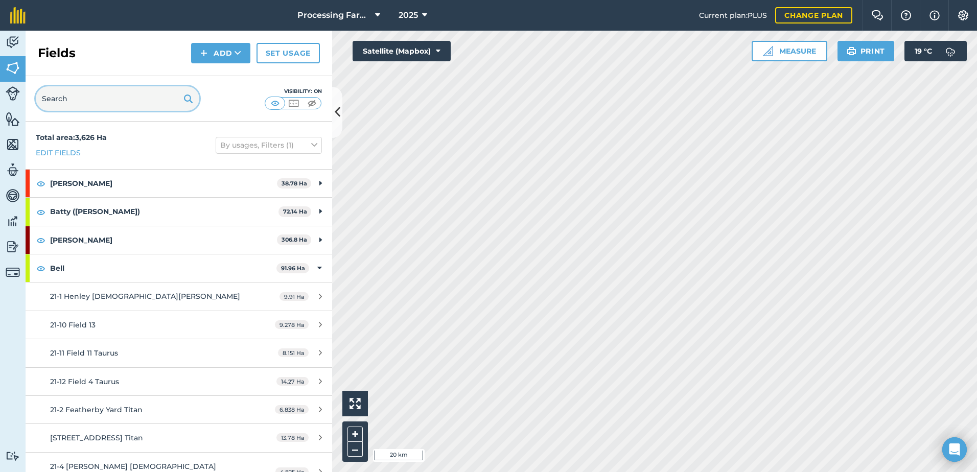
click at [69, 100] on input "text" at bounding box center [118, 98] width 164 height 25
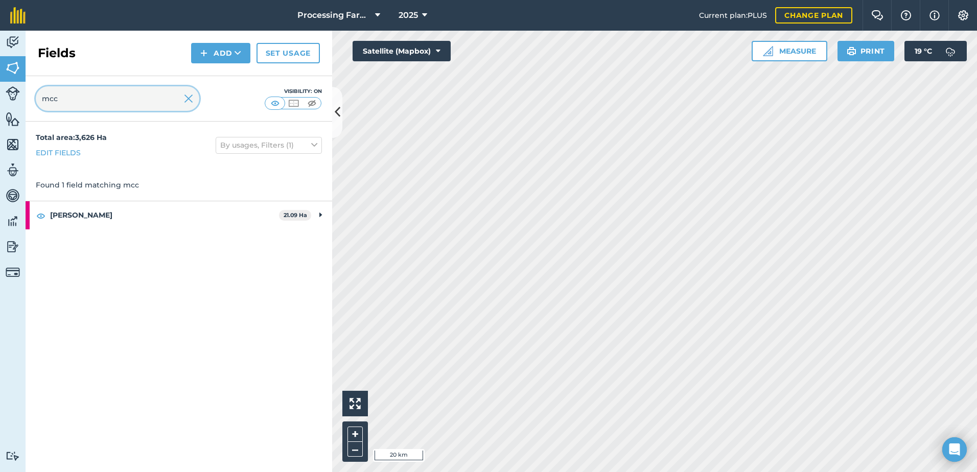
type input "mcc"
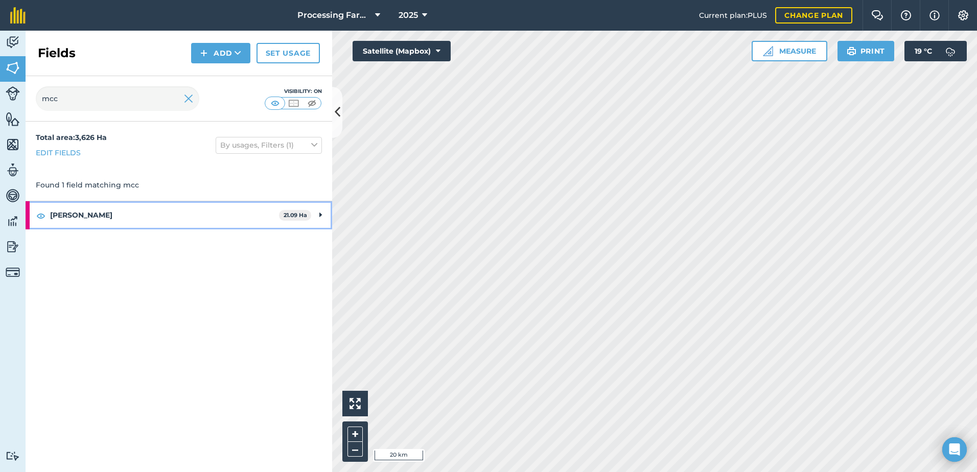
click at [70, 220] on strong "[PERSON_NAME]" at bounding box center [164, 215] width 229 height 28
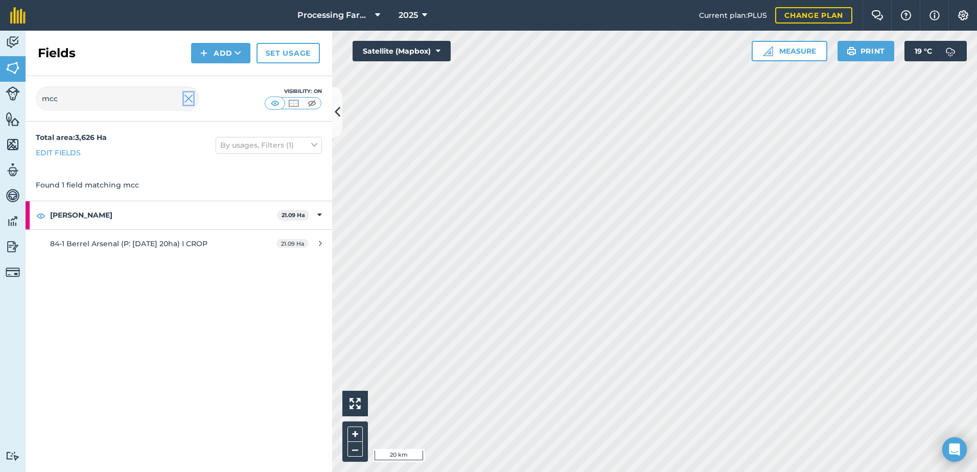
drag, startPoint x: 186, startPoint y: 100, endPoint x: 138, endPoint y: 116, distance: 50.4
click at [186, 100] on img at bounding box center [188, 99] width 9 height 12
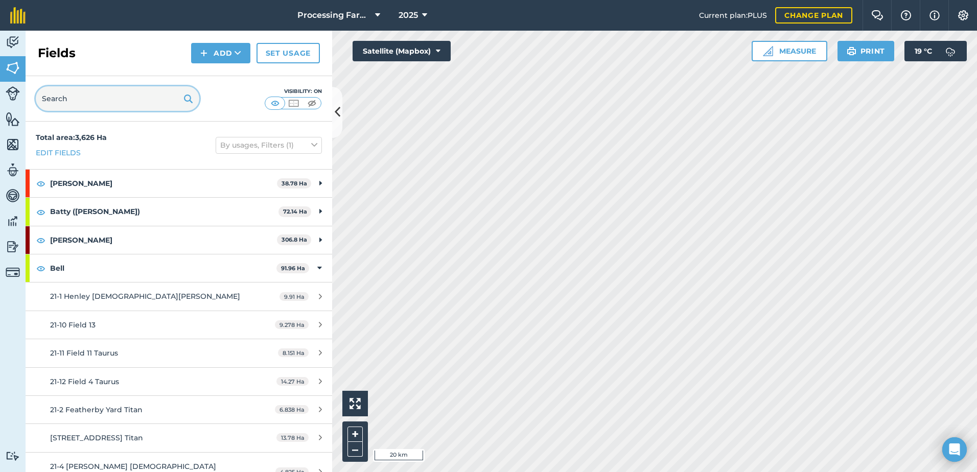
click at [83, 101] on input "text" at bounding box center [118, 98] width 164 height 25
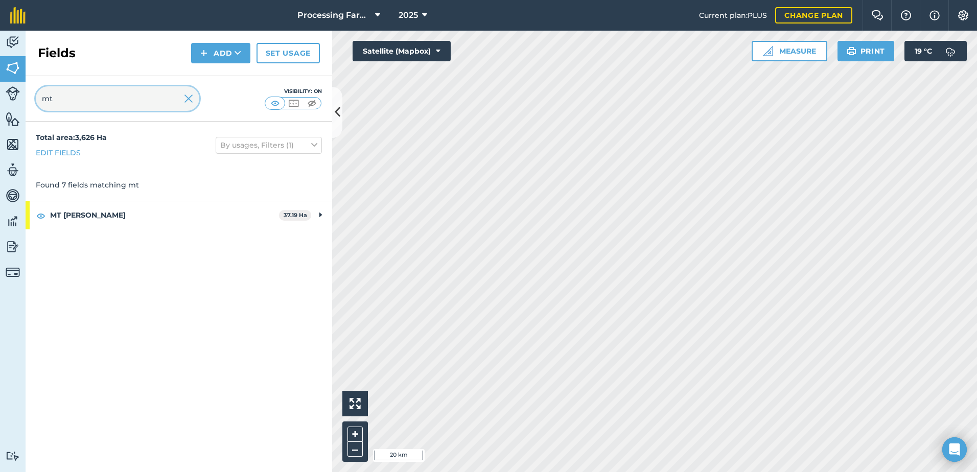
type input "mt"
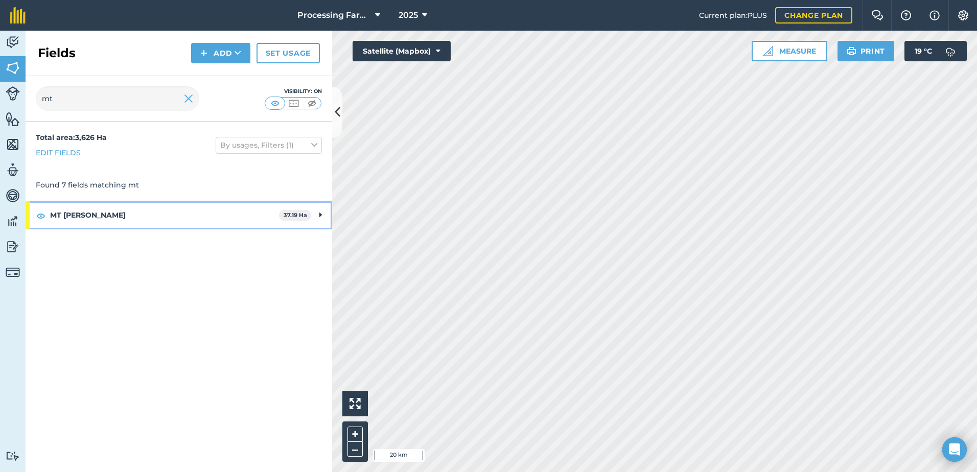
click at [72, 215] on strong "MT [PERSON_NAME]" at bounding box center [164, 215] width 229 height 28
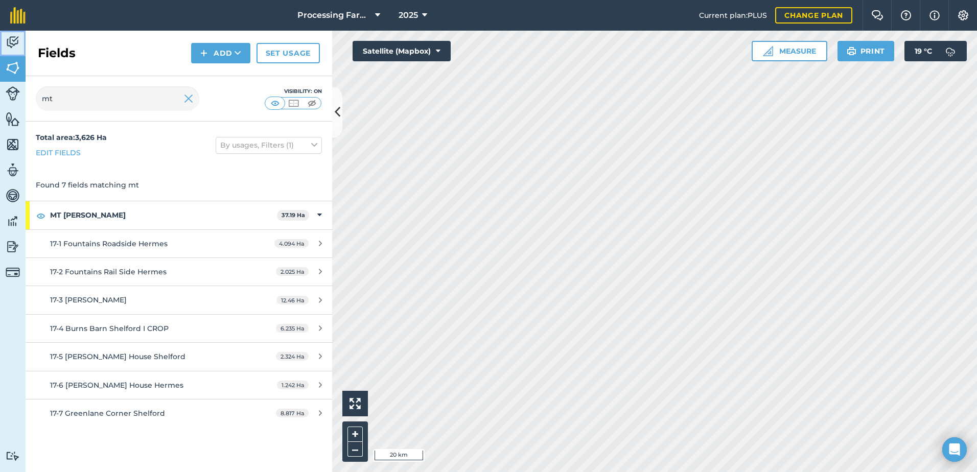
click at [11, 38] on img at bounding box center [13, 42] width 14 height 15
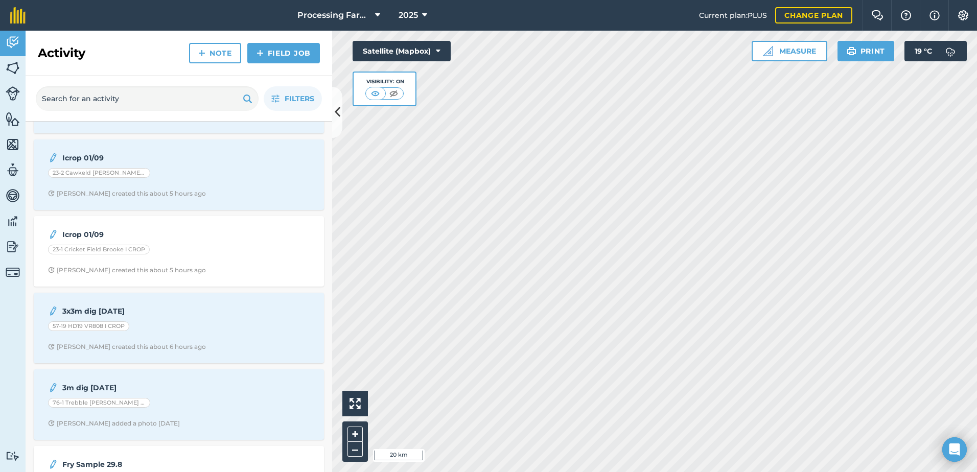
scroll to position [818, 0]
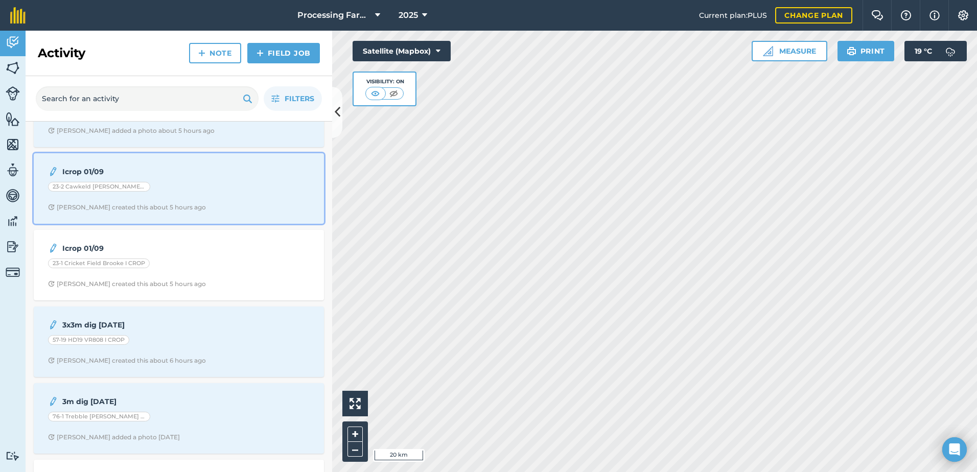
click at [163, 201] on div "Icrop 01/09 23-2 Cawkeld [PERSON_NAME] I CROP [PERSON_NAME] created this about …" at bounding box center [179, 188] width 278 height 58
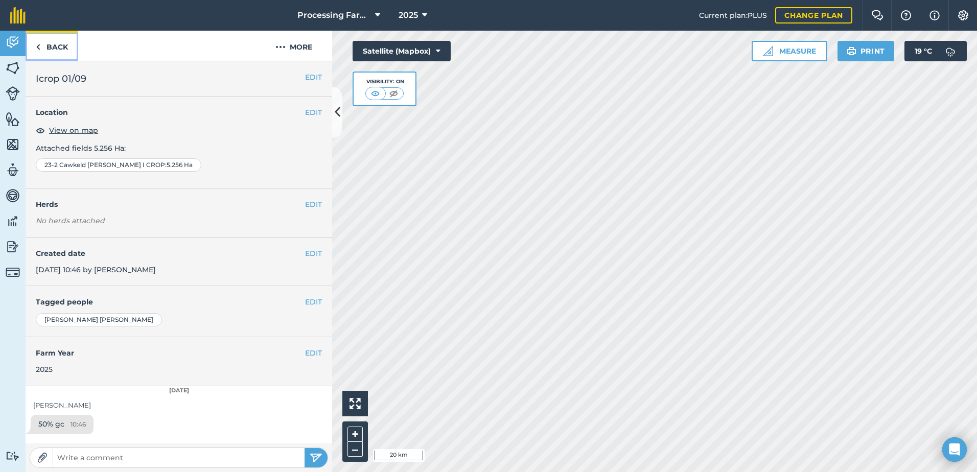
click at [45, 47] on link "Back" at bounding box center [52, 46] width 53 height 30
